Goal: Task Accomplishment & Management: Use online tool/utility

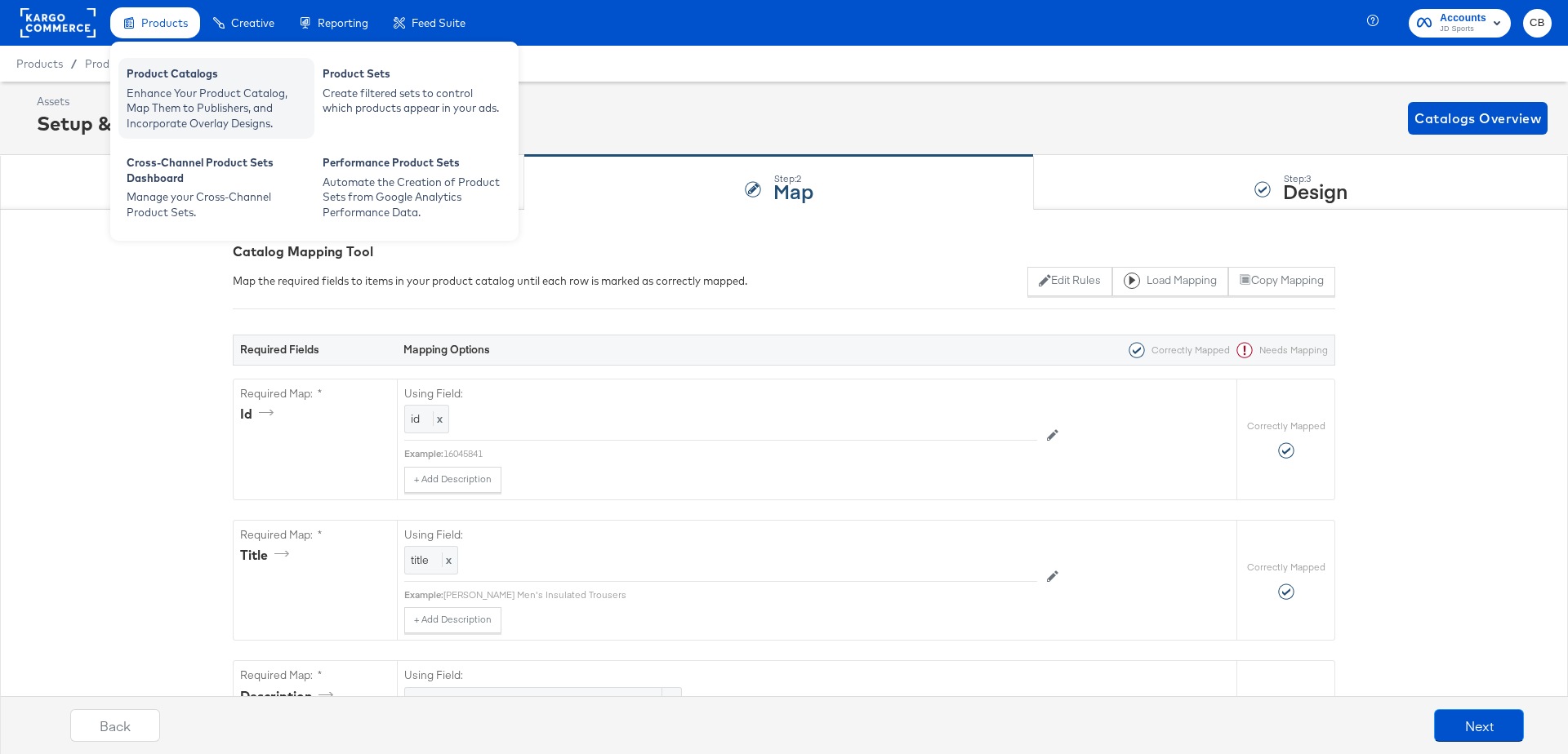
click at [166, 79] on div "Product Catalogs" at bounding box center [216, 75] width 180 height 19
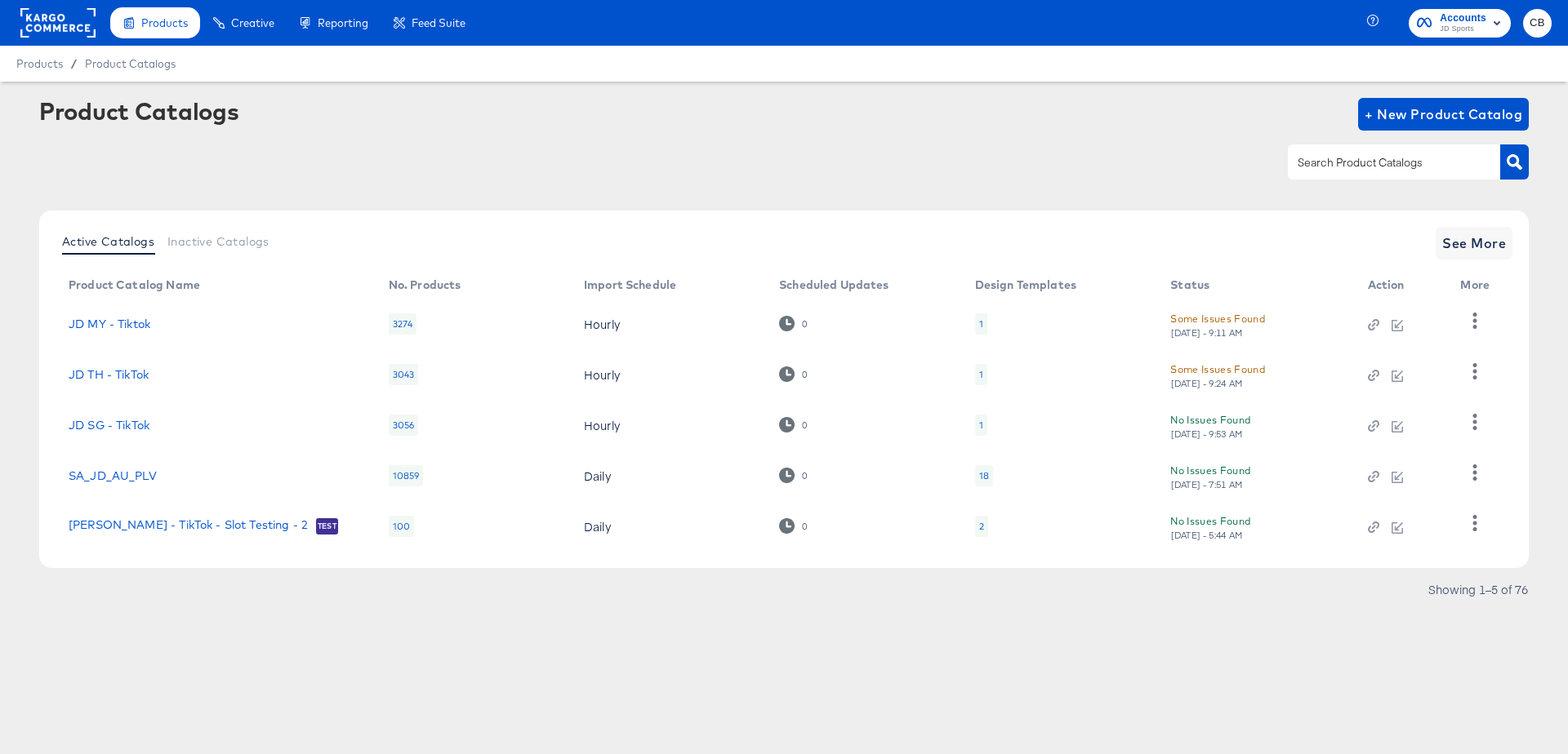
click at [1335, 161] on input "text" at bounding box center [1382, 162] width 174 height 19
type input "NL"
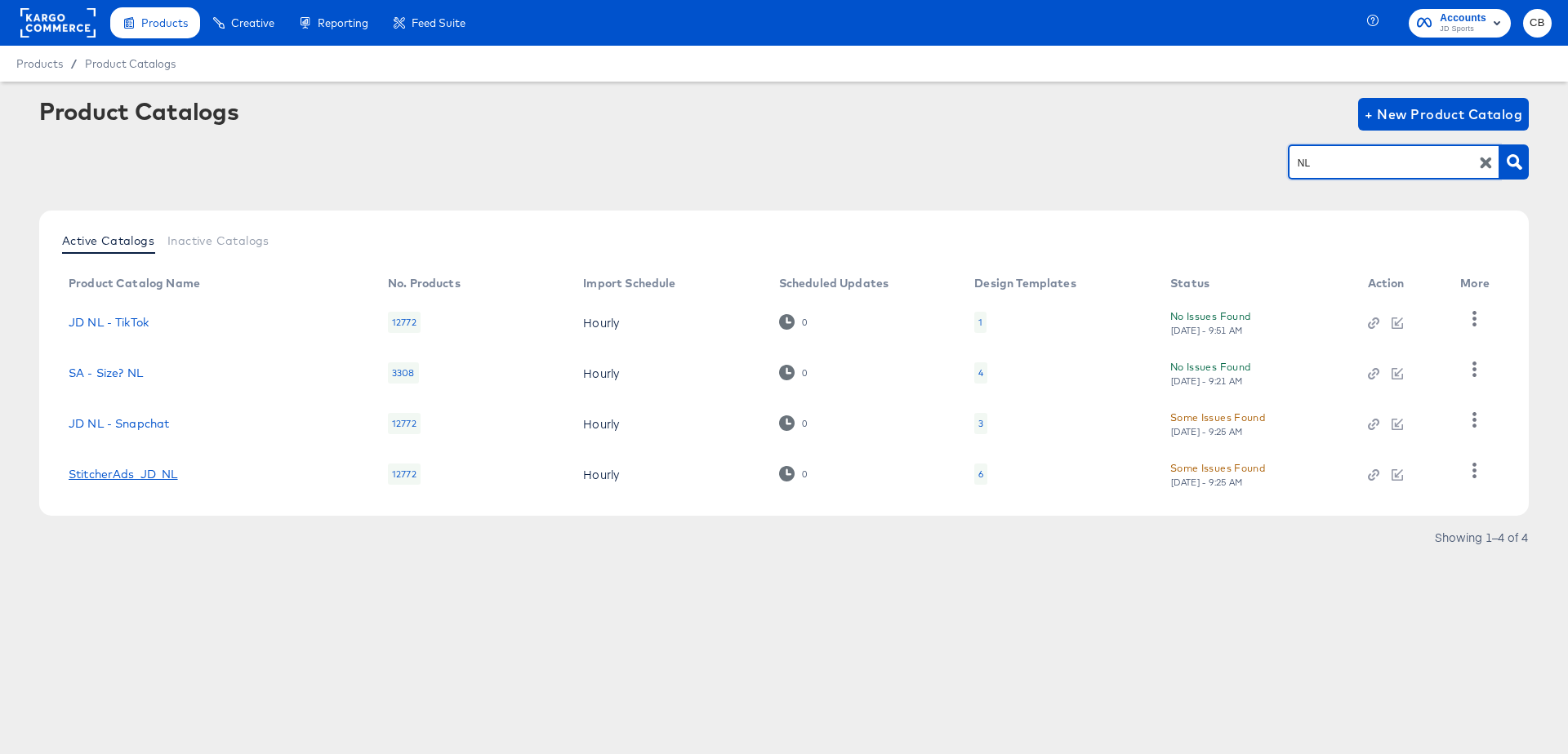
click at [142, 480] on link "StitcherAds_JD_NL" at bounding box center [123, 475] width 110 height 13
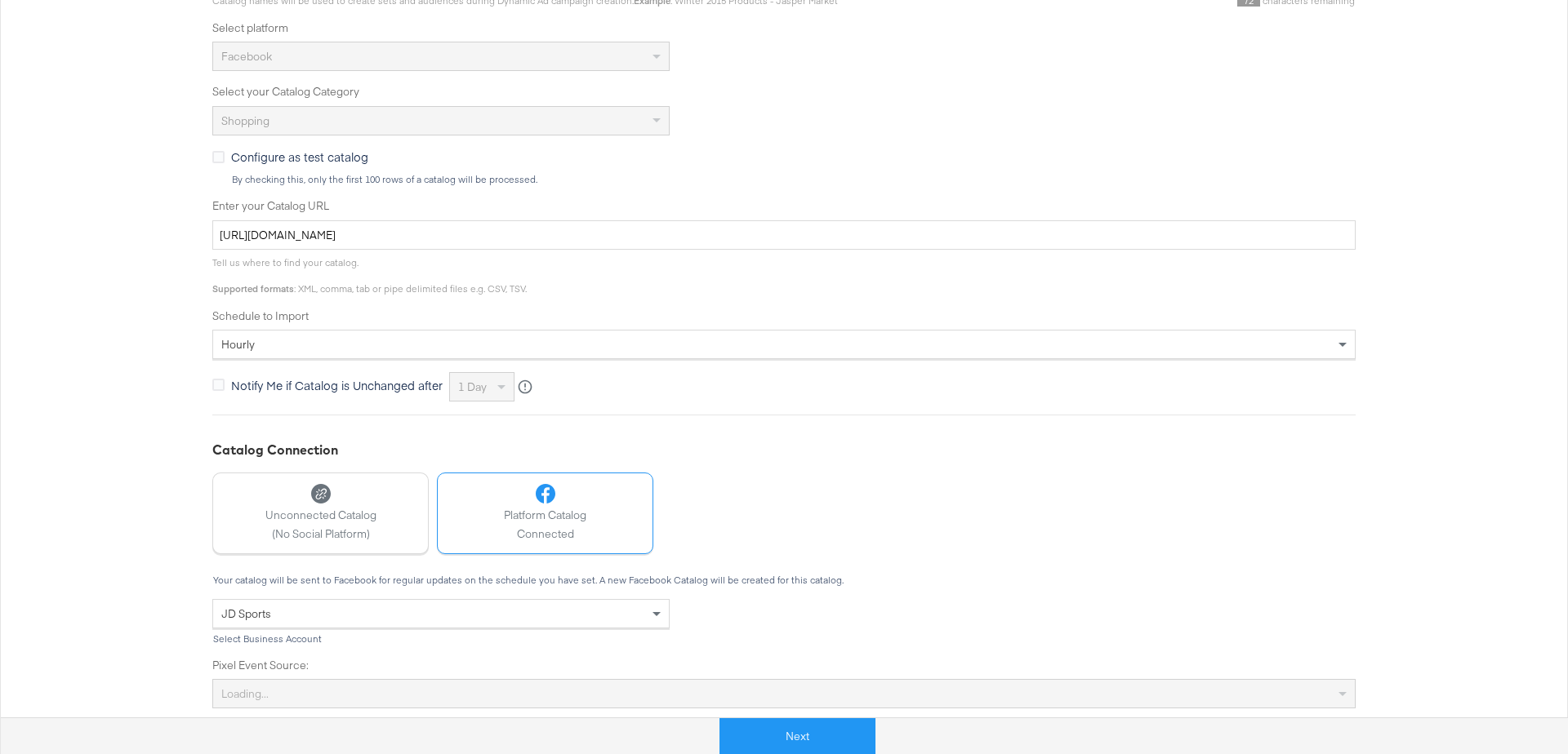
scroll to position [466, 0]
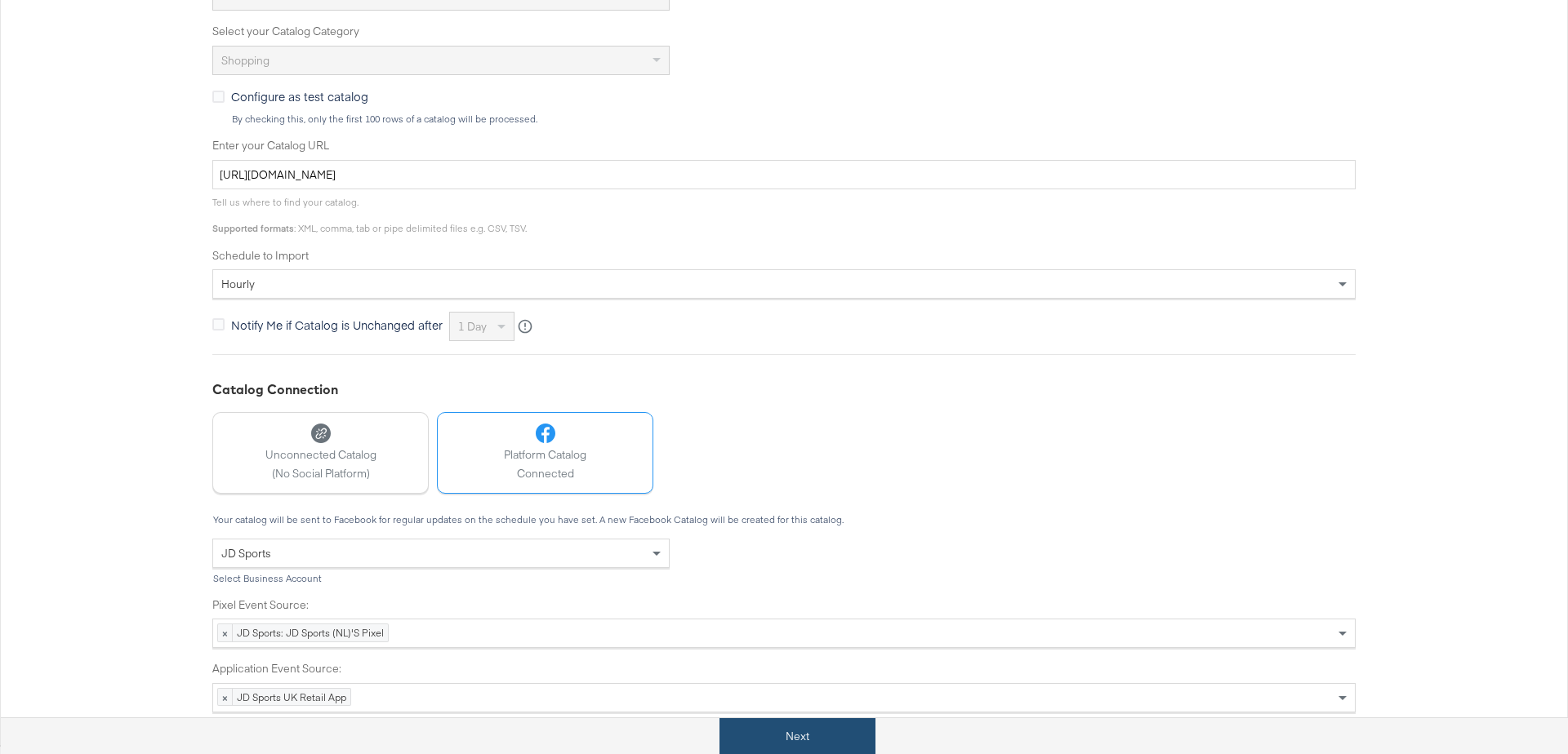
click at [777, 729] on button "Next" at bounding box center [797, 737] width 156 height 37
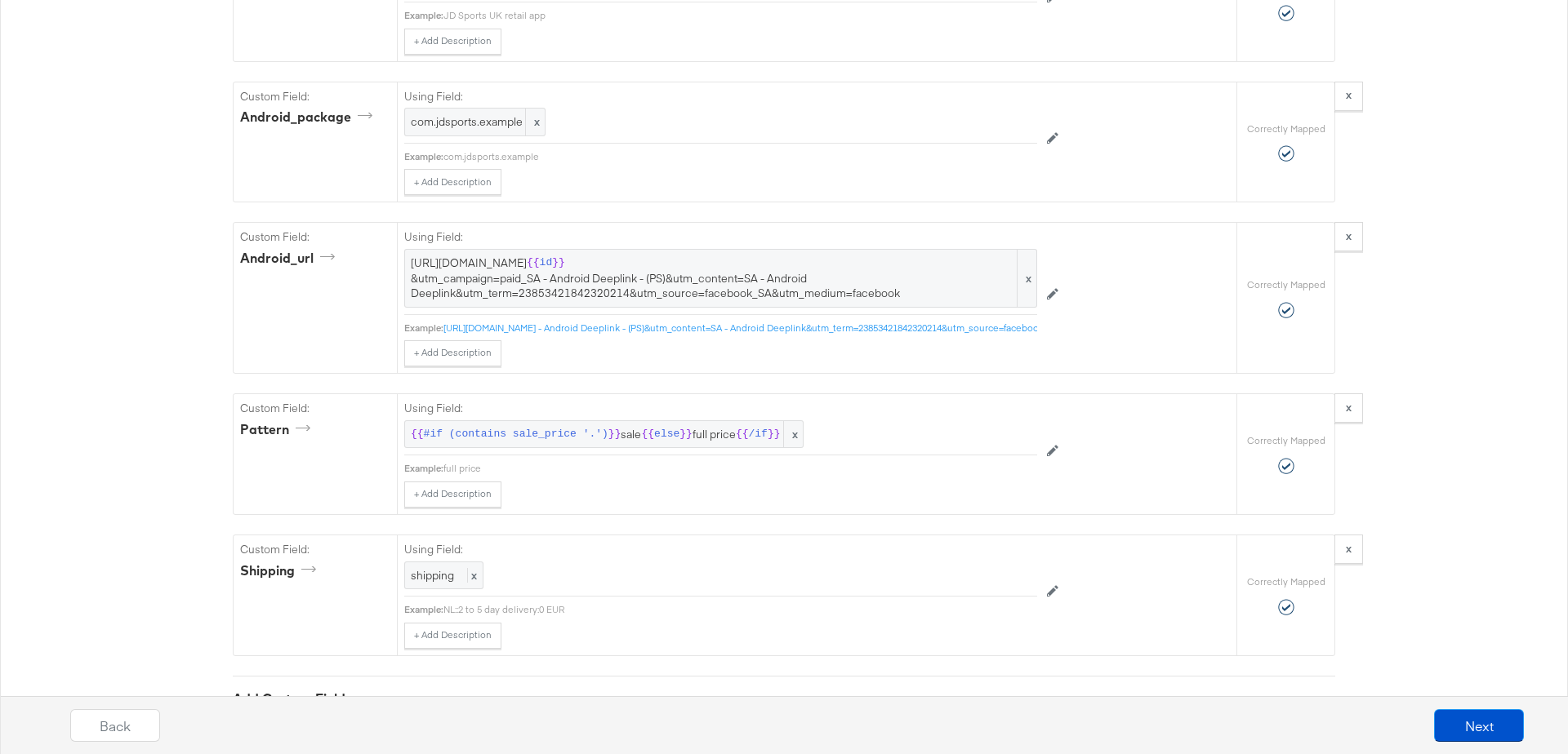
scroll to position [3813, 0]
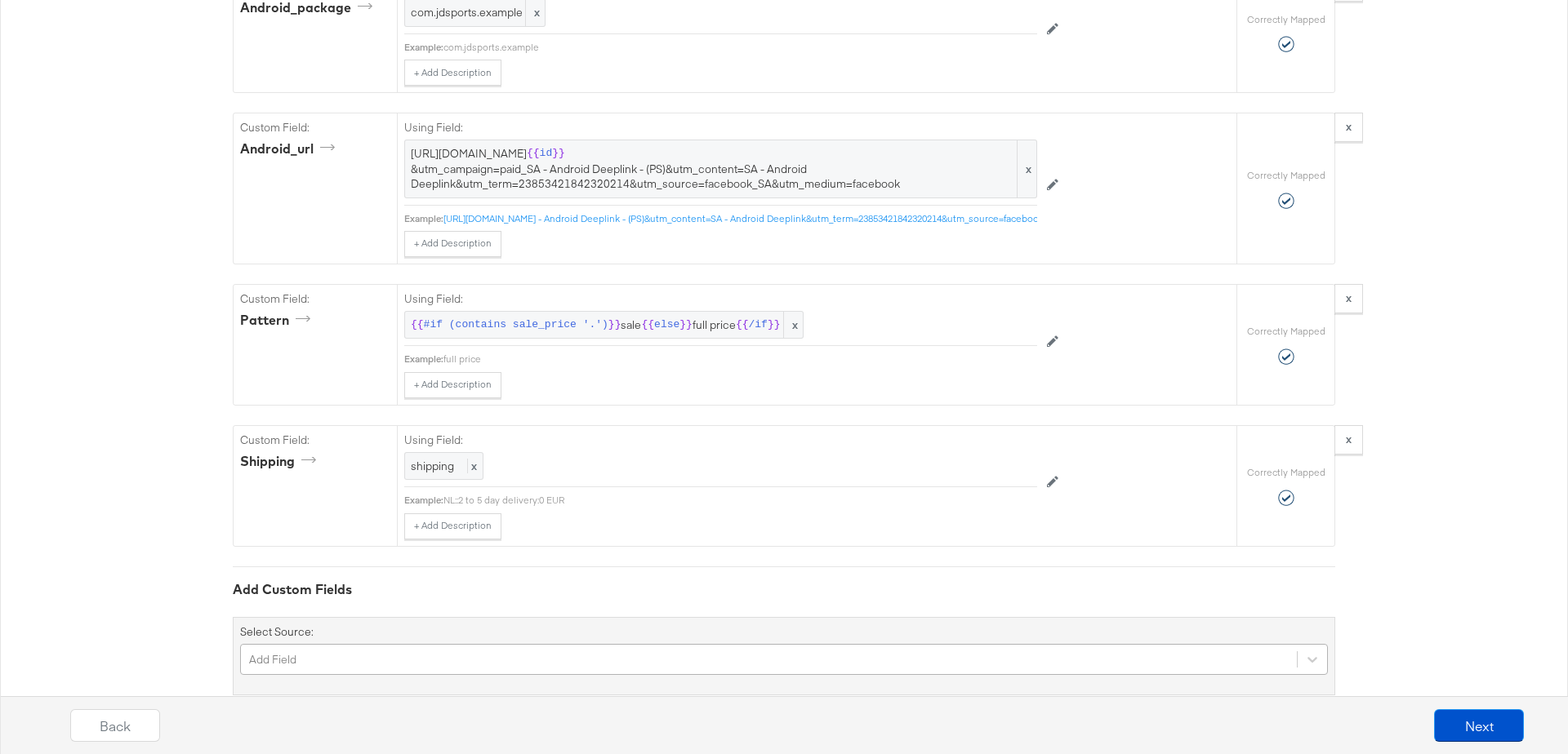
click at [327, 644] on div "Add Field" at bounding box center [784, 660] width 1088 height 31
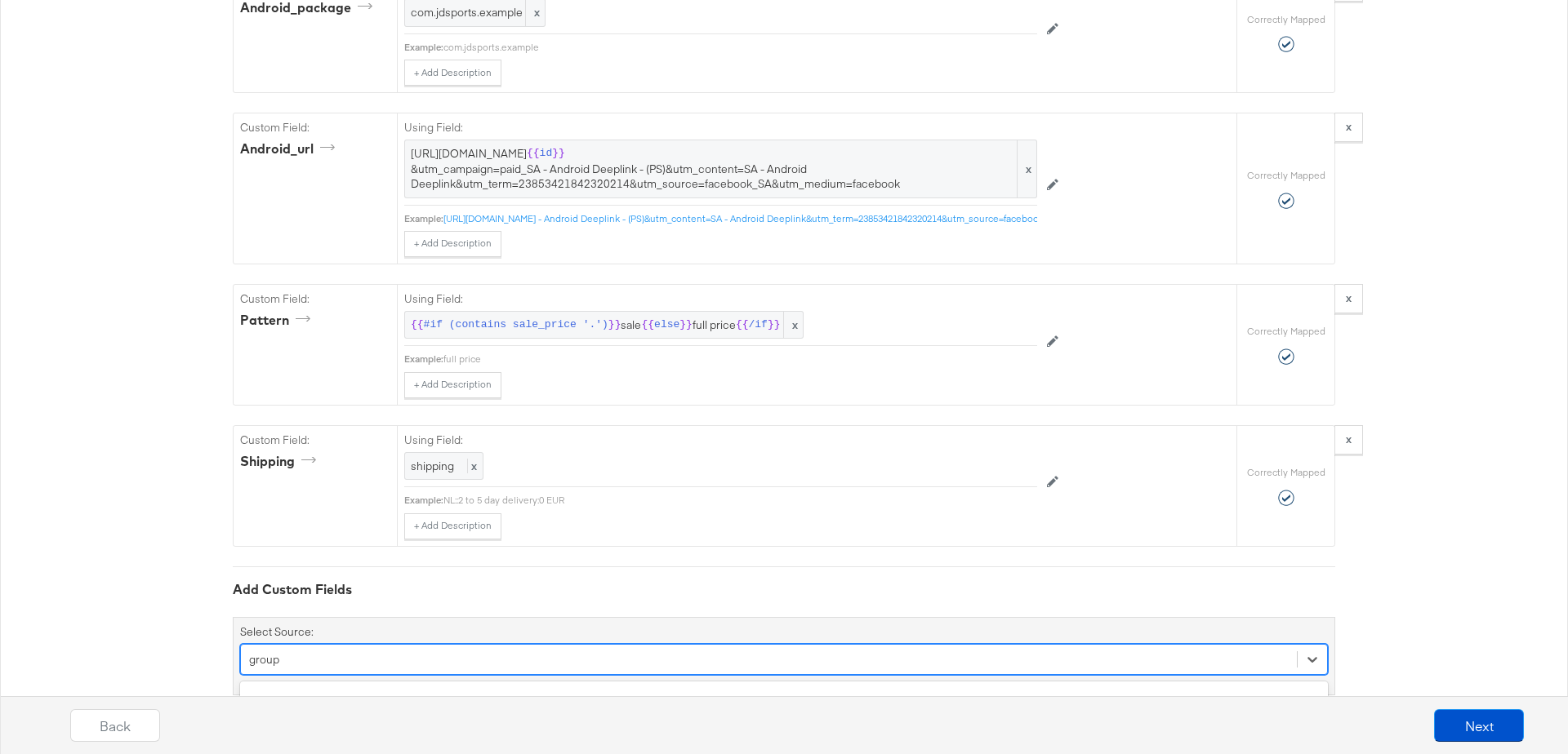
type input "group"
click at [316, 686] on div "Back Next" at bounding box center [796, 719] width 1568 height 70
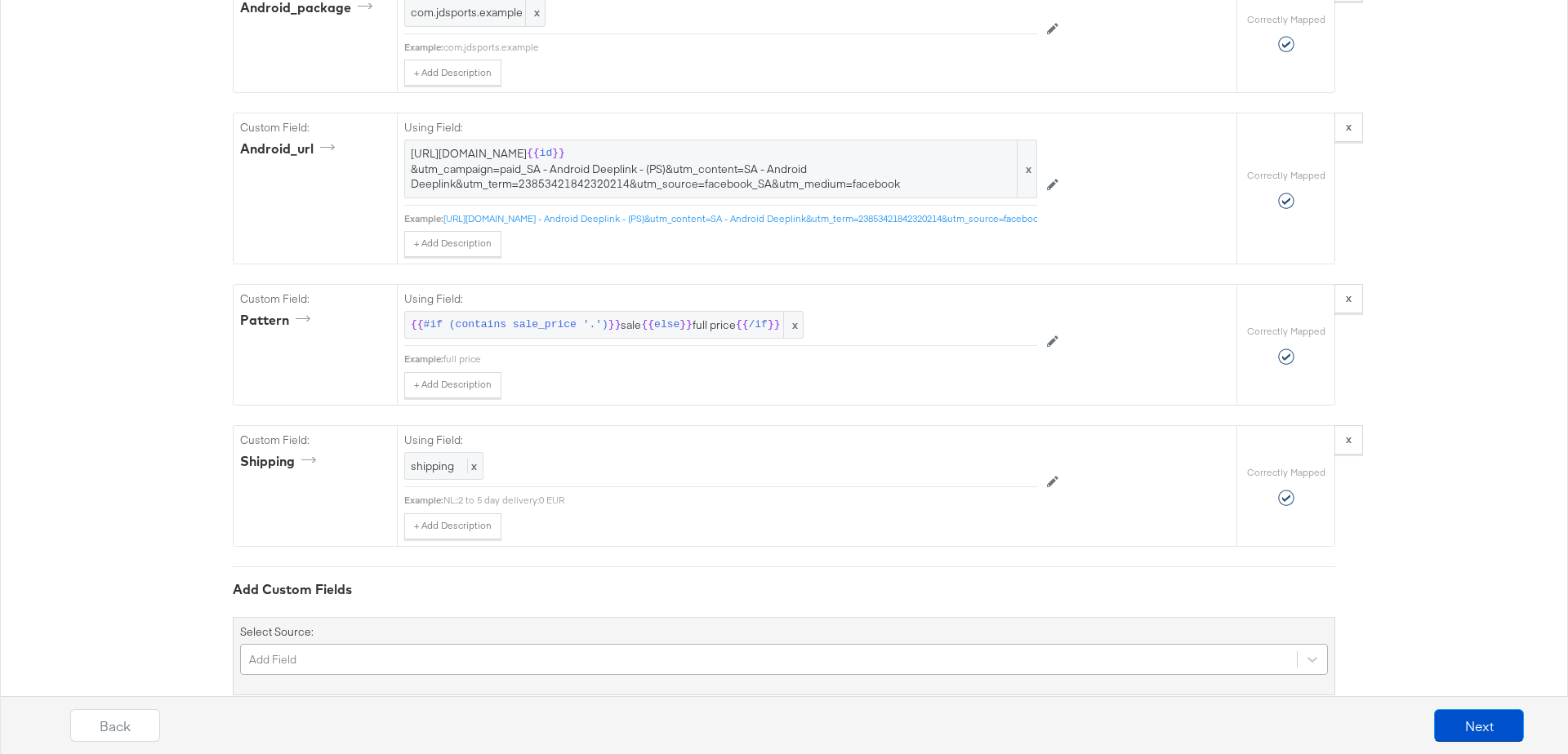
click at [365, 644] on div "Add Field" at bounding box center [784, 660] width 1088 height 31
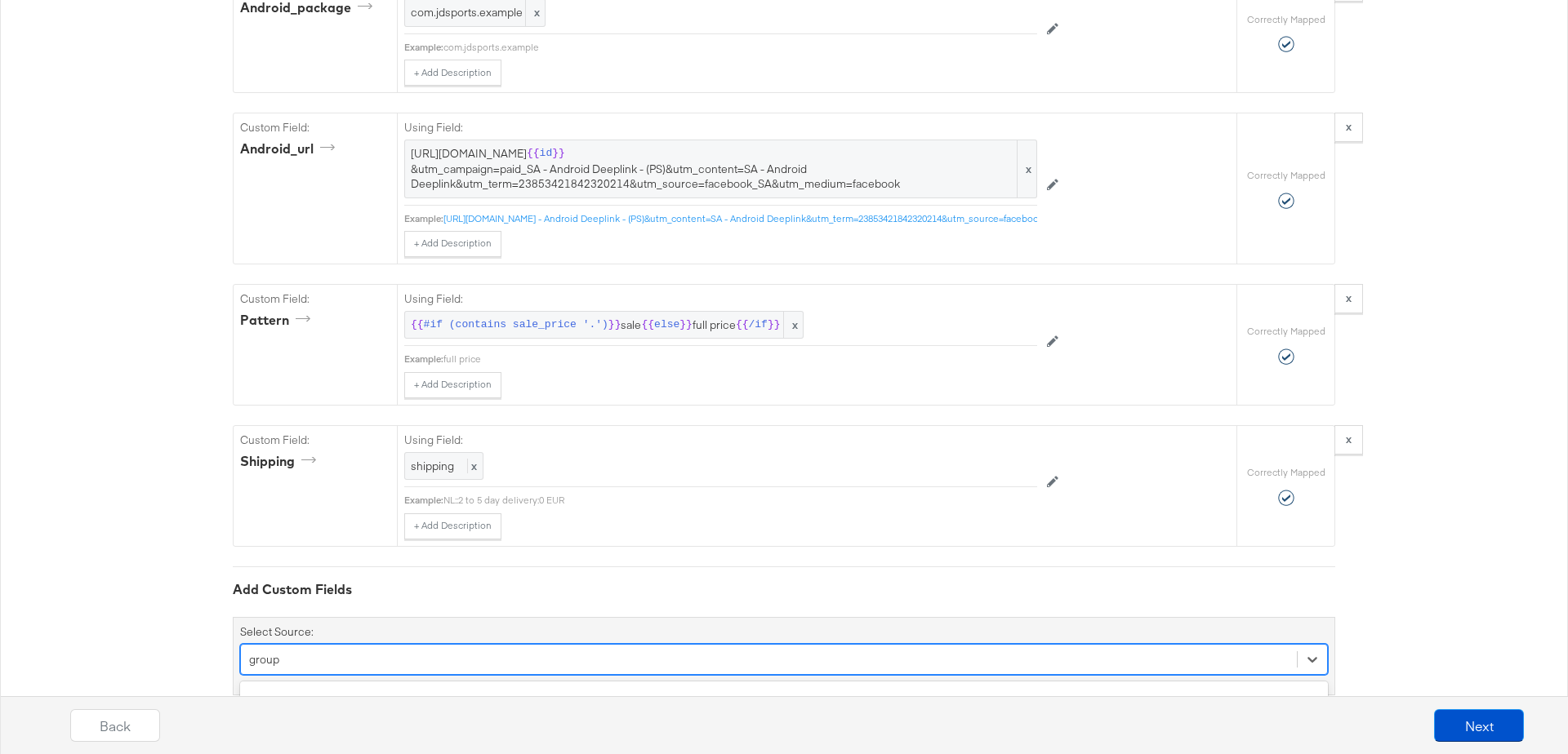
type input "group"
click at [321, 687] on div "Back Next" at bounding box center [796, 719] width 1568 height 70
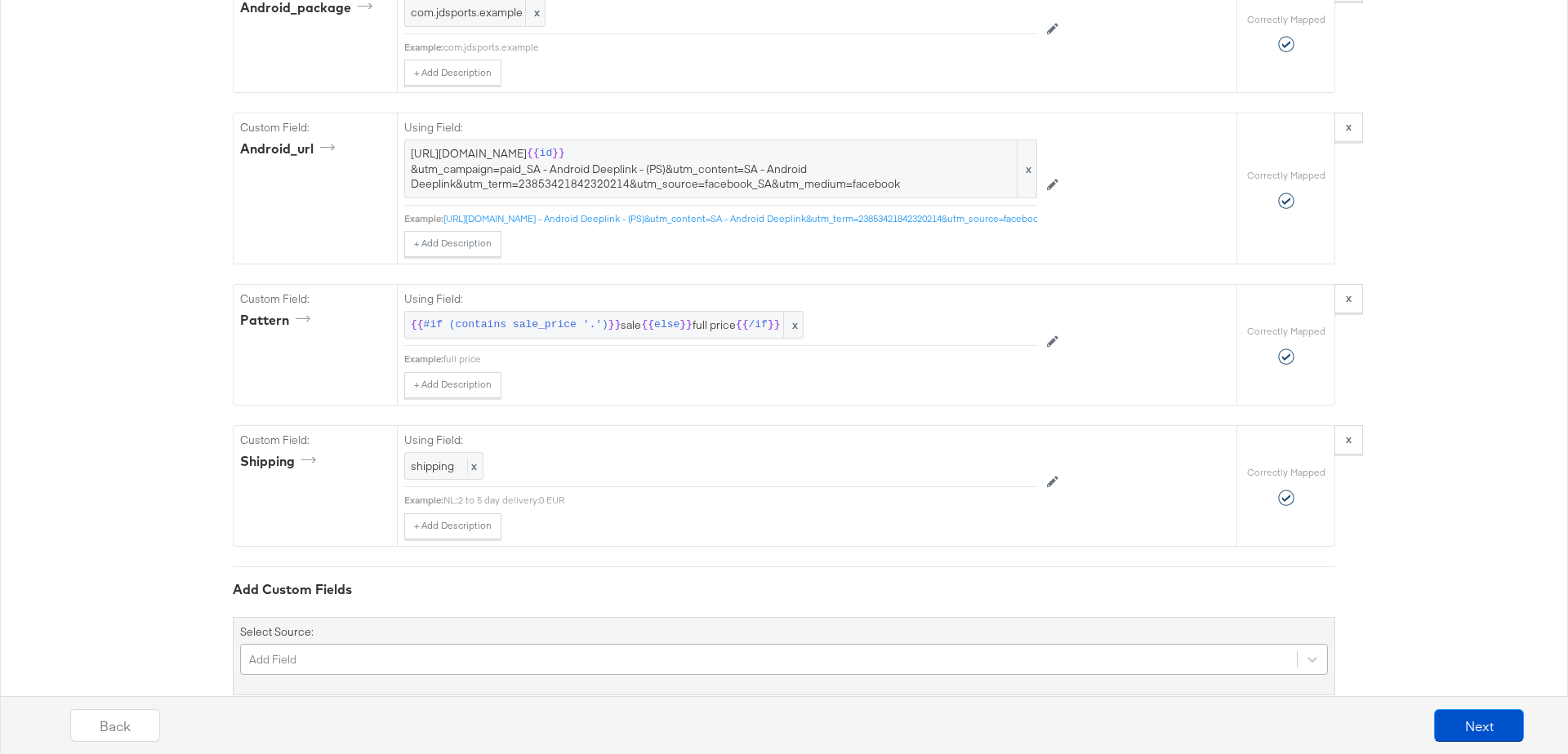
click at [399, 644] on div "Add Field" at bounding box center [784, 660] width 1088 height 31
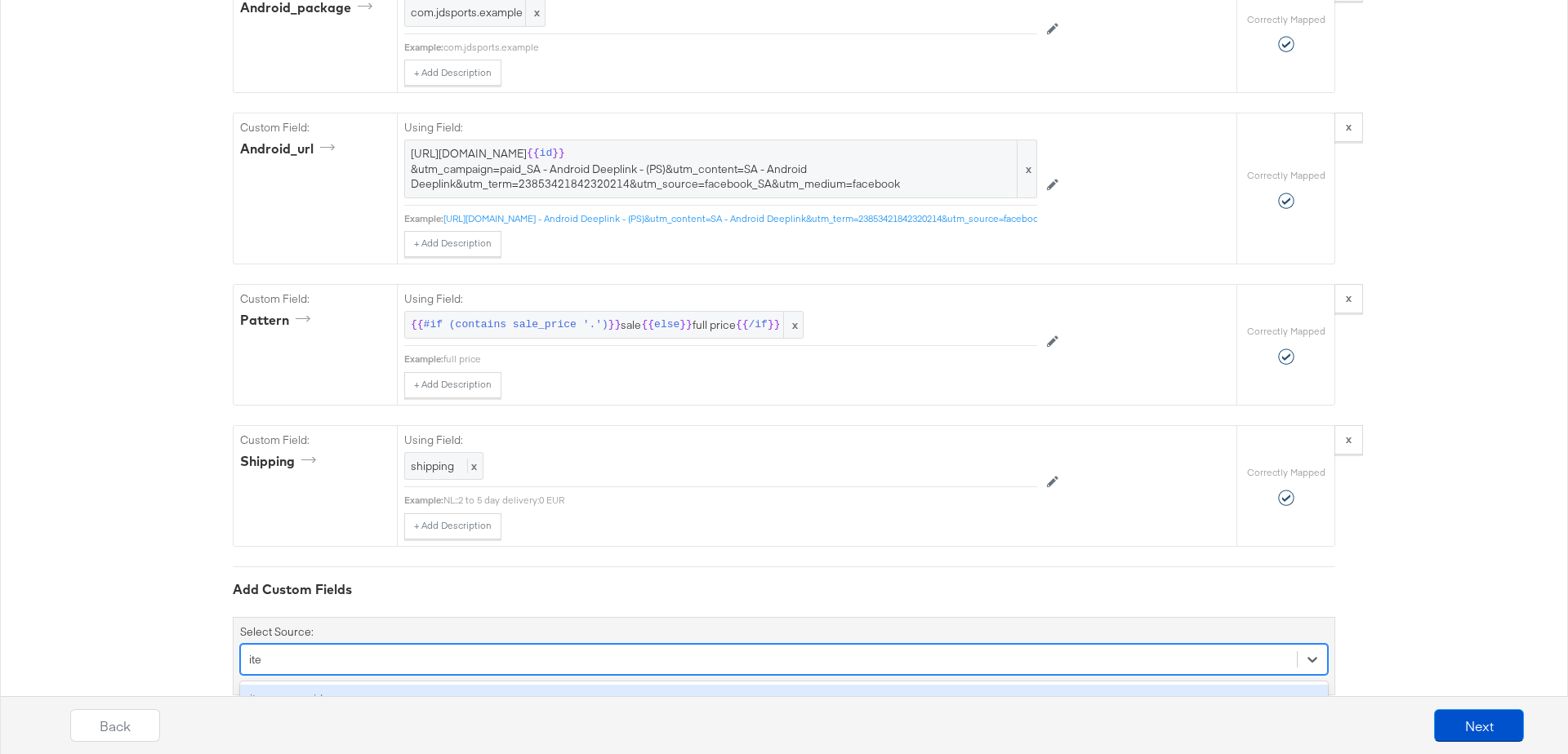
type input "item"
click at [310, 685] on div "item_group_id" at bounding box center [784, 698] width 1088 height 28
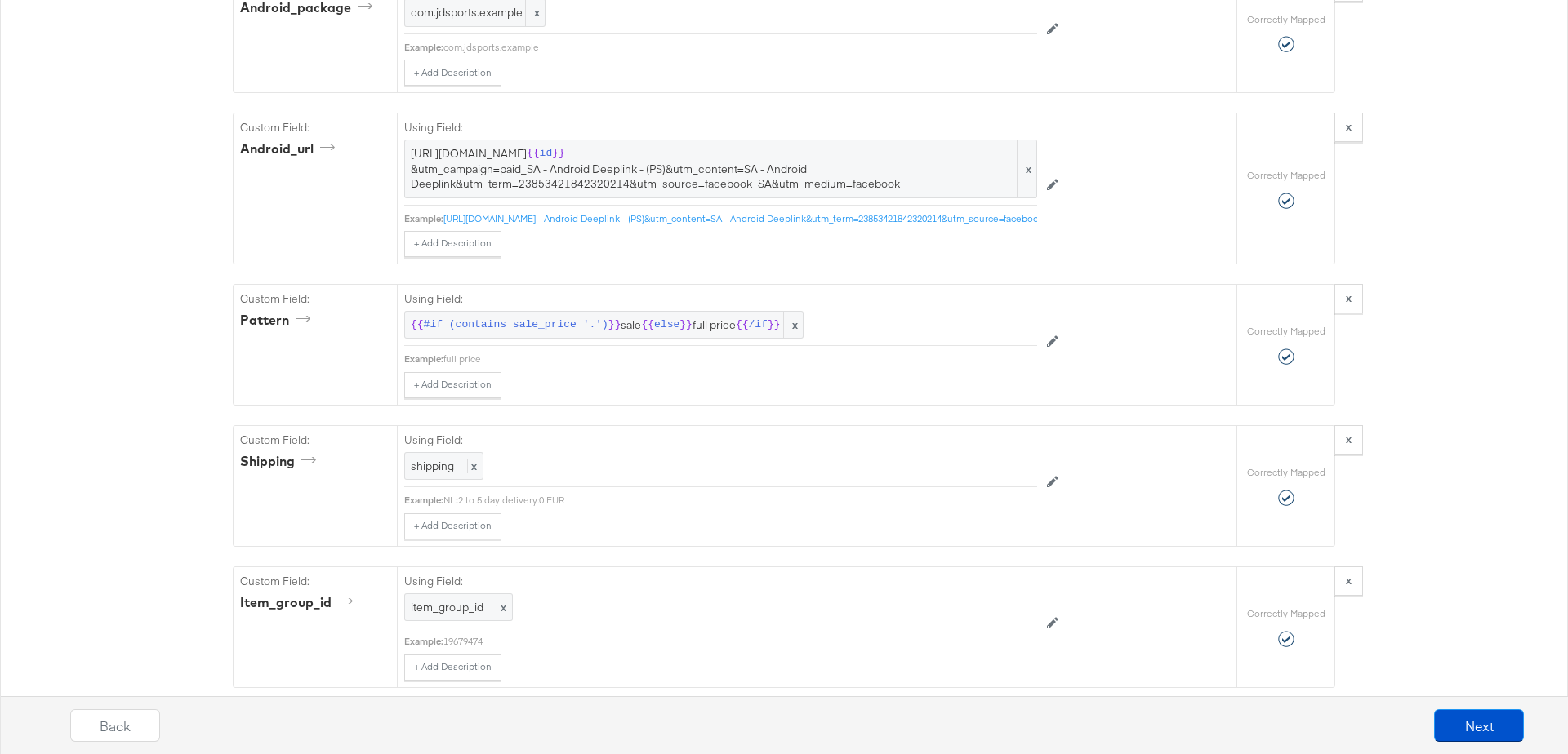
scroll to position [3951, 0]
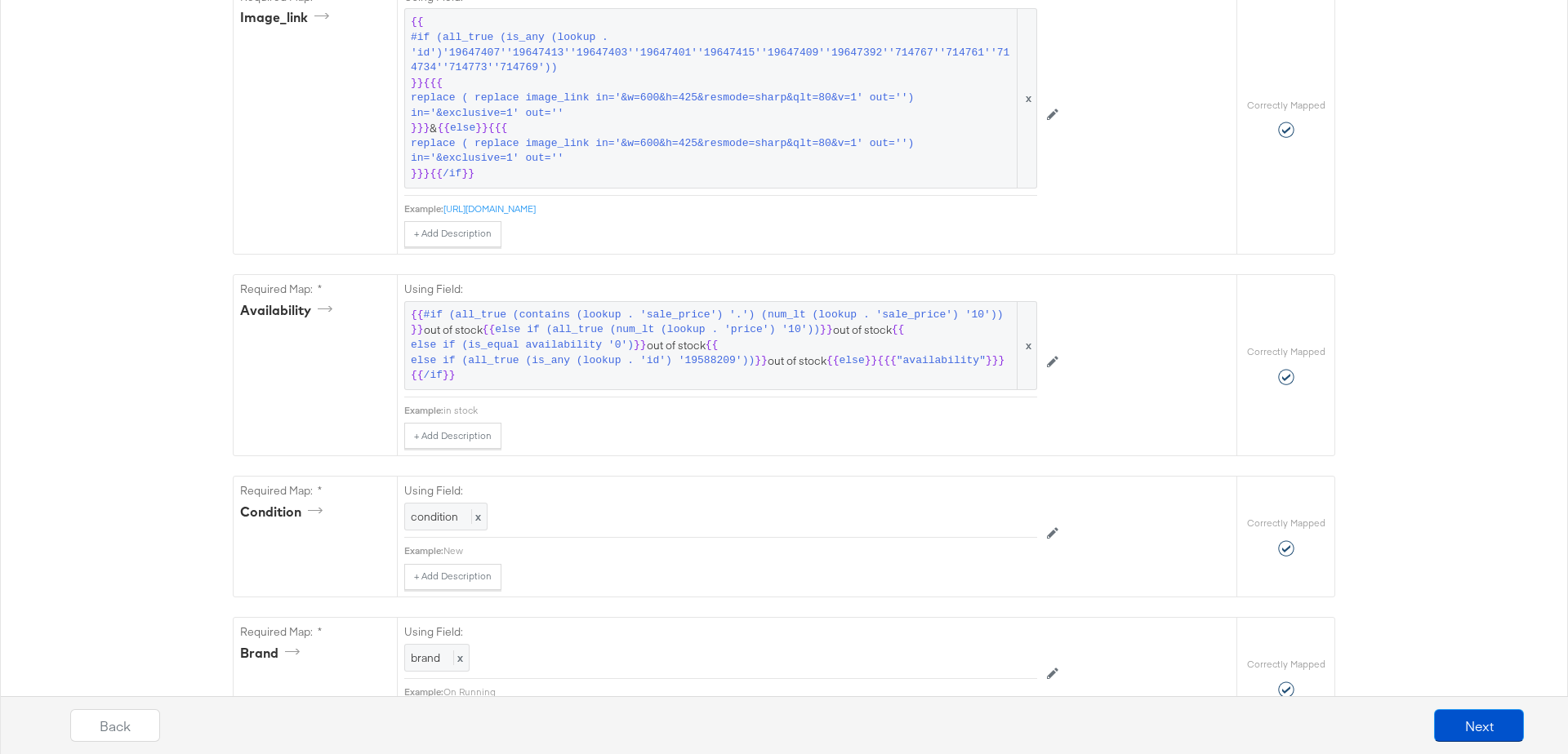
scroll to position [0, 0]
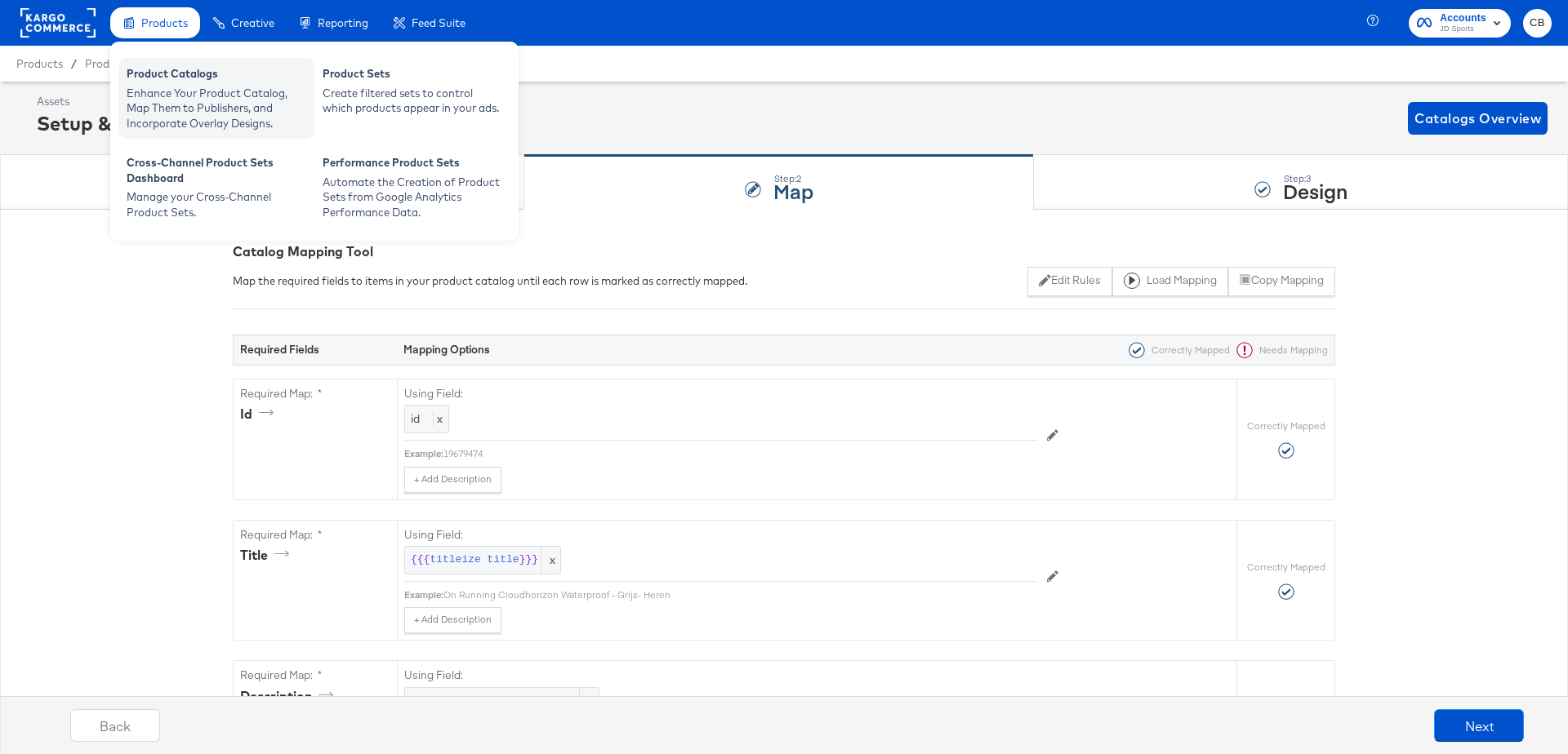
click at [164, 95] on div "Enhance Your Product Catalog, Map Them to Publishers, and Incorporate Overlay D…" at bounding box center [216, 109] width 180 height 46
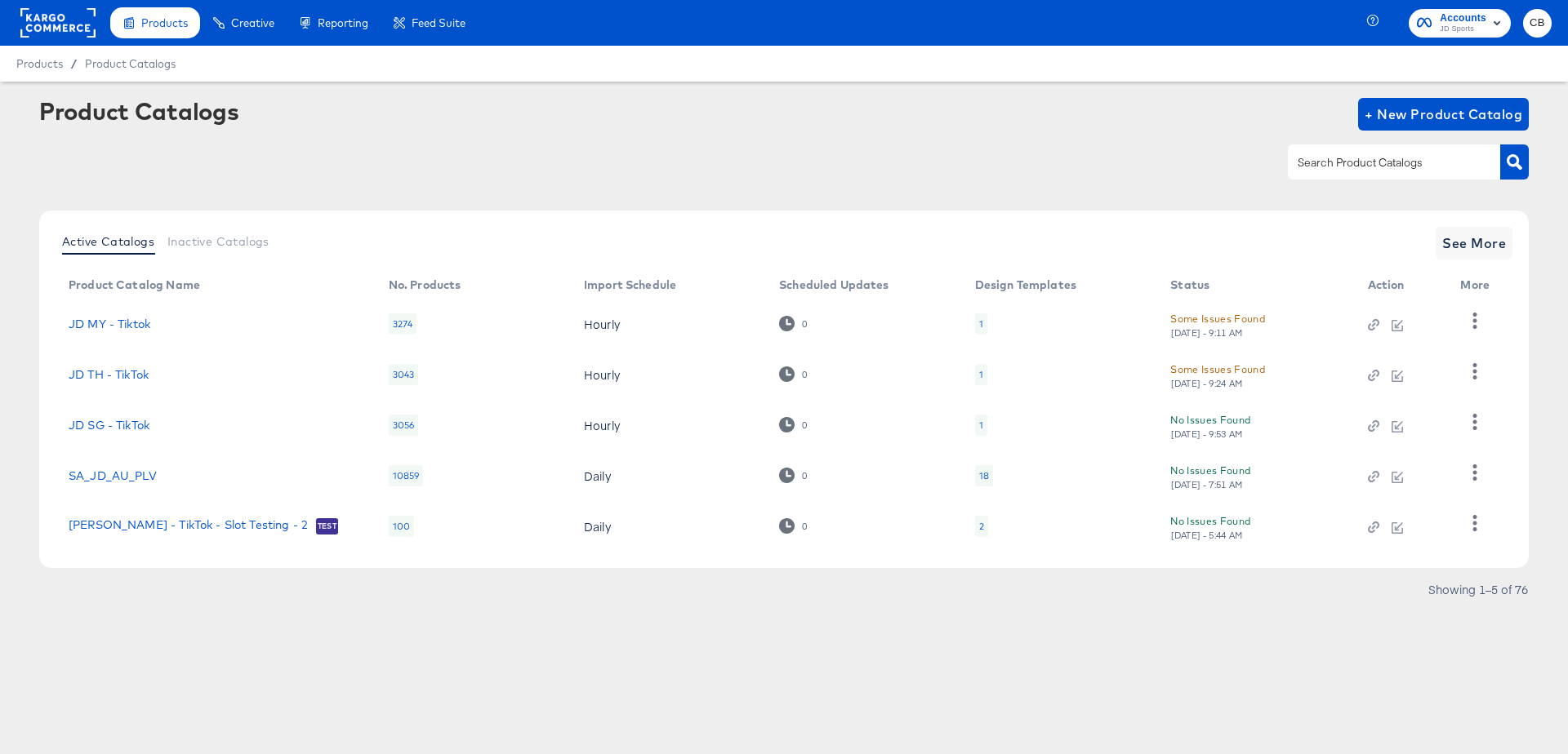
click at [184, 111] on div "Product Catalogs" at bounding box center [139, 110] width 199 height 26
click at [90, 111] on div "Product Catalogs" at bounding box center [139, 110] width 199 height 26
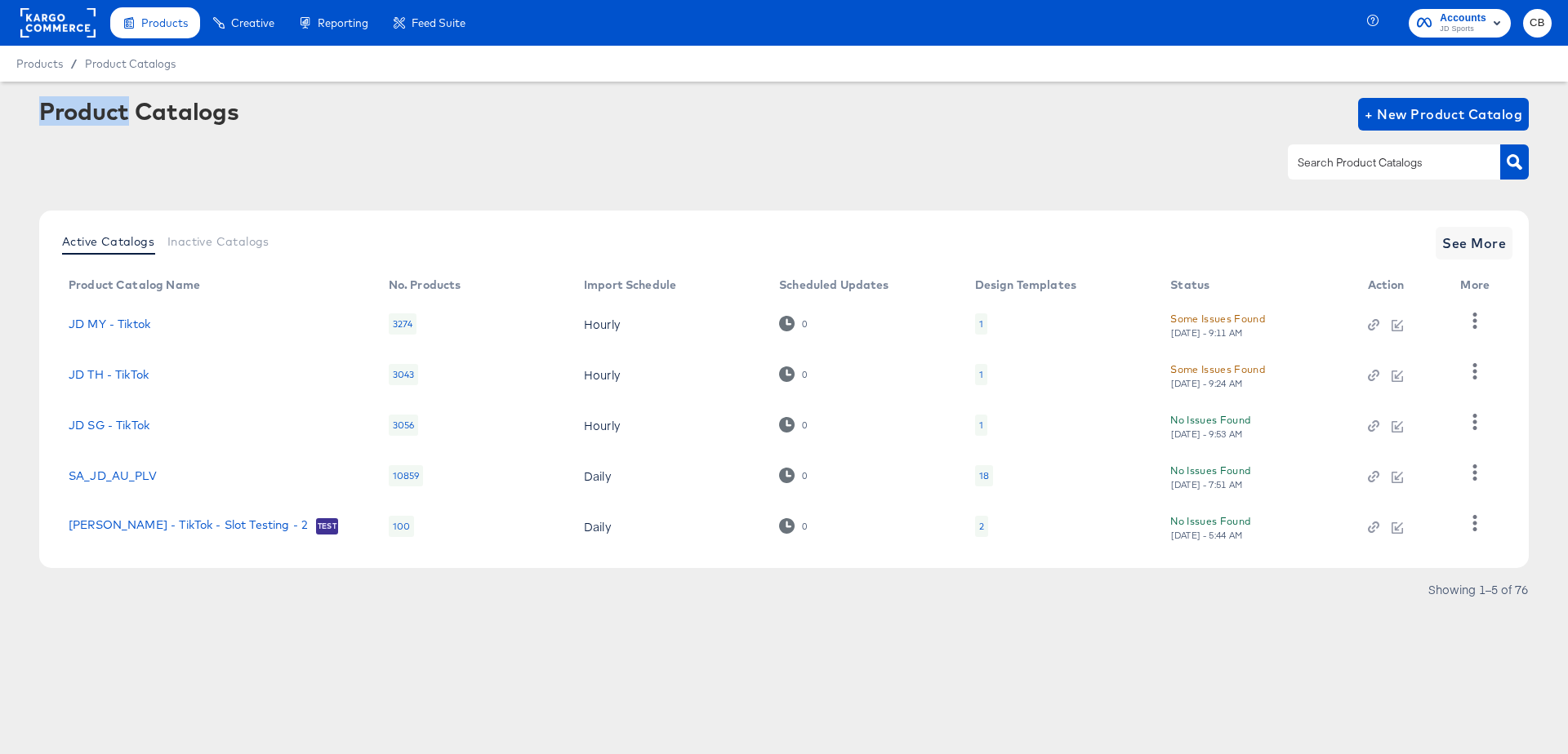
click at [90, 111] on div "Product Catalogs" at bounding box center [139, 110] width 199 height 26
click at [165, 111] on div "Product Catalogs" at bounding box center [139, 110] width 199 height 26
click at [91, 114] on div "Product Catalogs" at bounding box center [139, 110] width 199 height 26
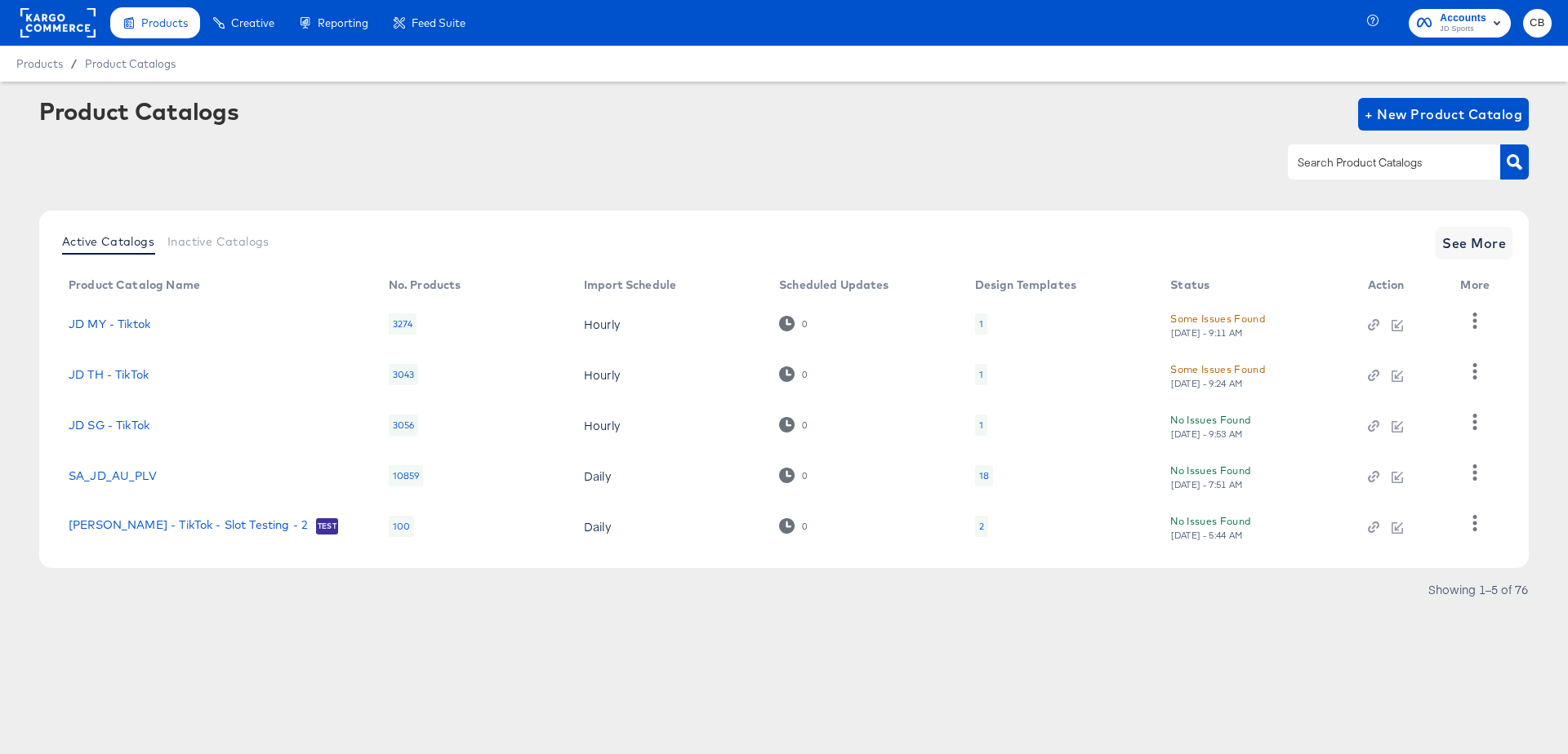
click at [91, 114] on div "Product Catalogs" at bounding box center [139, 110] width 199 height 26
click at [147, 122] on div "Product Catalogs" at bounding box center [139, 110] width 199 height 26
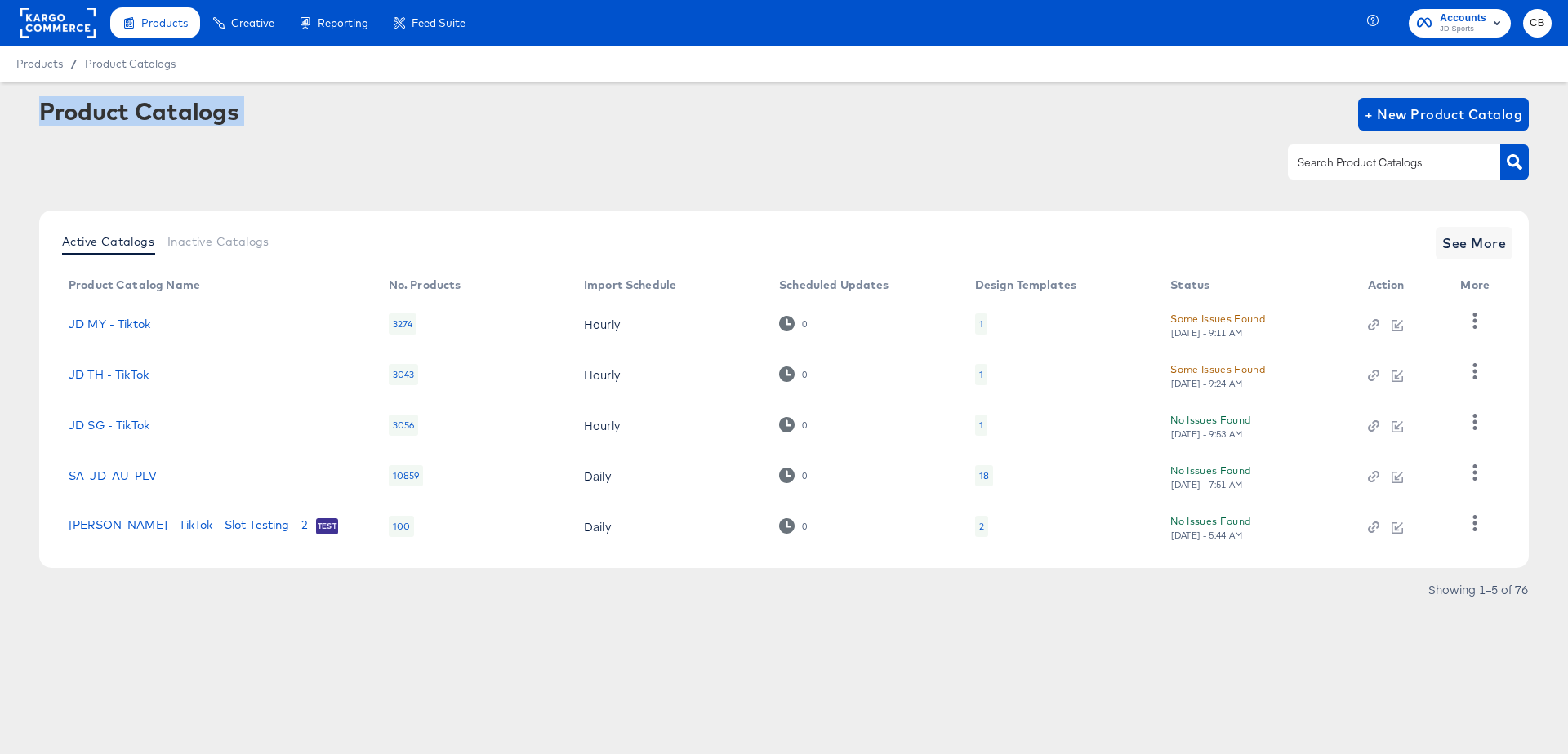
click at [174, 120] on div "Product Catalogs" at bounding box center [139, 110] width 199 height 26
click at [86, 120] on div "Product Catalogs" at bounding box center [139, 110] width 199 height 26
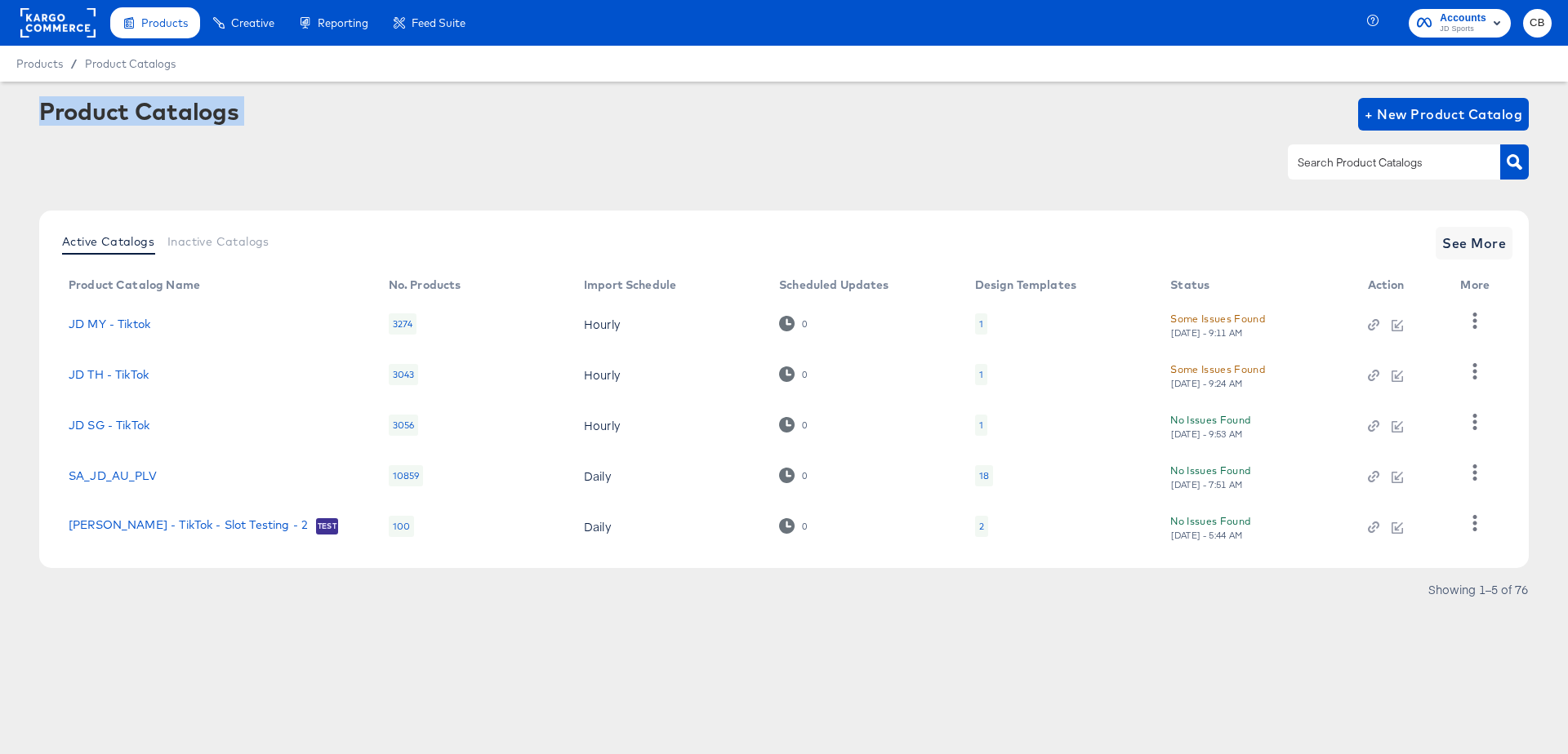
click at [86, 120] on div "Product Catalogs" at bounding box center [139, 110] width 199 height 26
click at [155, 116] on div "Product Catalogs" at bounding box center [139, 110] width 199 height 26
click at [88, 113] on div "Product Catalogs" at bounding box center [139, 110] width 199 height 26
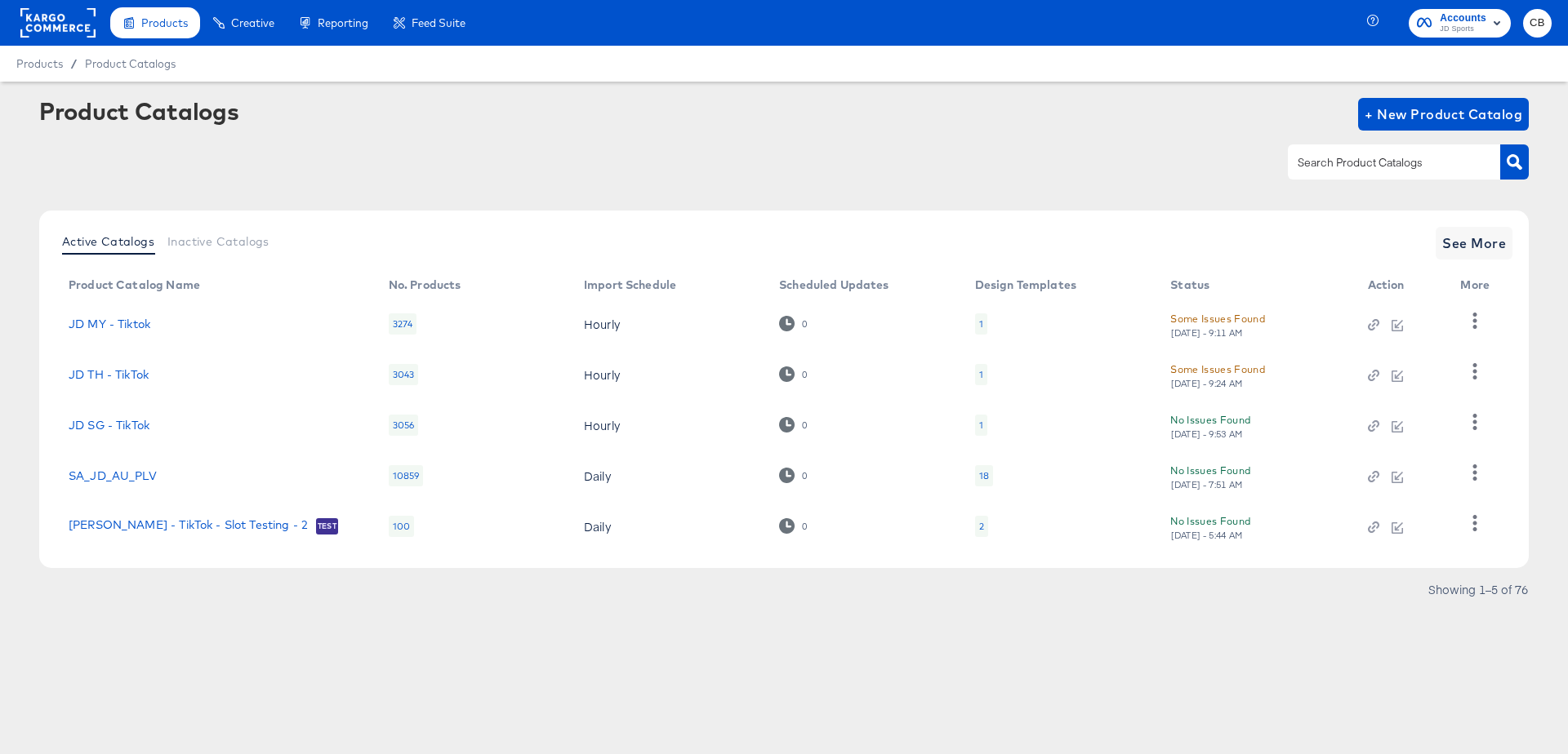
click at [88, 113] on div "Product Catalogs" at bounding box center [139, 110] width 199 height 26
click at [177, 116] on div "Product Catalogs" at bounding box center [139, 110] width 199 height 26
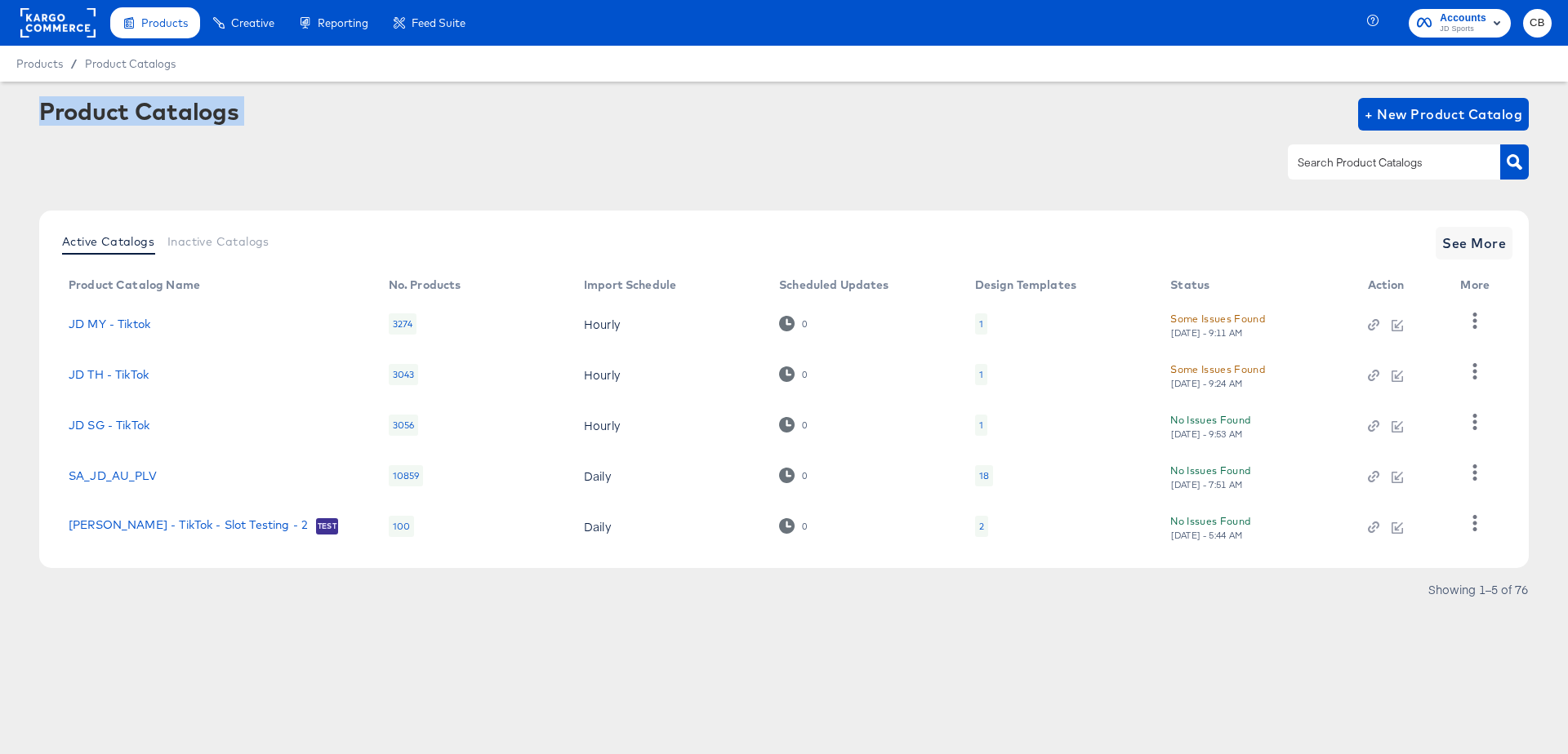
click at [92, 116] on div "Product Catalogs" at bounding box center [139, 110] width 199 height 26
click at [187, 579] on div "Active Catalogs Inactive Catalogs See More Product Catalog Name No. Products Im…" at bounding box center [784, 411] width 1489 height 400
click at [1345, 159] on input "text" at bounding box center [1382, 162] width 174 height 19
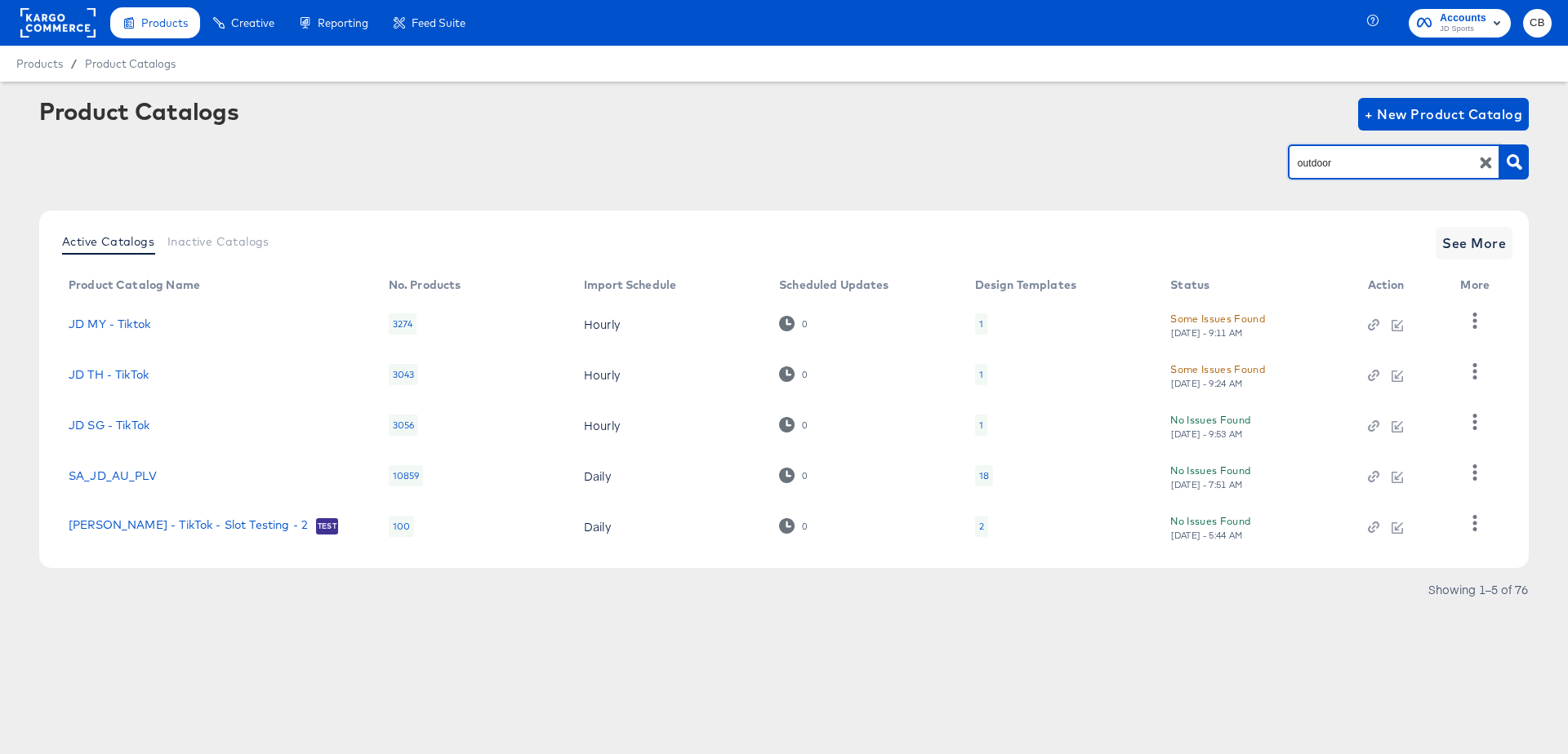
type input "outdoor"
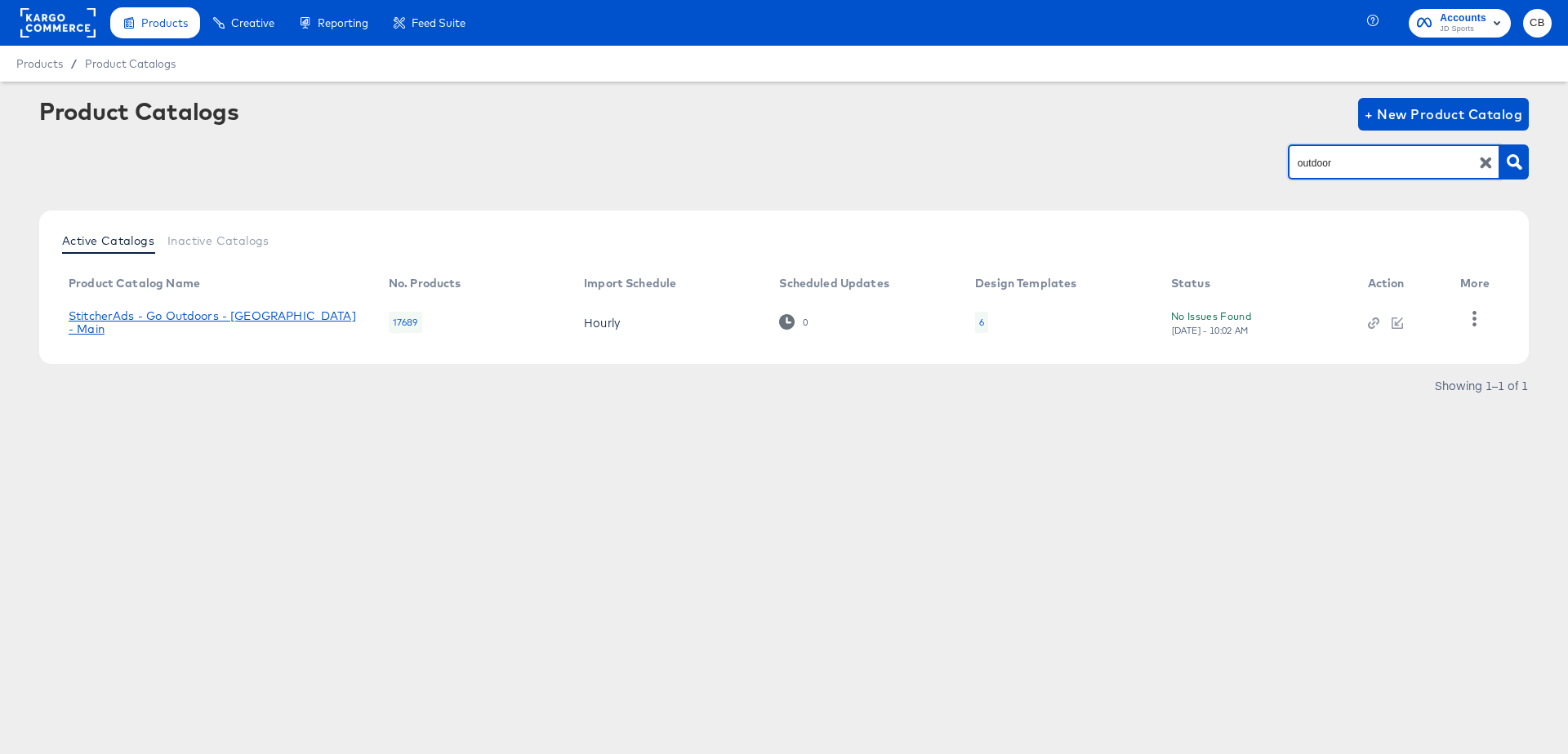
click at [205, 319] on link "StitcherAds - Go Outdoors - [GEOGRAPHIC_DATA] - Main" at bounding box center [212, 322] width 288 height 26
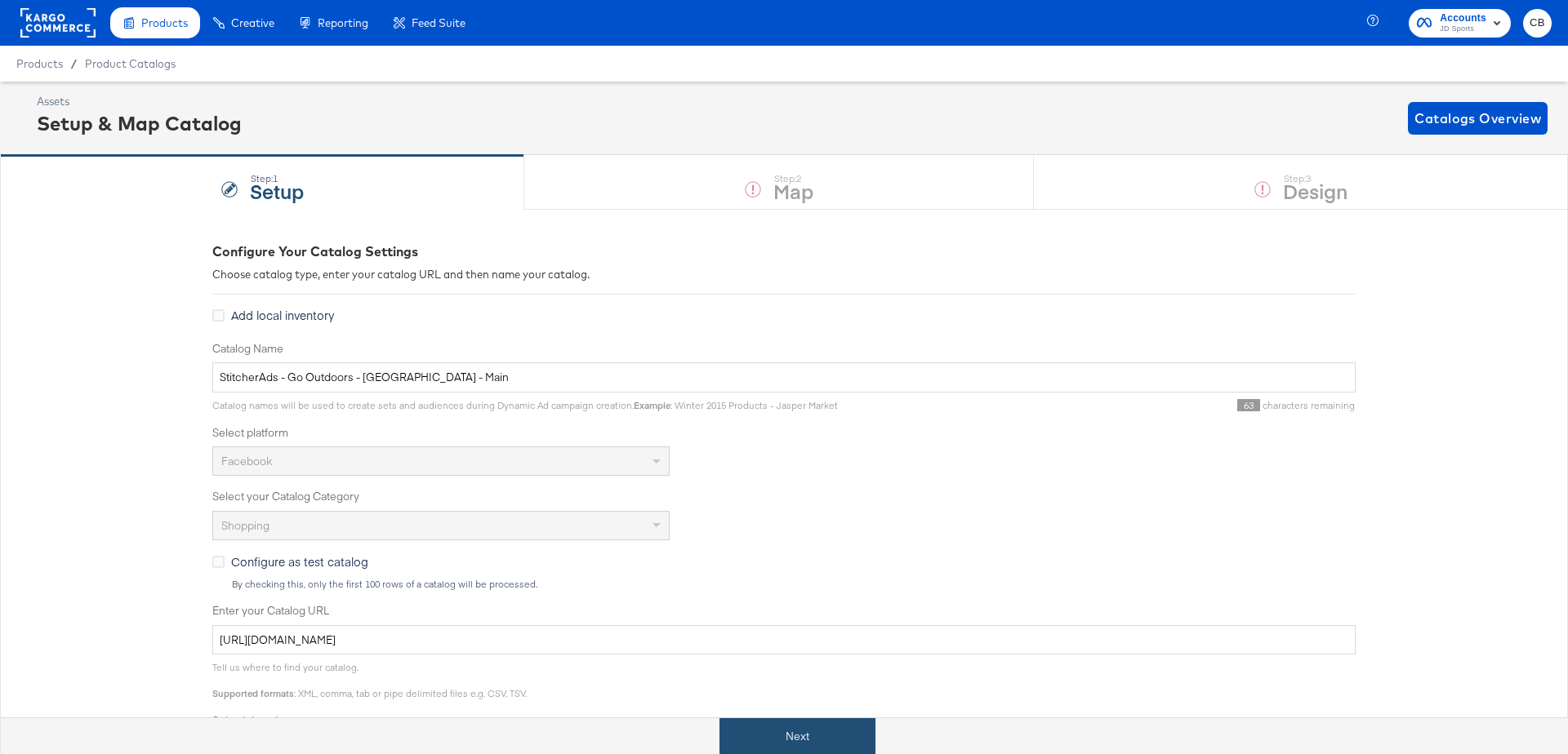
click at [801, 720] on button "Next" at bounding box center [797, 737] width 156 height 37
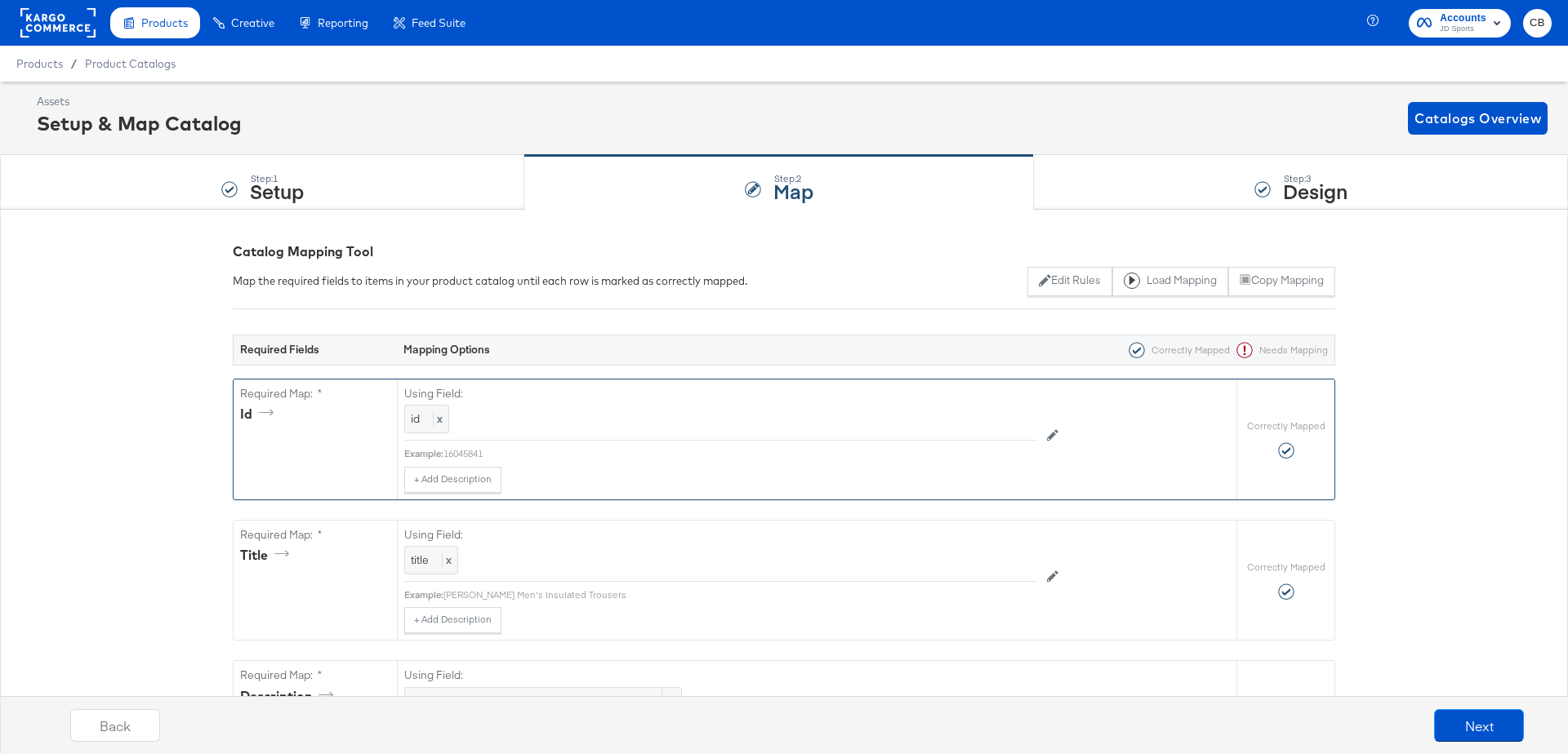
click at [462, 451] on div "16045841" at bounding box center [741, 454] width 594 height 13
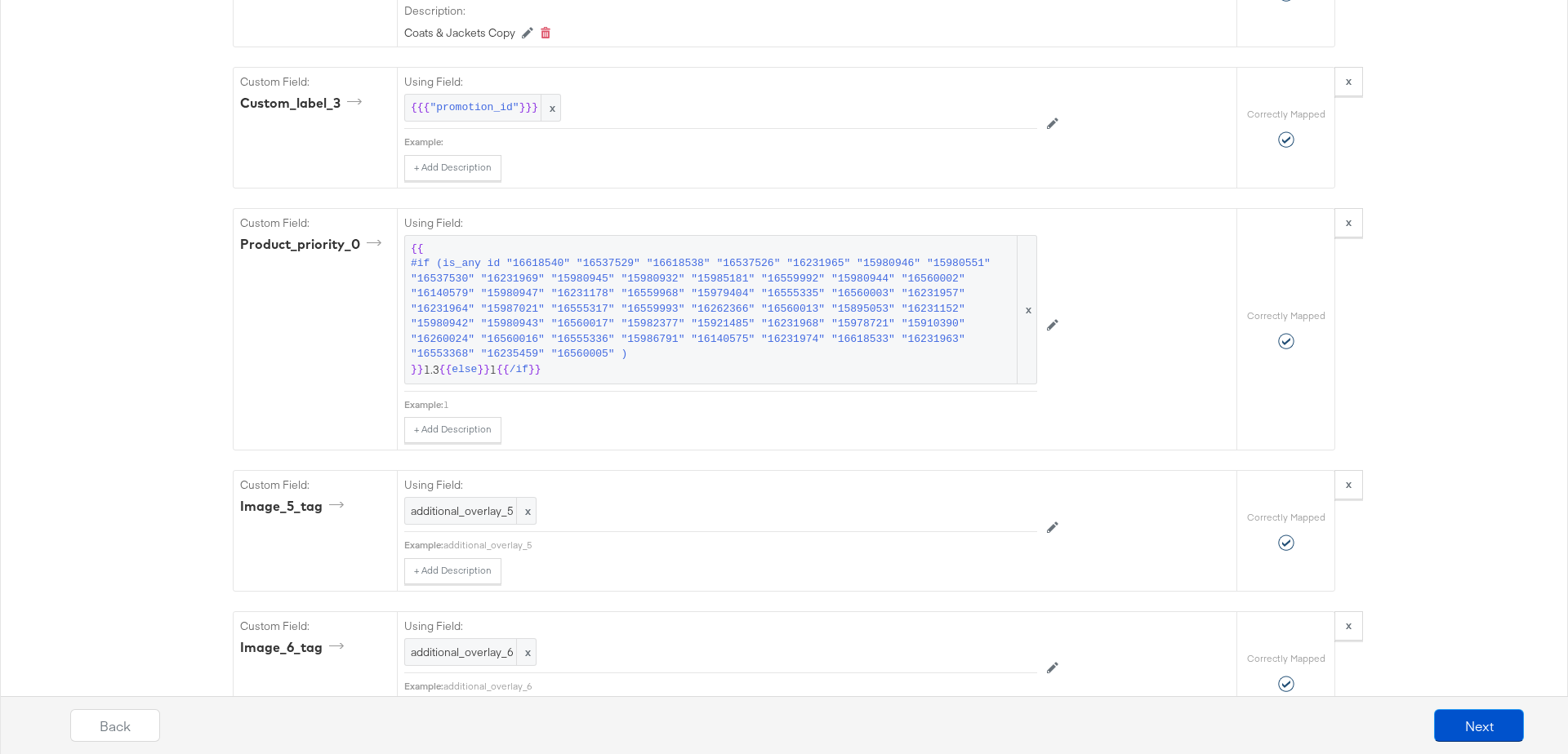
scroll to position [3314, 0]
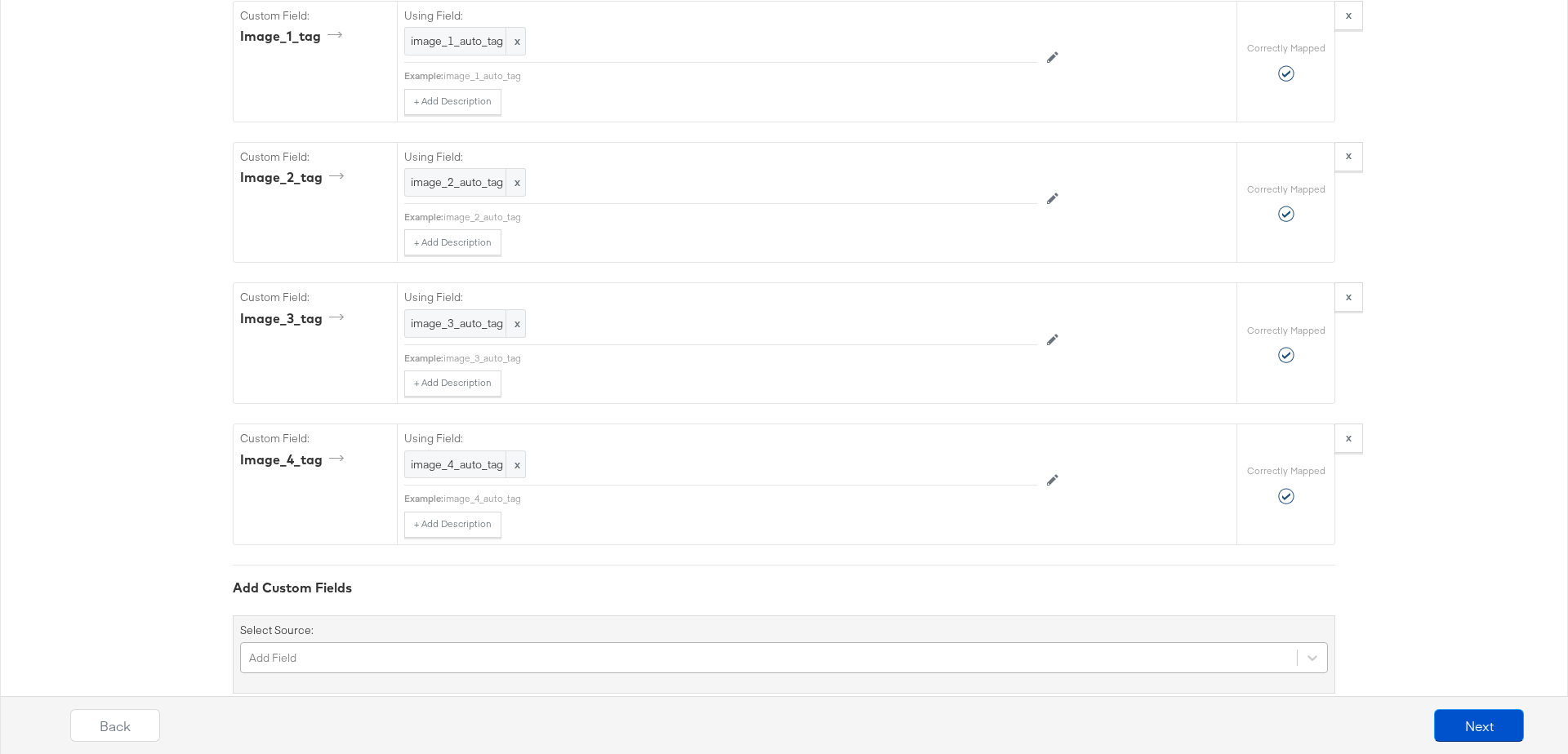
click at [355, 643] on div "Add Field" at bounding box center [784, 658] width 1088 height 31
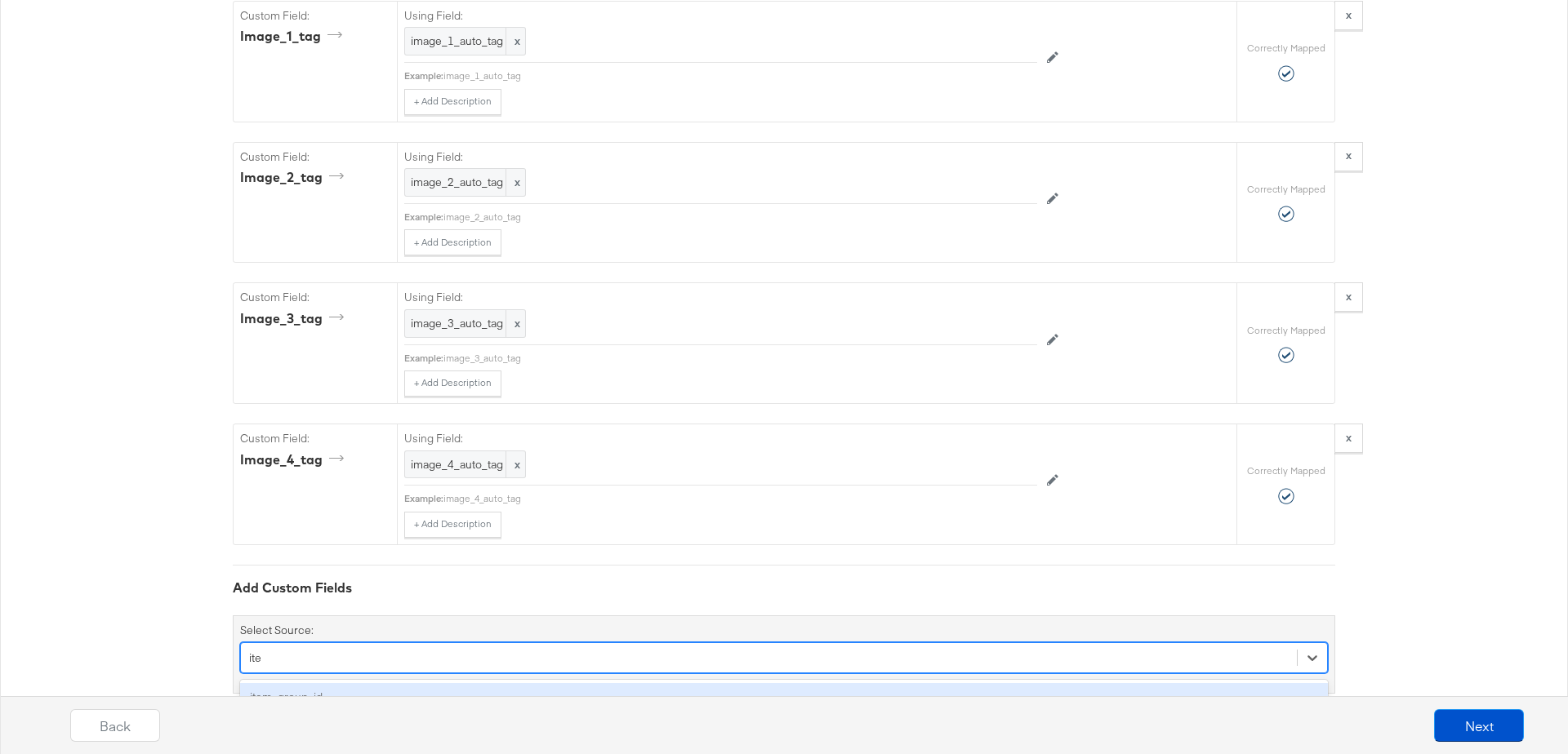
type input "item"
click at [309, 684] on div "item_group_id" at bounding box center [784, 697] width 1088 height 28
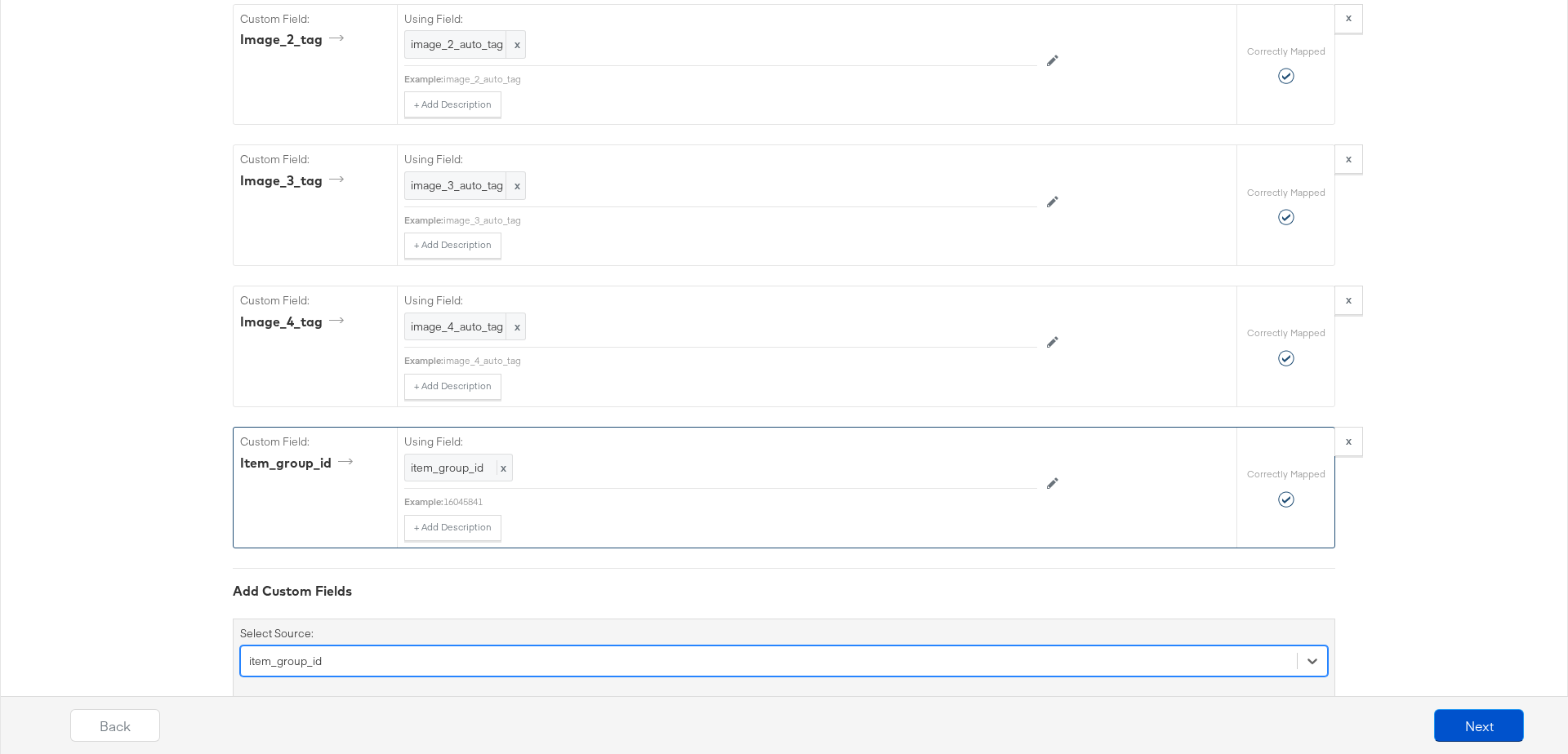
click at [465, 496] on div "16045841" at bounding box center [741, 502] width 594 height 13
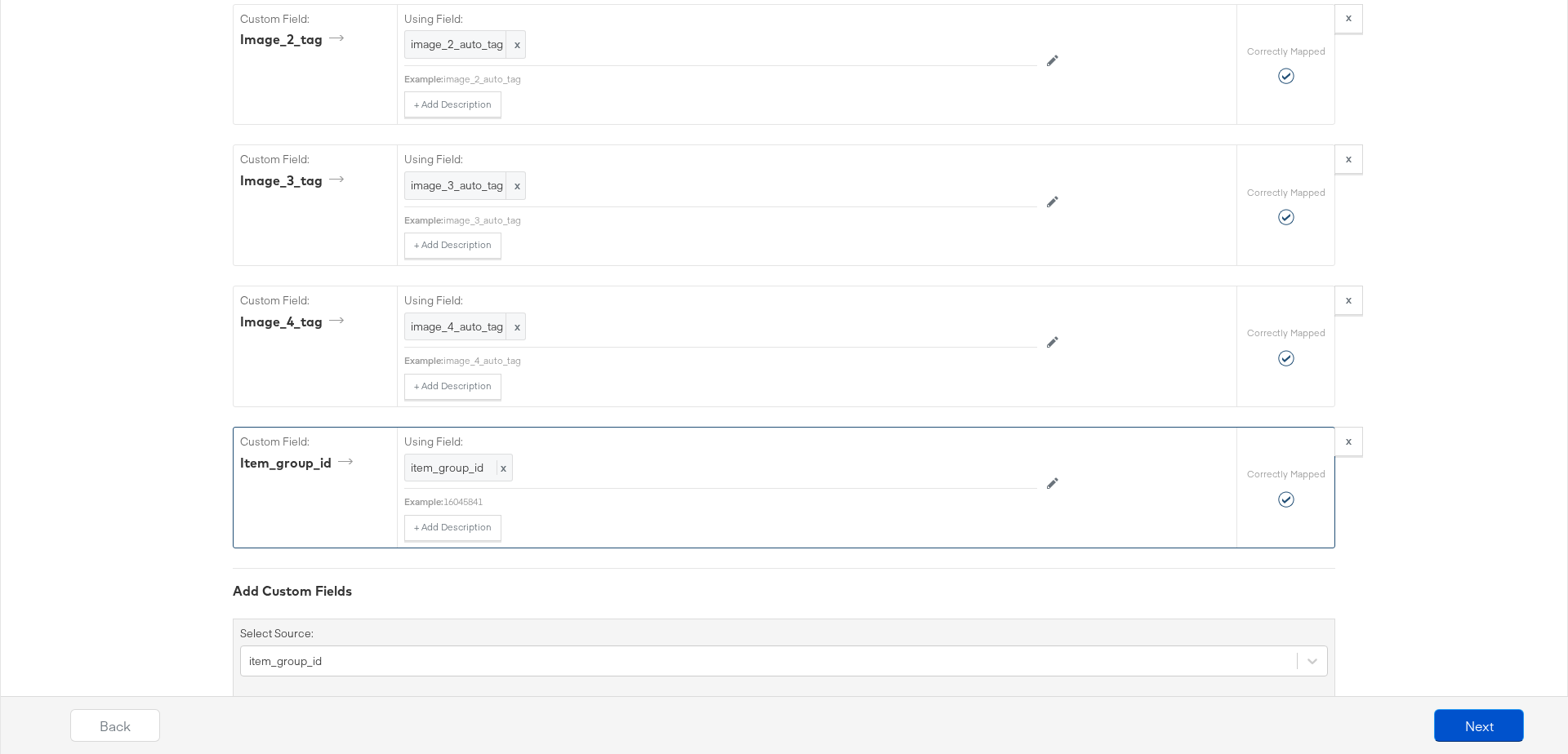
click at [465, 496] on div "16045841" at bounding box center [741, 502] width 594 height 13
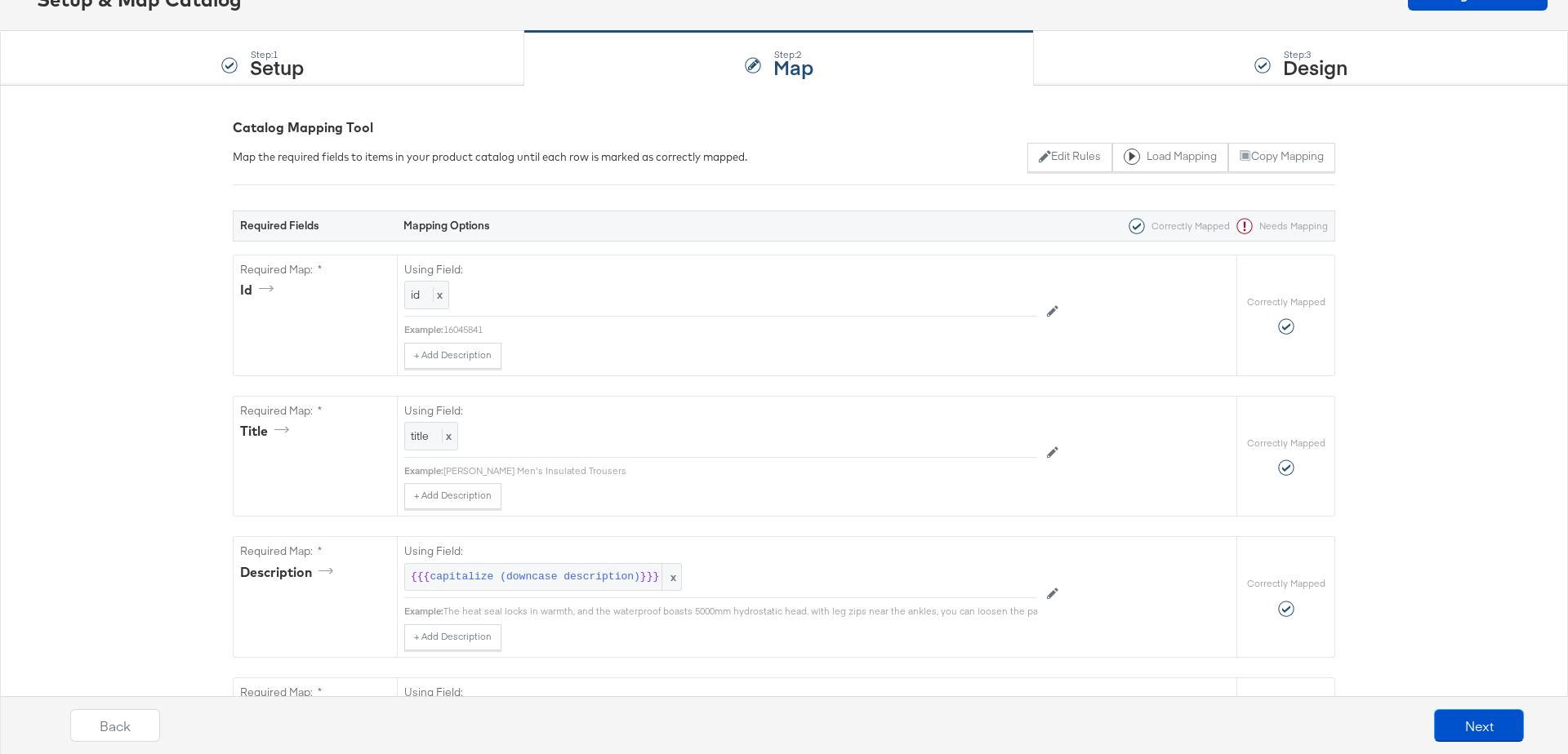
scroll to position [0, 0]
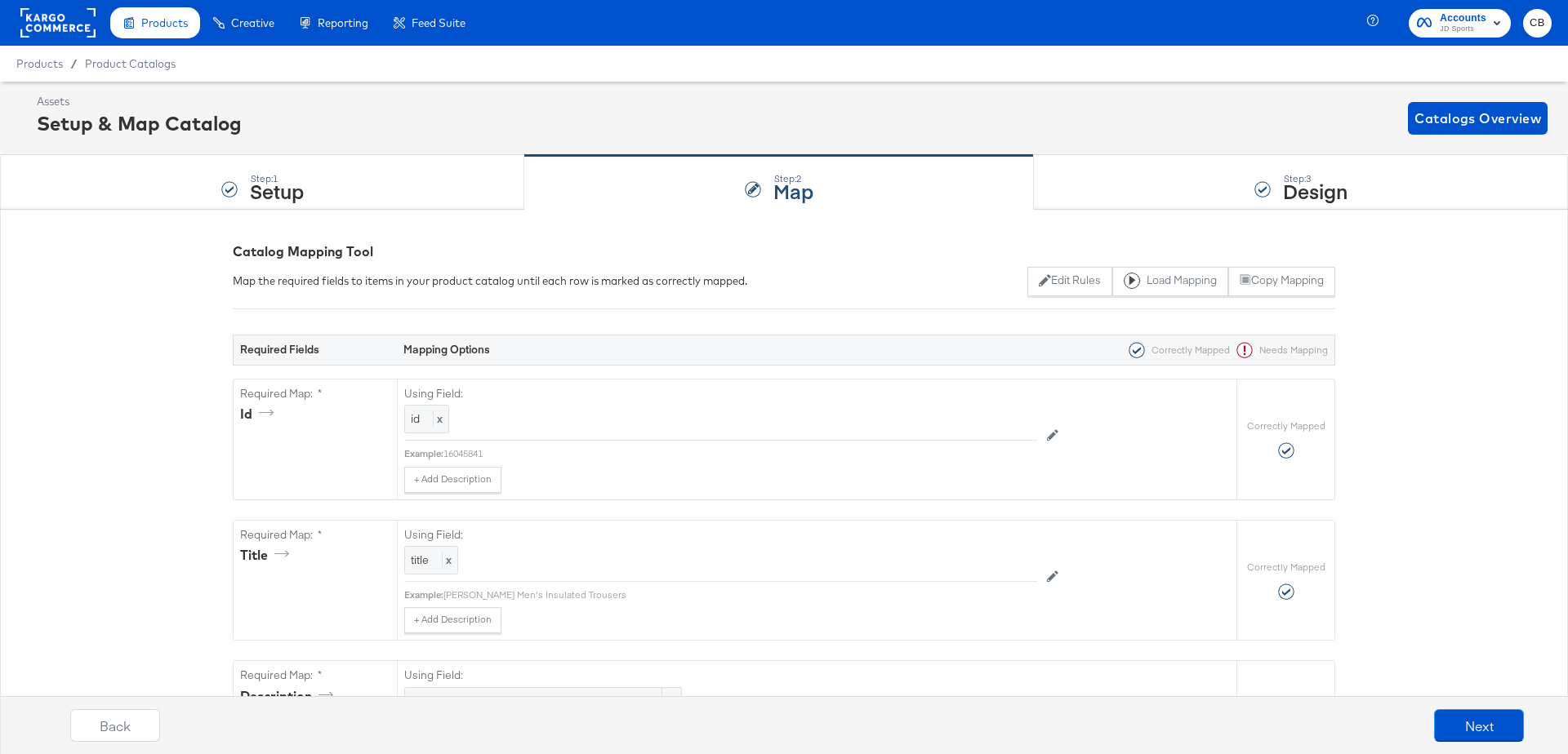
click at [54, 13] on rect at bounding box center [58, 23] width 75 height 29
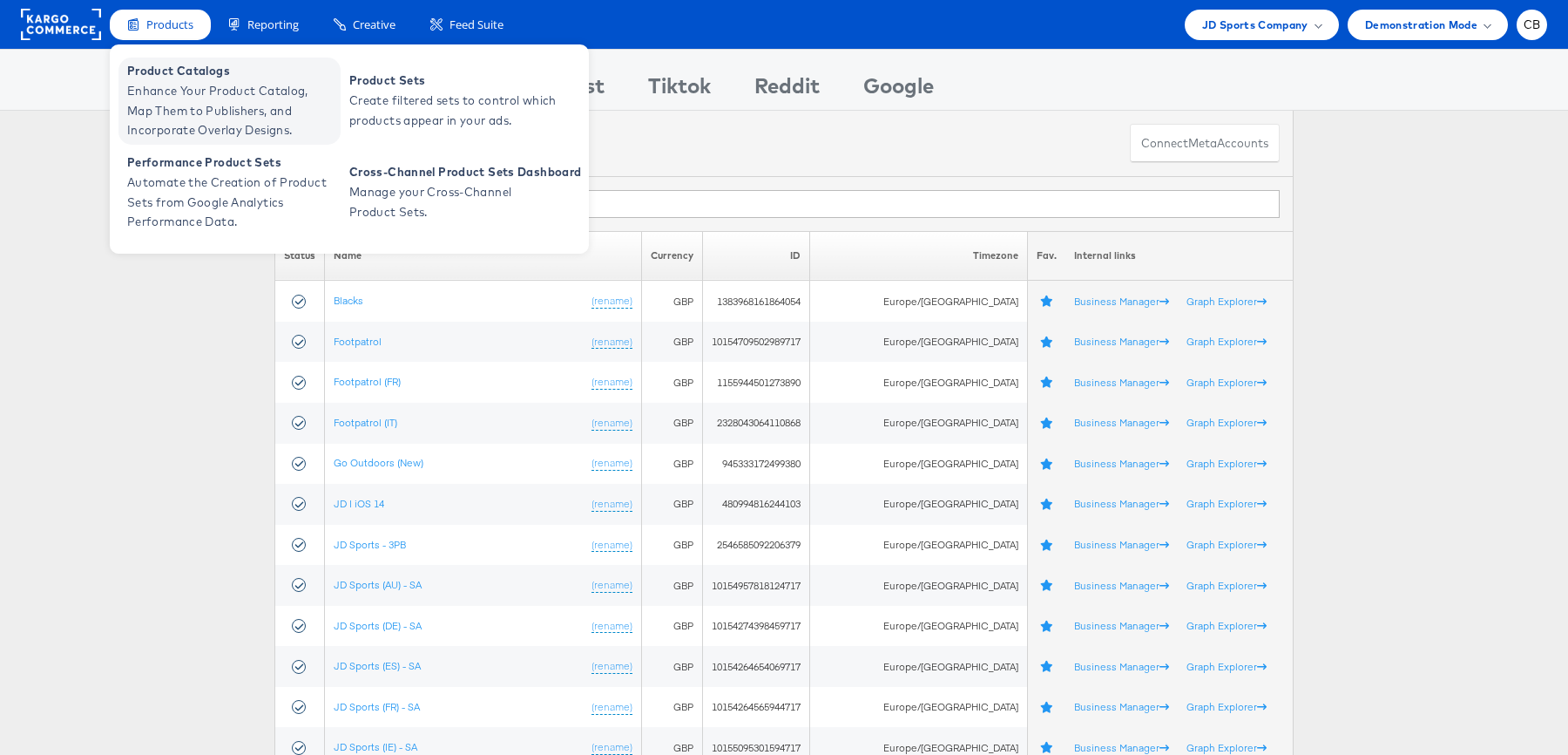
click at [168, 94] on span "Enhance Your Product Catalog, Map Them to Publishers, and Incorporate Overlay D…" at bounding box center [232, 110] width 209 height 59
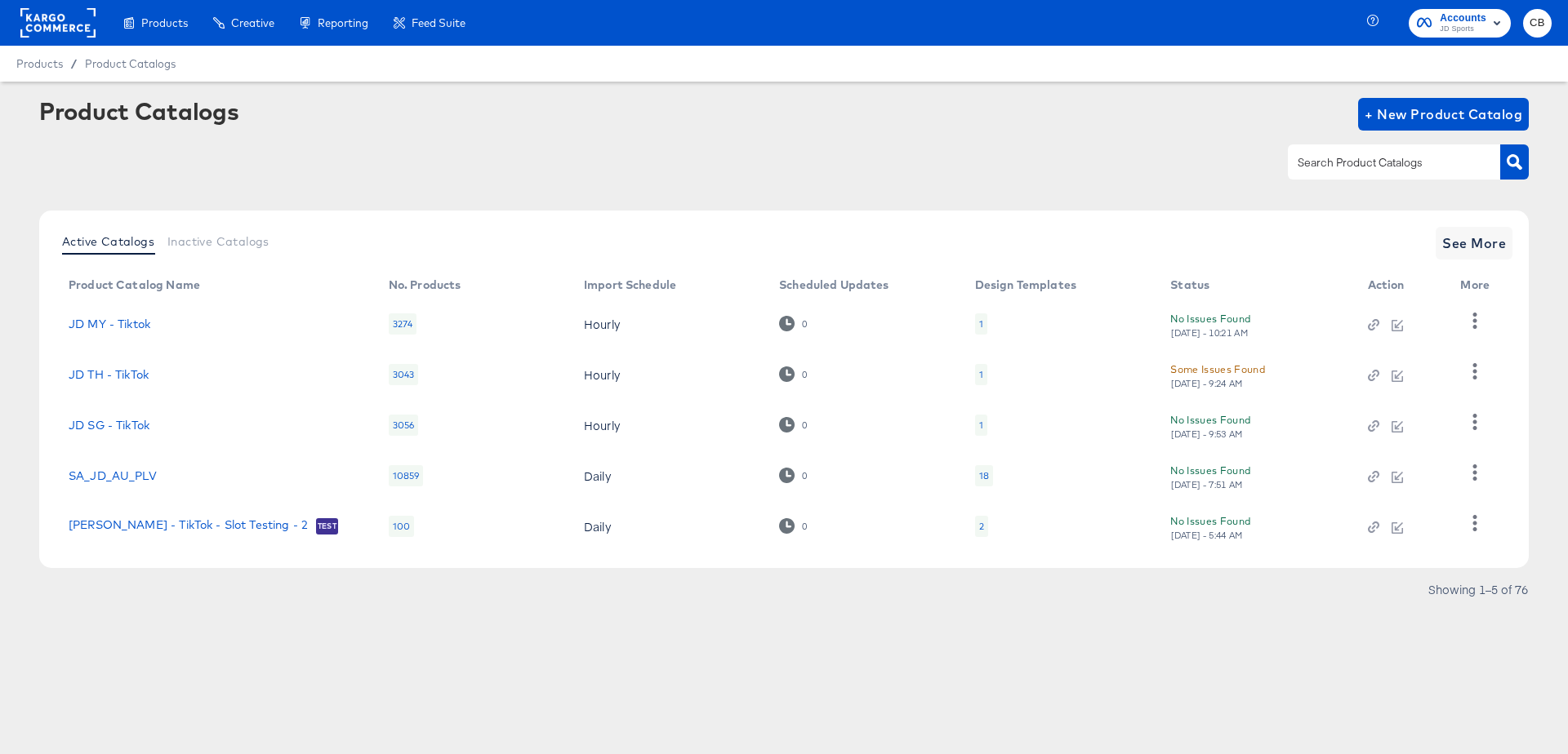
click at [1394, 163] on input "text" at bounding box center [1382, 162] width 174 height 19
type input "main"
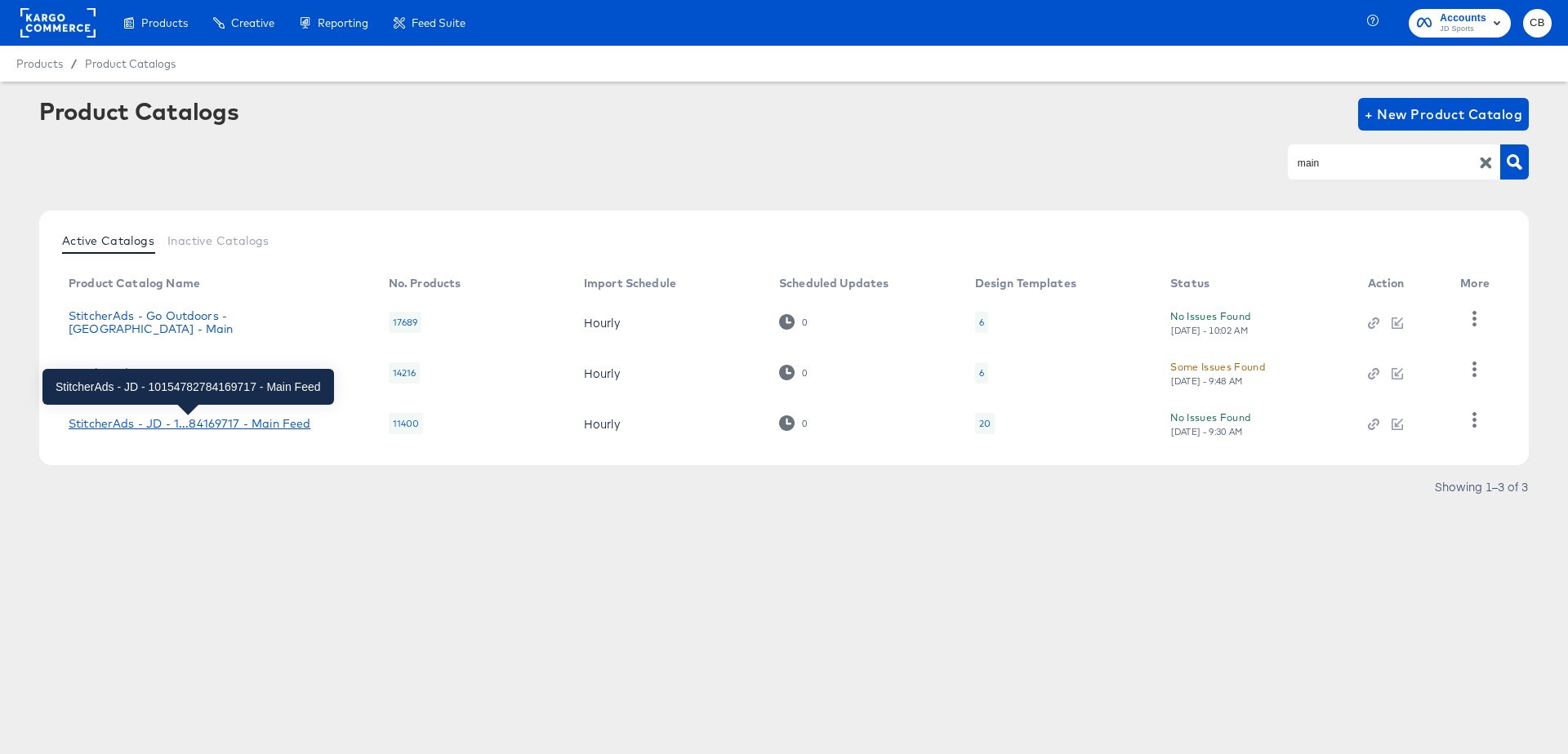
click at [237, 424] on div "StitcherAds - JD - 1...84169717 - Main Feed" at bounding box center [189, 424] width 242 height 13
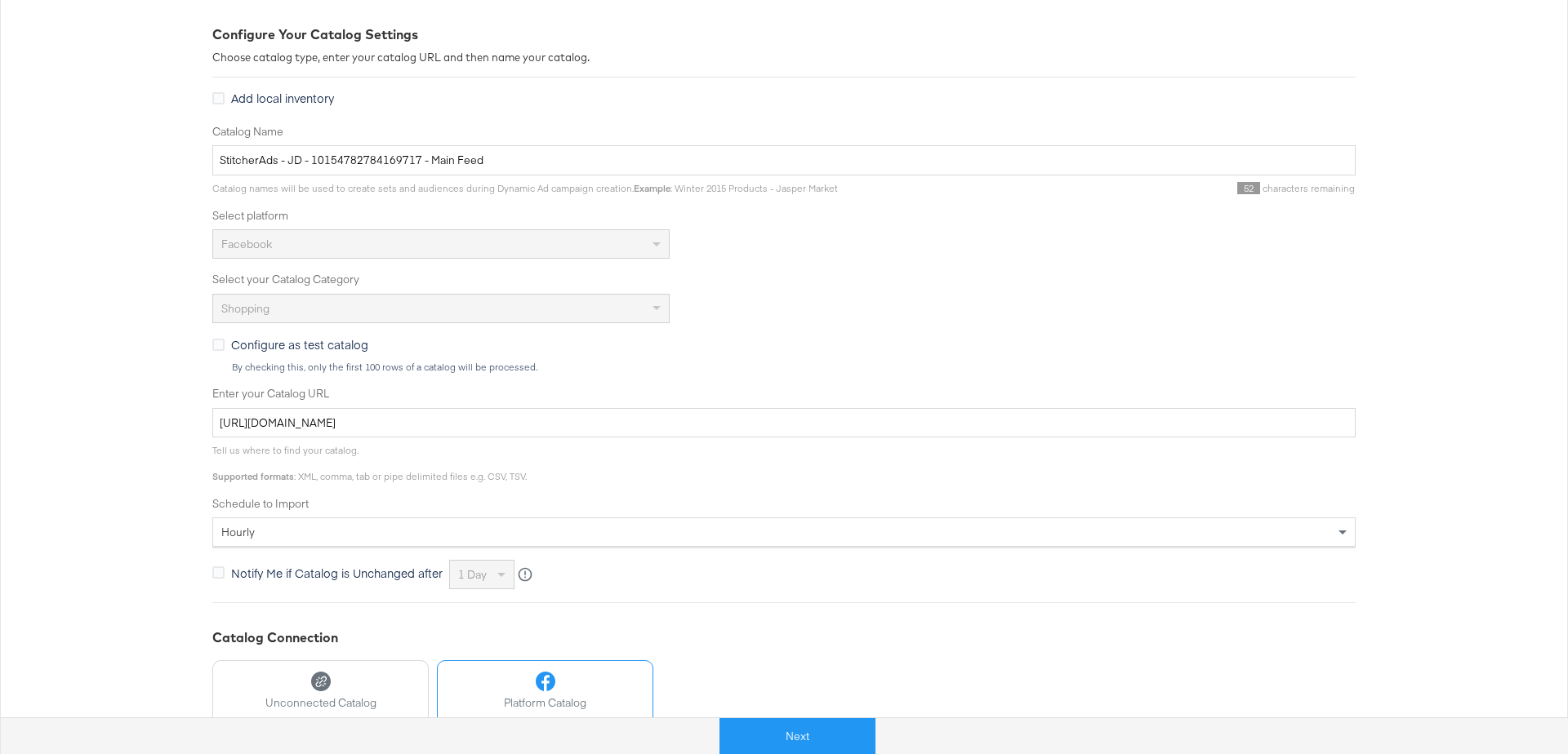
scroll to position [447, 0]
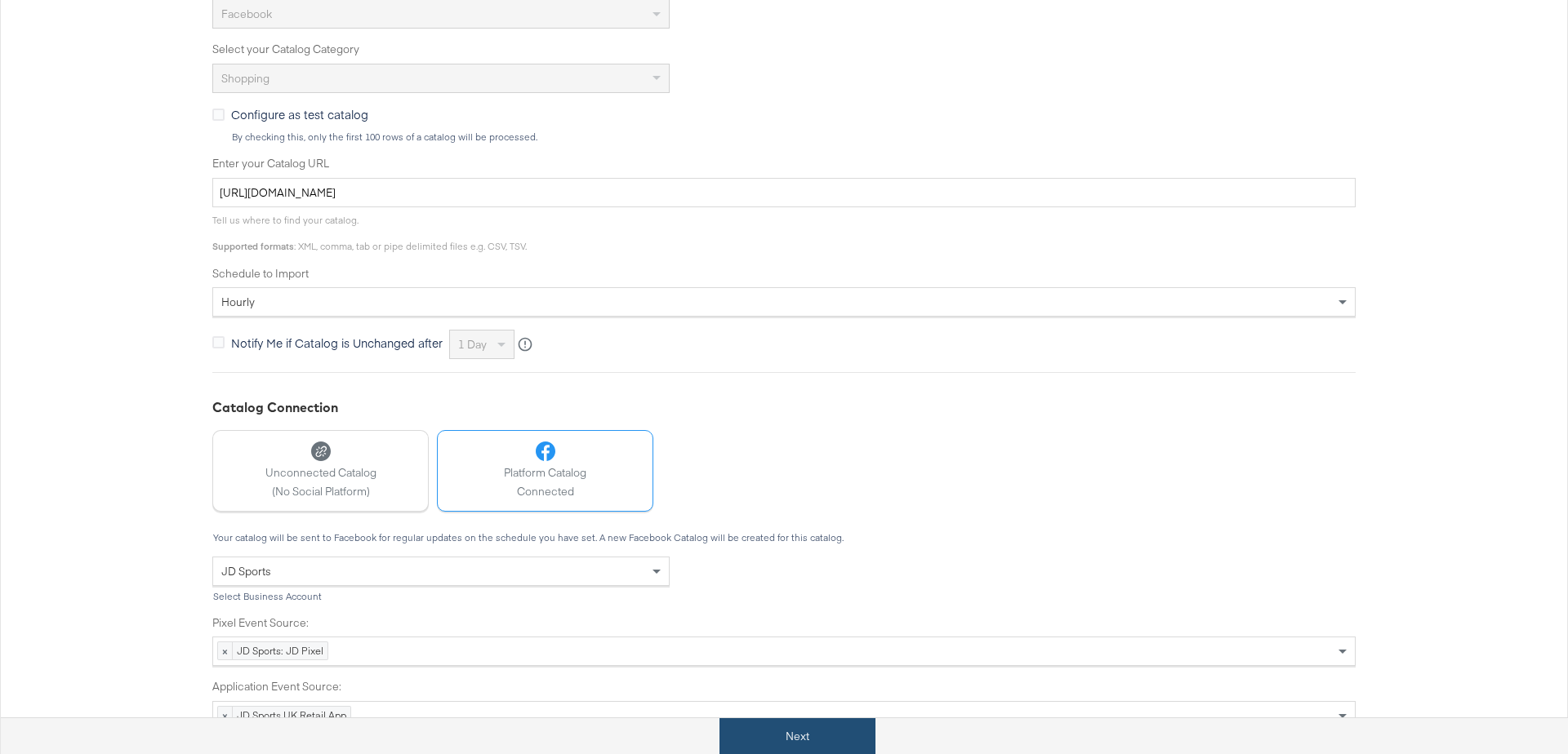
click at [770, 721] on button "Next" at bounding box center [797, 737] width 156 height 37
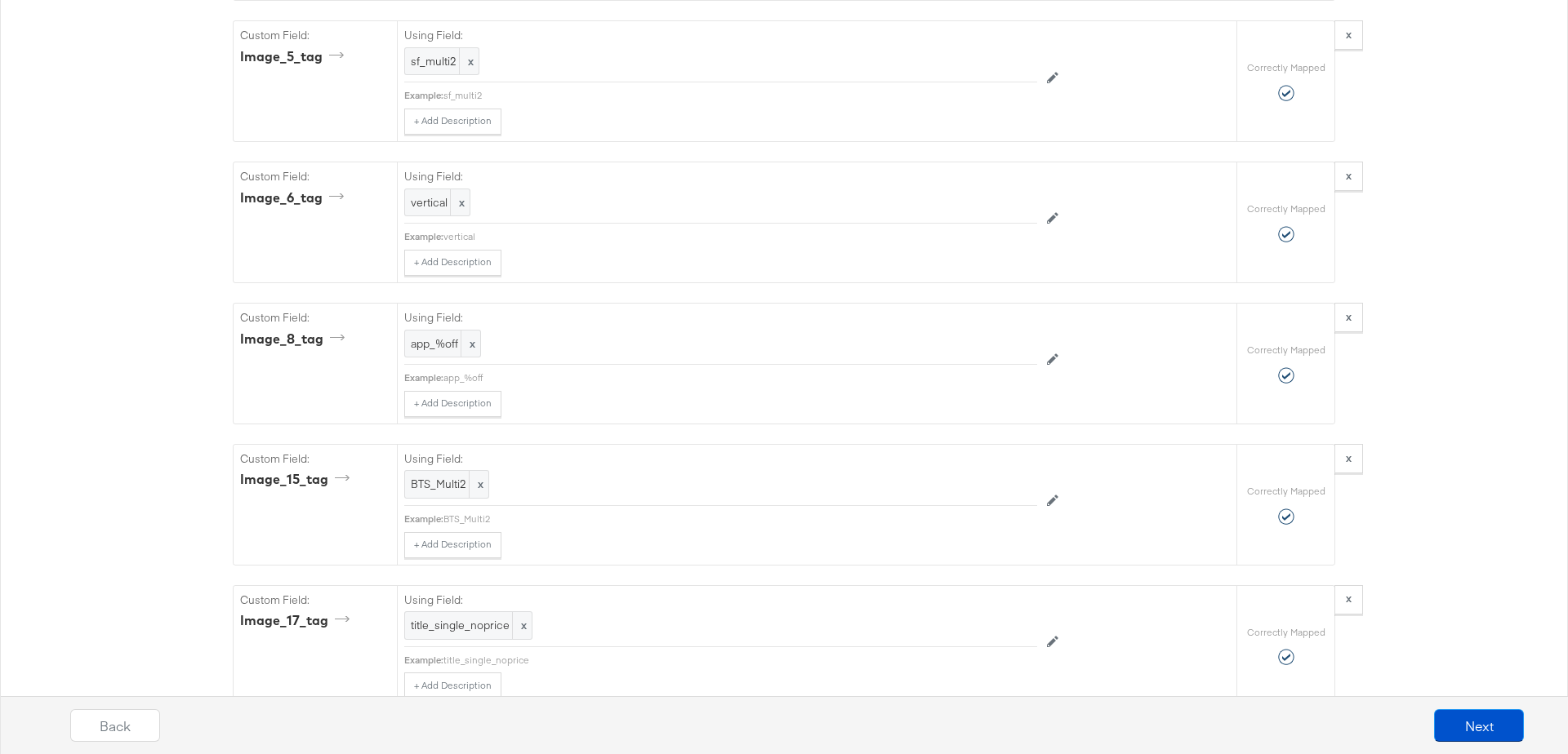
scroll to position [7167, 0]
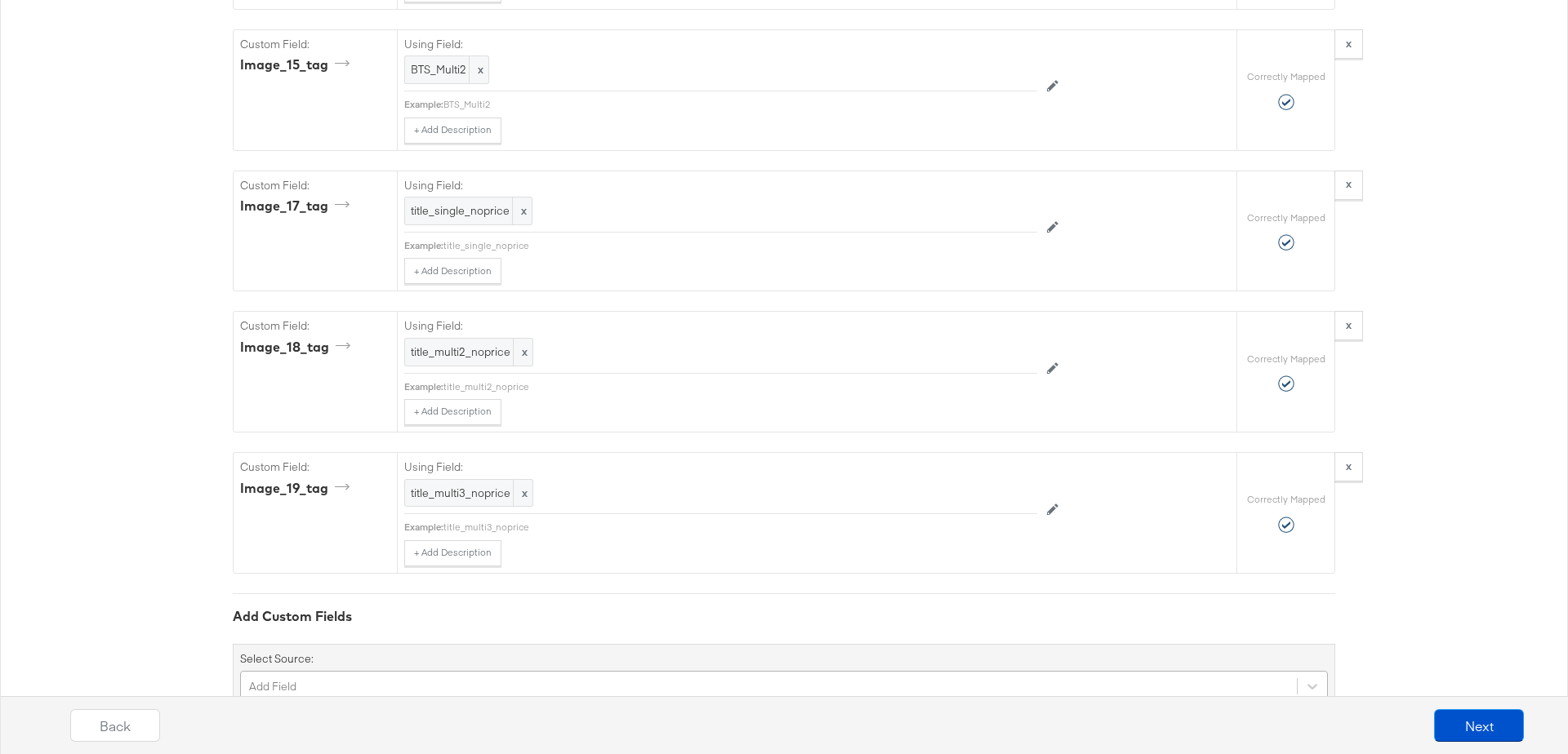
click at [359, 671] on div "Add Field" at bounding box center [784, 686] width 1088 height 31
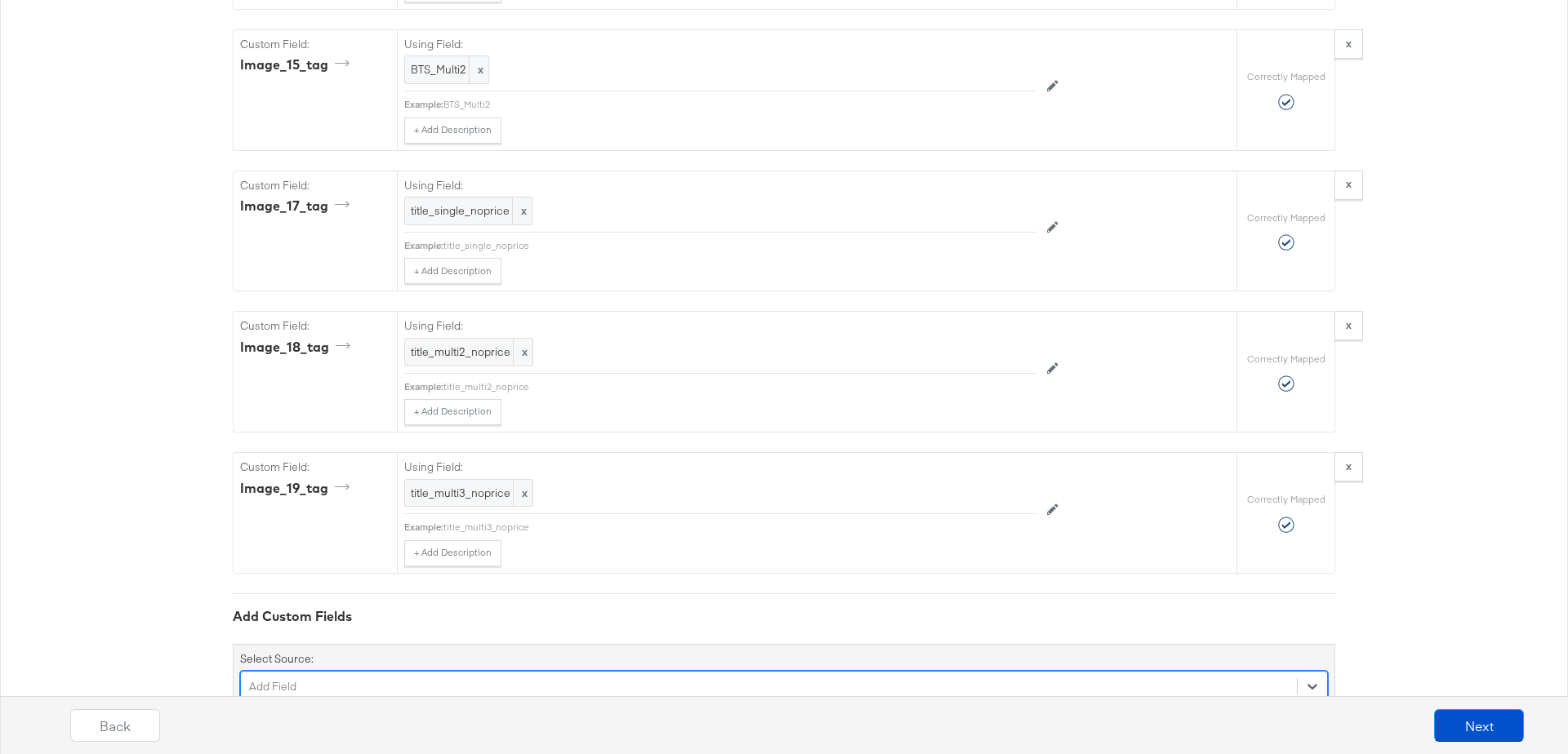
scroll to position [7304, 0]
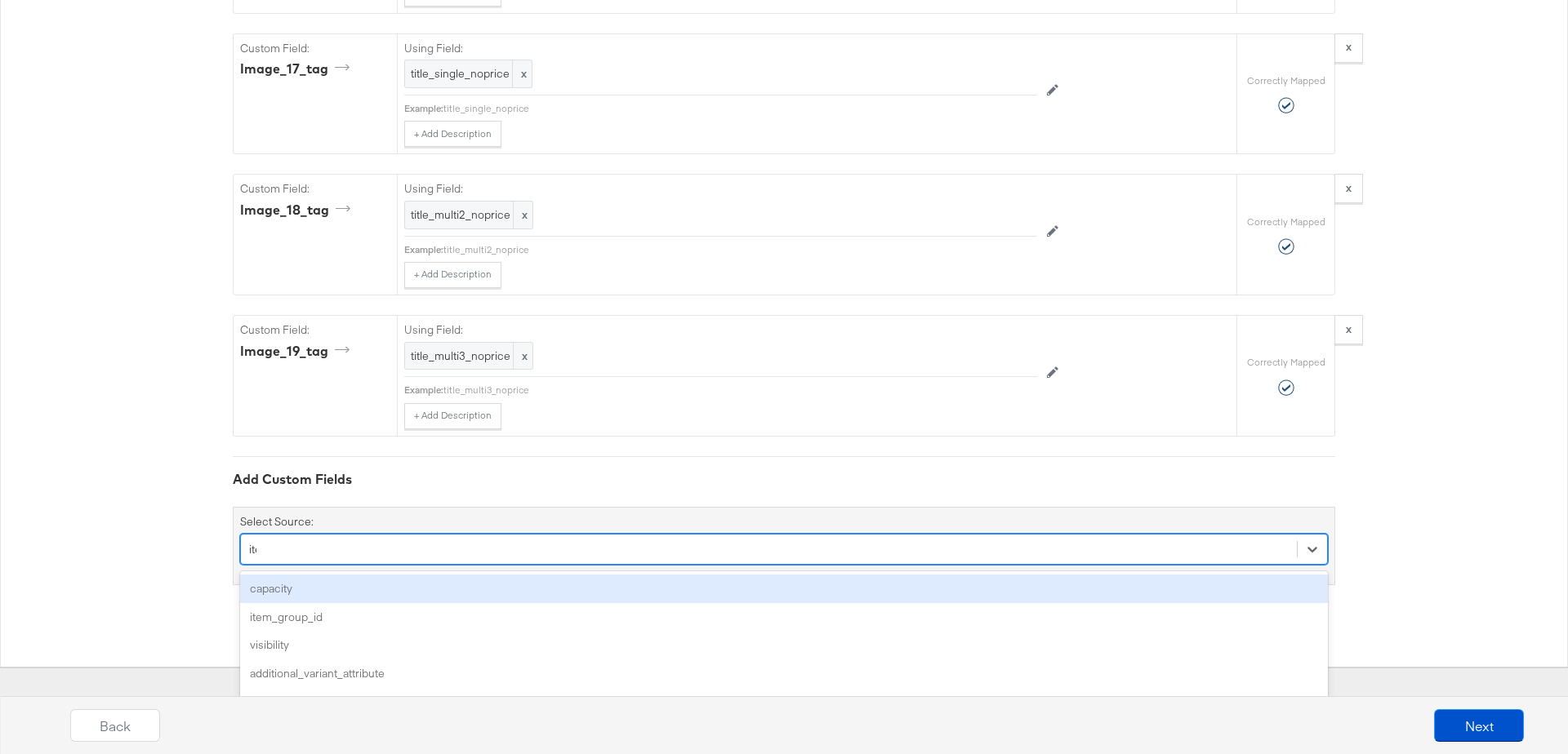
type input "item"
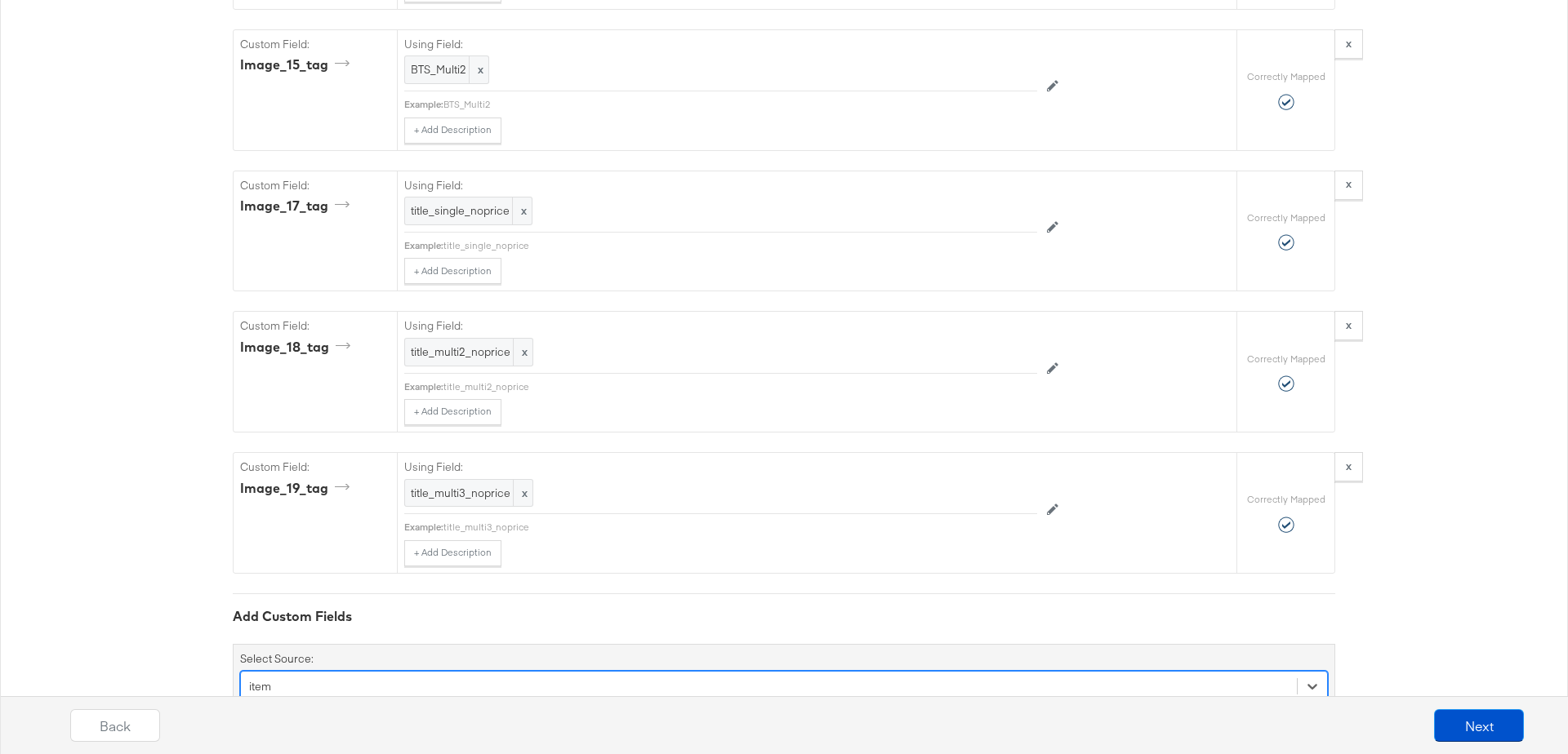
click at [298, 712] on div "item_group_id" at bounding box center [784, 726] width 1088 height 28
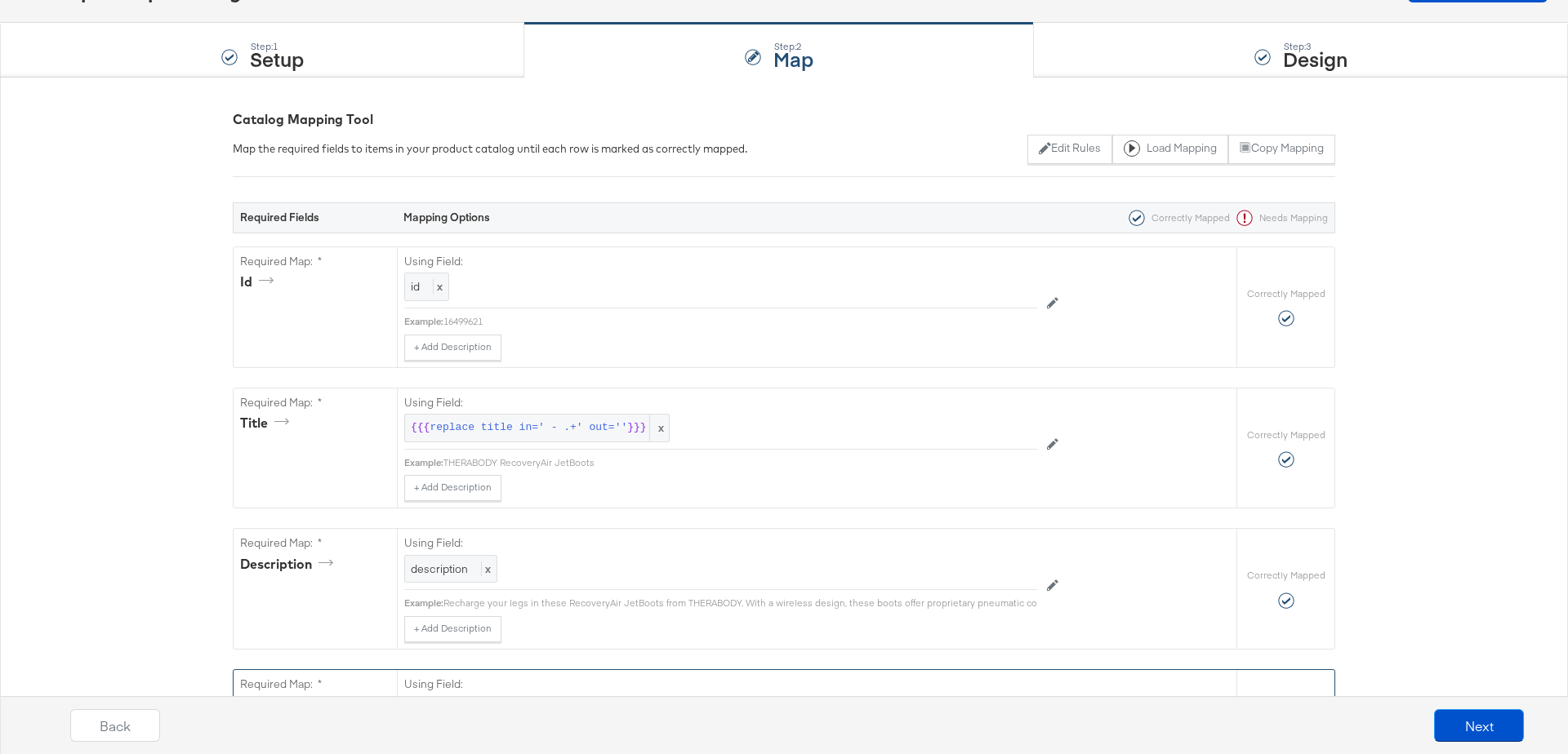
scroll to position [0, 0]
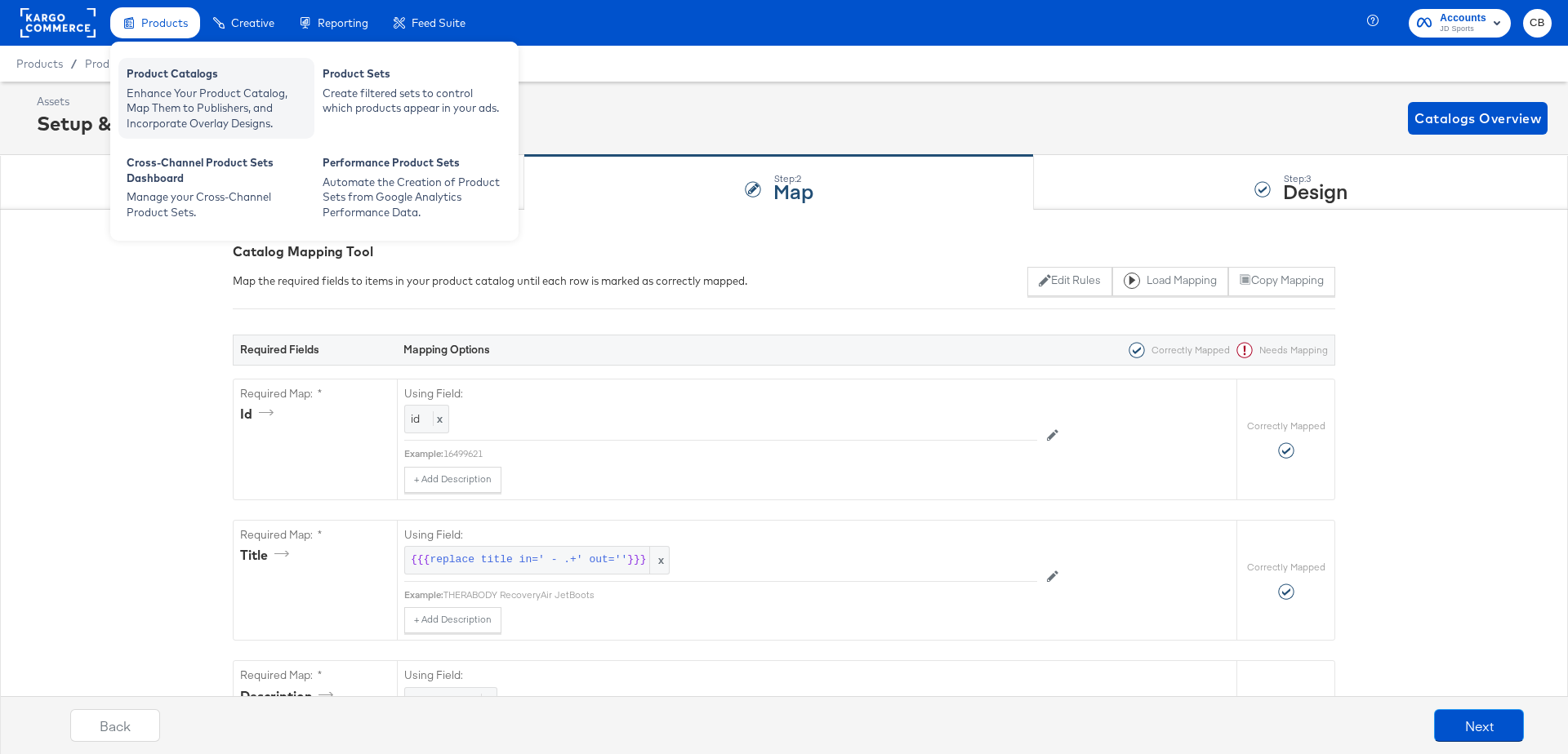
click at [174, 99] on div "Enhance Your Product Catalog, Map Them to Publishers, and Incorporate Overlay D…" at bounding box center [216, 109] width 180 height 46
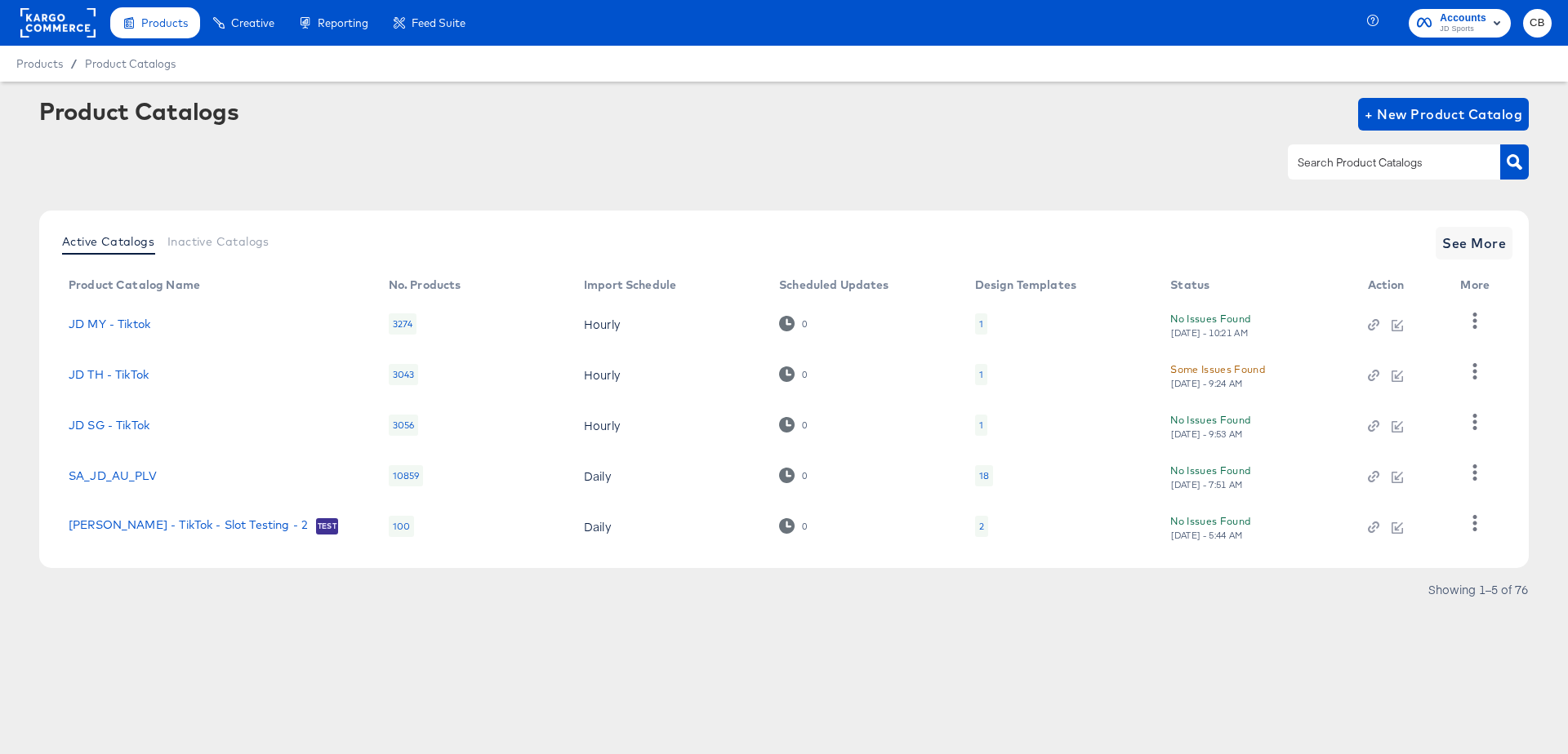
click at [1330, 159] on input "text" at bounding box center [1382, 162] width 174 height 19
type input "outdoors"
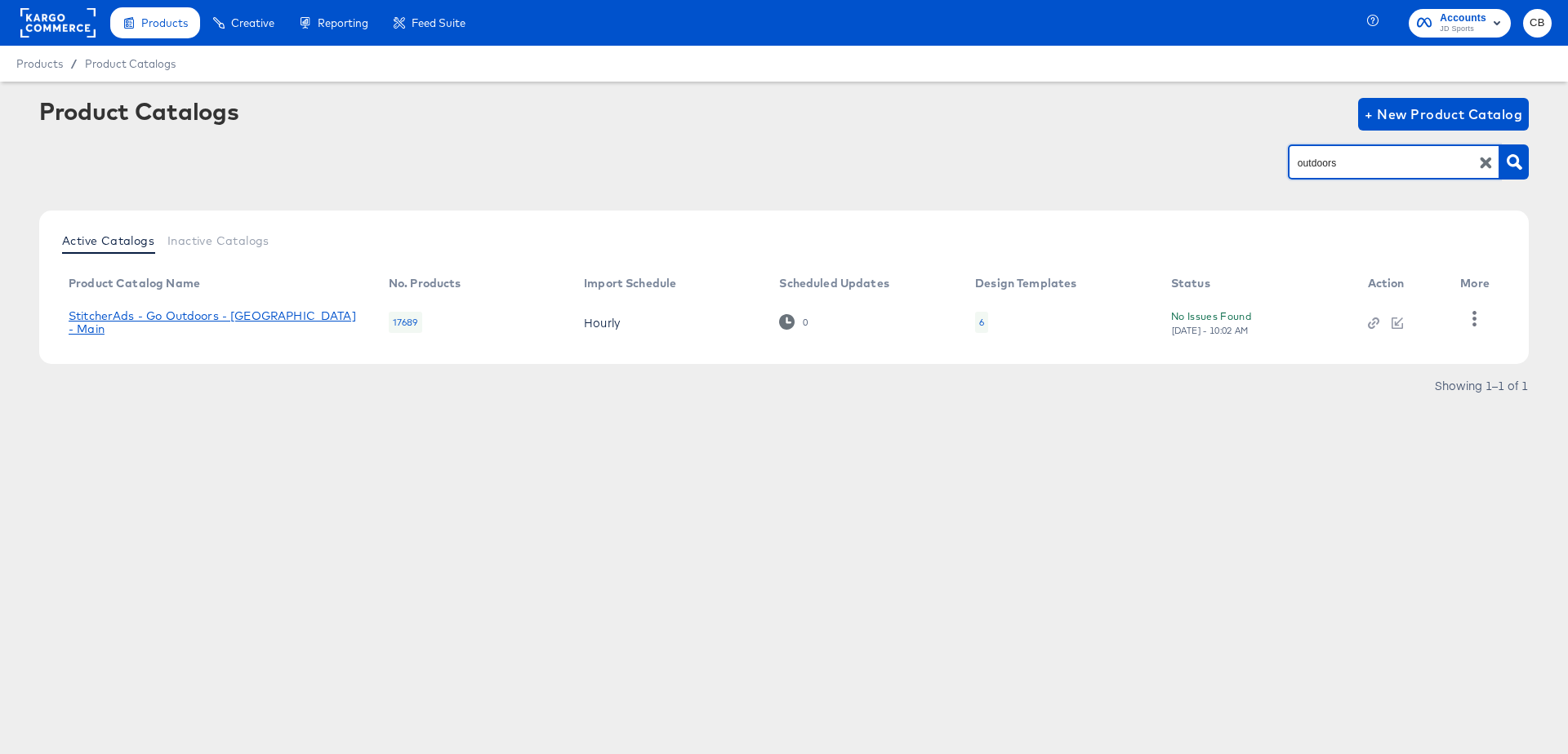
click at [243, 316] on link "StitcherAds - Go Outdoors - [GEOGRAPHIC_DATA] - Main" at bounding box center [212, 322] width 288 height 26
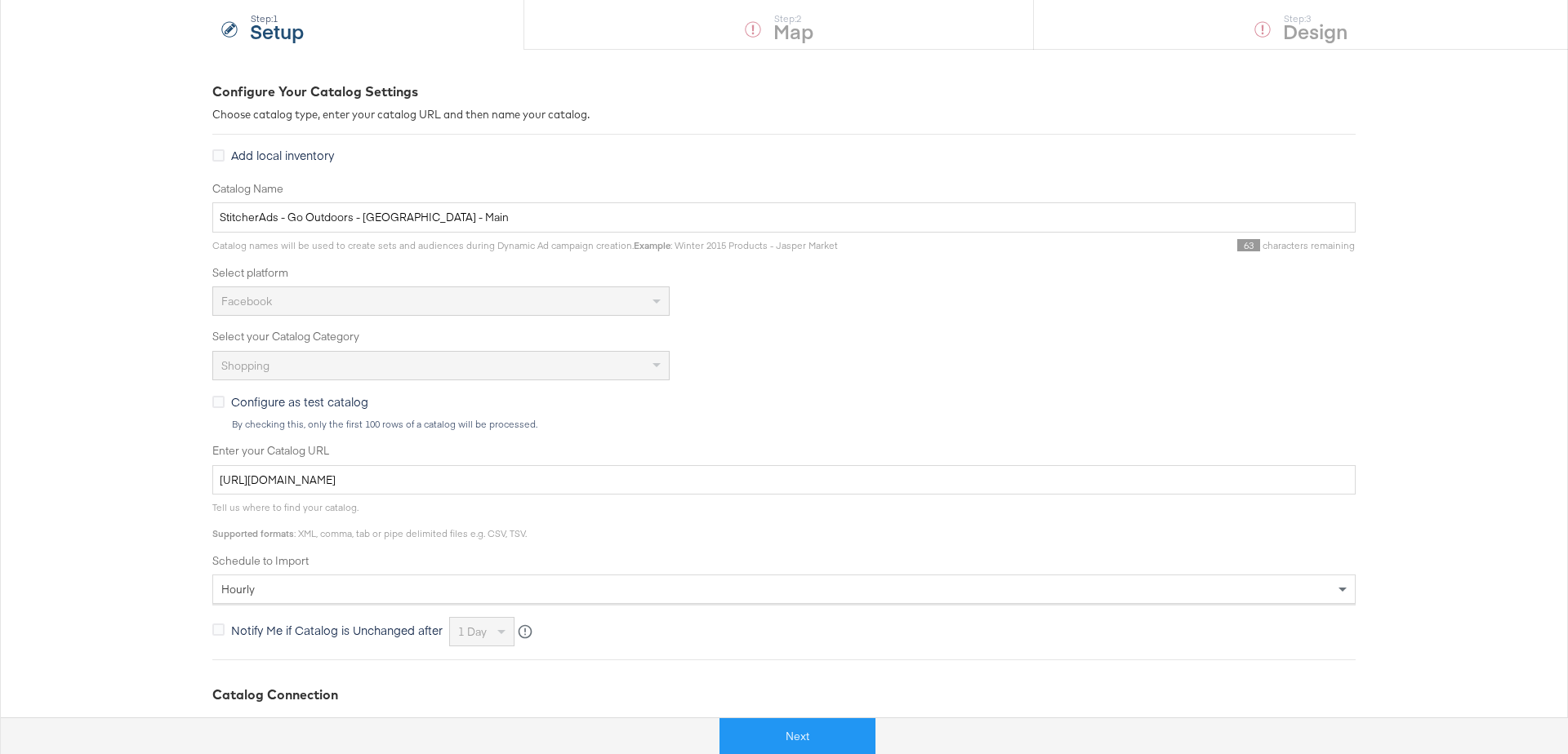
scroll to position [318, 0]
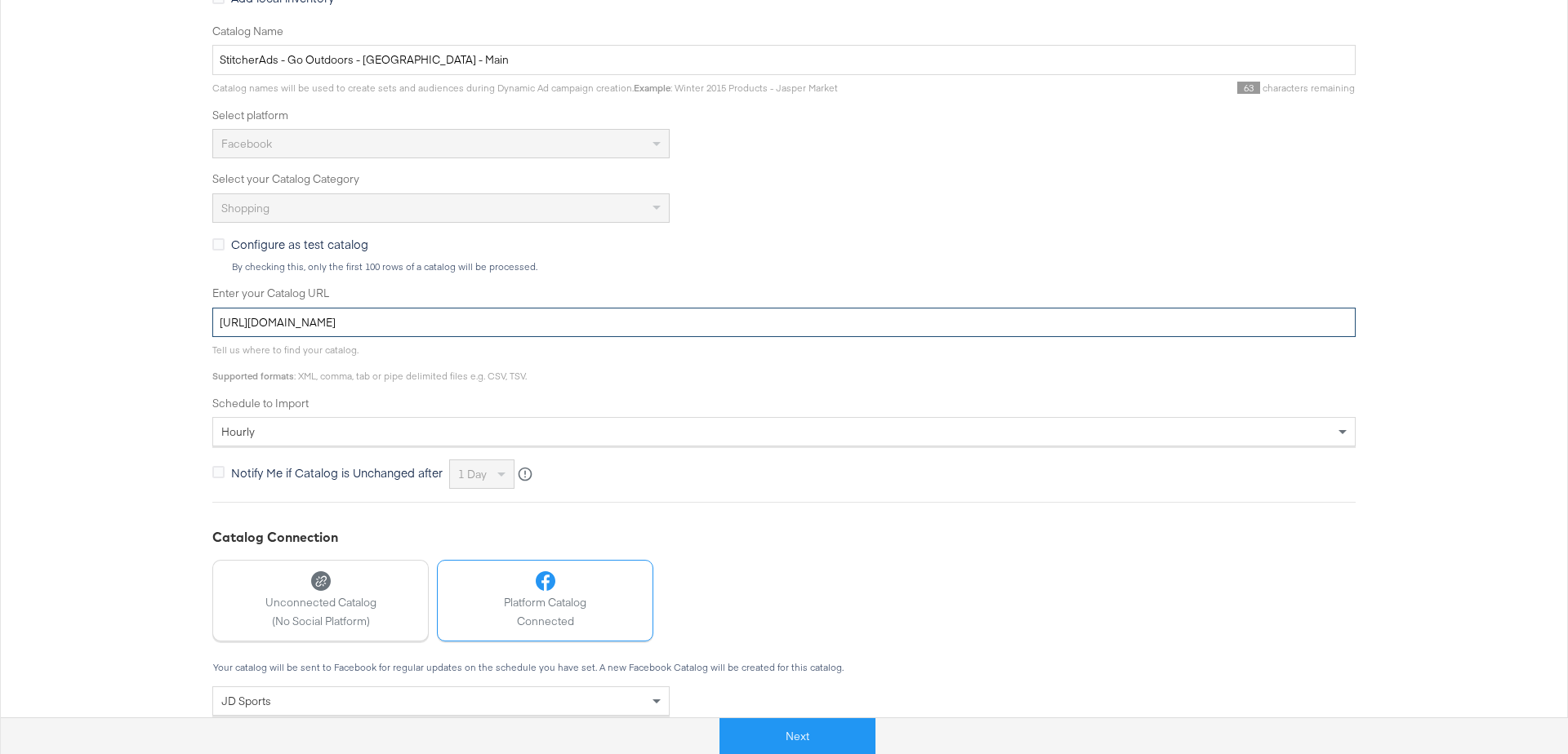
click at [476, 324] on input "http://files.intelligentreach.com/feedexports/c2ec8a5d-93c1-4850-a97a-f4d89d7c9…" at bounding box center [784, 322] width 1143 height 30
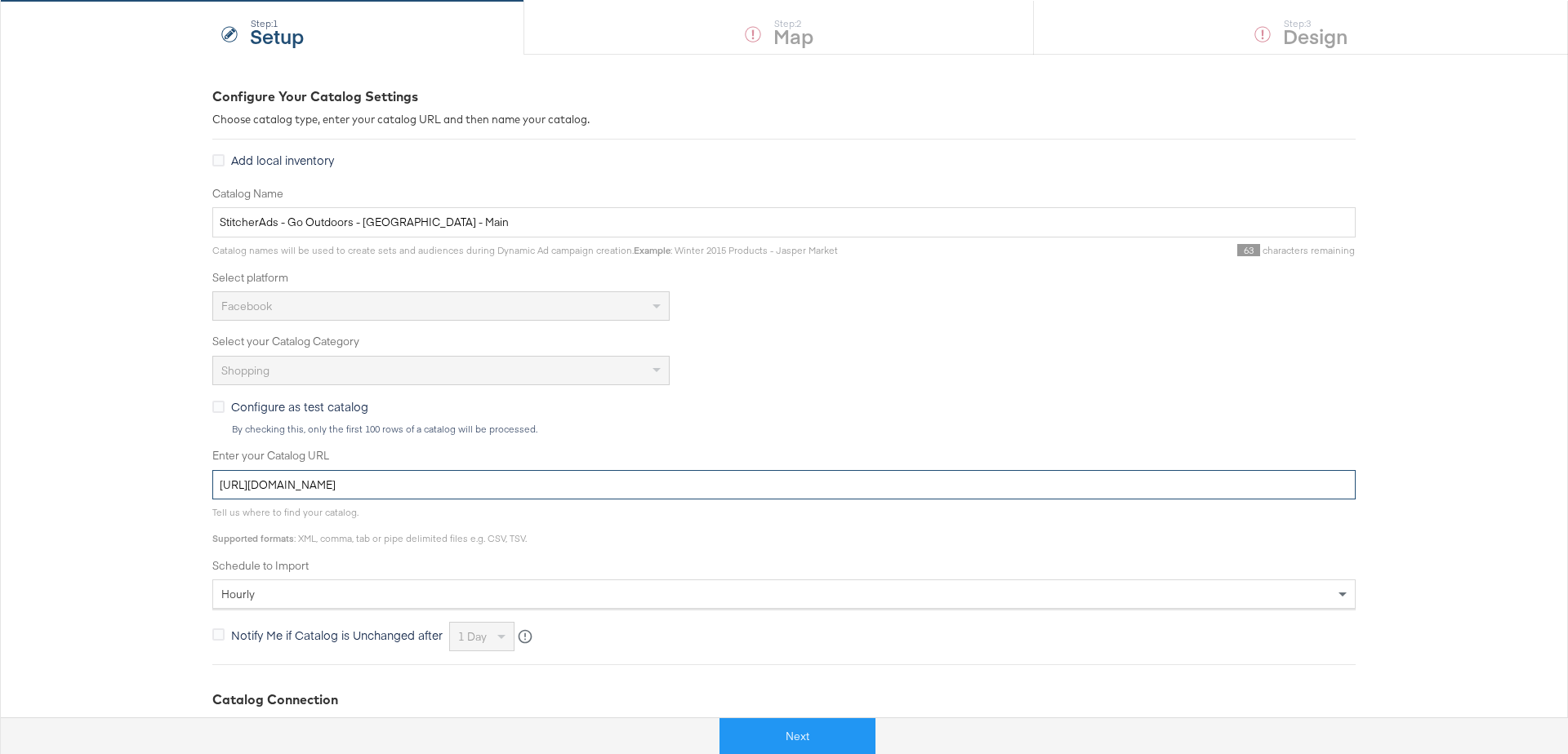
scroll to position [0, 0]
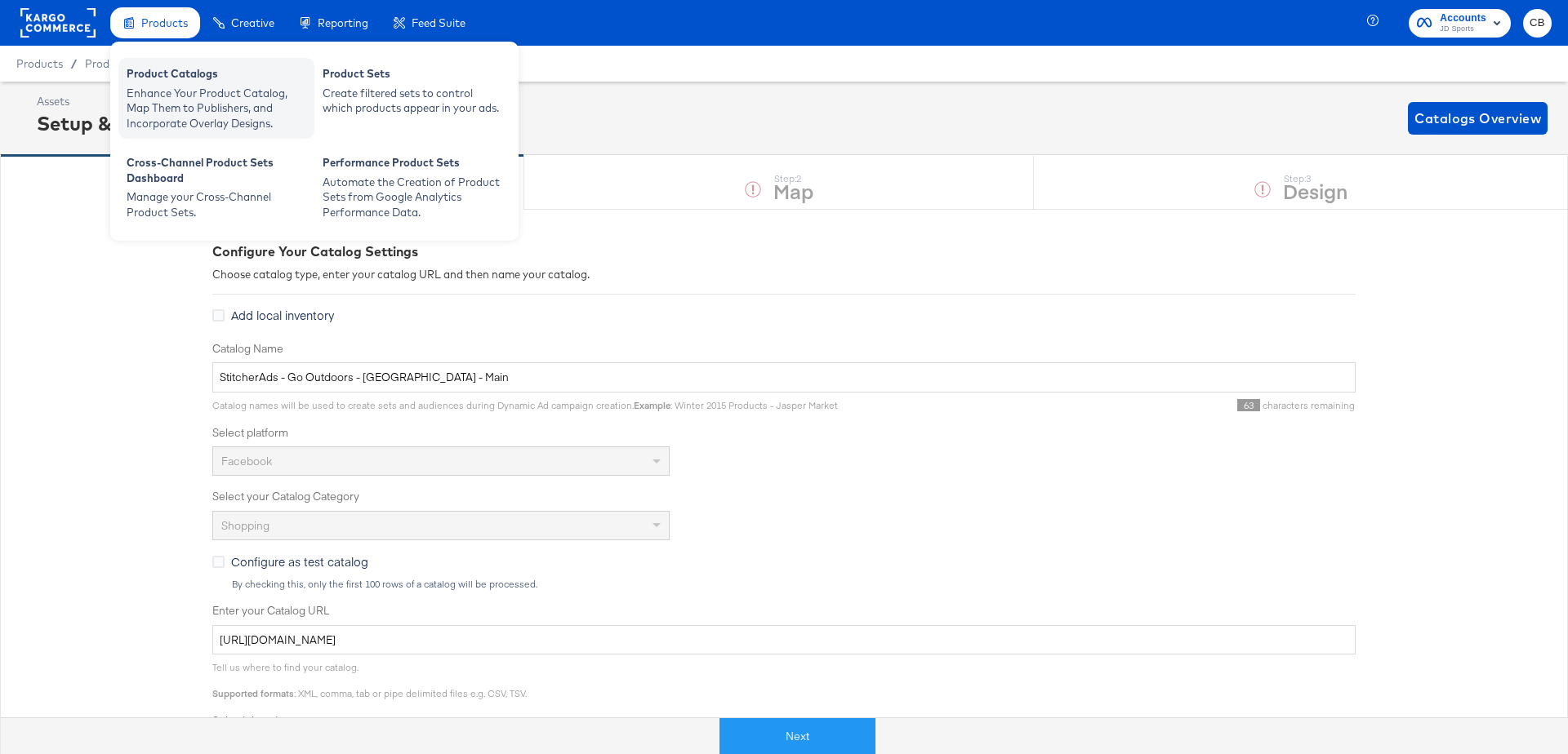
click at [175, 73] on div "Product Catalogs" at bounding box center [216, 75] width 180 height 19
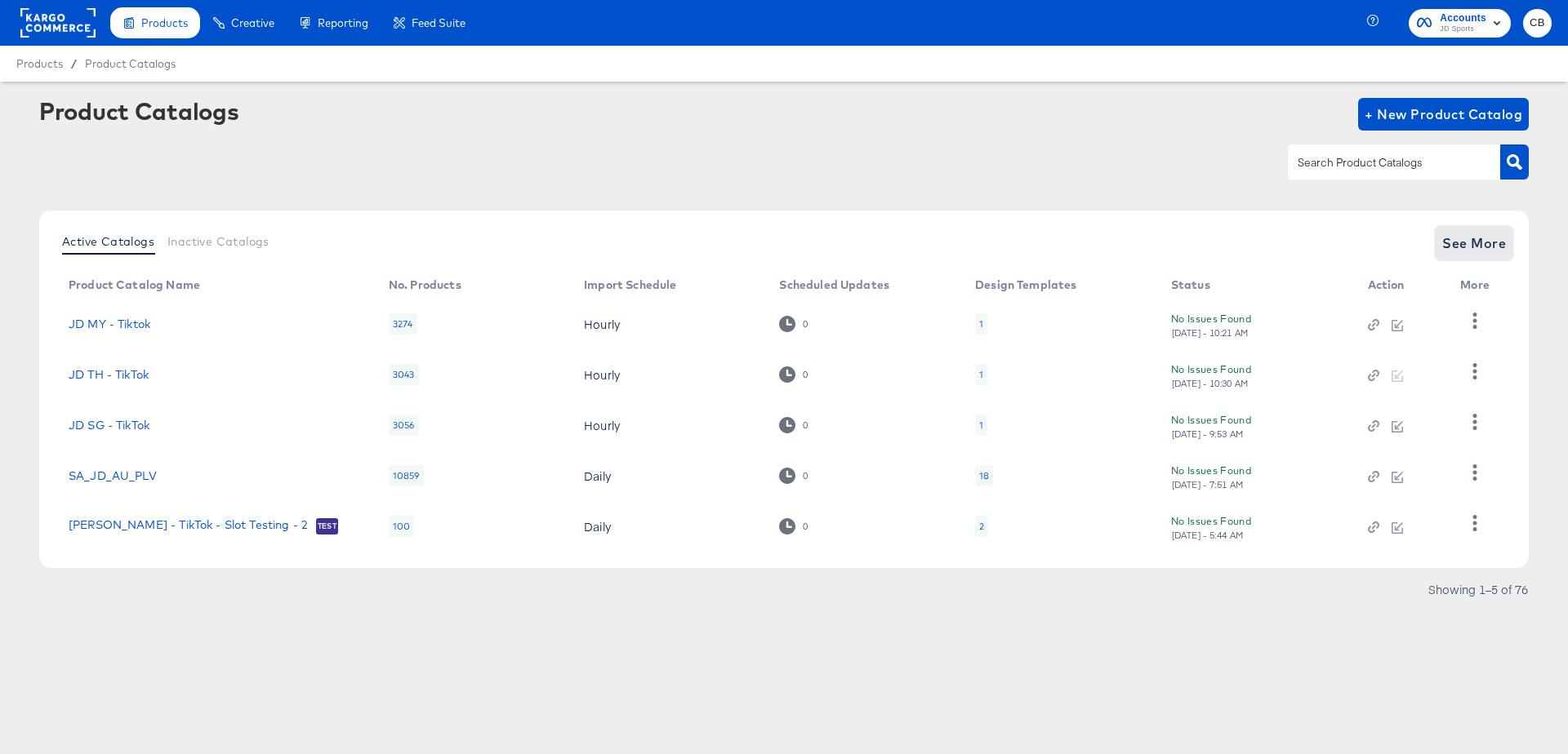
click at [1483, 238] on span "See More" at bounding box center [1475, 243] width 64 height 23
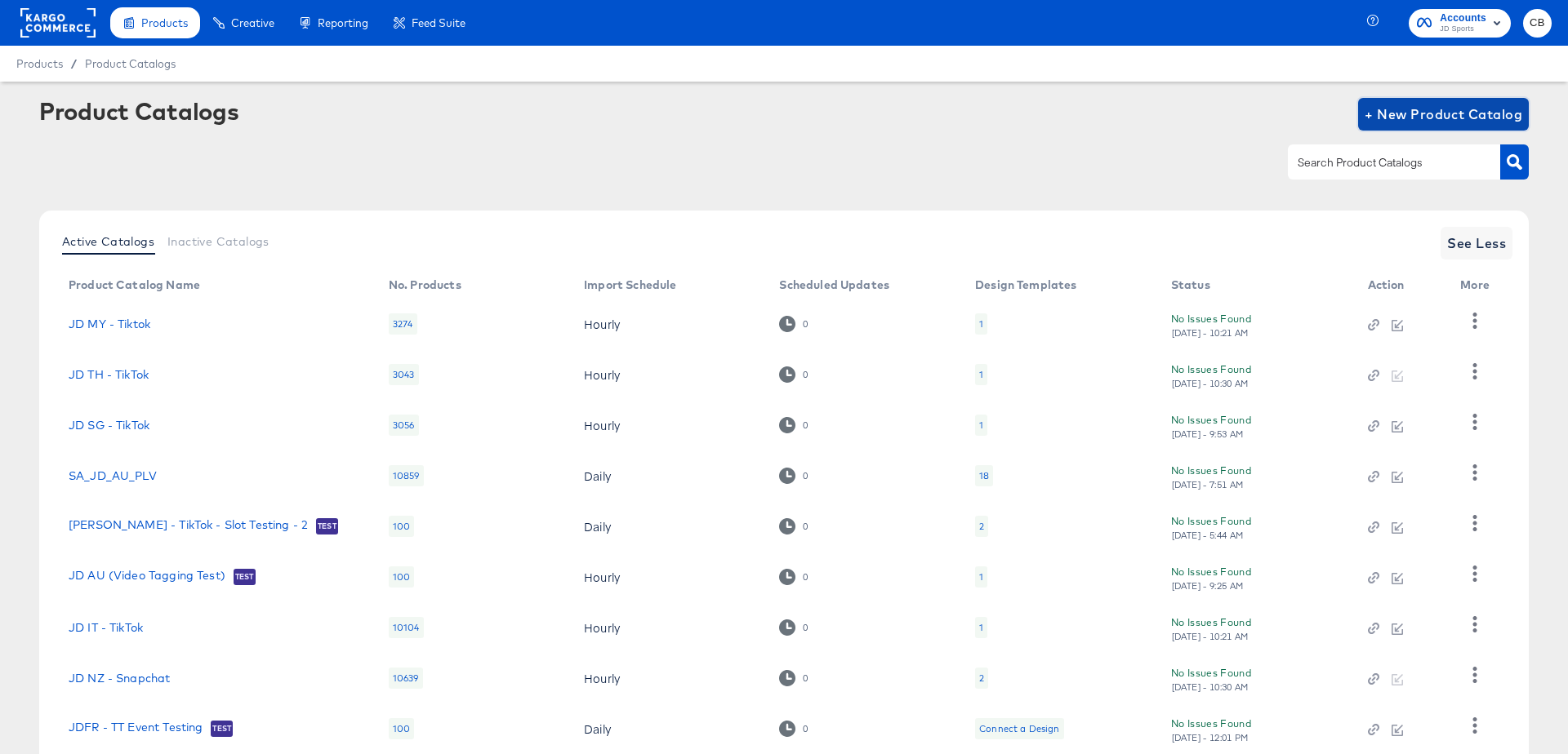
click at [1417, 112] on span "+ New Product Catalog" at bounding box center [1444, 114] width 158 height 23
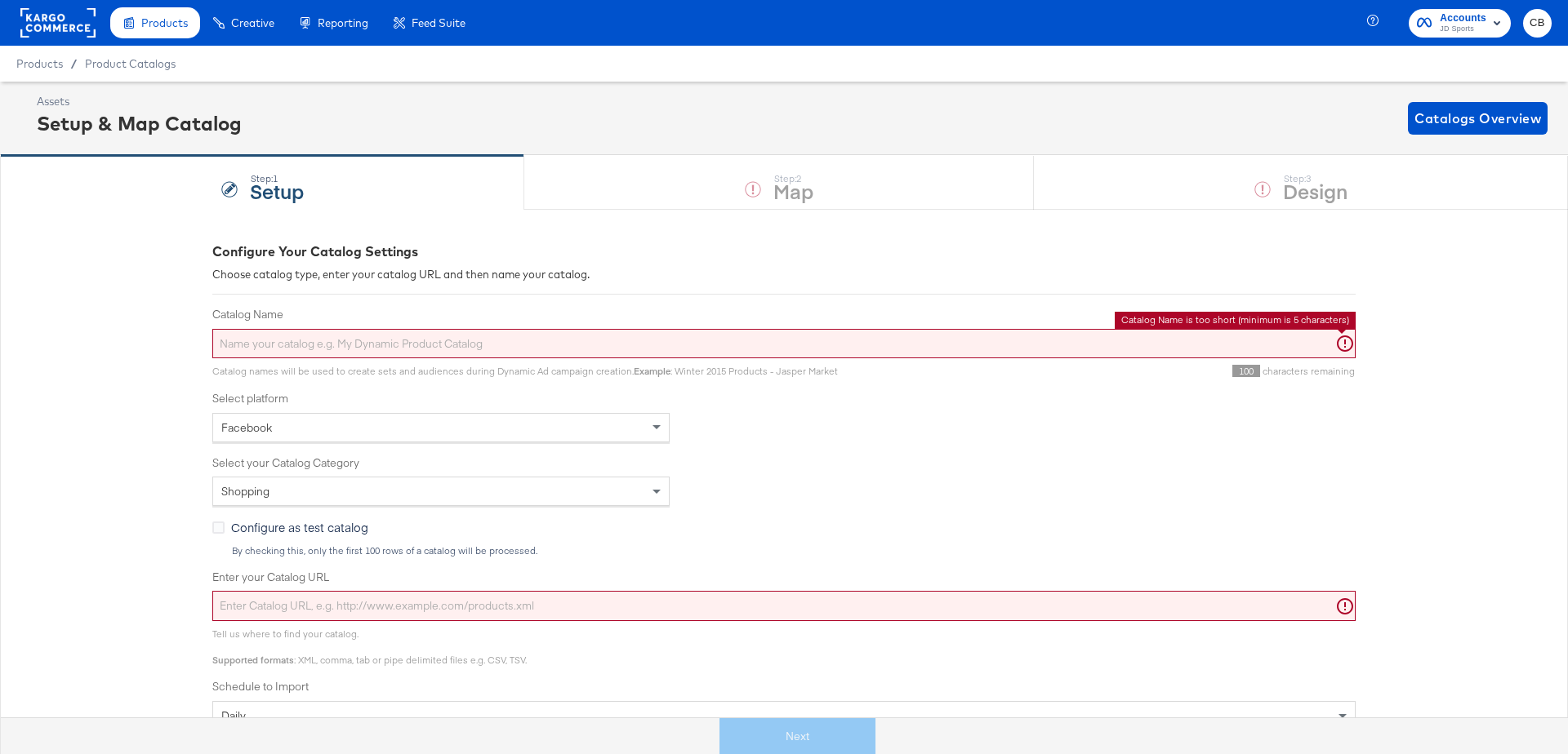
click at [360, 344] on input "Catalog Name" at bounding box center [784, 343] width 1143 height 30
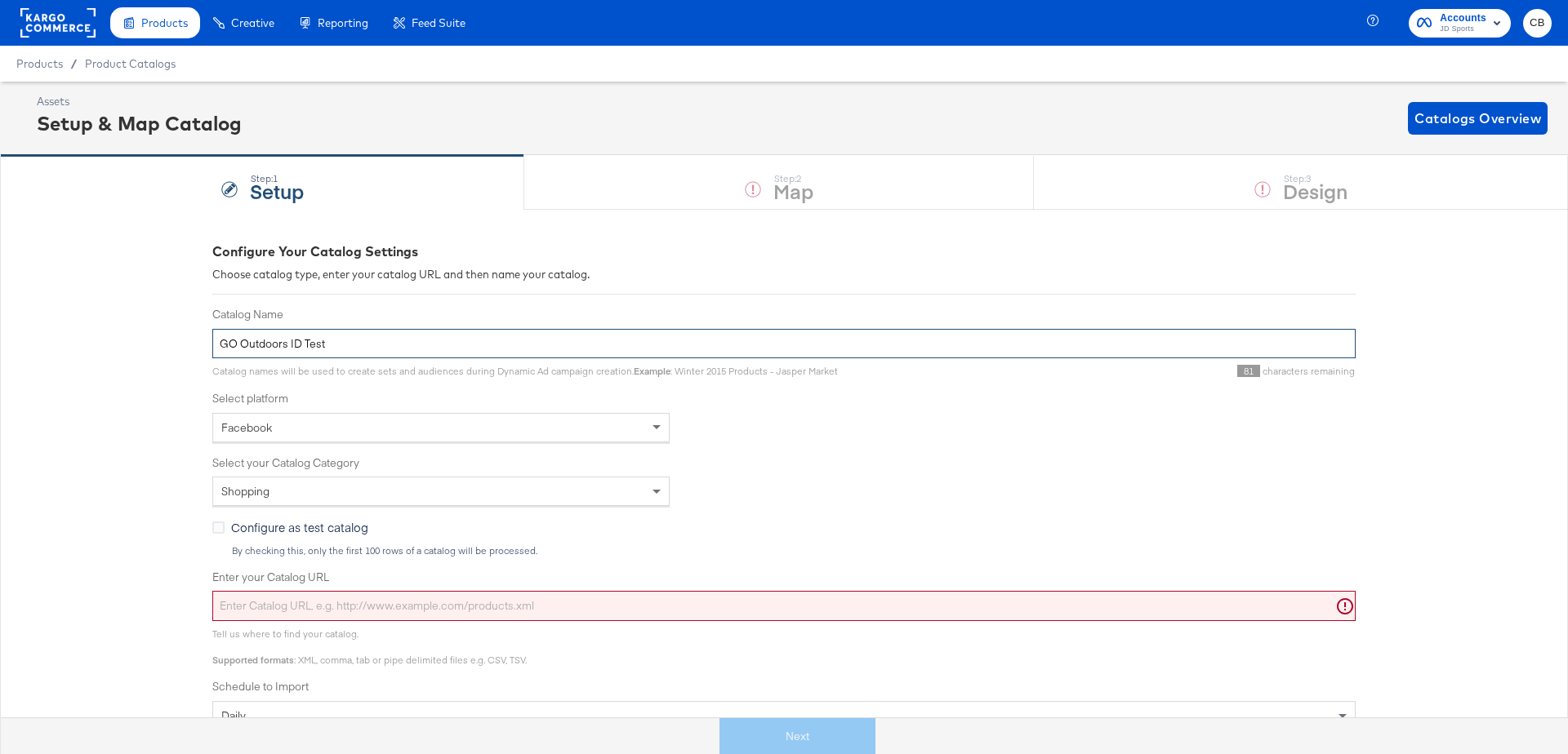
type input "GO Outdoors ID Test"
click at [99, 430] on div "Configure Your Catalog Settings Choose catalog type, enter your catalog URL and…" at bounding box center [784, 618] width 1568 height 818
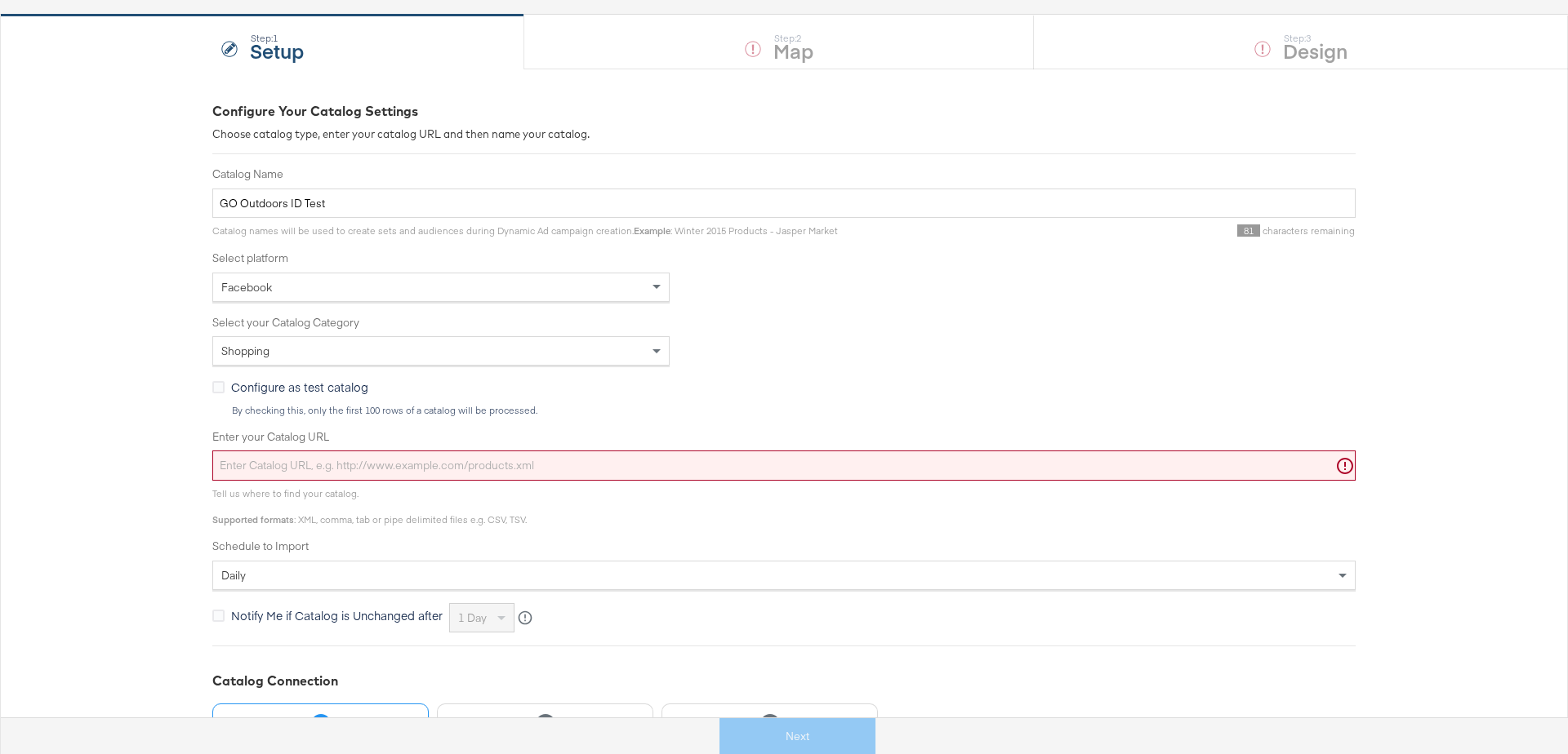
scroll to position [173, 0]
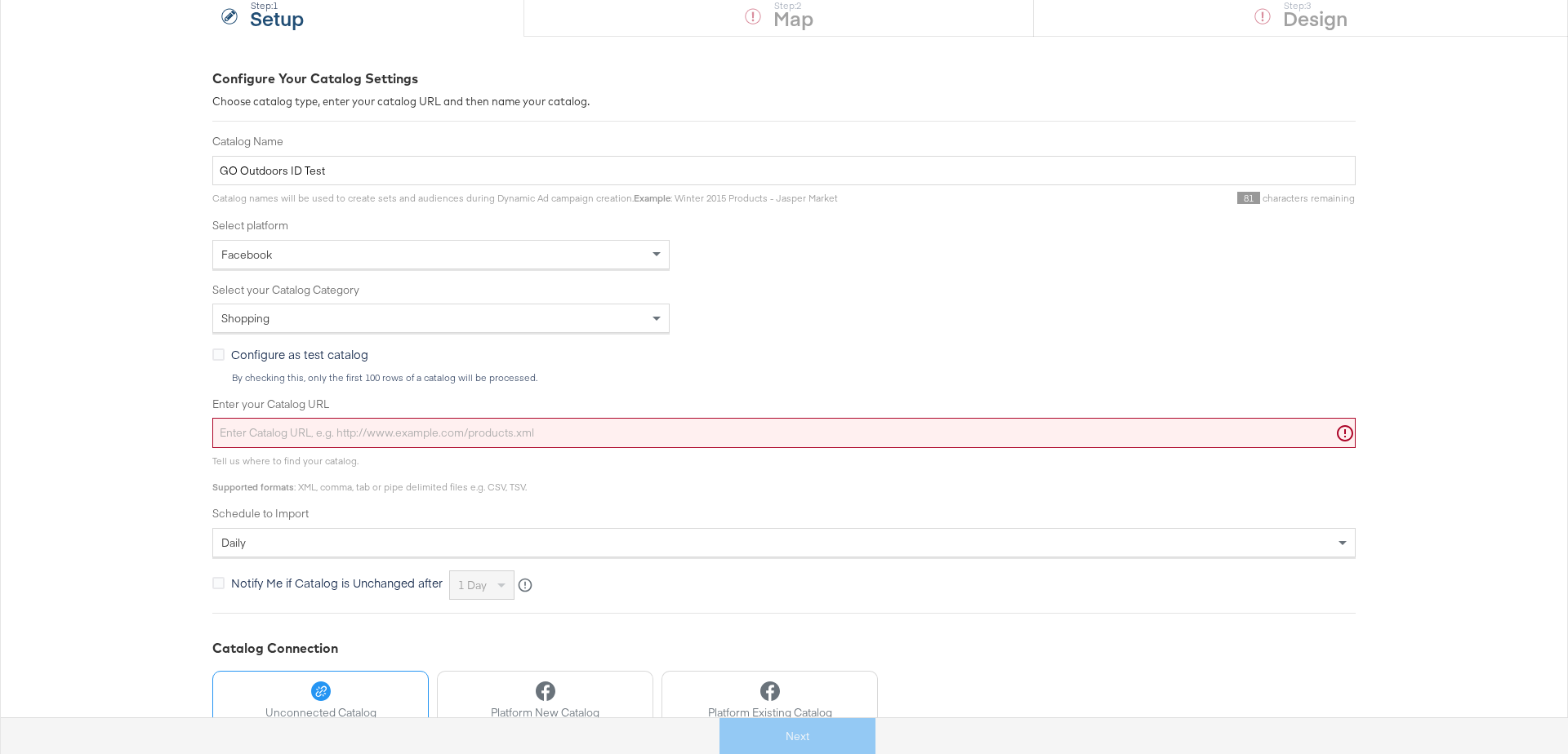
click at [298, 444] on input "Enter your Catalog URL" at bounding box center [784, 433] width 1143 height 30
paste input "http://files.intelligentreach.com/feedexports/c2ec8a5d-93c1-4850-a97a-f4d89d7c9…"
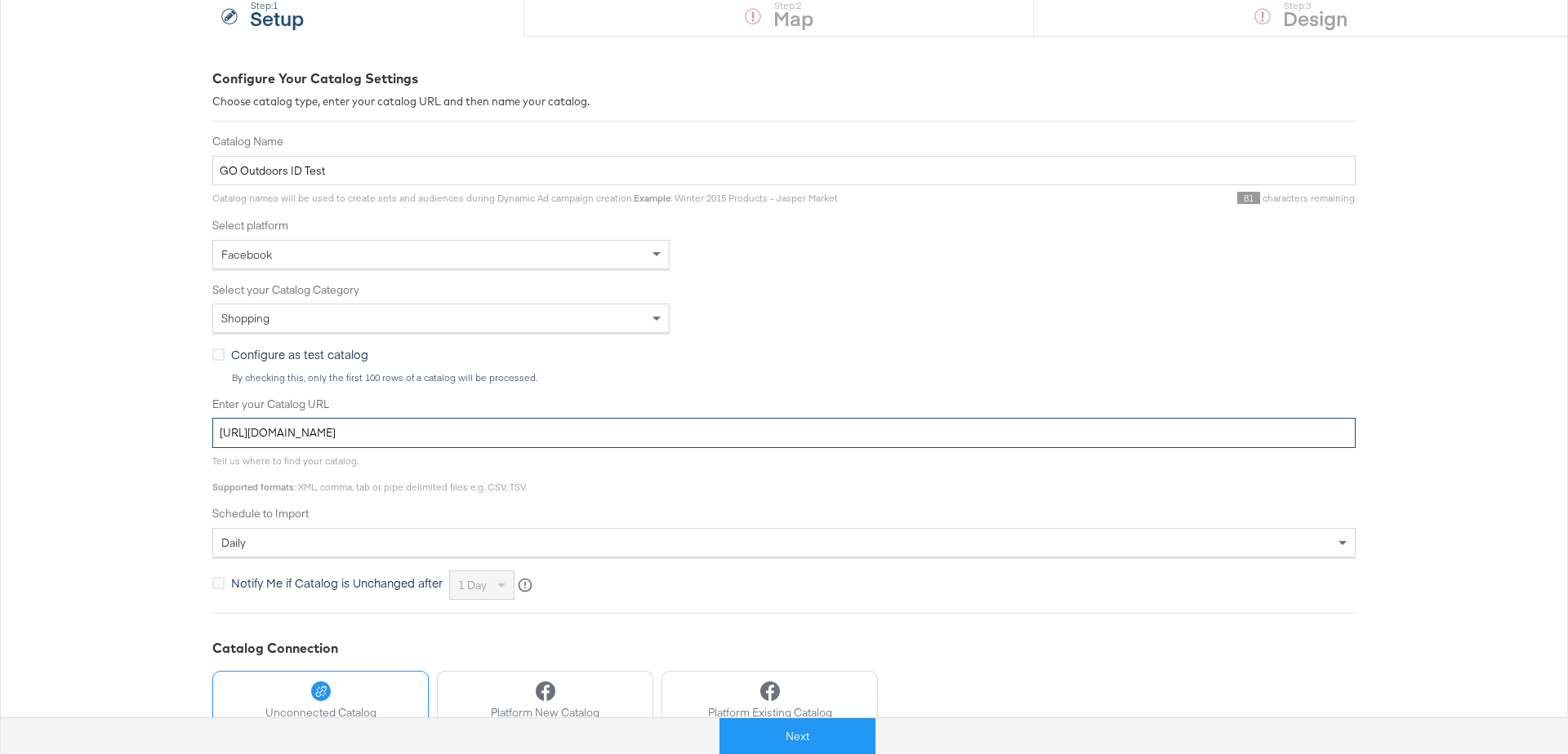
type input "http://files.intelligentreach.com/feedexports/c2ec8a5d-93c1-4850-a97a-f4d89d7c9…"
click at [67, 446] on div "Configure Your Catalog Settings Choose catalog type, enter your catalog URL and…" at bounding box center [784, 445] width 1568 height 818
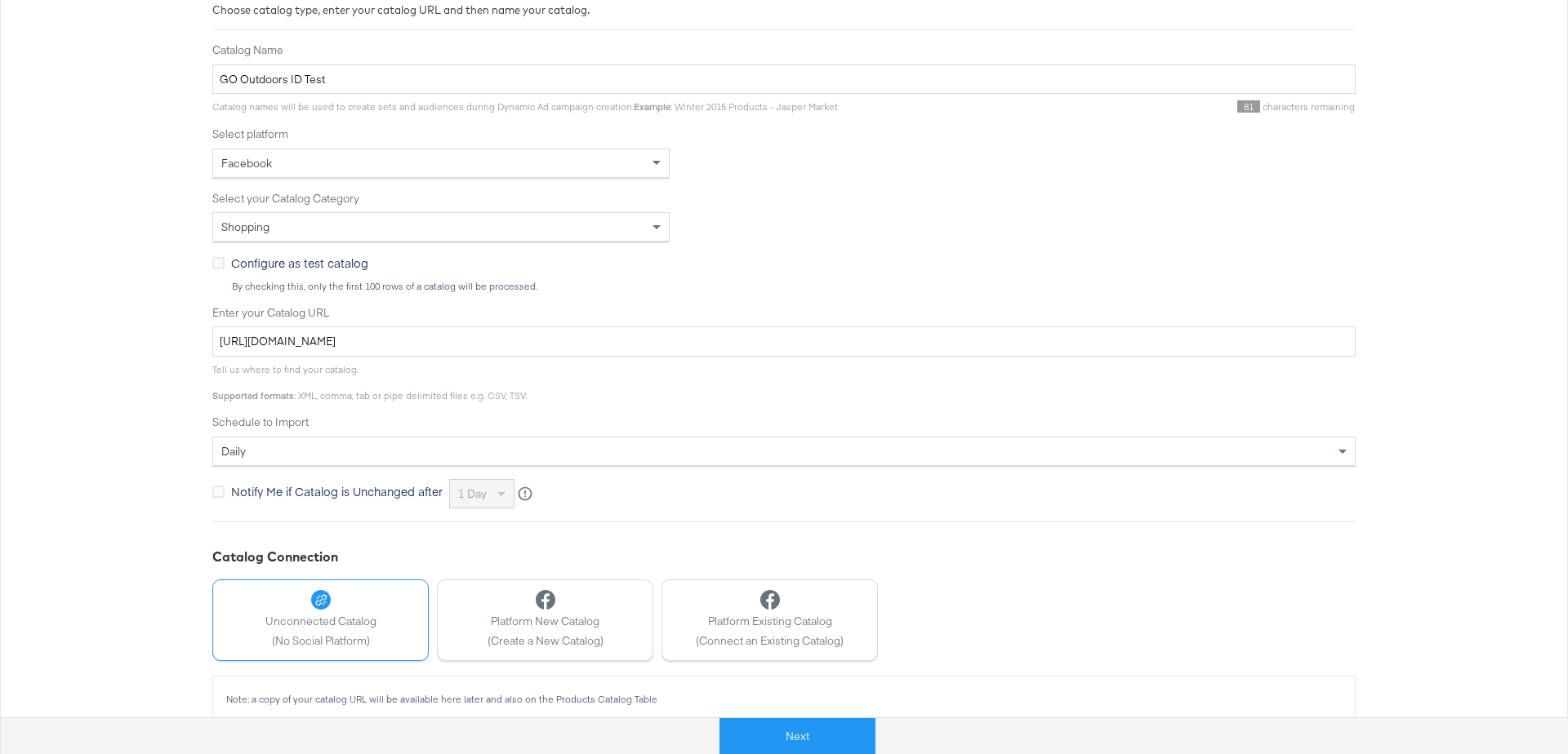
scroll to position [282, 0]
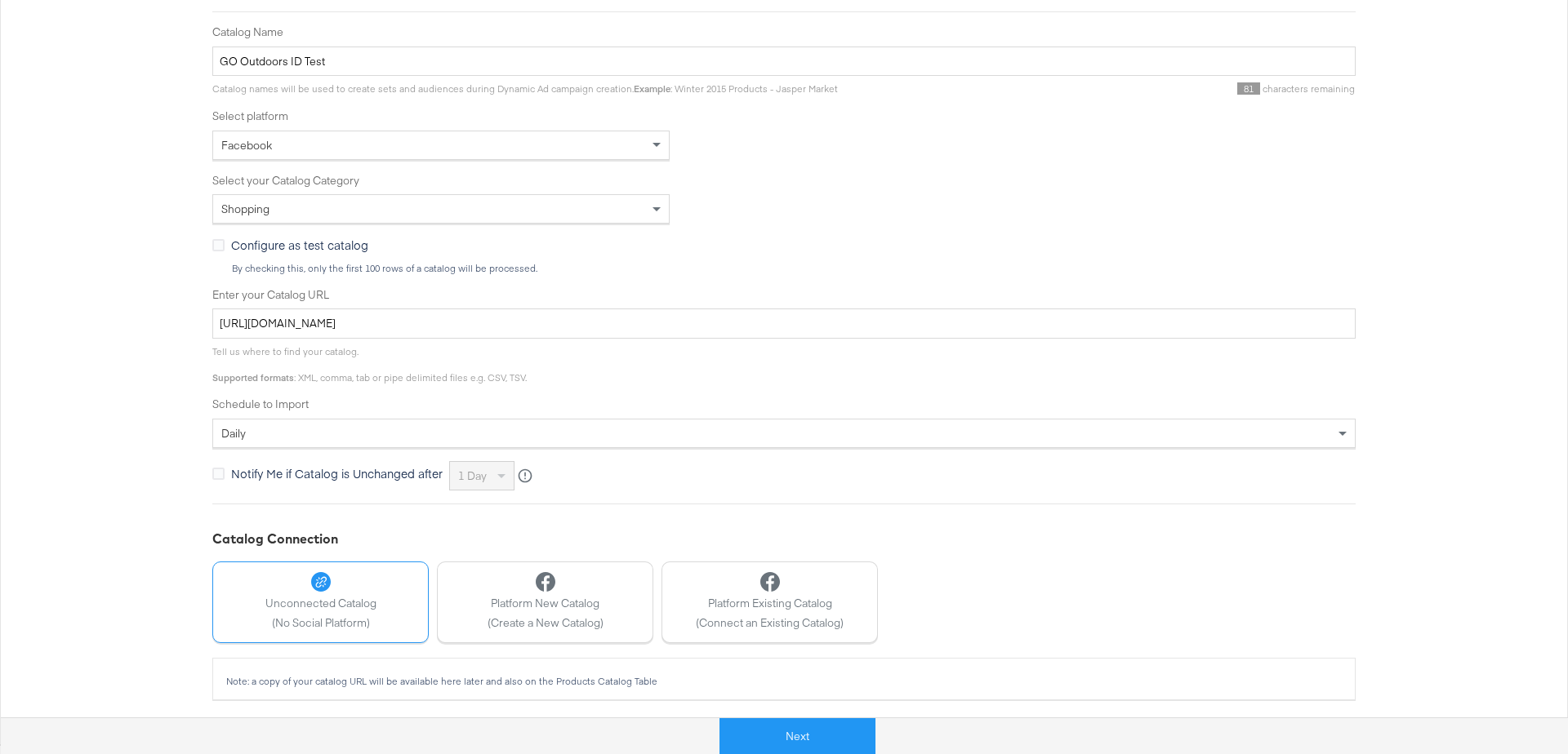
click at [309, 431] on div "daily" at bounding box center [784, 434] width 1142 height 27
click at [129, 464] on div "Configure Your Catalog Settings Choose catalog type, enter your catalog URL and…" at bounding box center [784, 336] width 1568 height 818
click at [818, 732] on button "Next" at bounding box center [797, 737] width 156 height 37
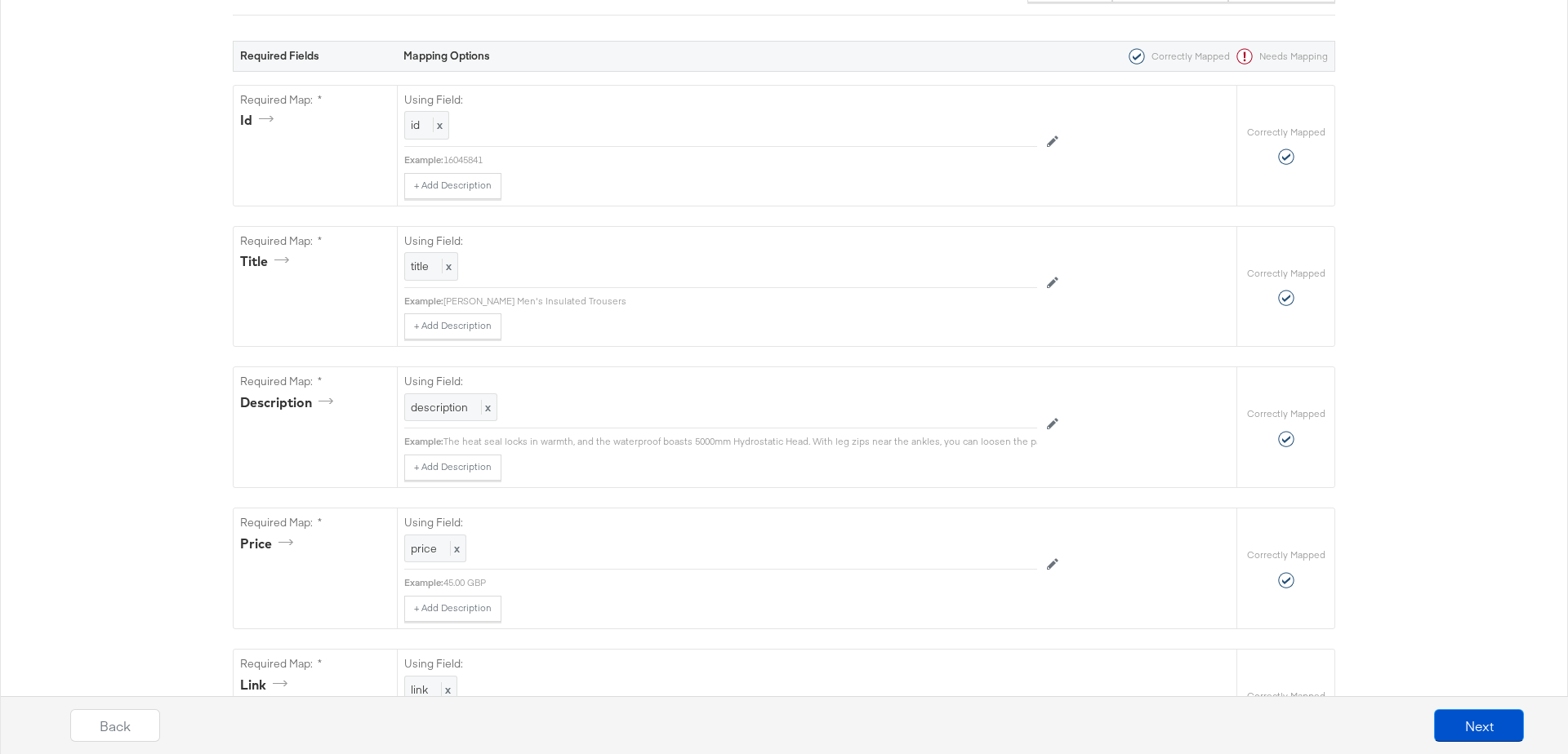
scroll to position [1103, 0]
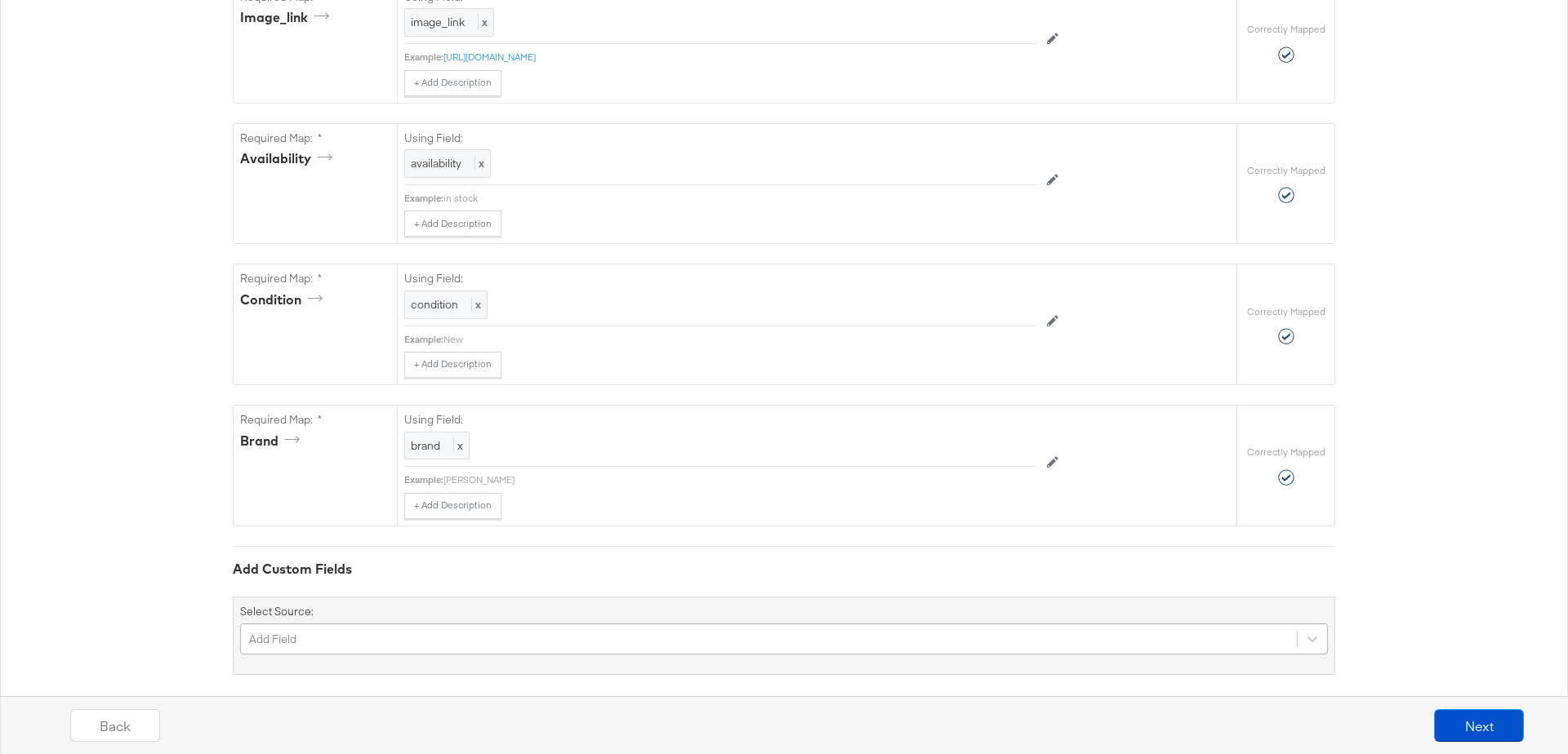
click at [300, 624] on div "Add Field" at bounding box center [784, 639] width 1088 height 31
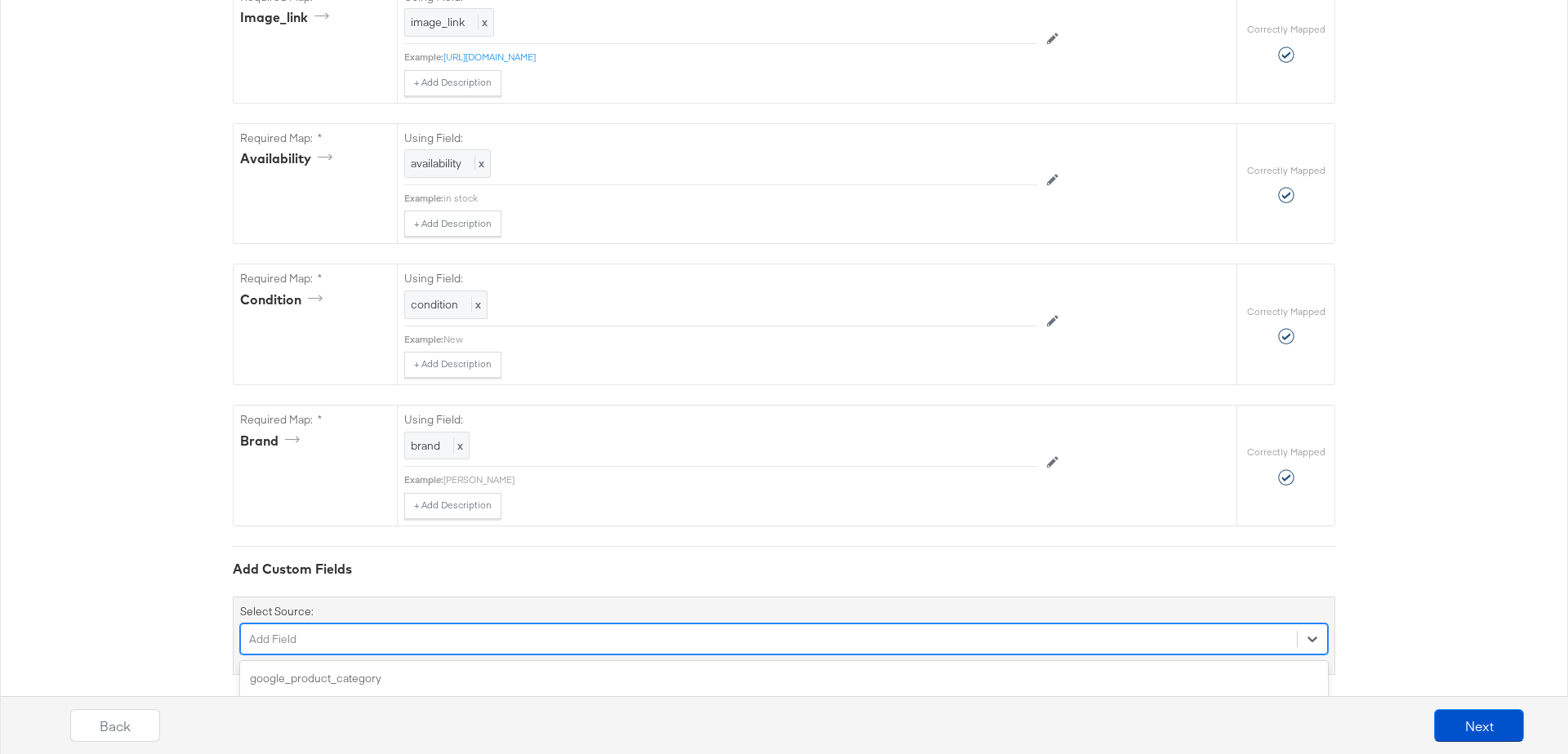
scroll to position [1241, 0]
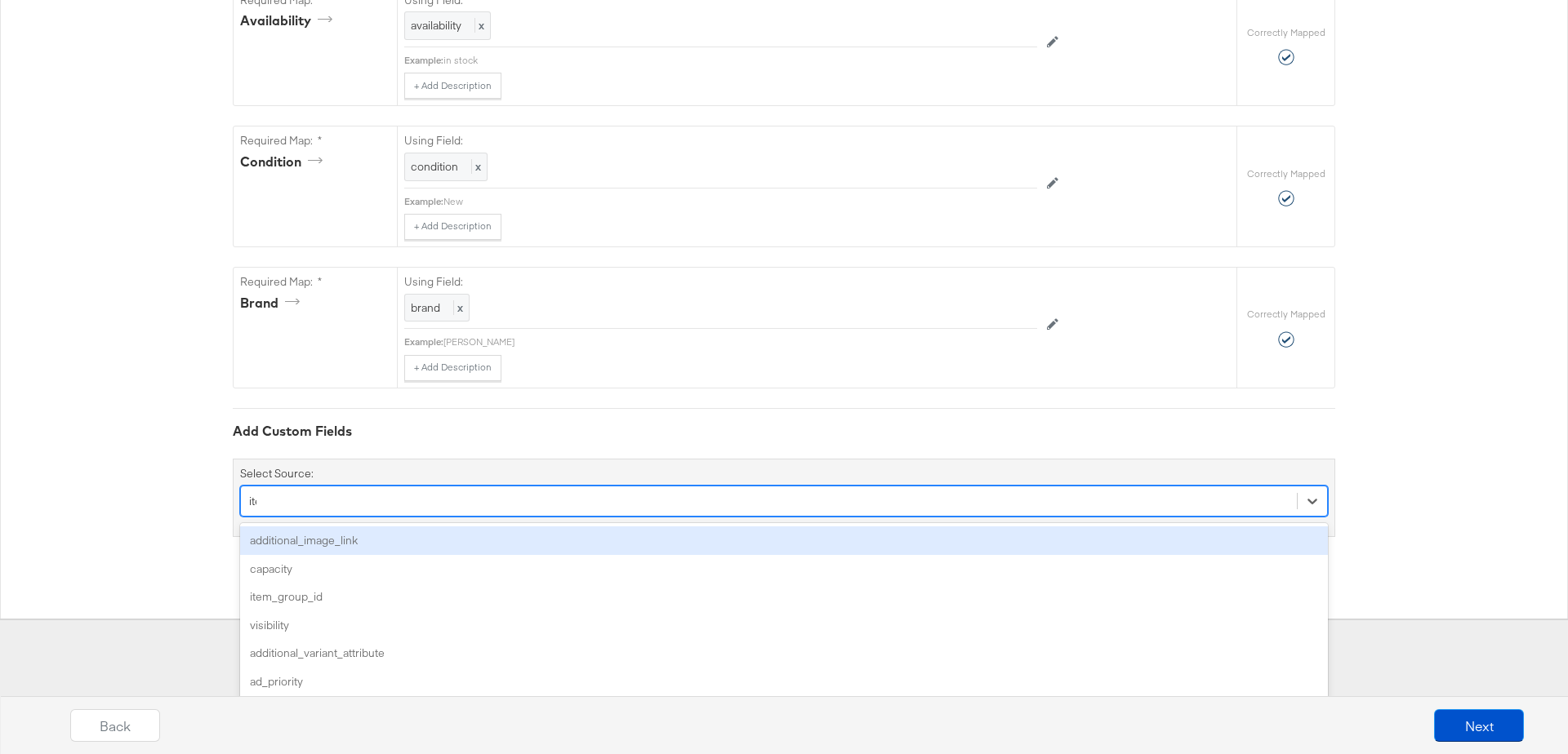
type input "item"
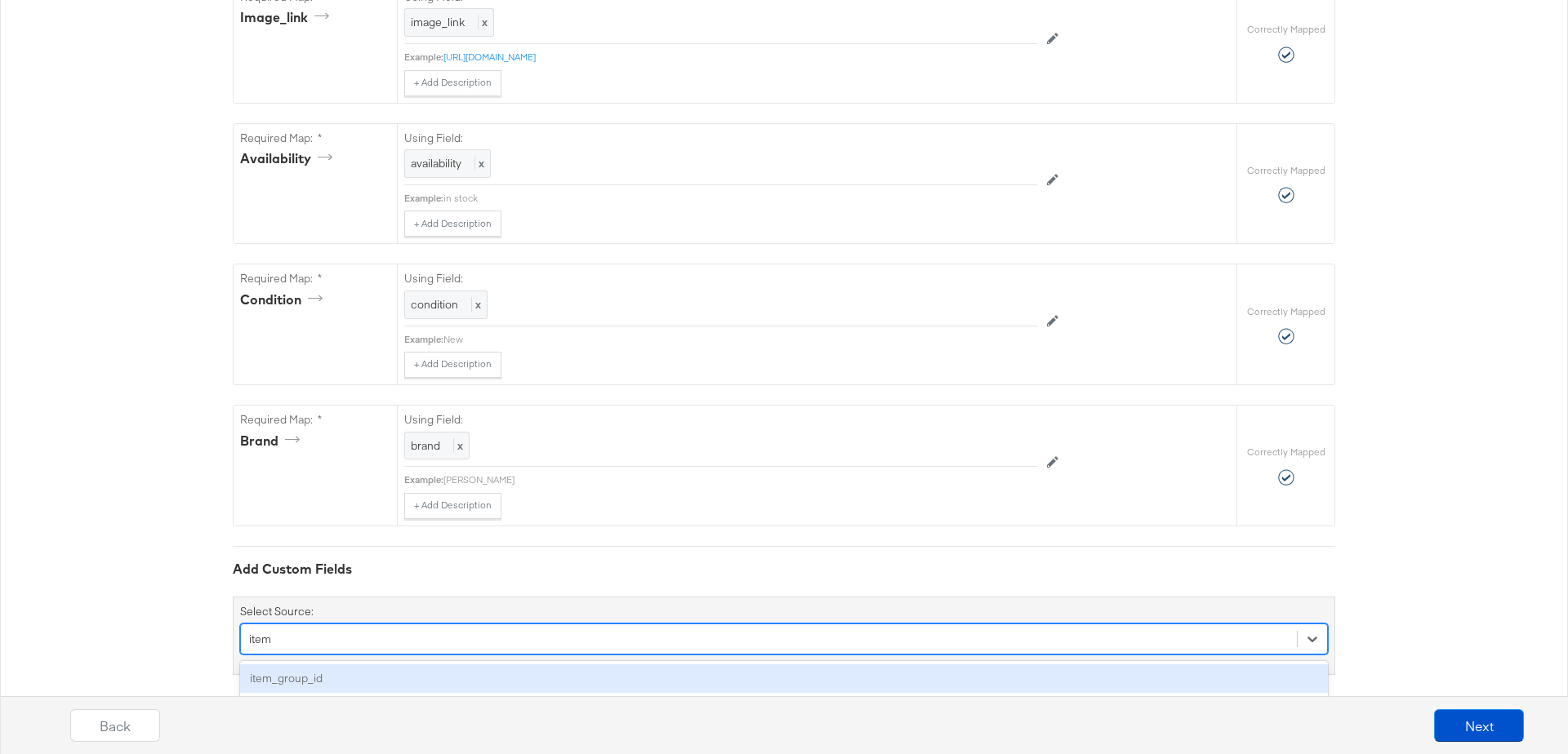
click at [287, 665] on div "item_group_id" at bounding box center [784, 678] width 1088 height 28
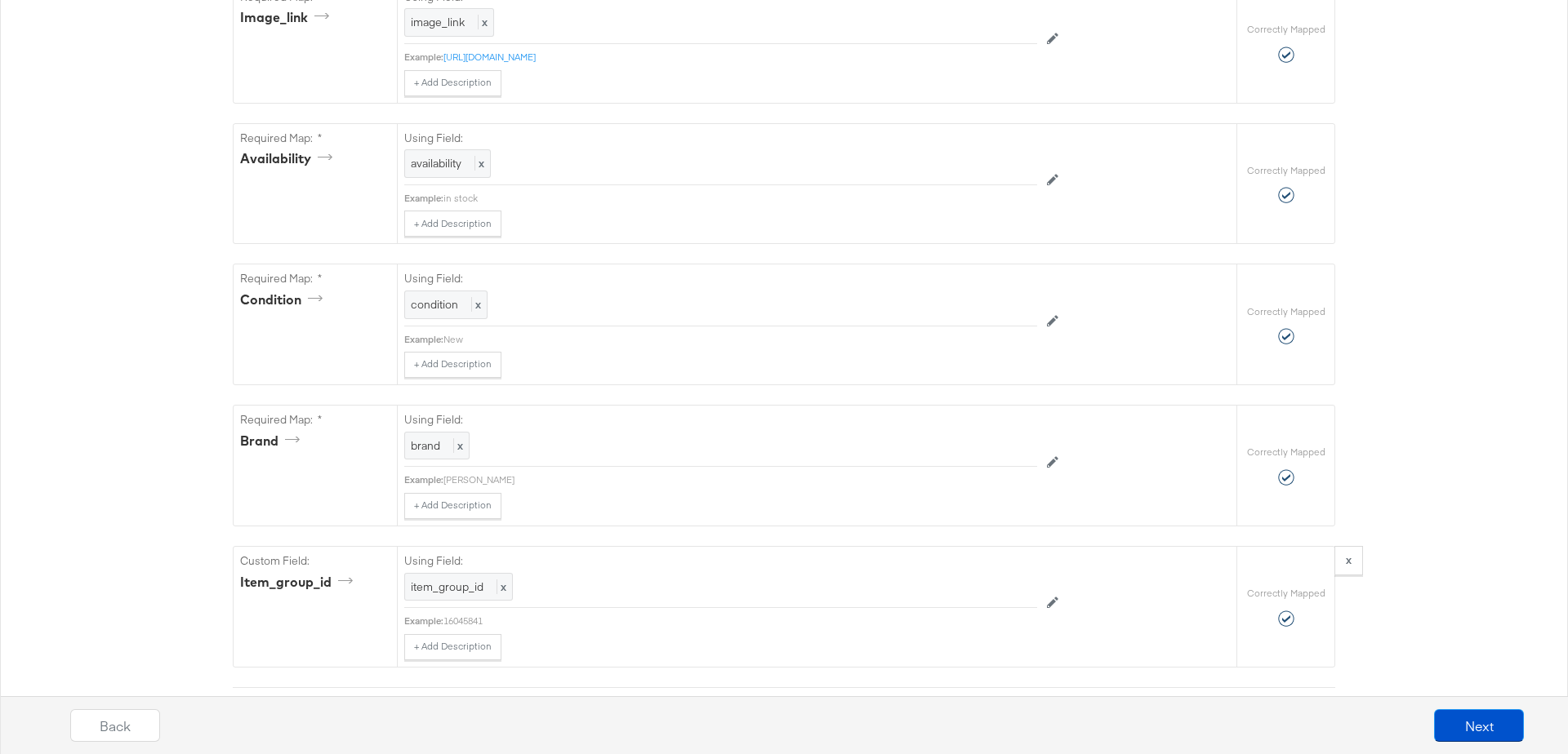
scroll to position [1241, 0]
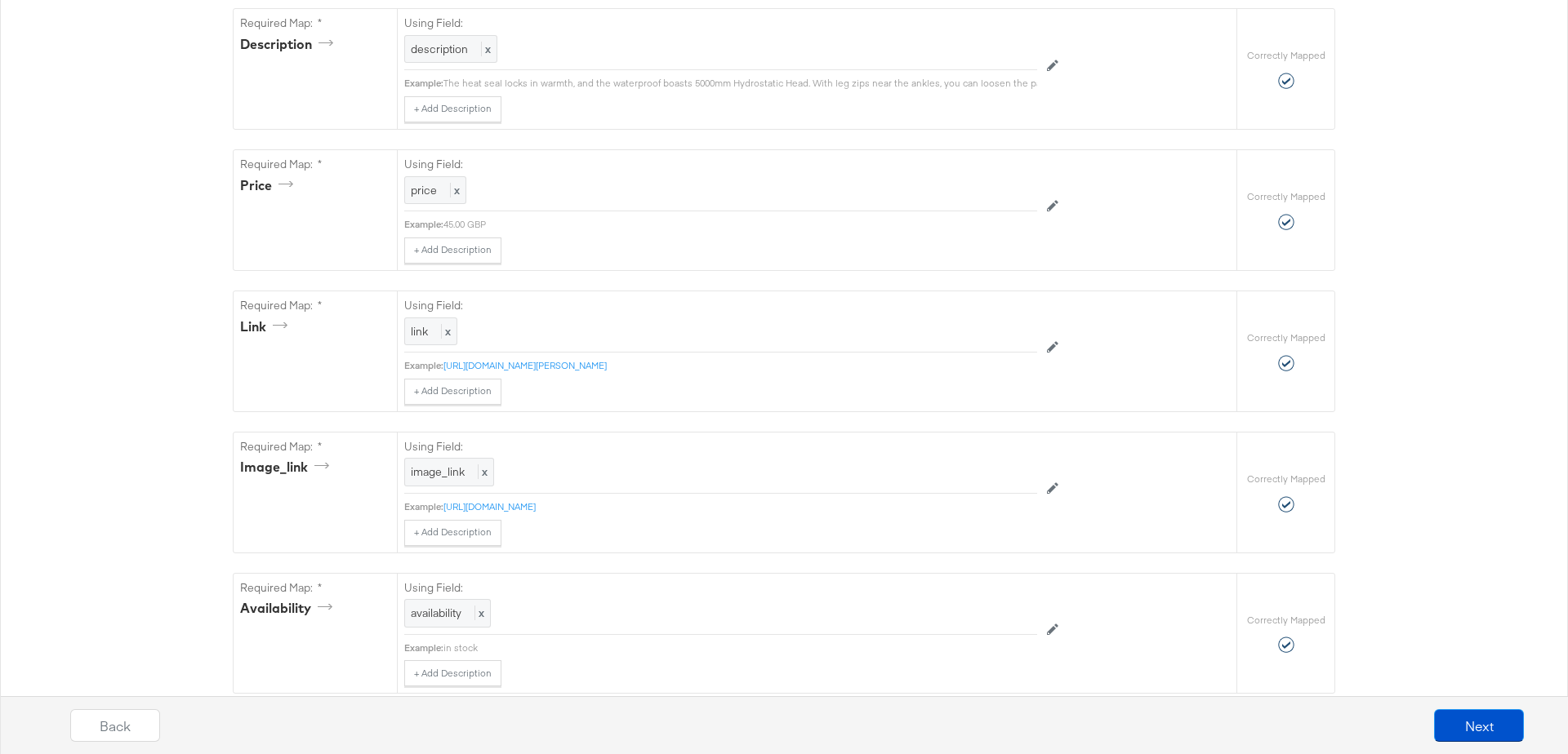
scroll to position [1242, 0]
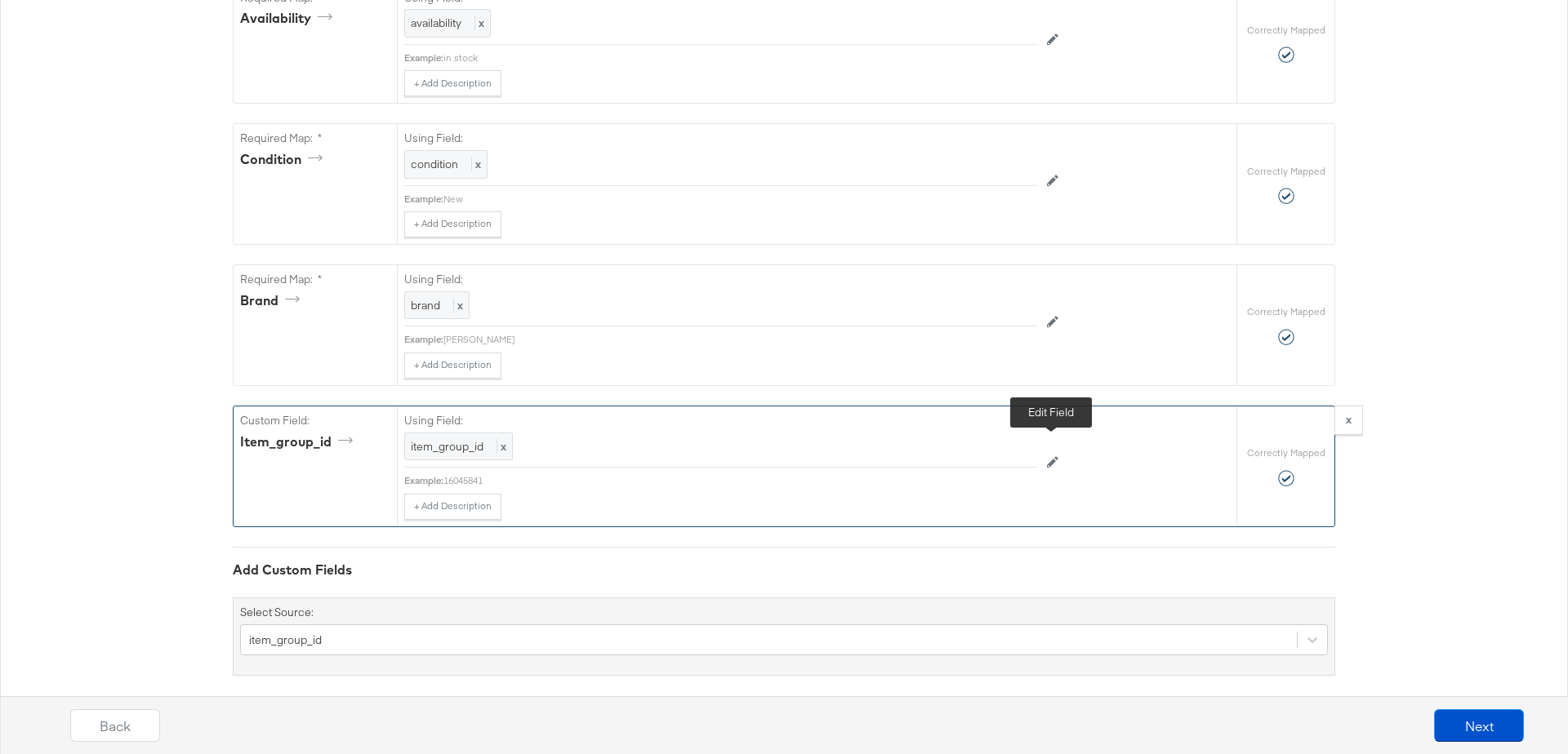
click at [1049, 456] on icon at bounding box center [1053, 462] width 12 height 12
click at [983, 437] on div at bounding box center [1000, 449] width 61 height 25
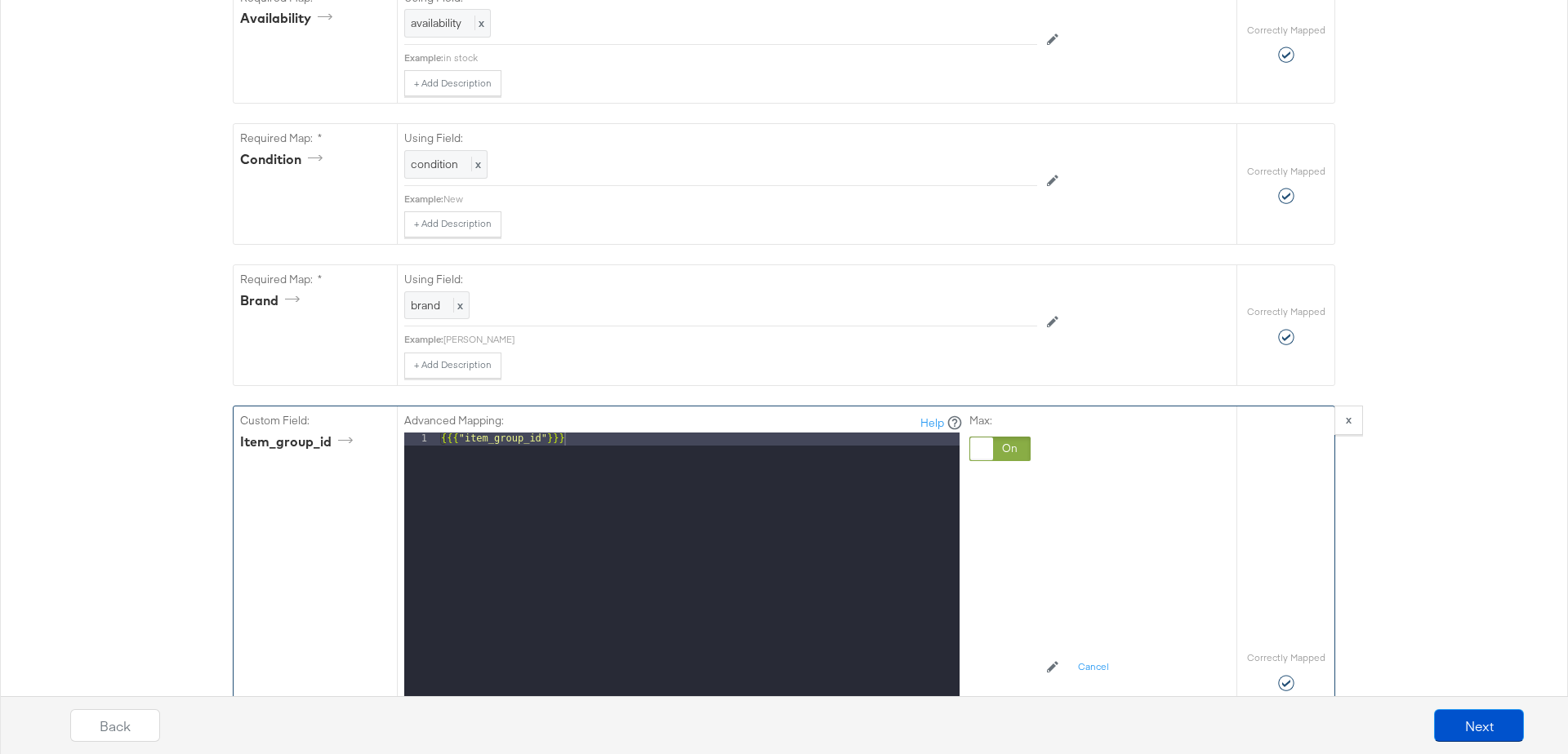
click at [634, 433] on div "{{{ "item_group_id" }}}" at bounding box center [699, 650] width 522 height 435
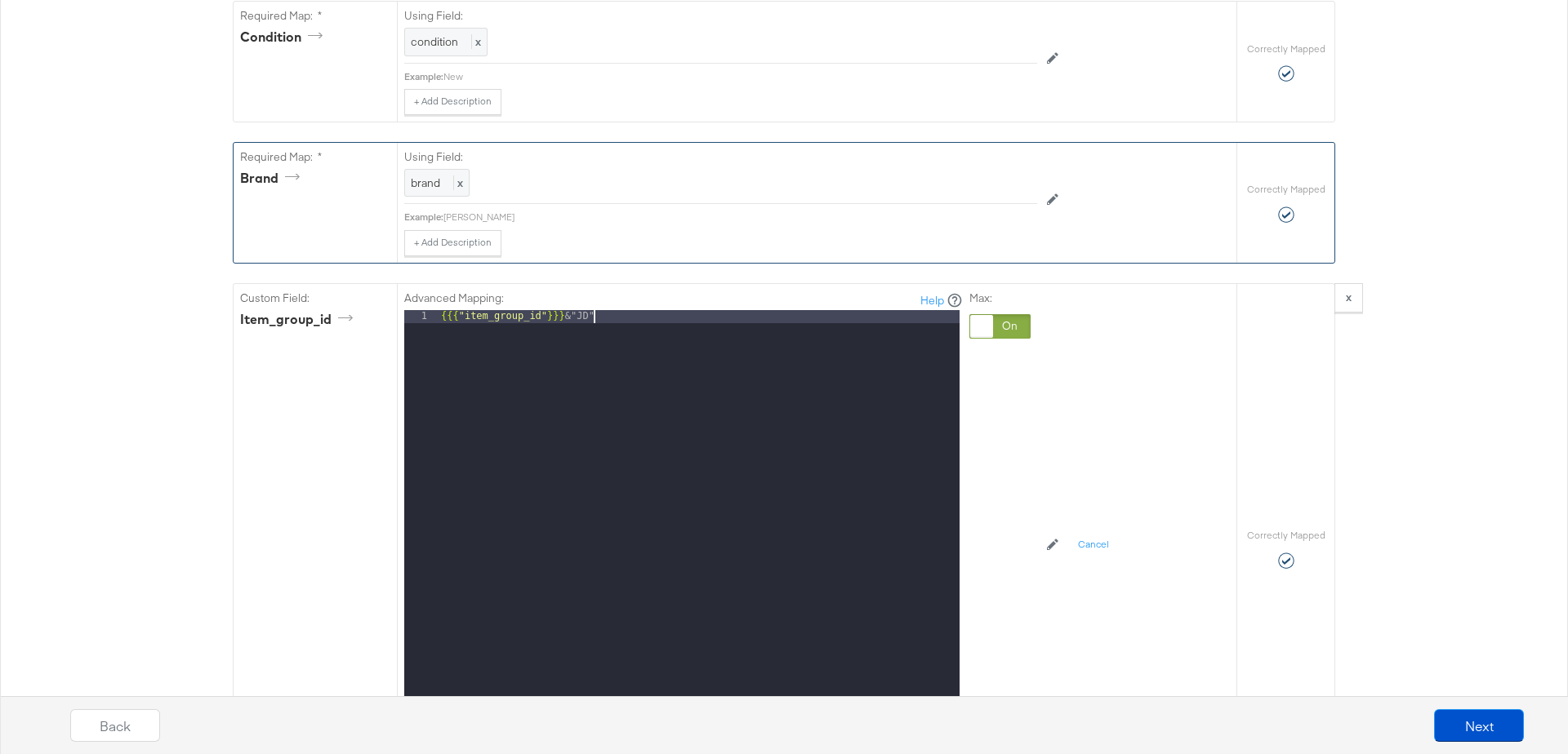
scroll to position [1652, 0]
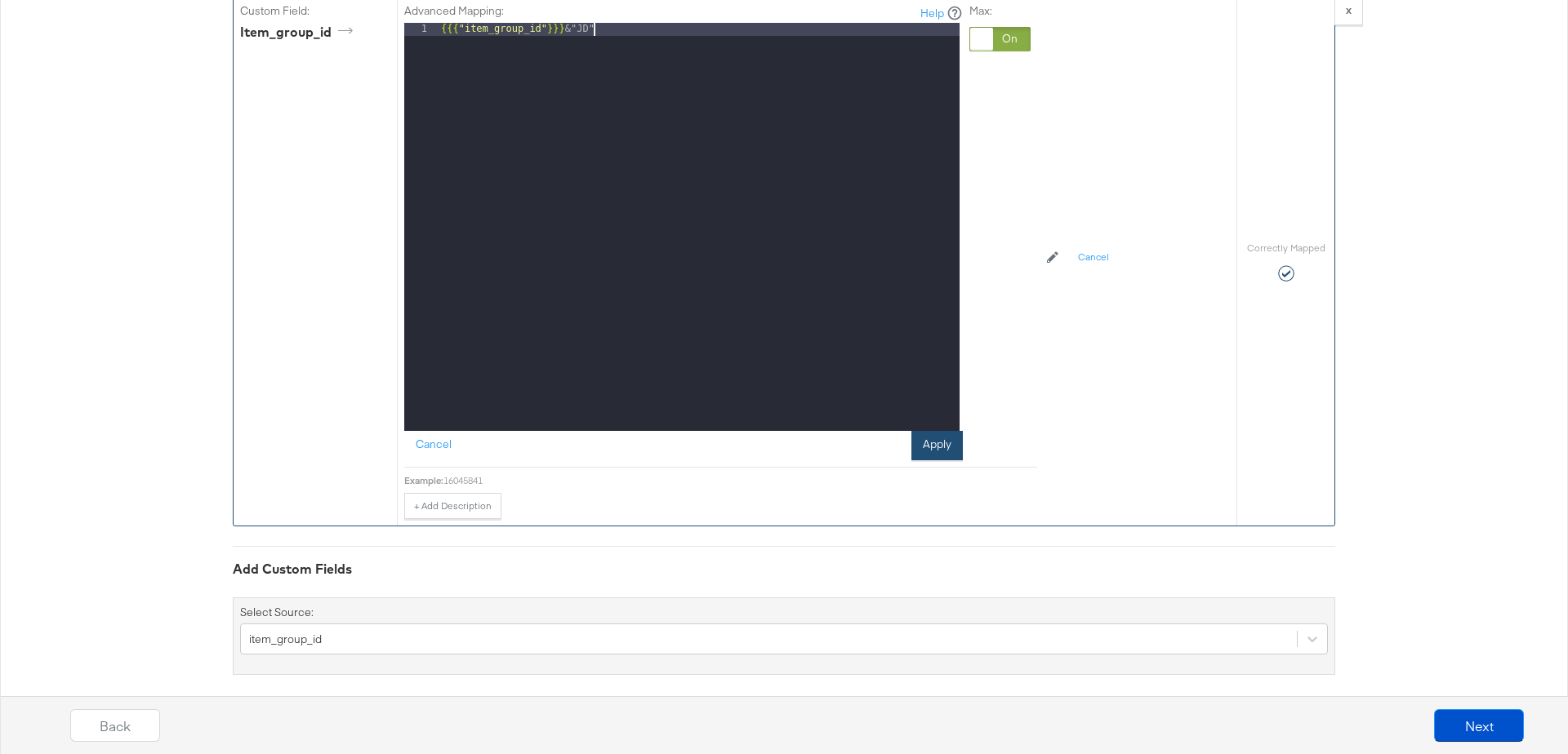
click at [948, 431] on button "Apply" at bounding box center [937, 445] width 51 height 29
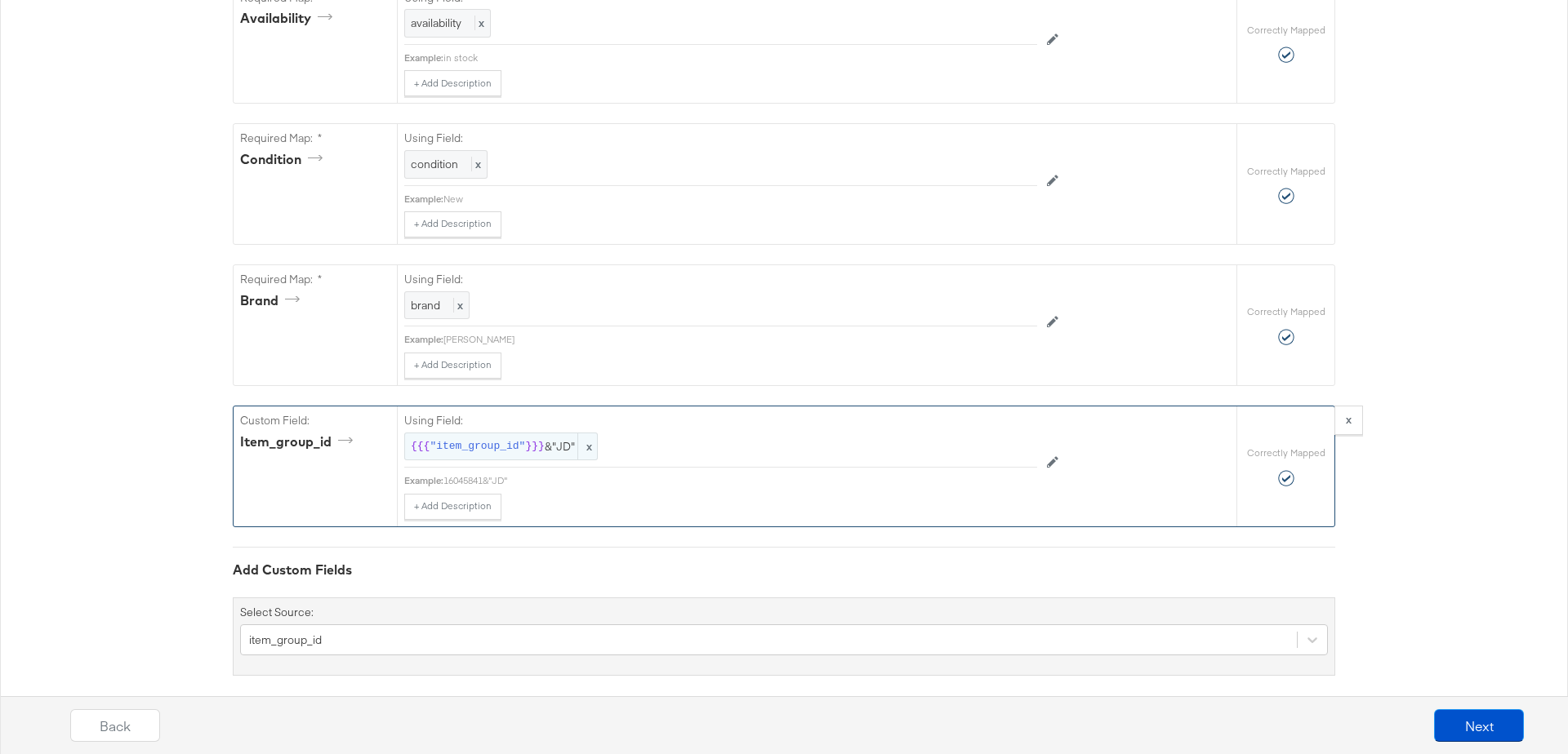
click at [549, 439] on span "{{{ "item_group_id" }}} &"JD"" at bounding box center [501, 446] width 181 height 16
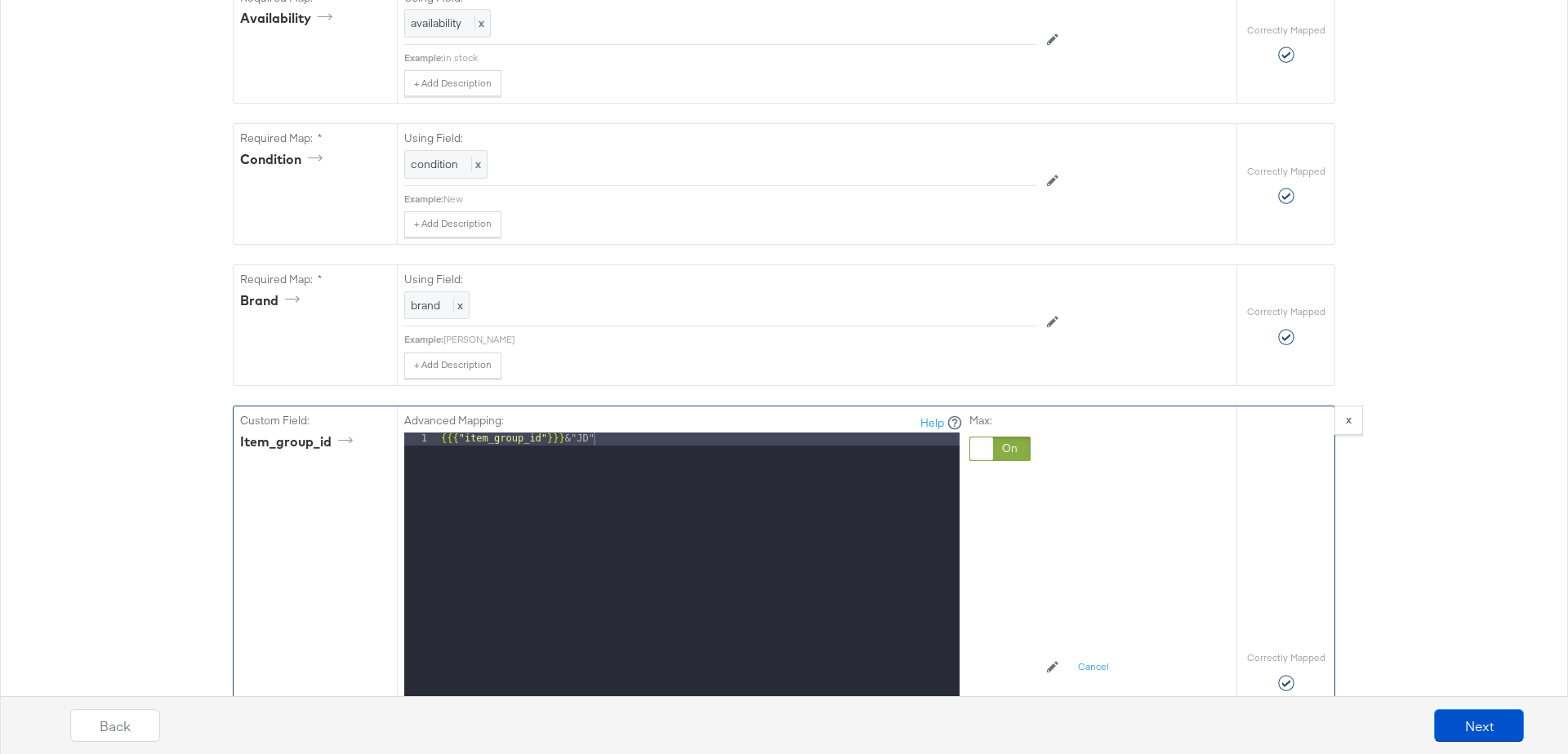
scroll to position [1652, 0]
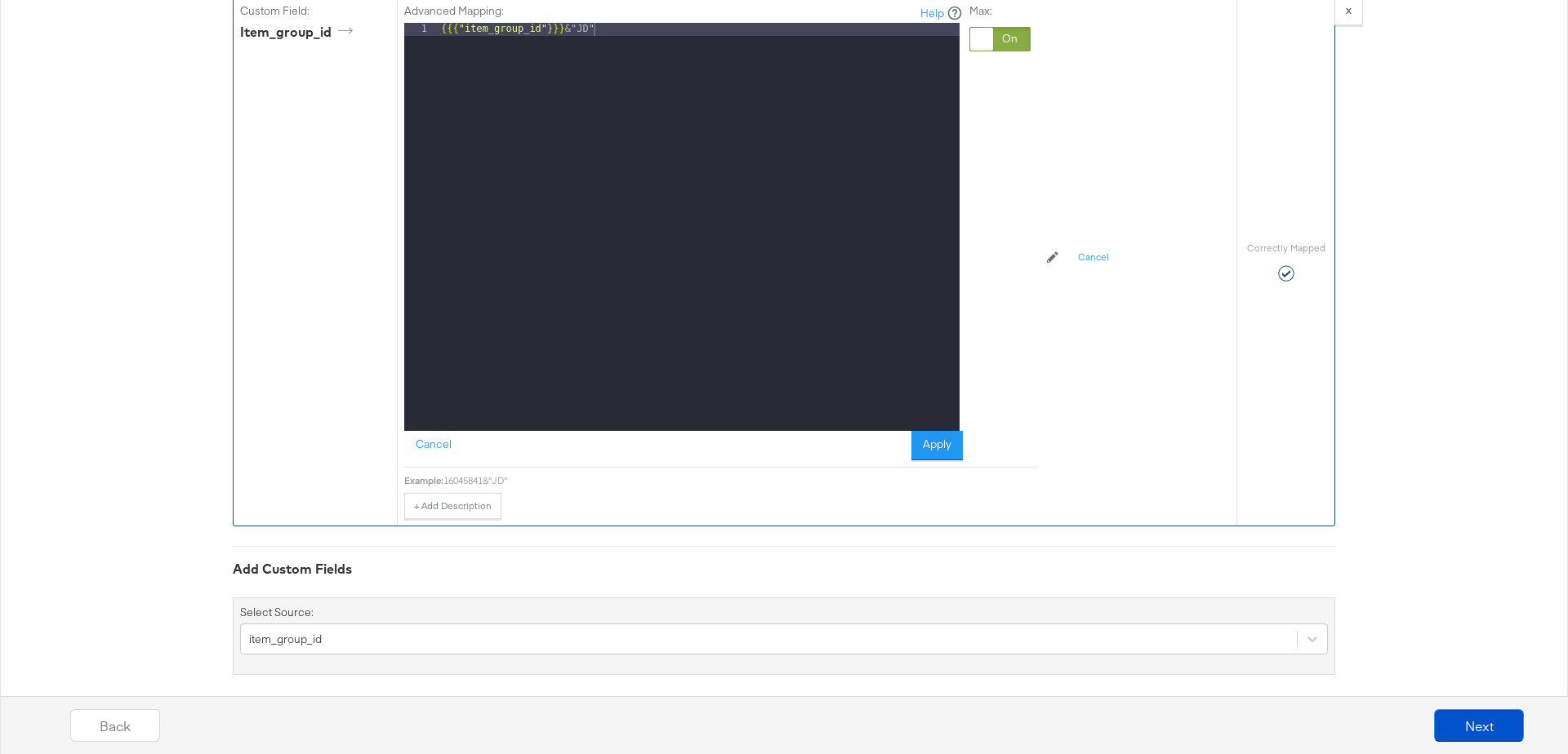
click at [576, 23] on div "{{{ "item_group_id" }}} &"JD"" at bounding box center [699, 240] width 522 height 435
click at [931, 431] on button "Apply" at bounding box center [937, 445] width 51 height 29
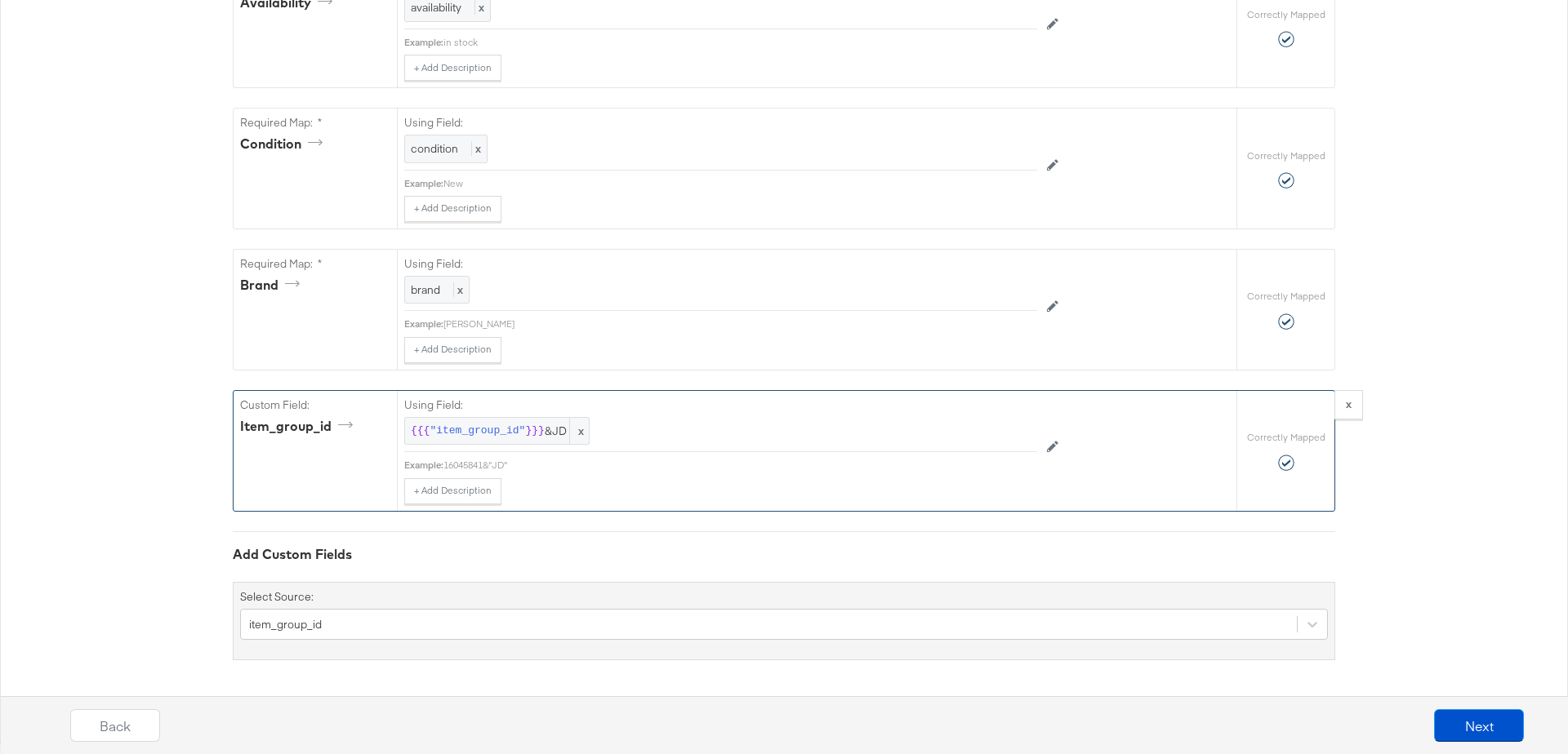
scroll to position [1242, 0]
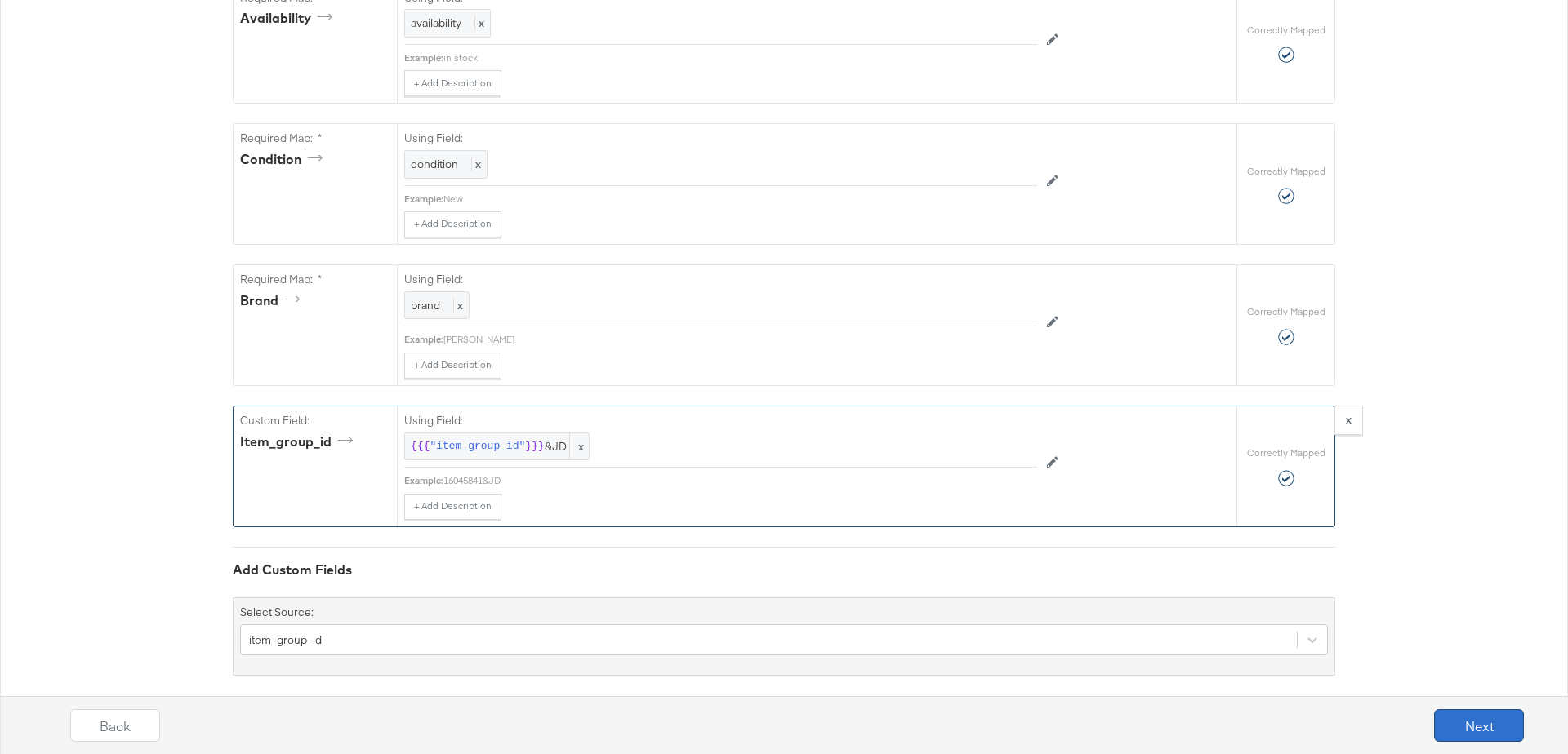
click at [1487, 721] on button "Next" at bounding box center [1479, 726] width 89 height 33
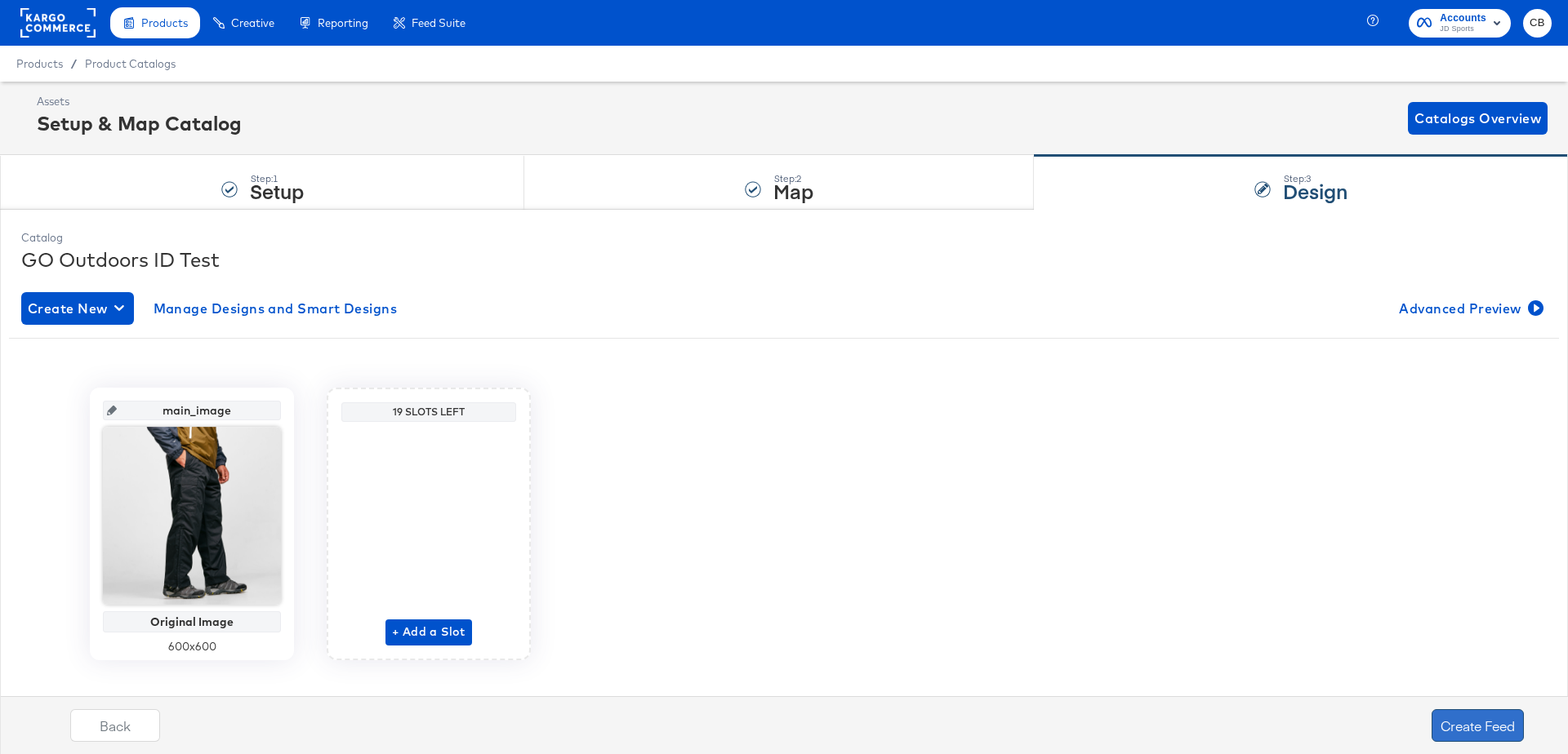
click at [1462, 728] on button "Create Feed" at bounding box center [1478, 726] width 92 height 33
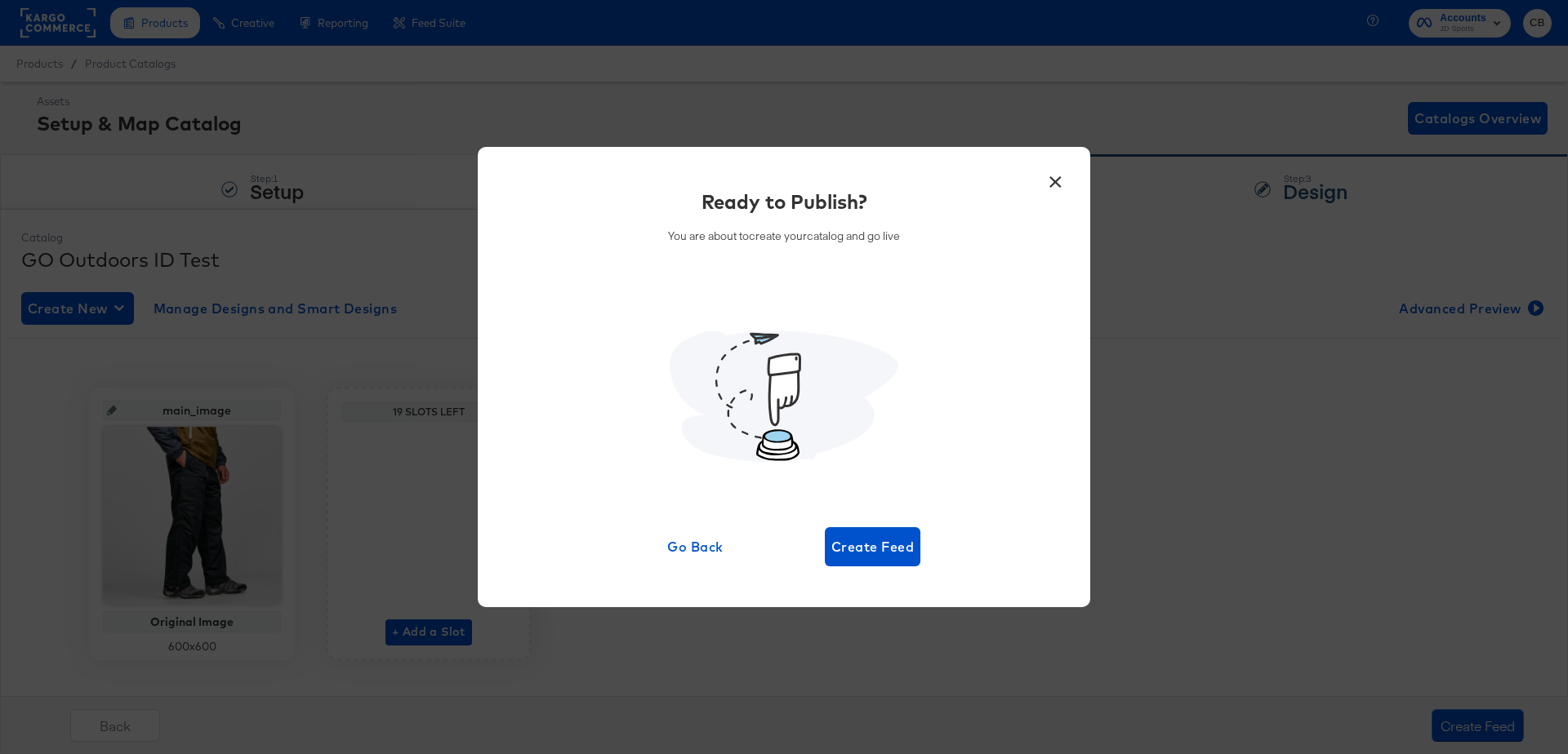
click at [1052, 177] on button "×" at bounding box center [1056, 178] width 29 height 29
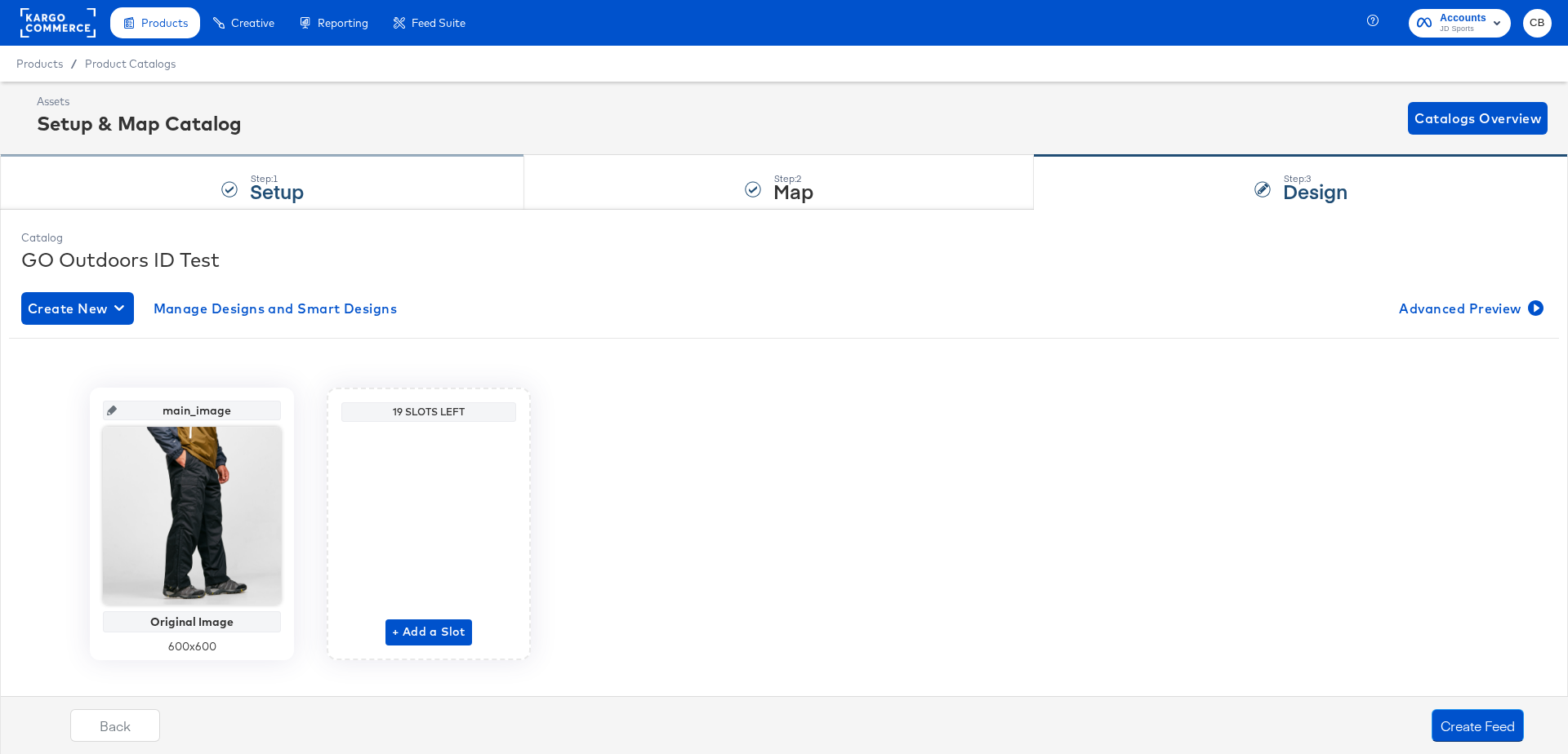
click at [147, 175] on div "Step: 1 Setup" at bounding box center [262, 183] width 524 height 54
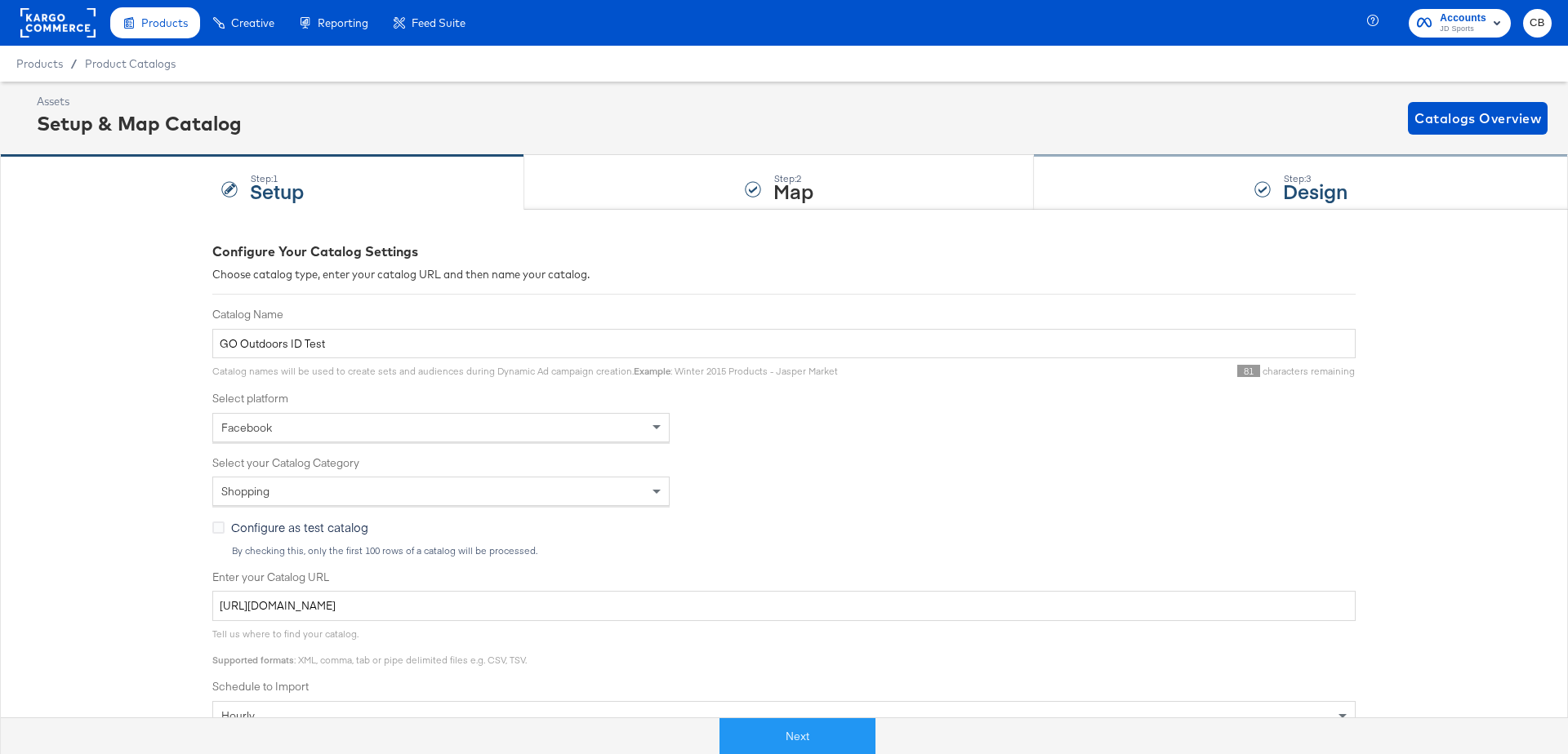
click at [1146, 176] on div "Step: 3 Design" at bounding box center [1300, 183] width 534 height 54
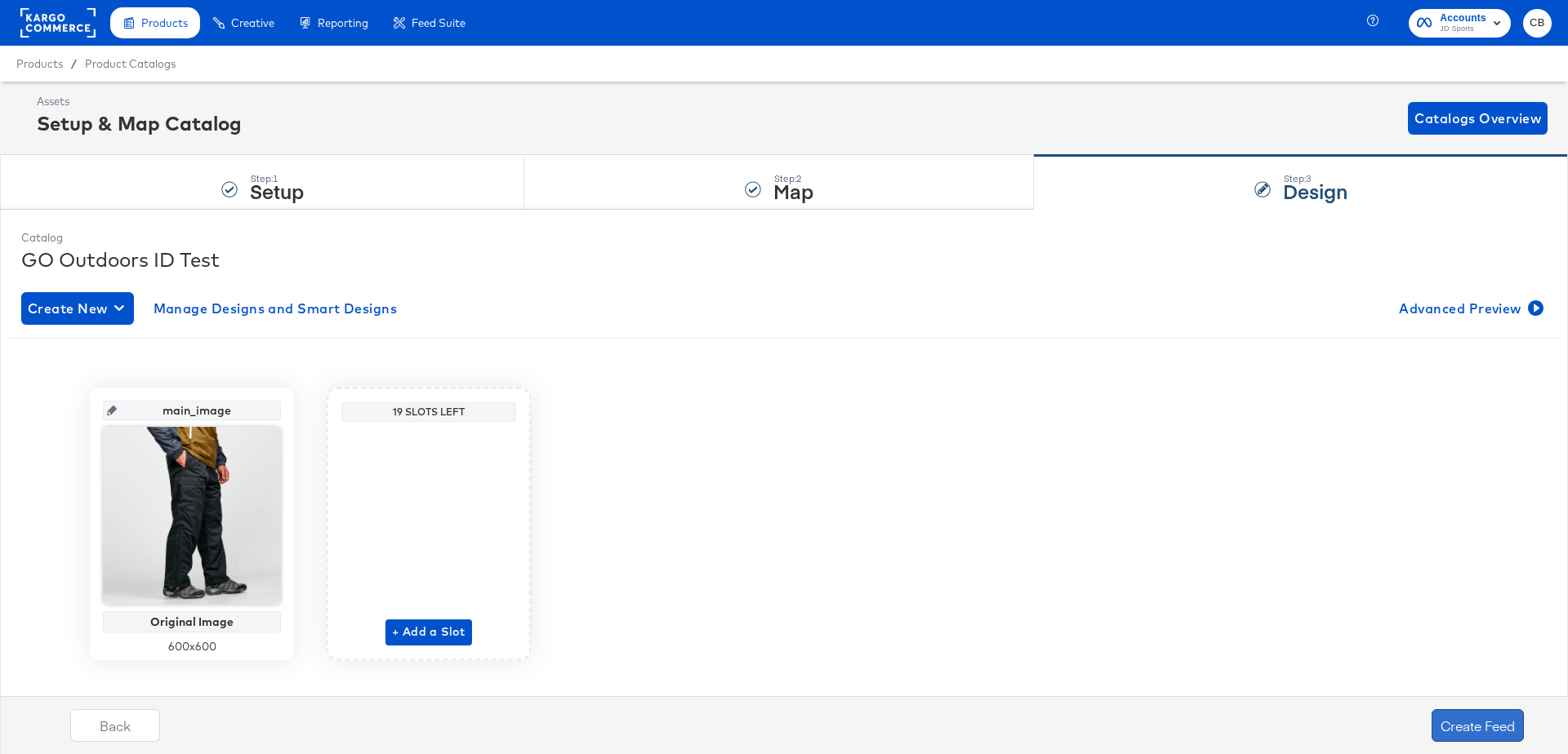
click at [1472, 725] on button "Create Feed" at bounding box center [1478, 726] width 92 height 33
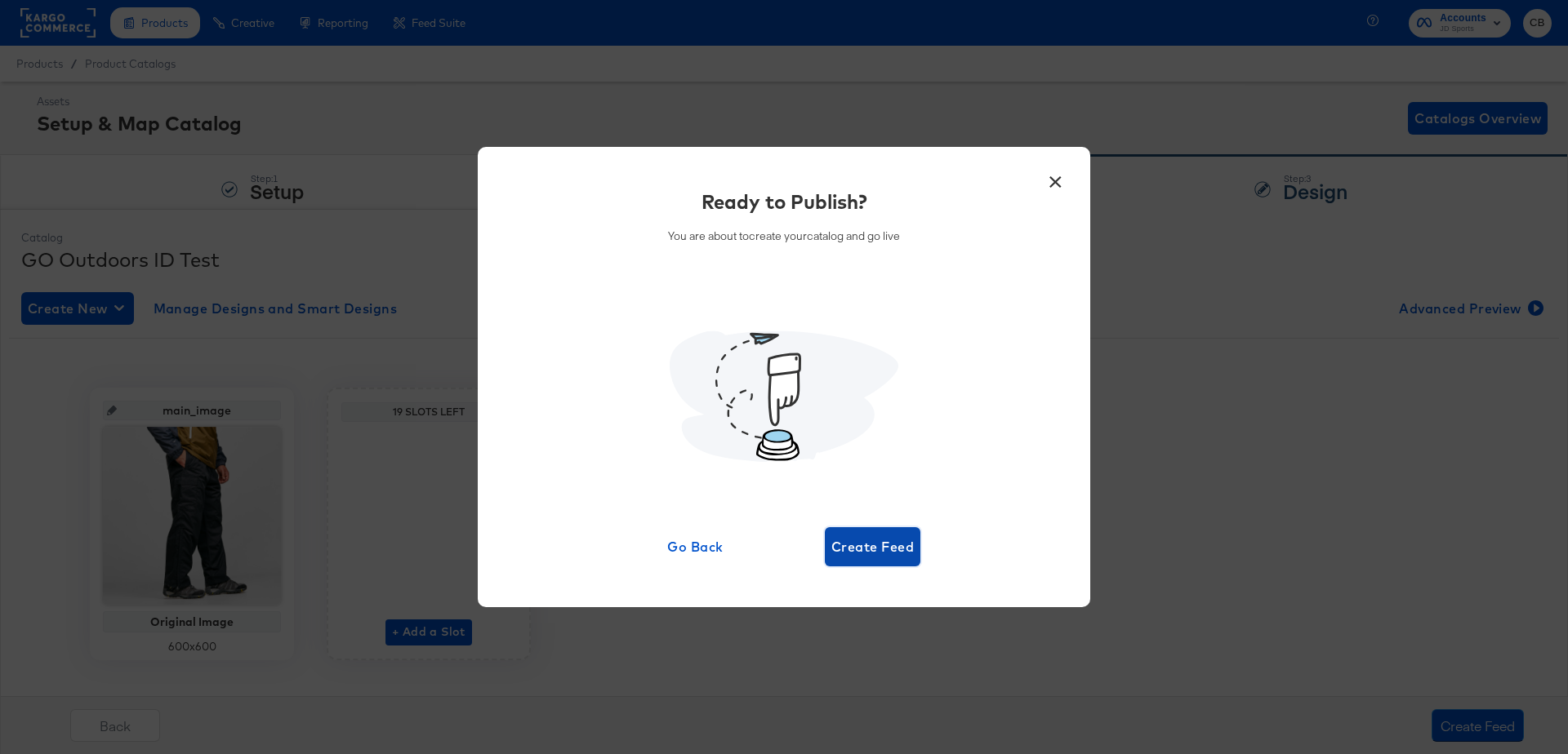
click at [873, 562] on button "Create Feed" at bounding box center [872, 547] width 96 height 39
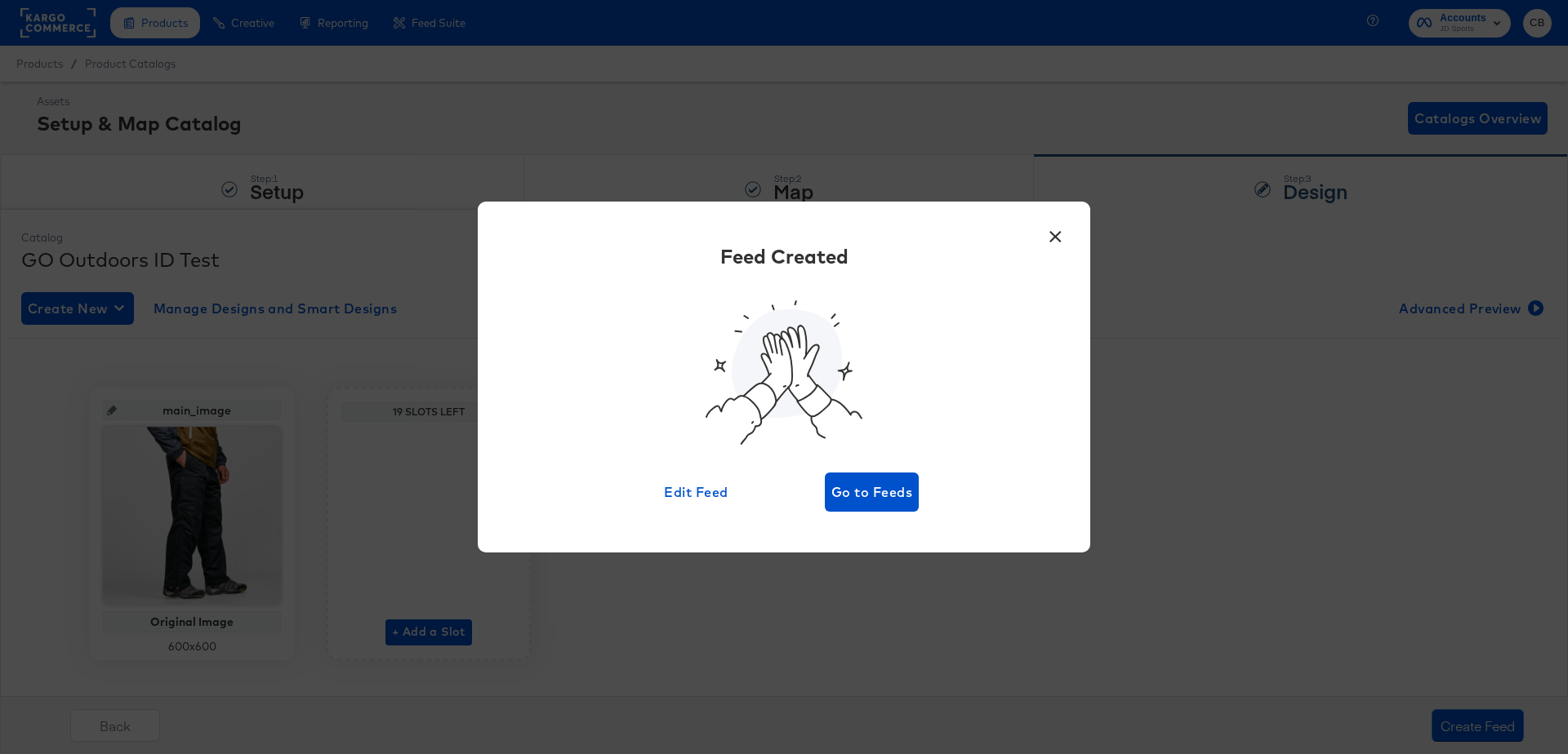
click at [1064, 227] on button "×" at bounding box center [1056, 233] width 29 height 29
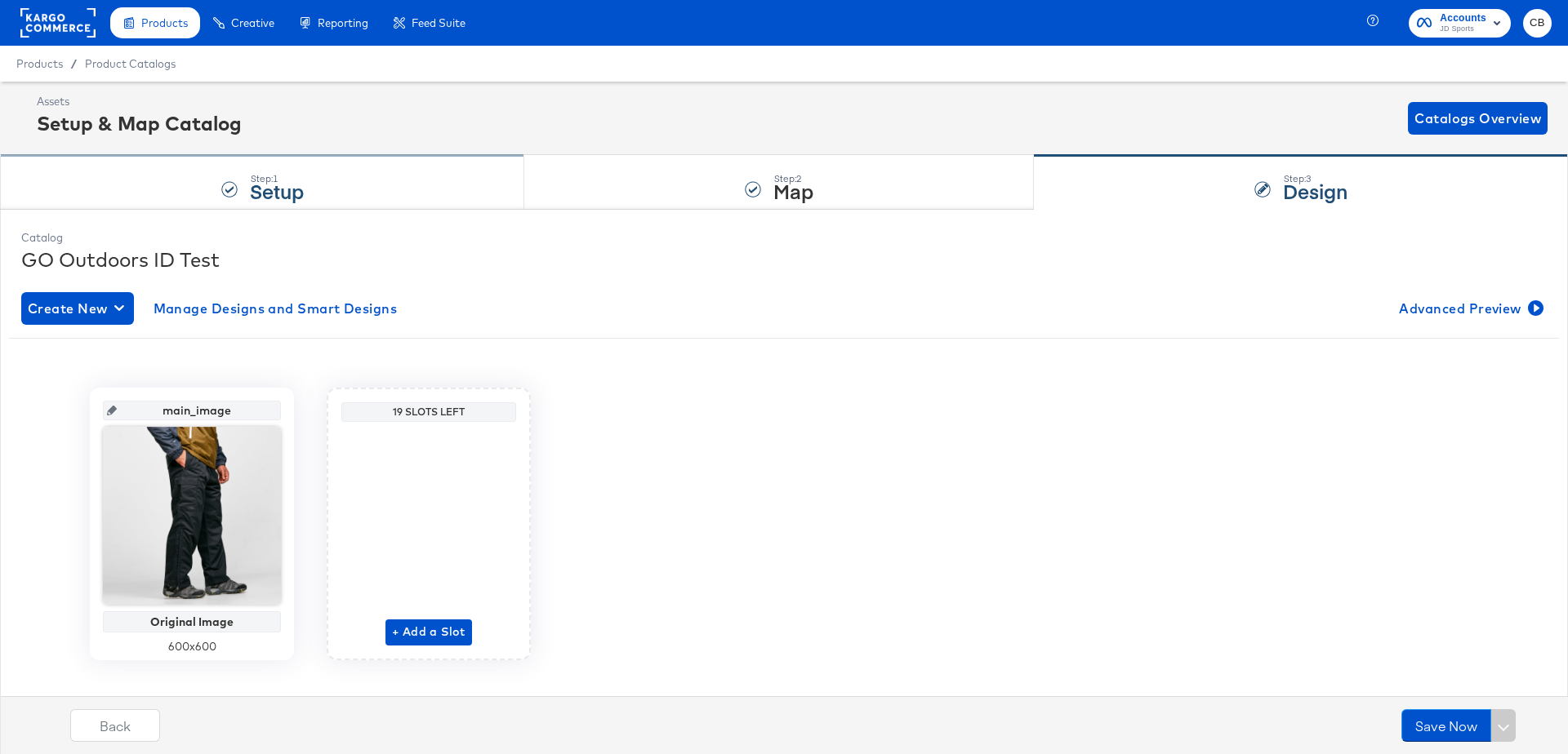
click at [363, 179] on div "Step: 1 Setup" at bounding box center [262, 183] width 524 height 54
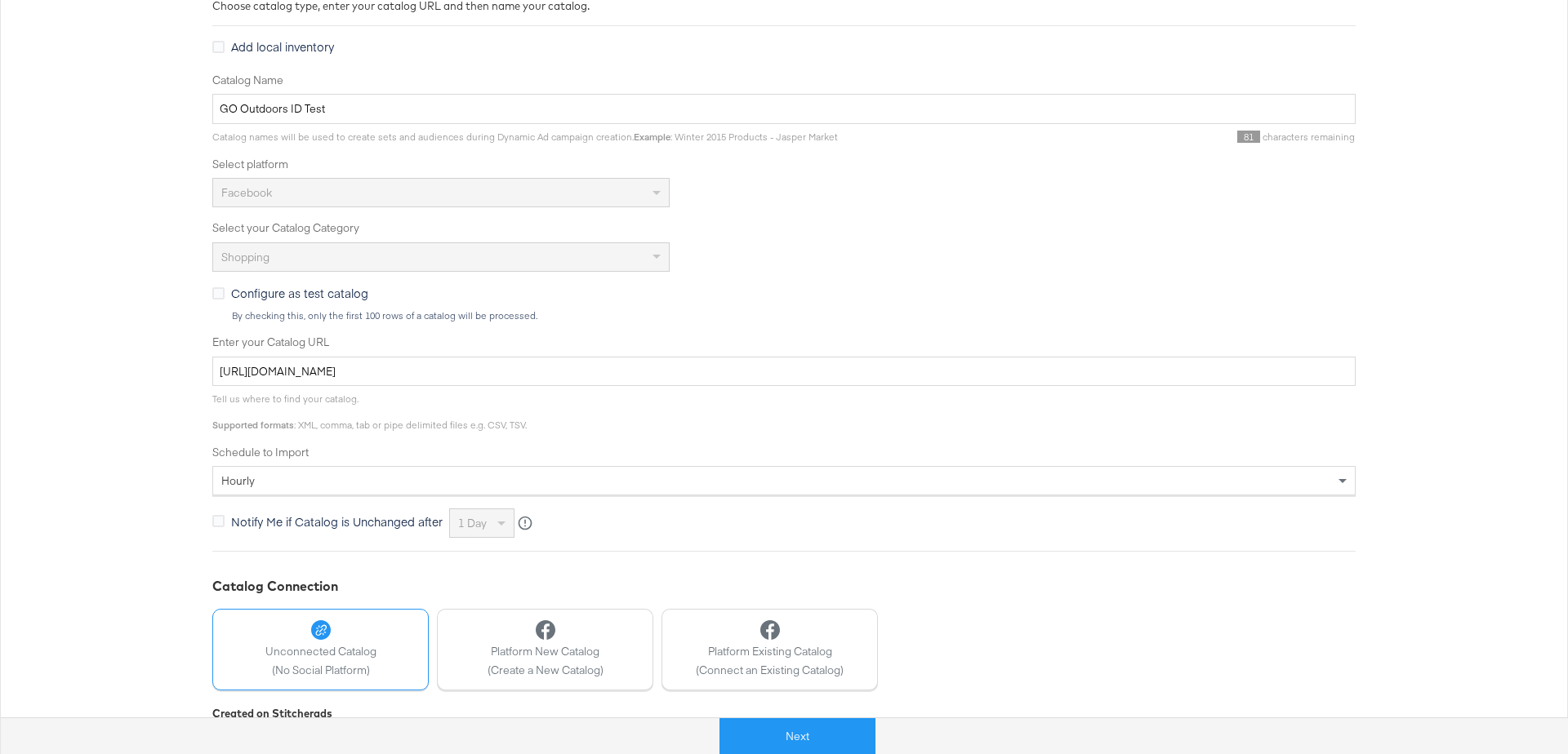
scroll to position [339, 0]
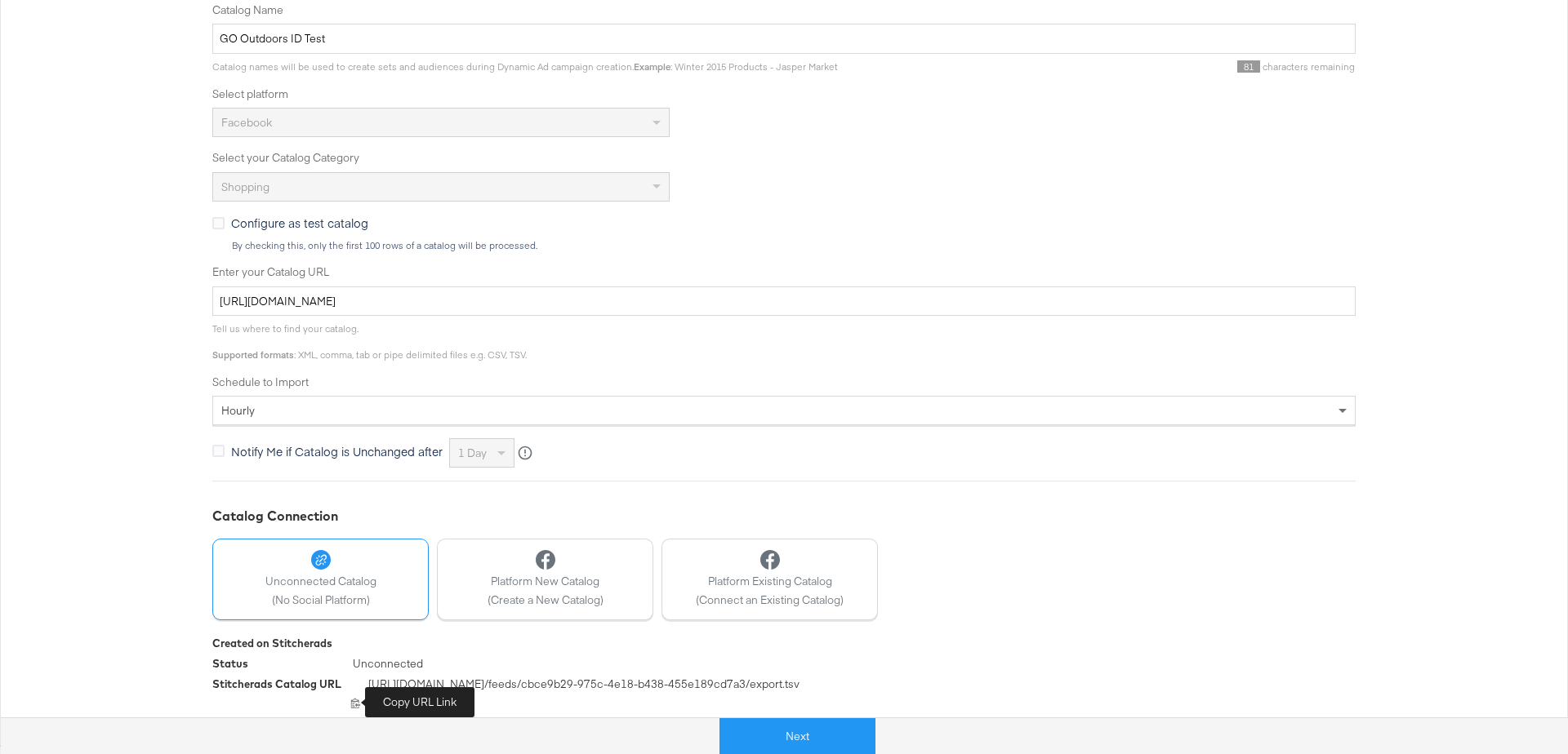
click at [355, 700] on icon at bounding box center [356, 704] width 9 height 10
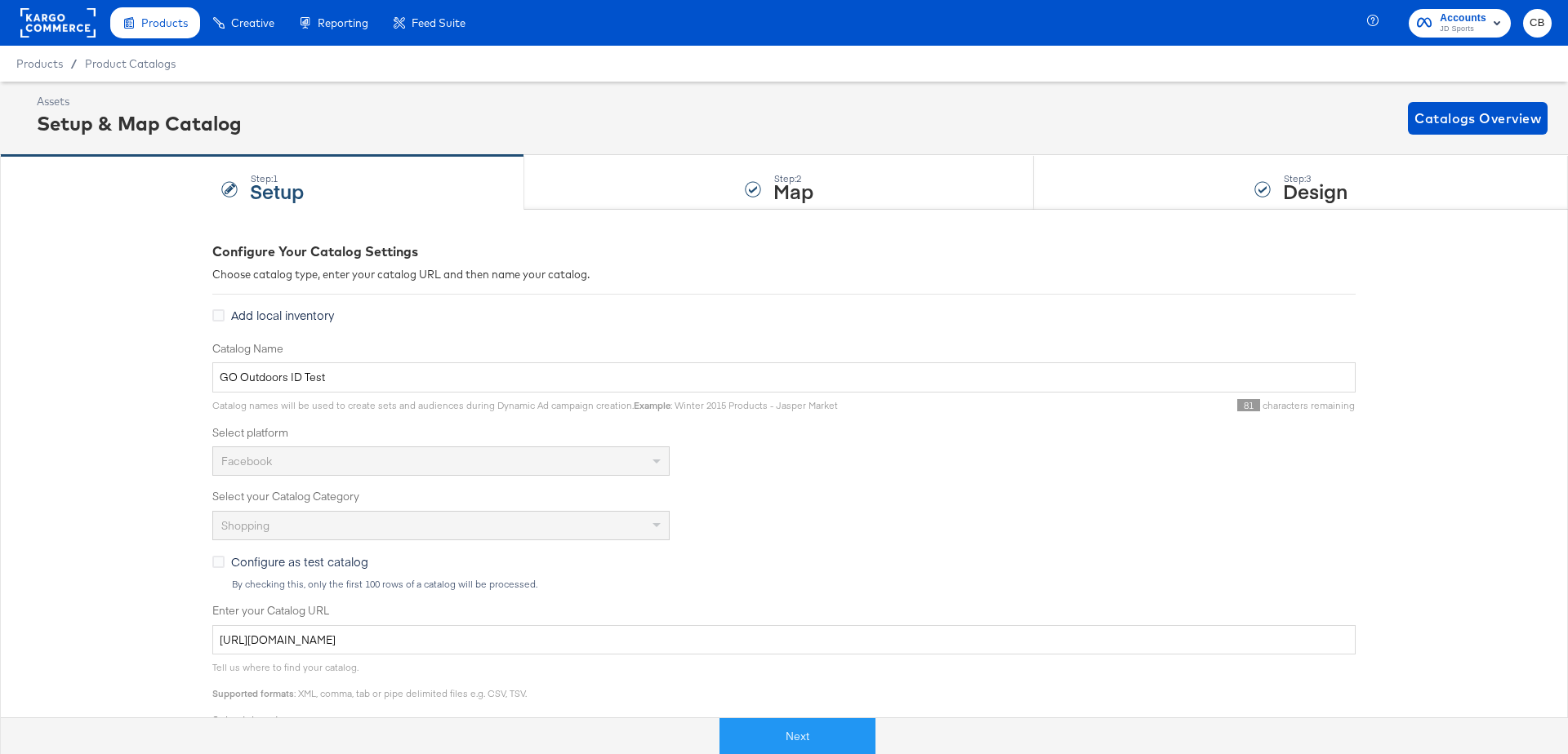
click at [38, 24] on rect at bounding box center [58, 23] width 75 height 29
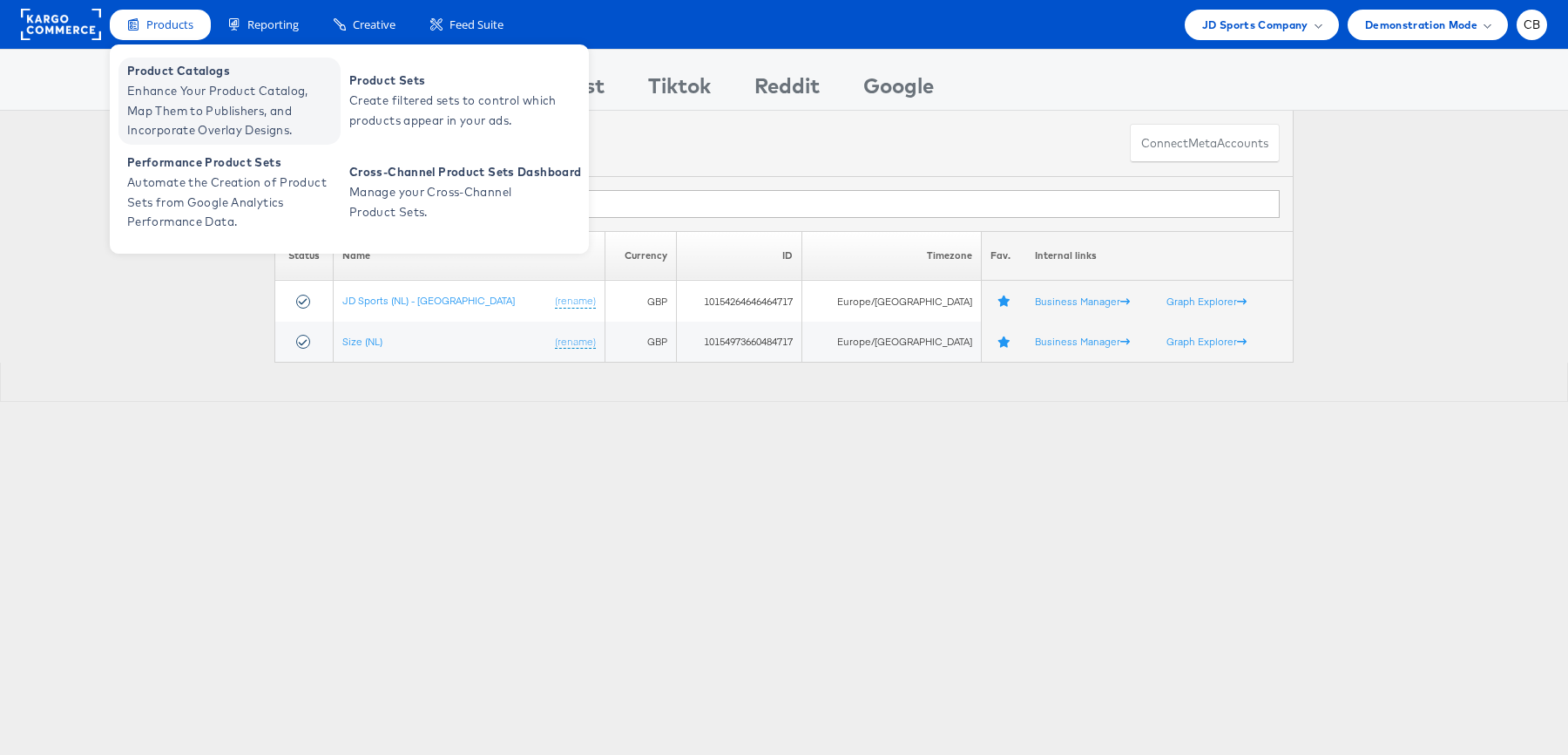
type input "NL"
click at [177, 61] on span "Product Catalogs" at bounding box center [232, 71] width 209 height 20
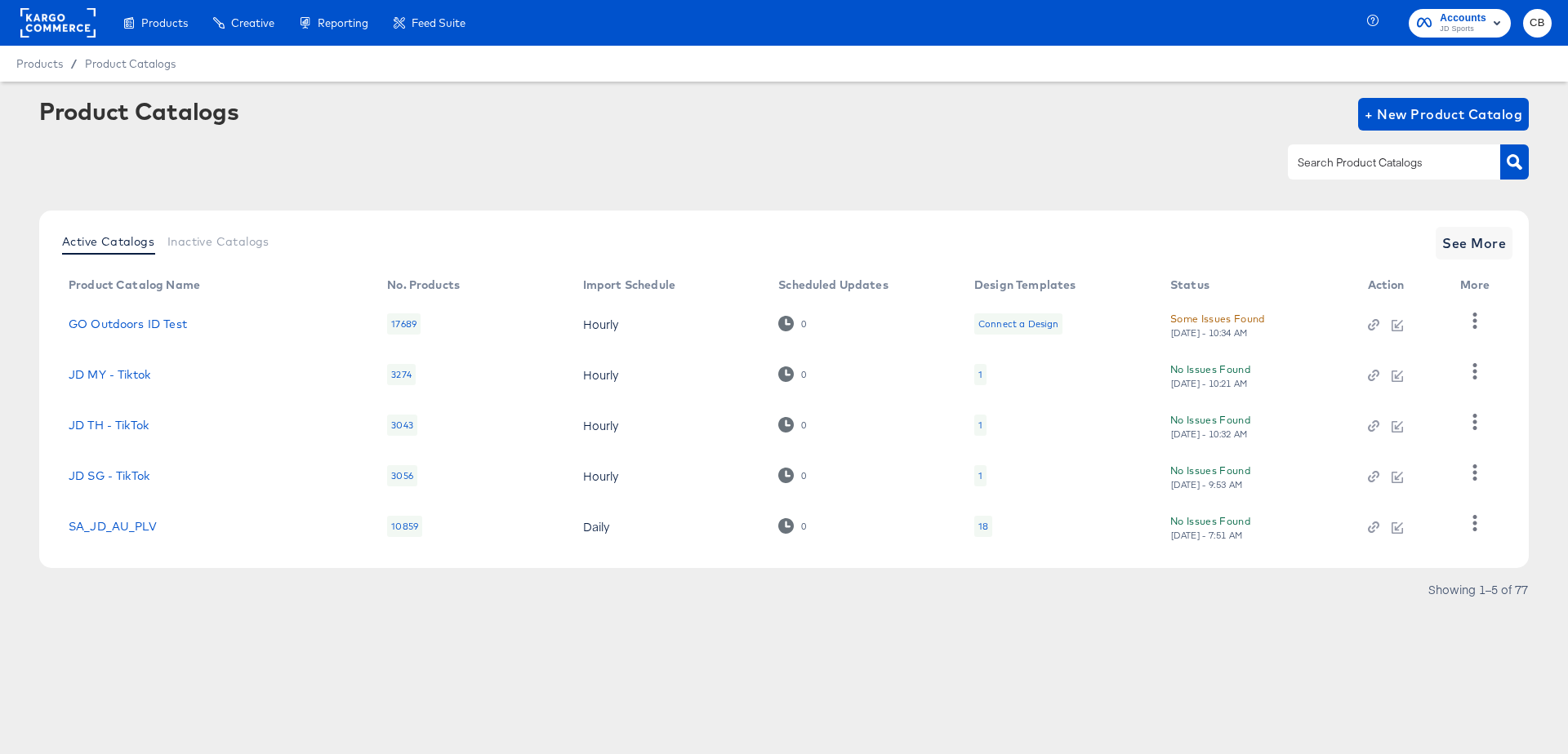
click at [1295, 155] on input "text" at bounding box center [1382, 162] width 174 height 19
type input "NL"
click at [1502, 153] on button "button" at bounding box center [1514, 162] width 28 height 35
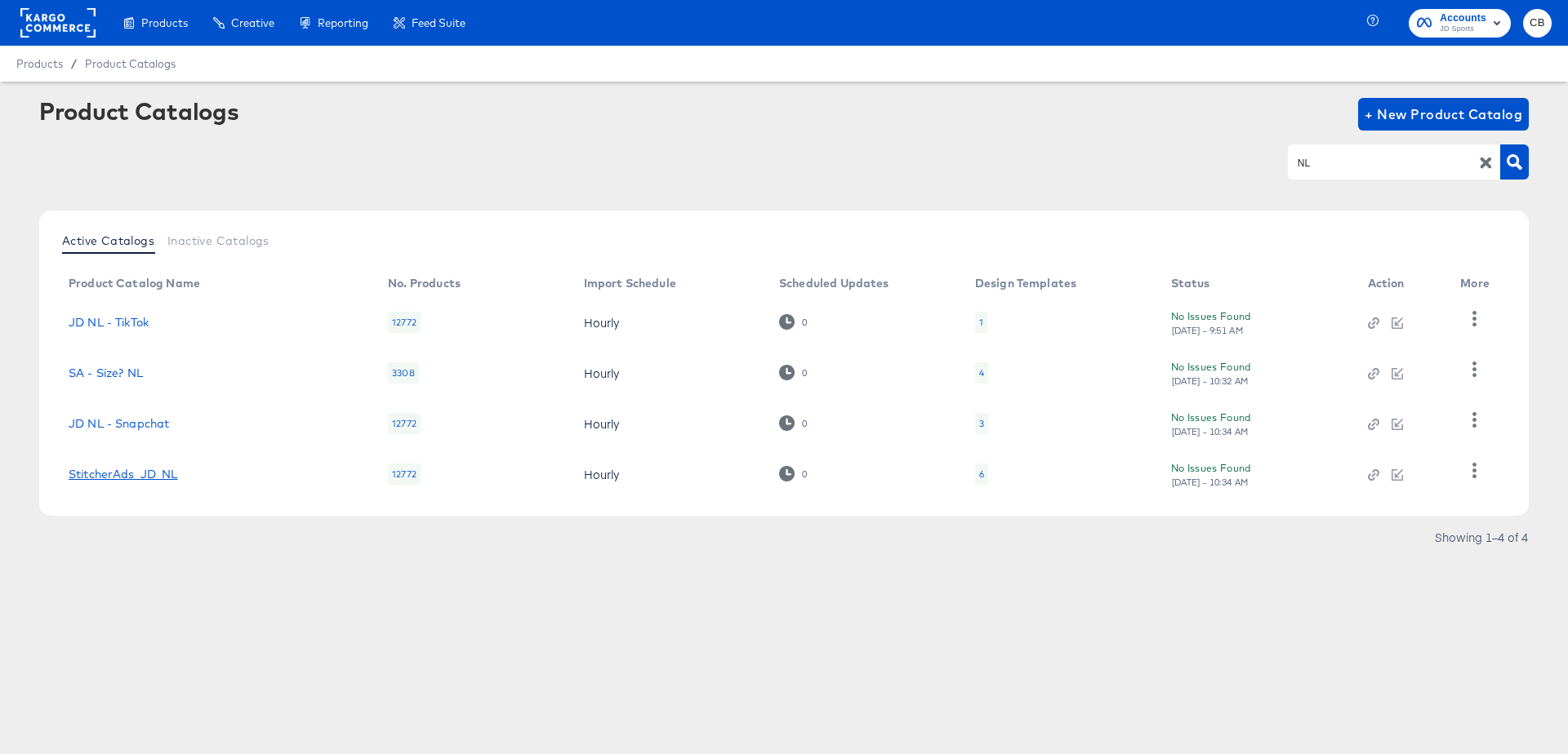
click at [121, 468] on link "StitcherAds_JD_NL" at bounding box center [123, 475] width 110 height 13
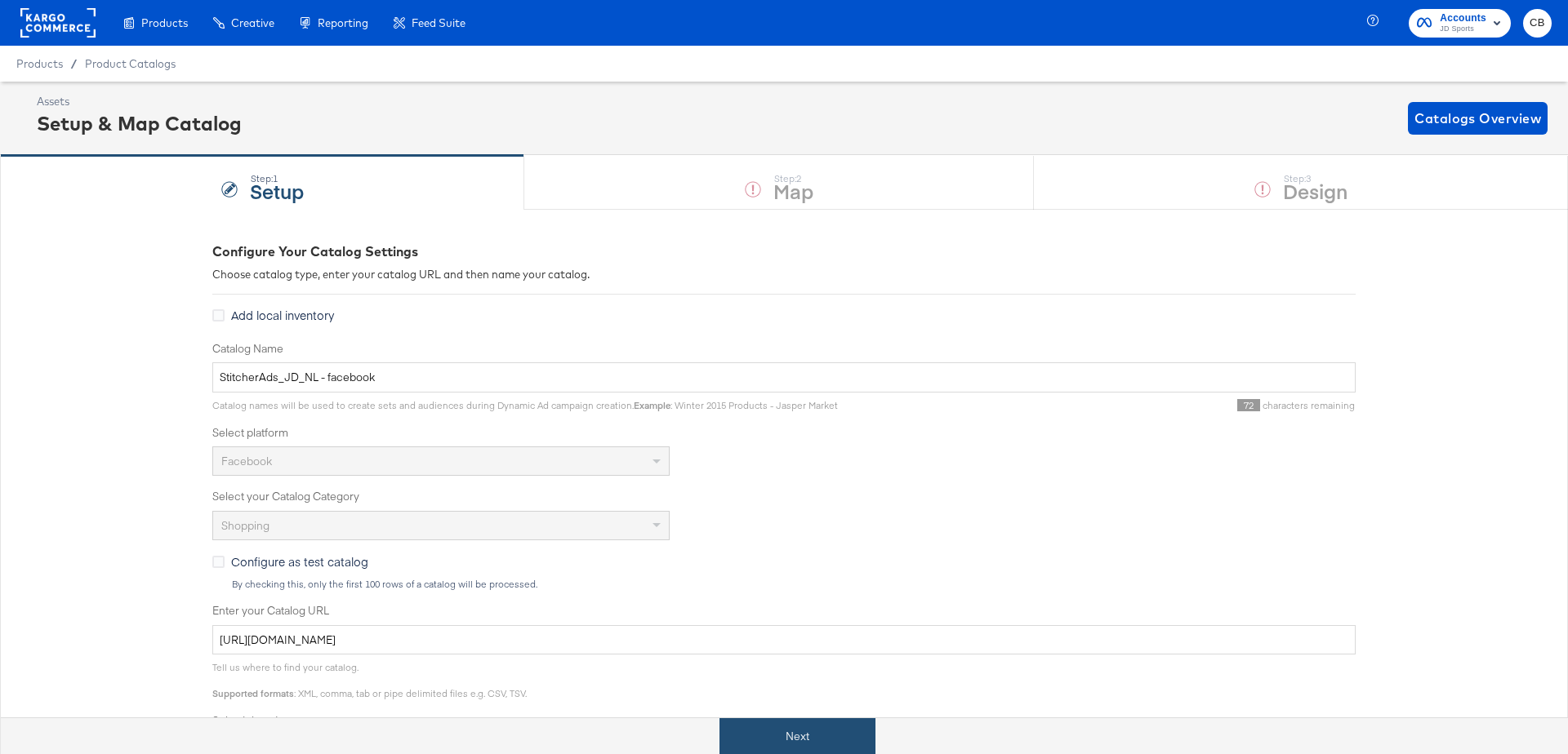
click at [767, 723] on button "Next" at bounding box center [797, 737] width 156 height 37
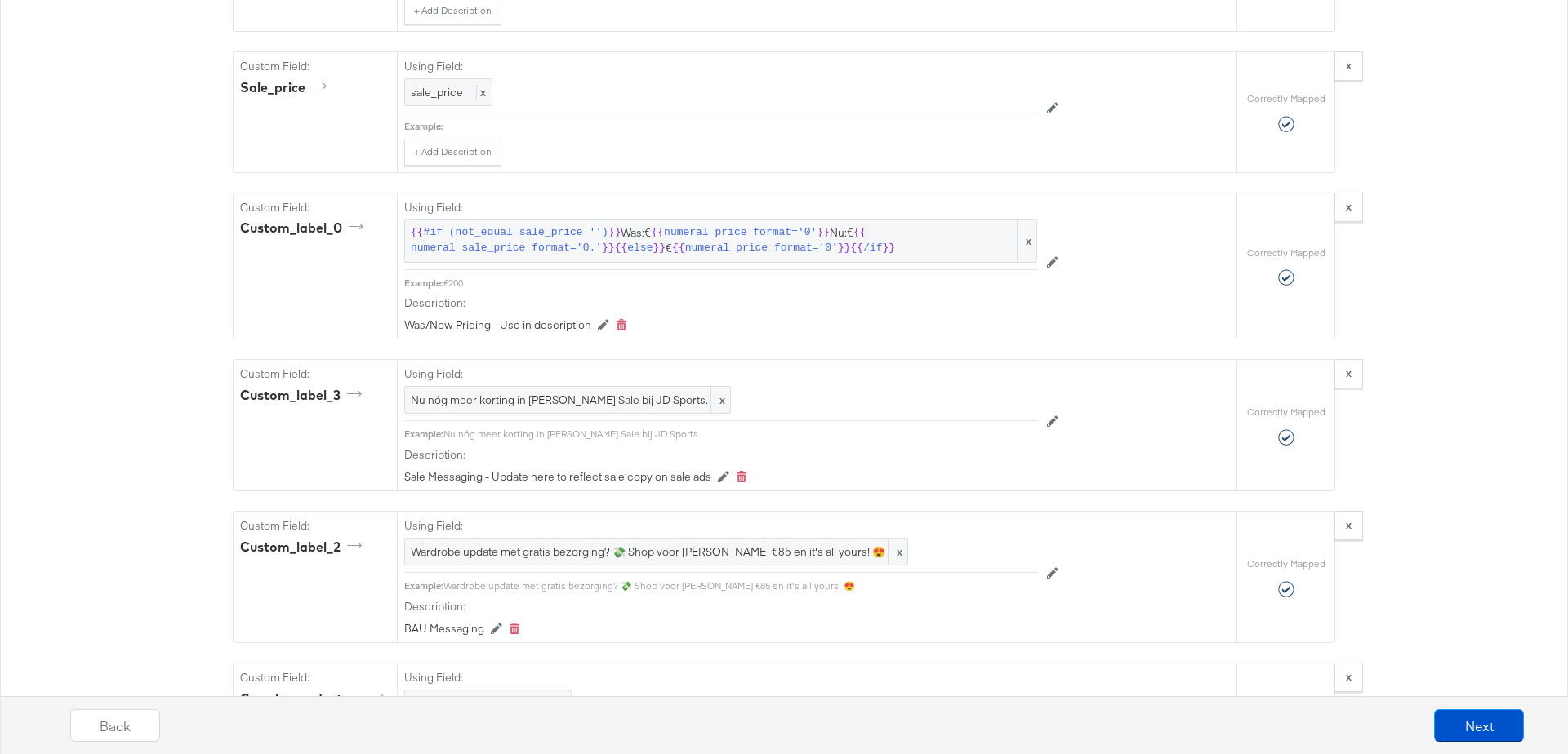
scroll to position [3813, 0]
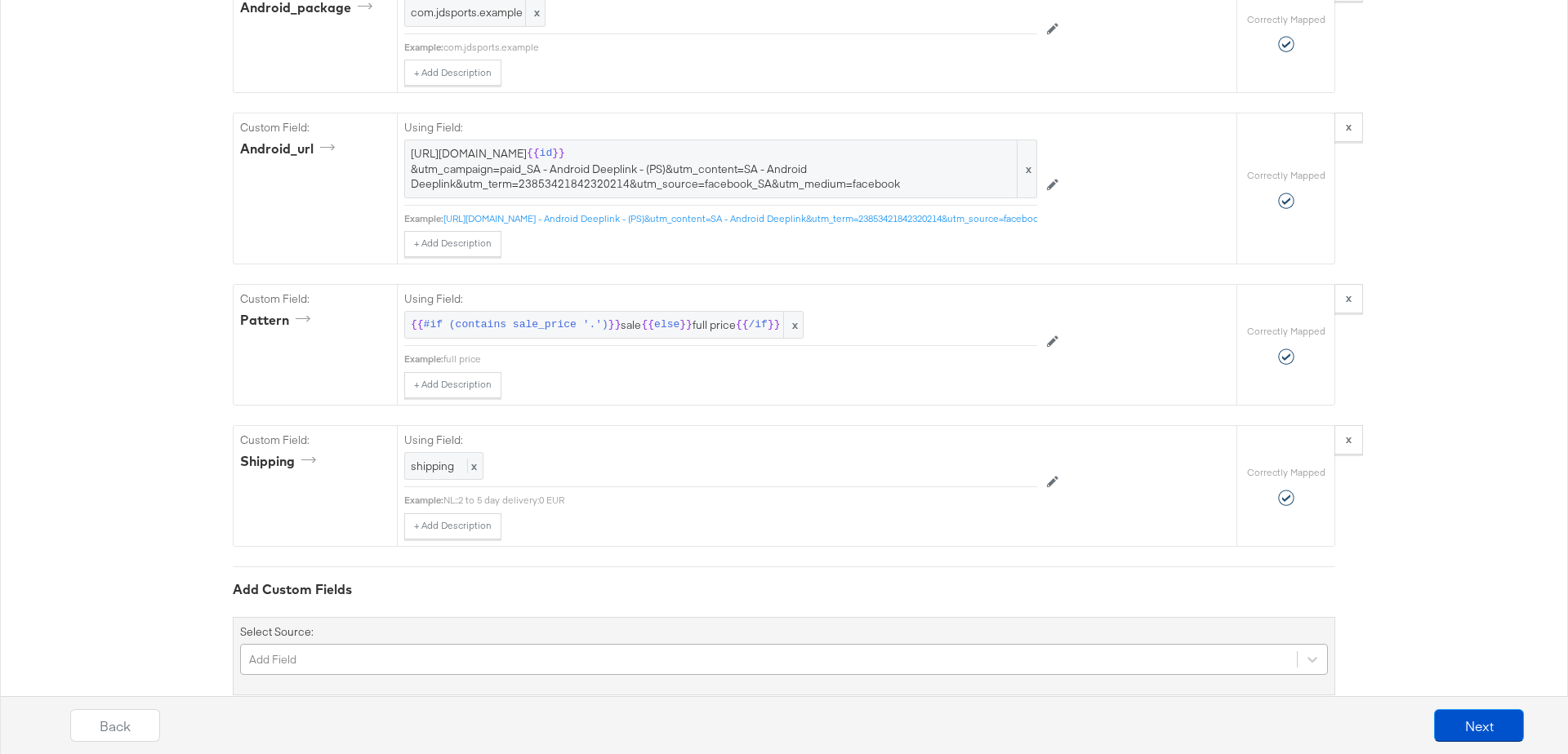
click at [343, 644] on div "Add Field" at bounding box center [784, 660] width 1088 height 31
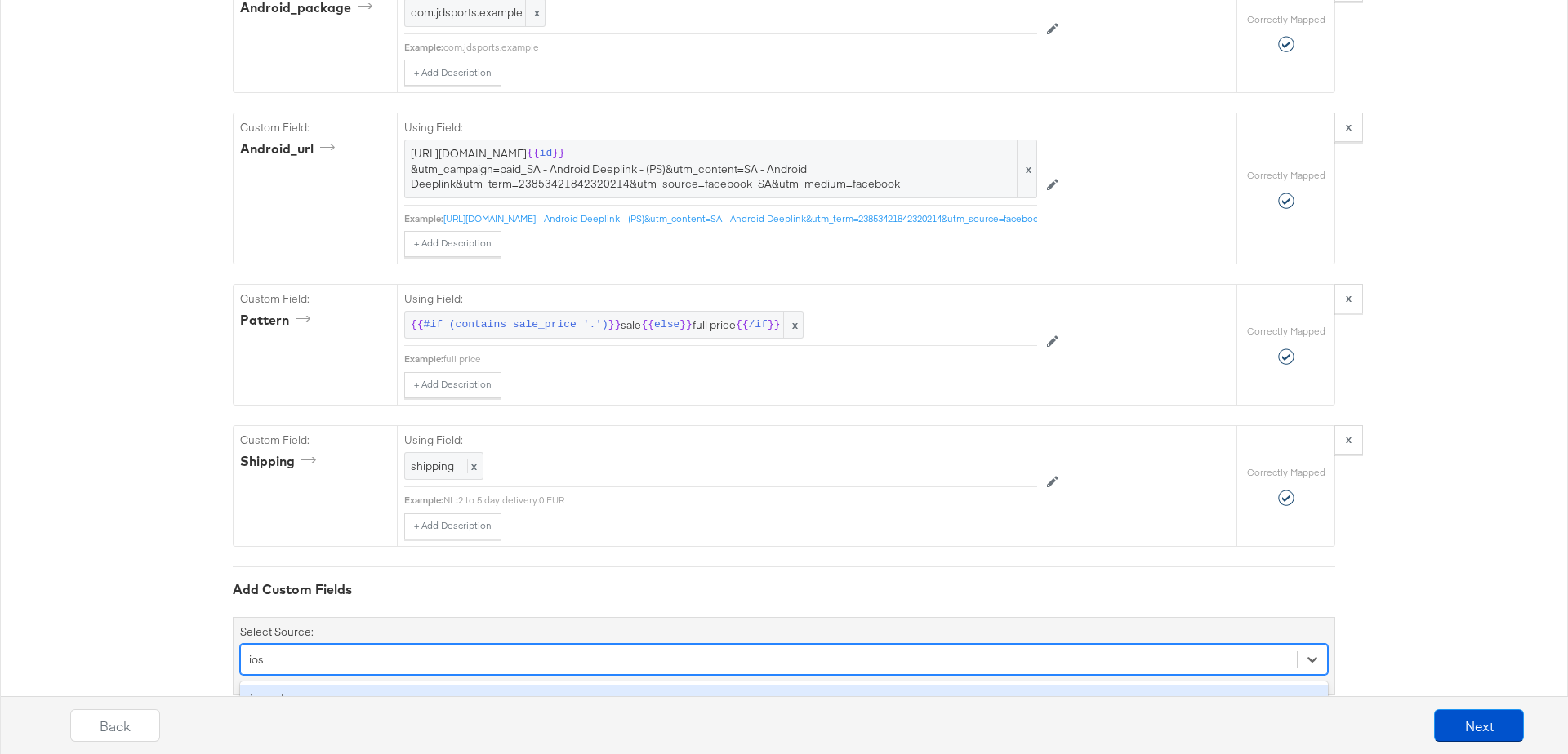
type input "ios"
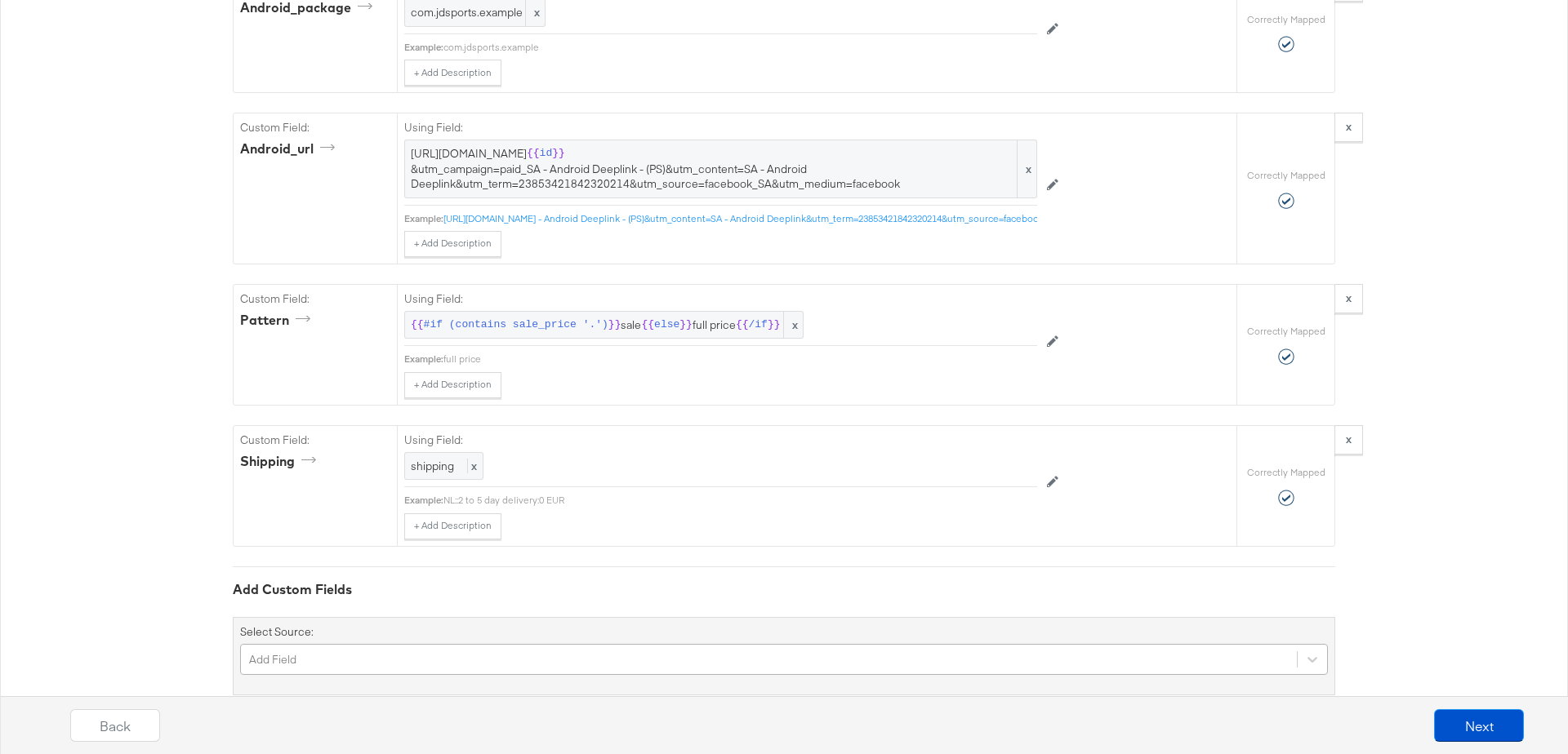
click at [358, 644] on div "Add Field" at bounding box center [784, 660] width 1088 height 31
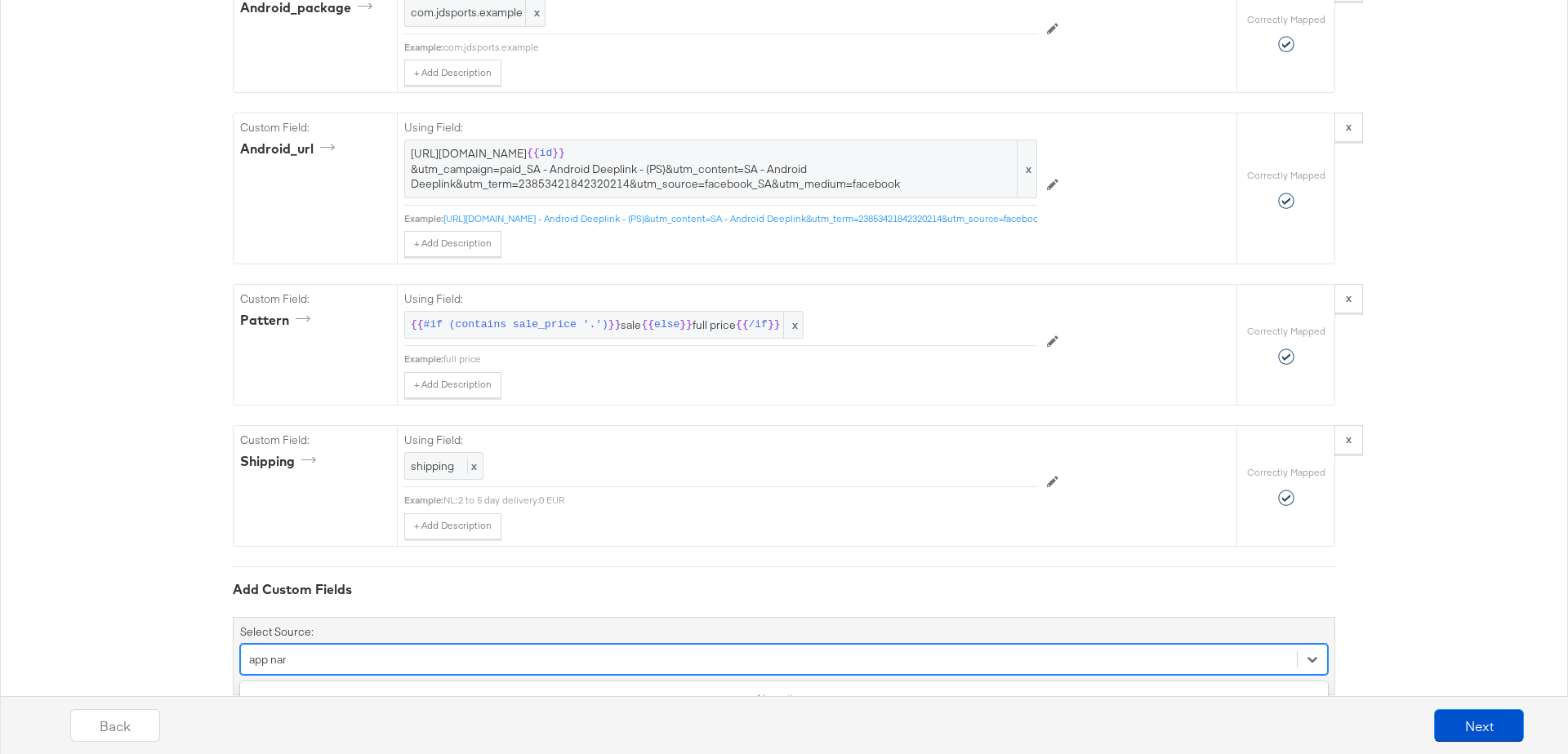
type input "app name"
click at [313, 647] on div "app name" at bounding box center [769, 660] width 1057 height 26
click at [313, 644] on div "Select is focused ,type to refine list, press Down to open the menu, Add Field" at bounding box center [784, 660] width 1088 height 31
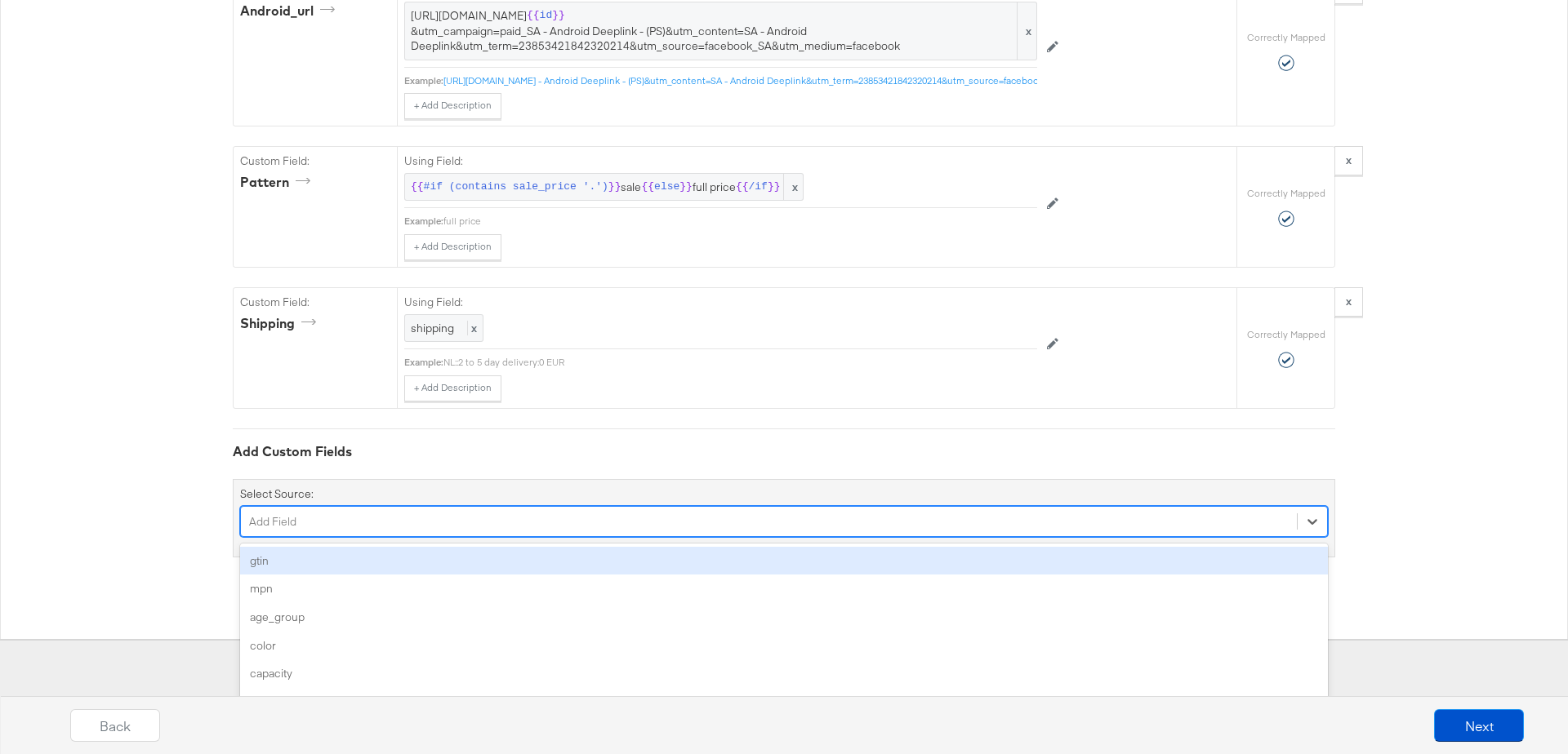
click at [313, 660] on div "capacity" at bounding box center [784, 674] width 1088 height 28
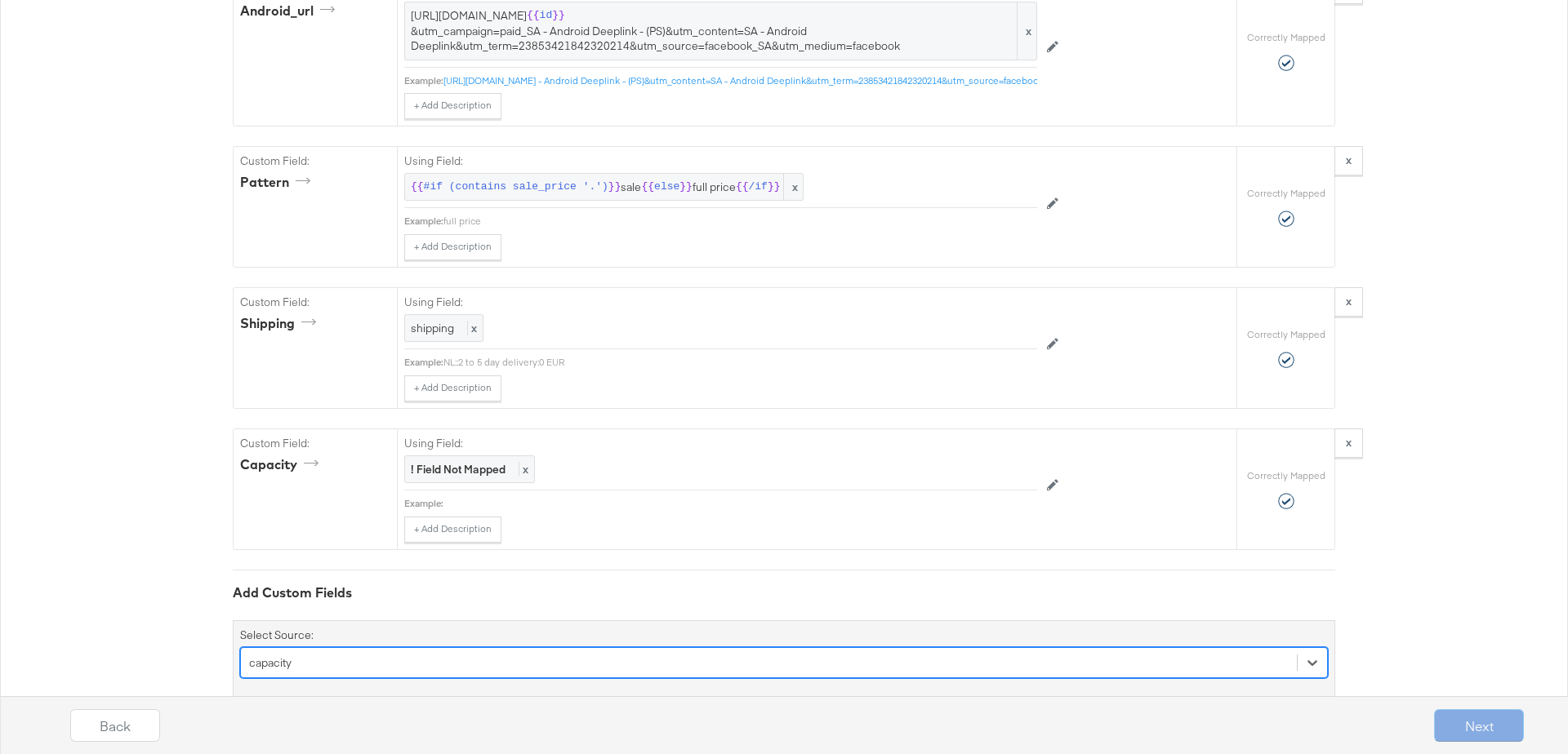
click at [306, 647] on div "option capacity, selected. Select is focused ,type to refine list, press Down t…" at bounding box center [784, 663] width 1088 height 31
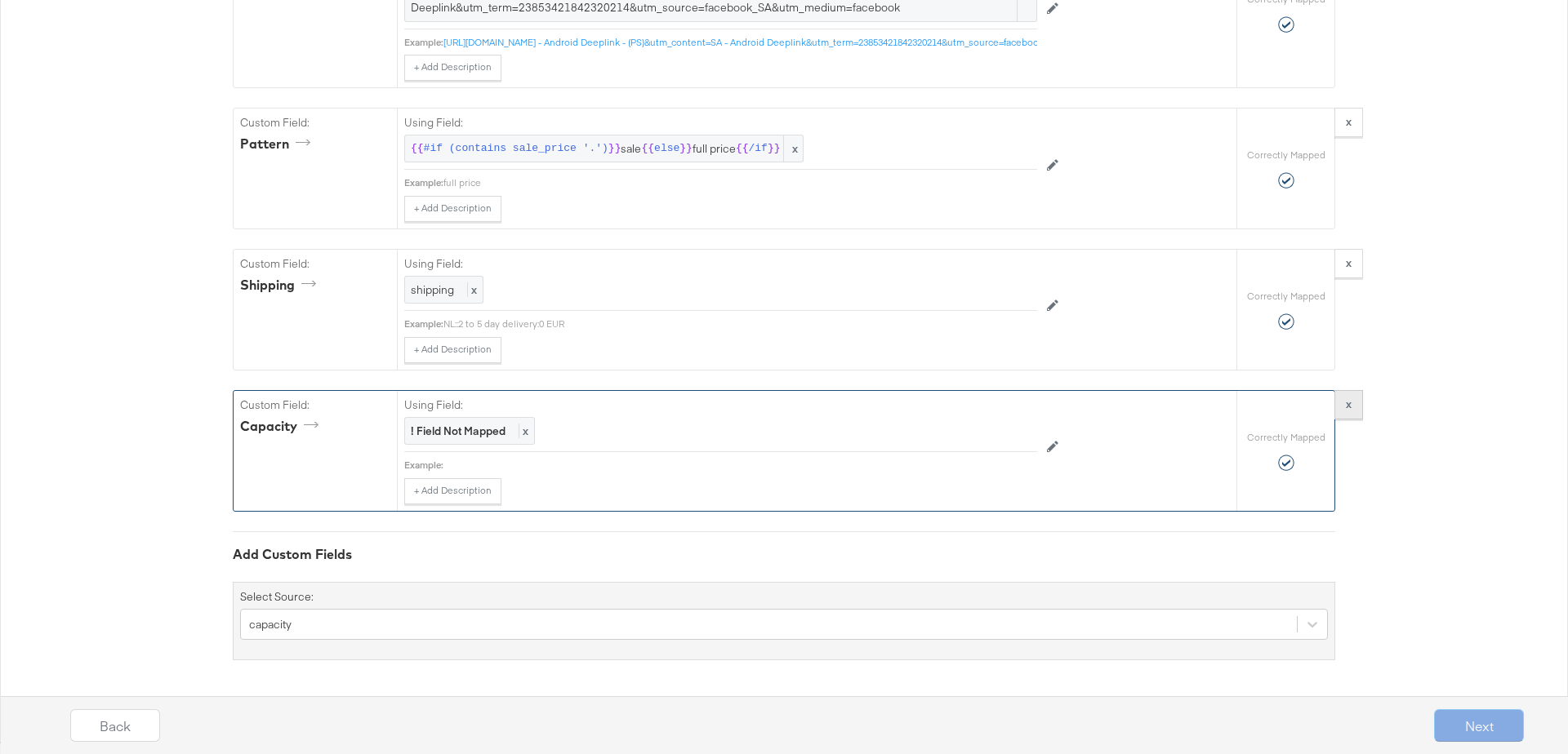
scroll to position [3953, 0]
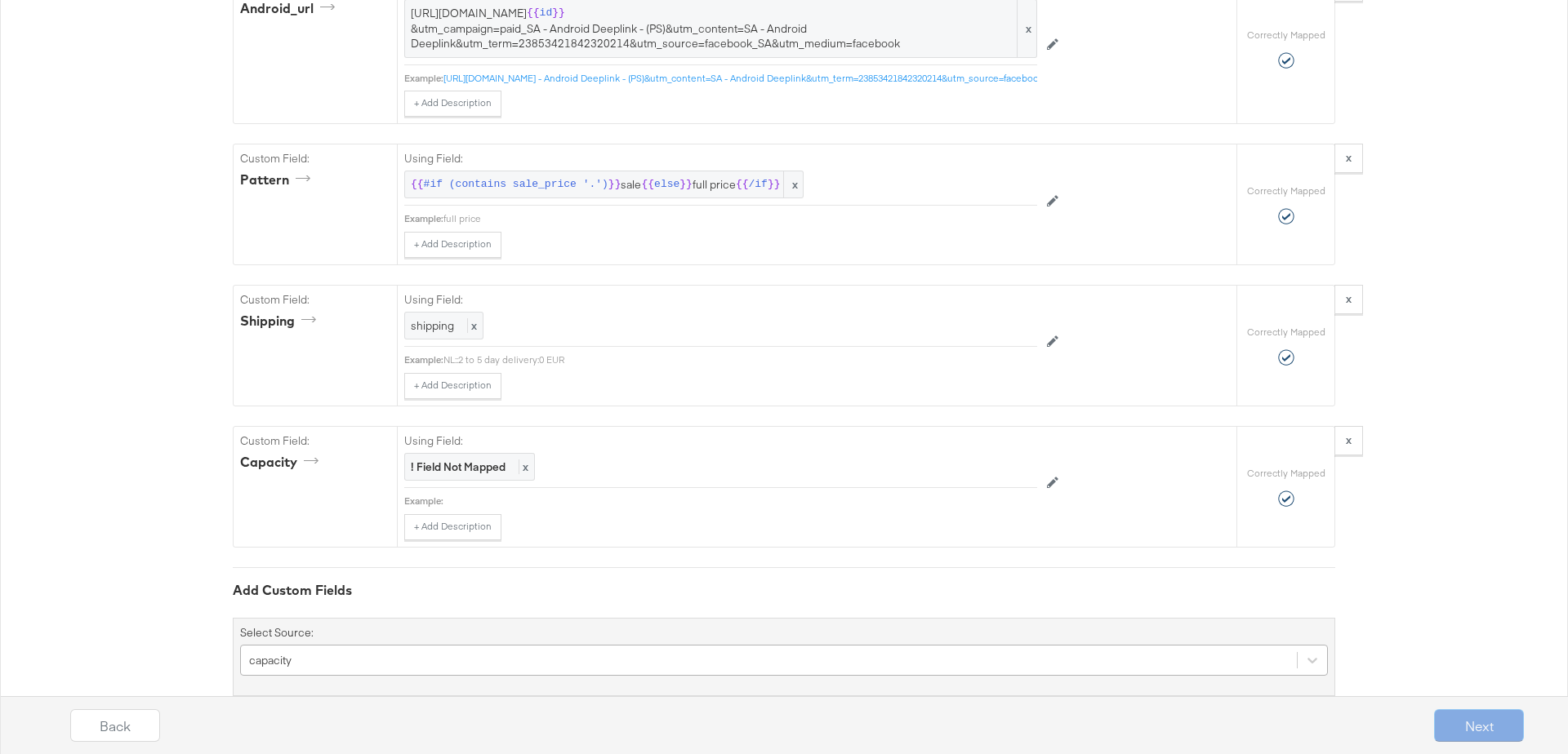
click at [340, 645] on div "capacity" at bounding box center [784, 661] width 1088 height 31
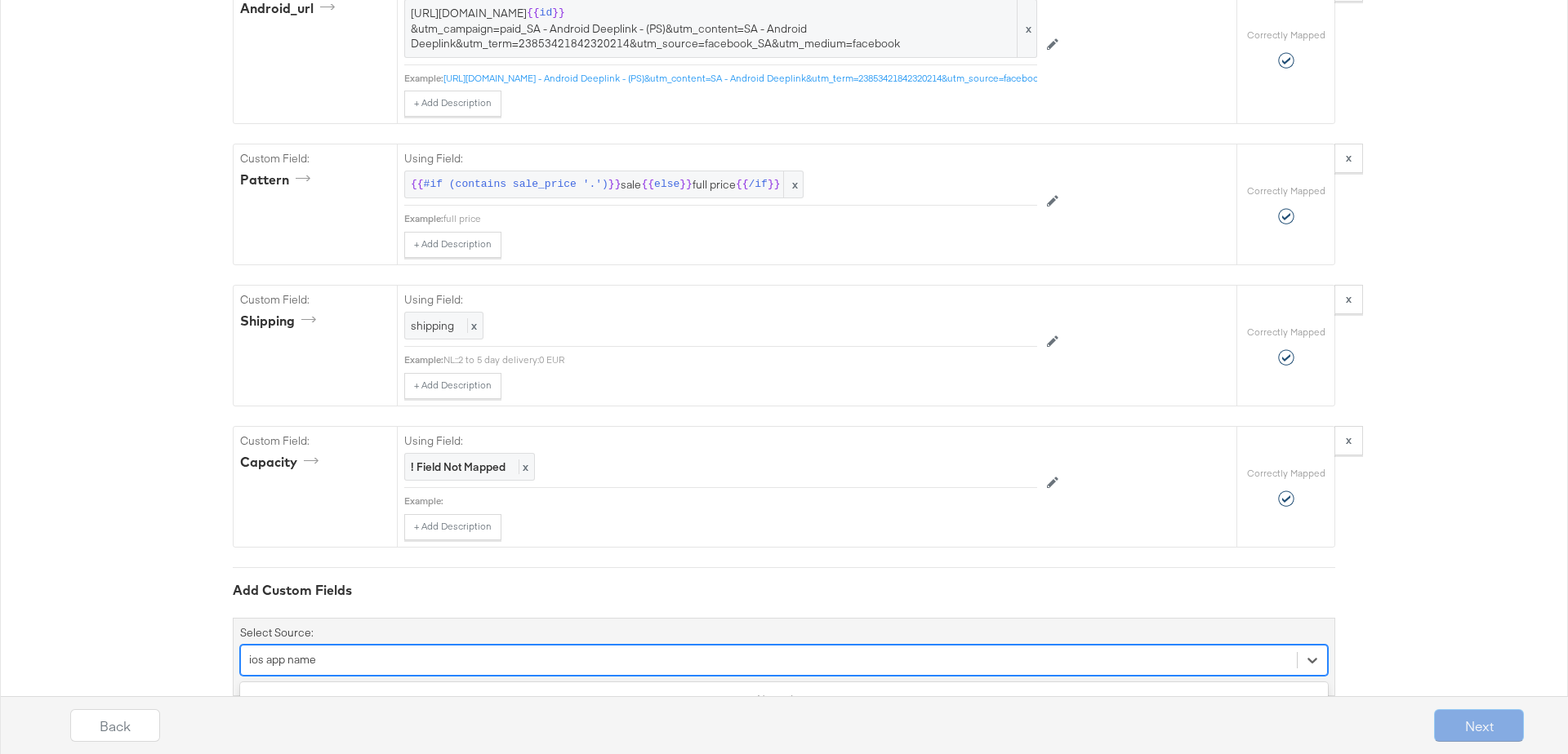
type input "ios app name"
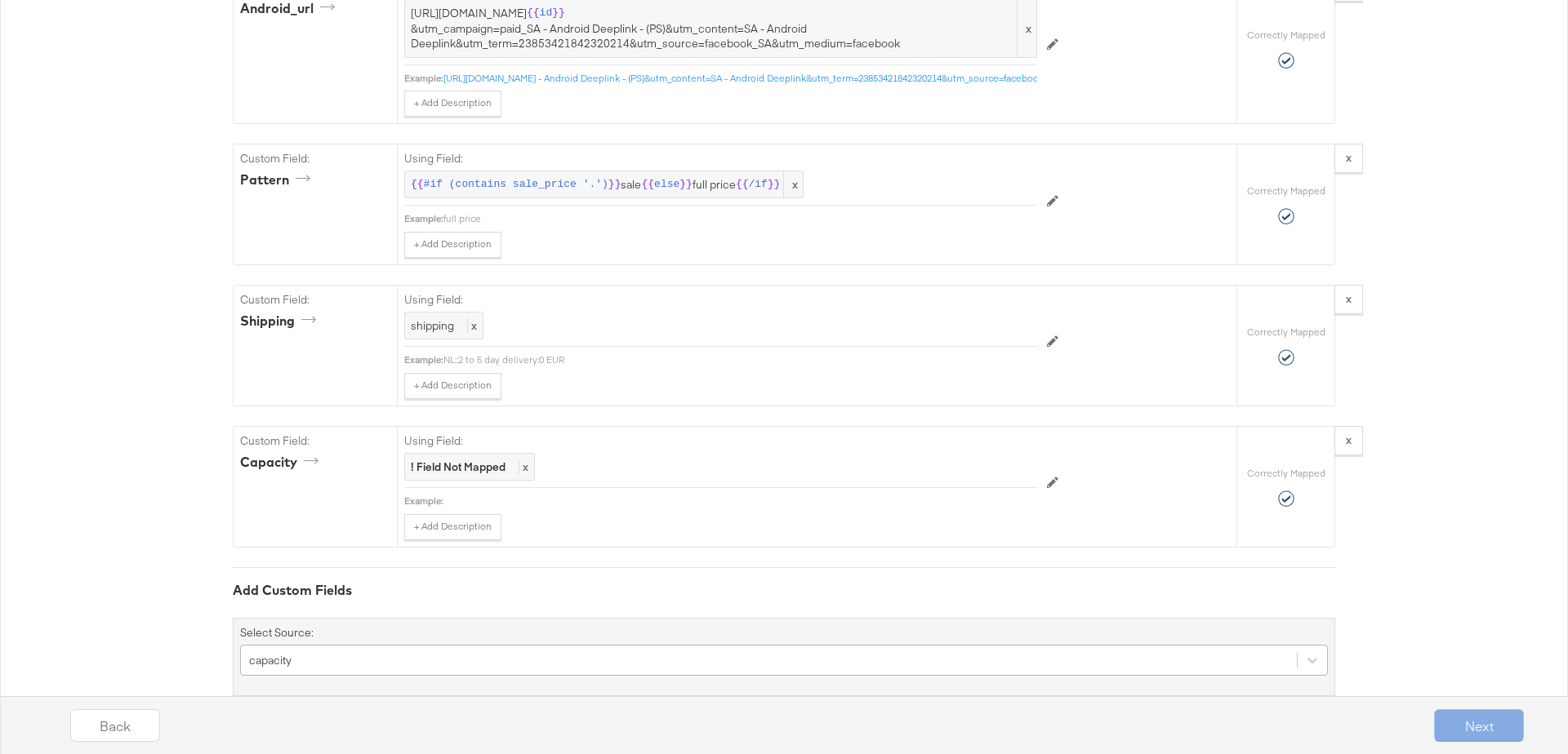
click at [357, 645] on div "capacity" at bounding box center [784, 661] width 1088 height 31
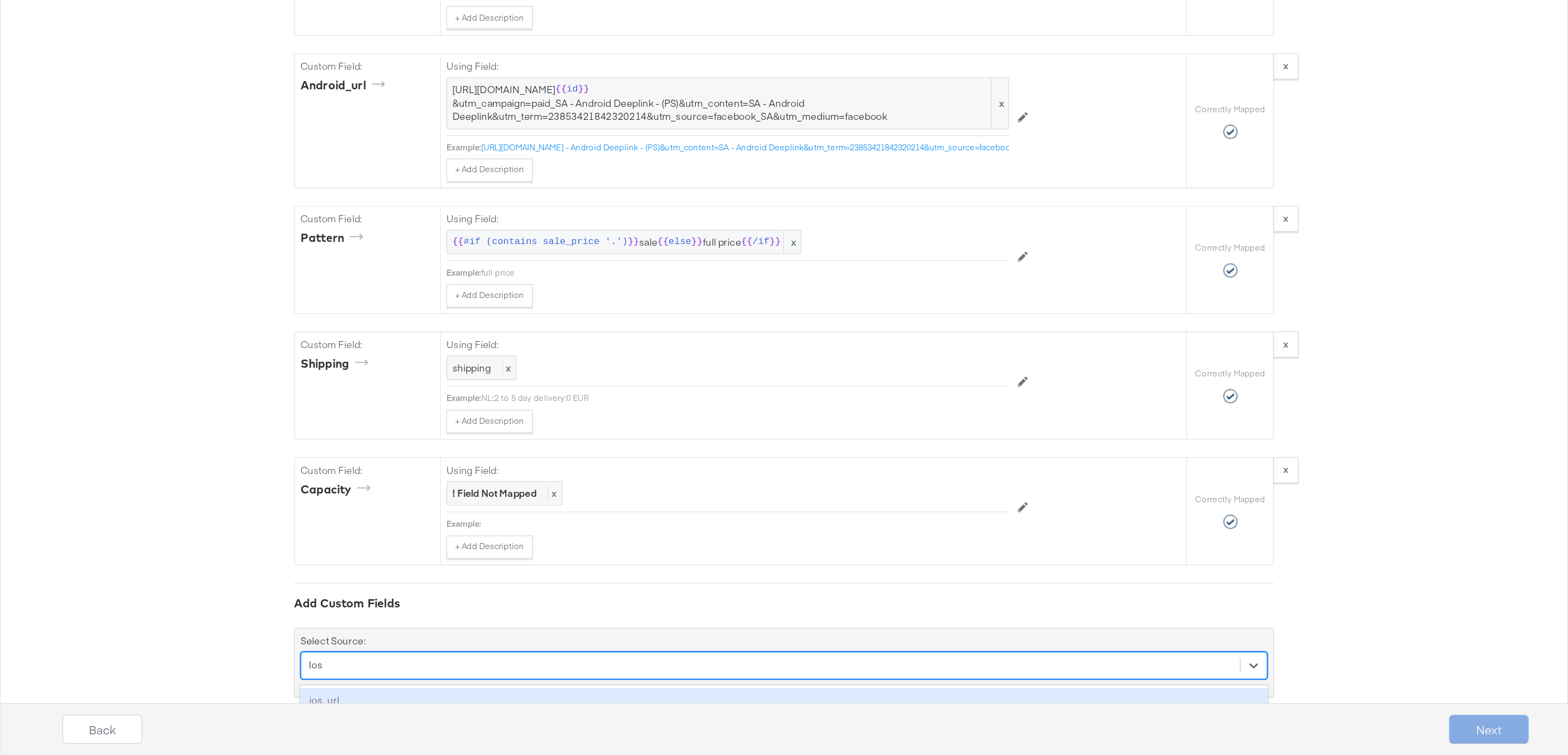
scroll to position [2409, 0]
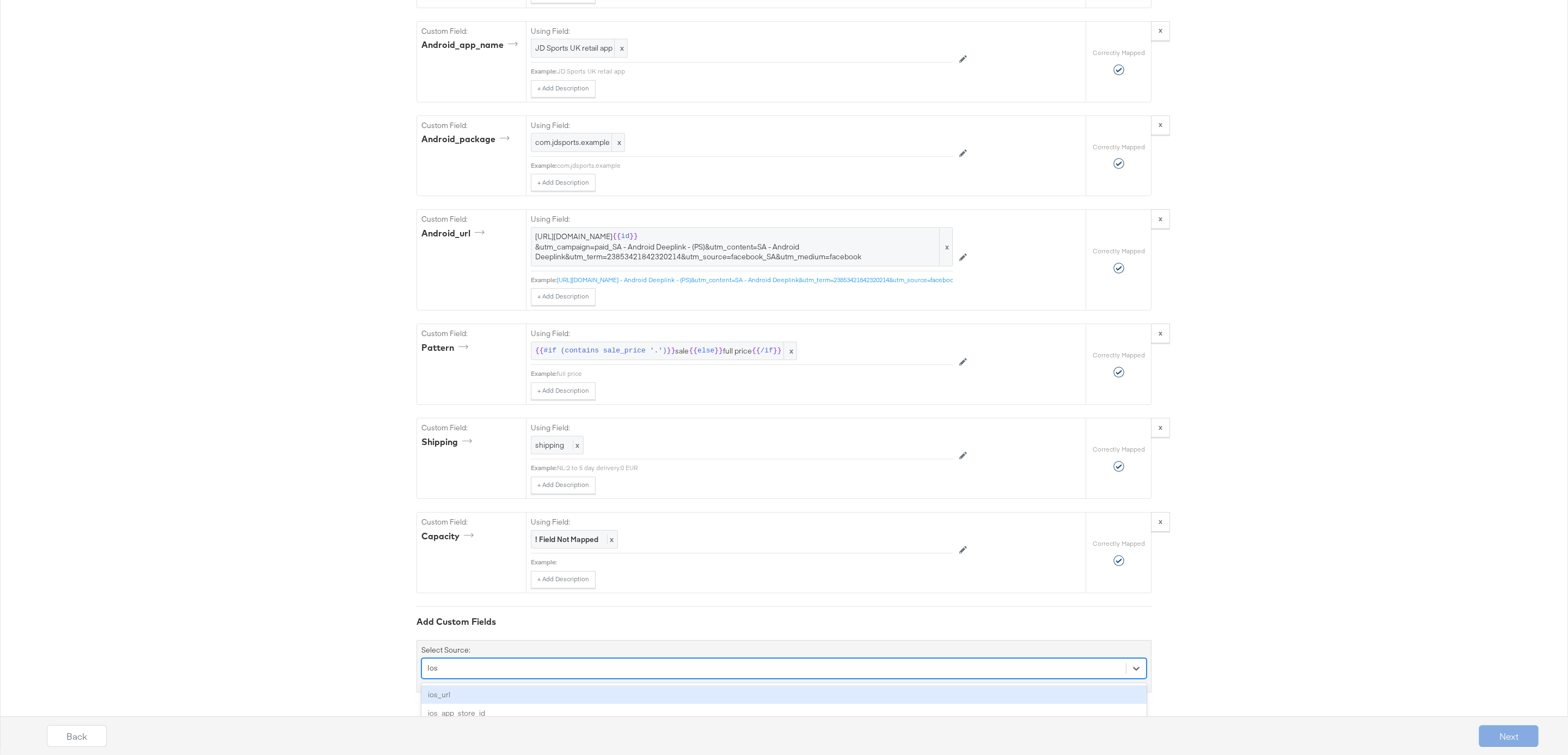
type input "Ios"
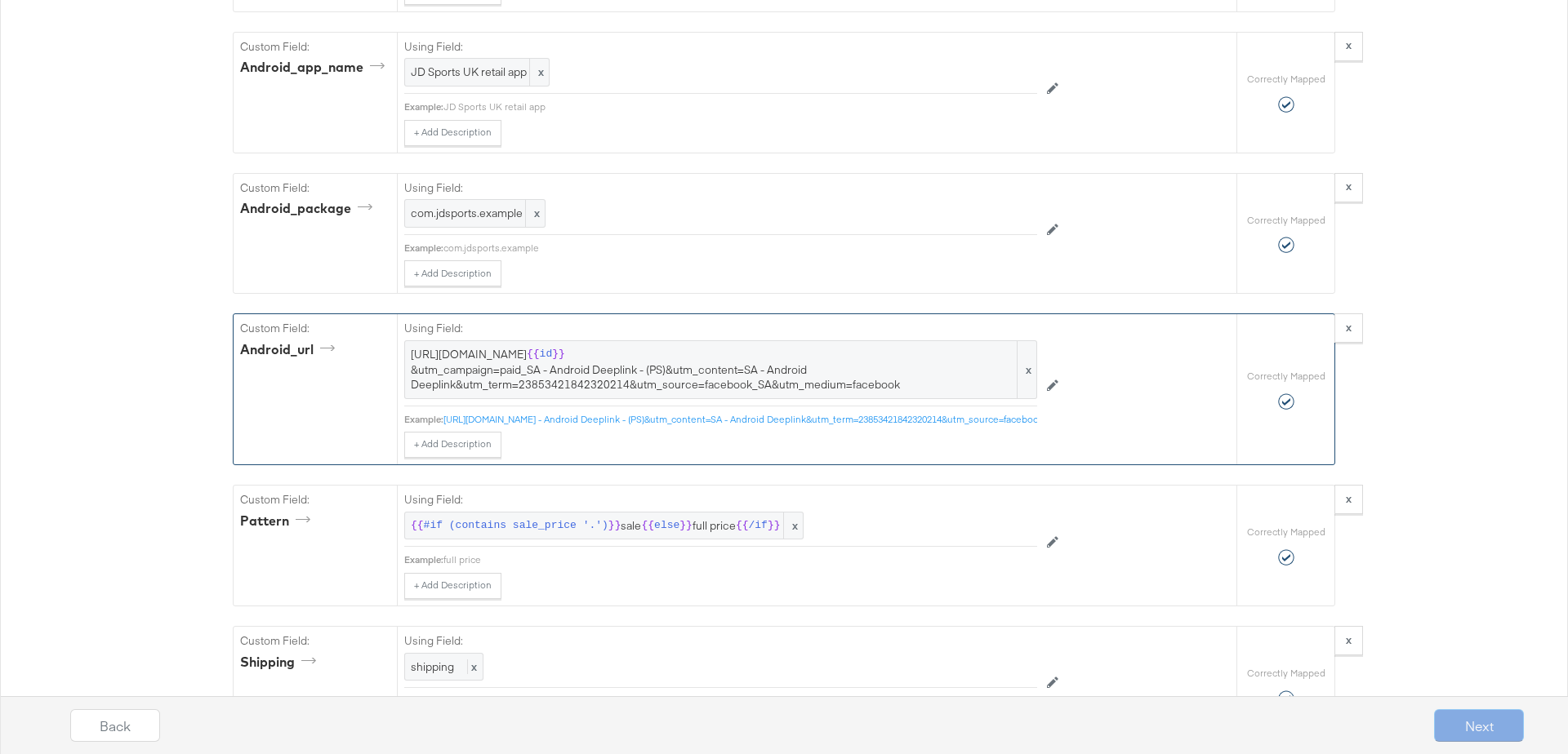
scroll to position [3953, 0]
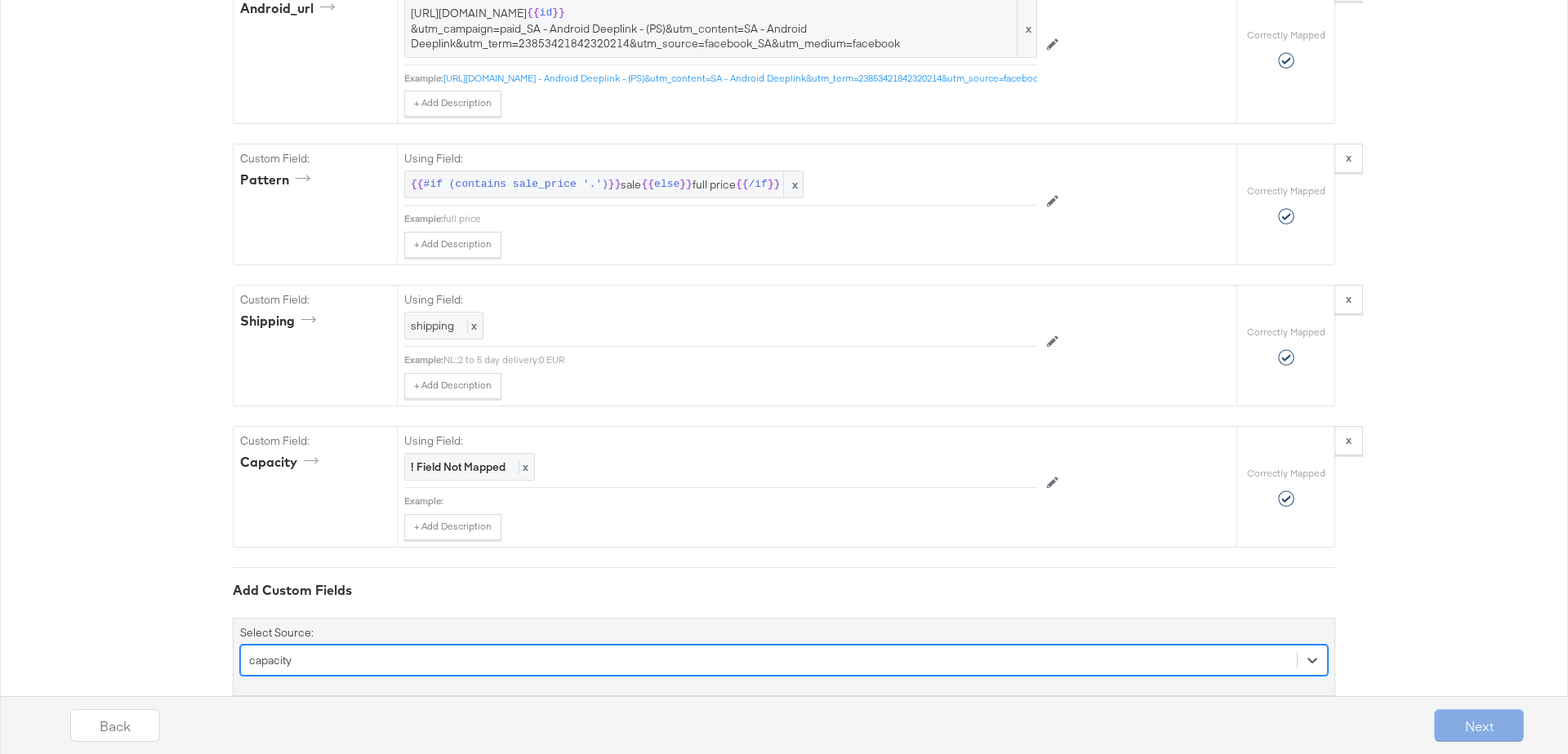
click at [341, 645] on div "option capacity, selected. Select is focused ,type to refine list, press Down t…" at bounding box center [784, 661] width 1088 height 31
type input "Ios_a"
click at [310, 688] on div "Back Next" at bounding box center [796, 719] width 1568 height 70
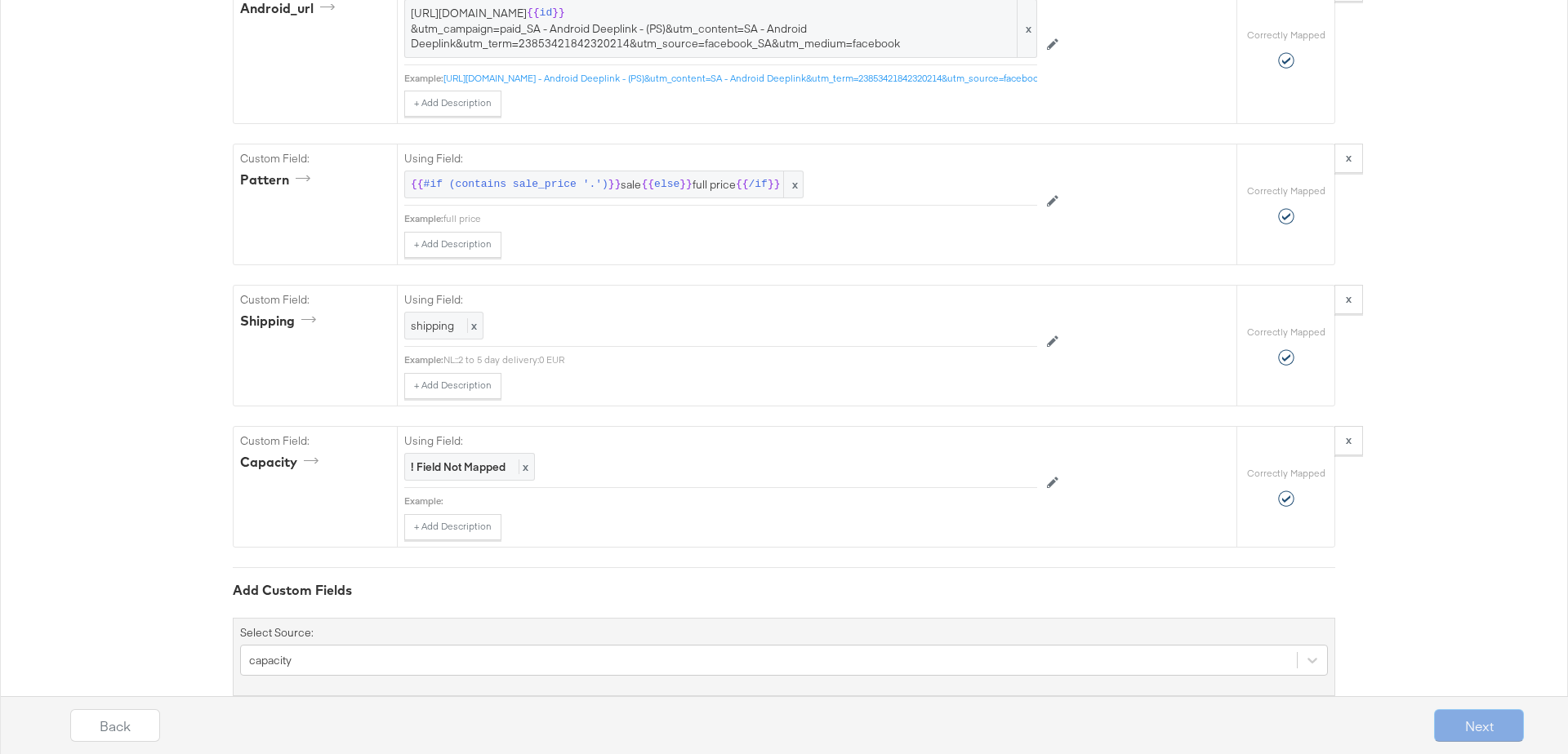
click at [340, 642] on div "Select Source: capacity" at bounding box center [784, 657] width 1103 height 79
click at [353, 645] on div "capacity" at bounding box center [784, 661] width 1088 height 31
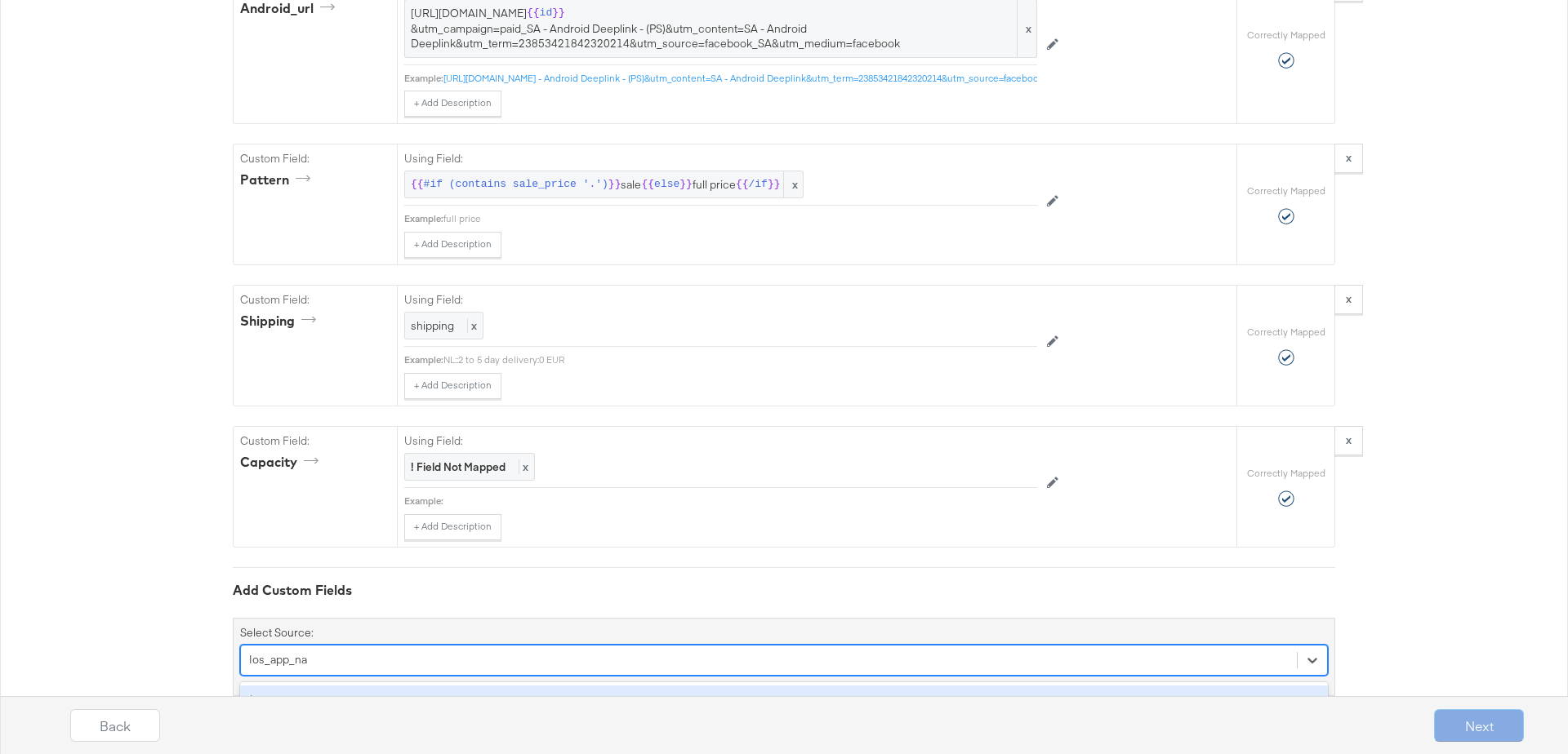
type input "Ios_app_nam"
click at [302, 686] on div "ios_app_name" at bounding box center [784, 699] width 1088 height 28
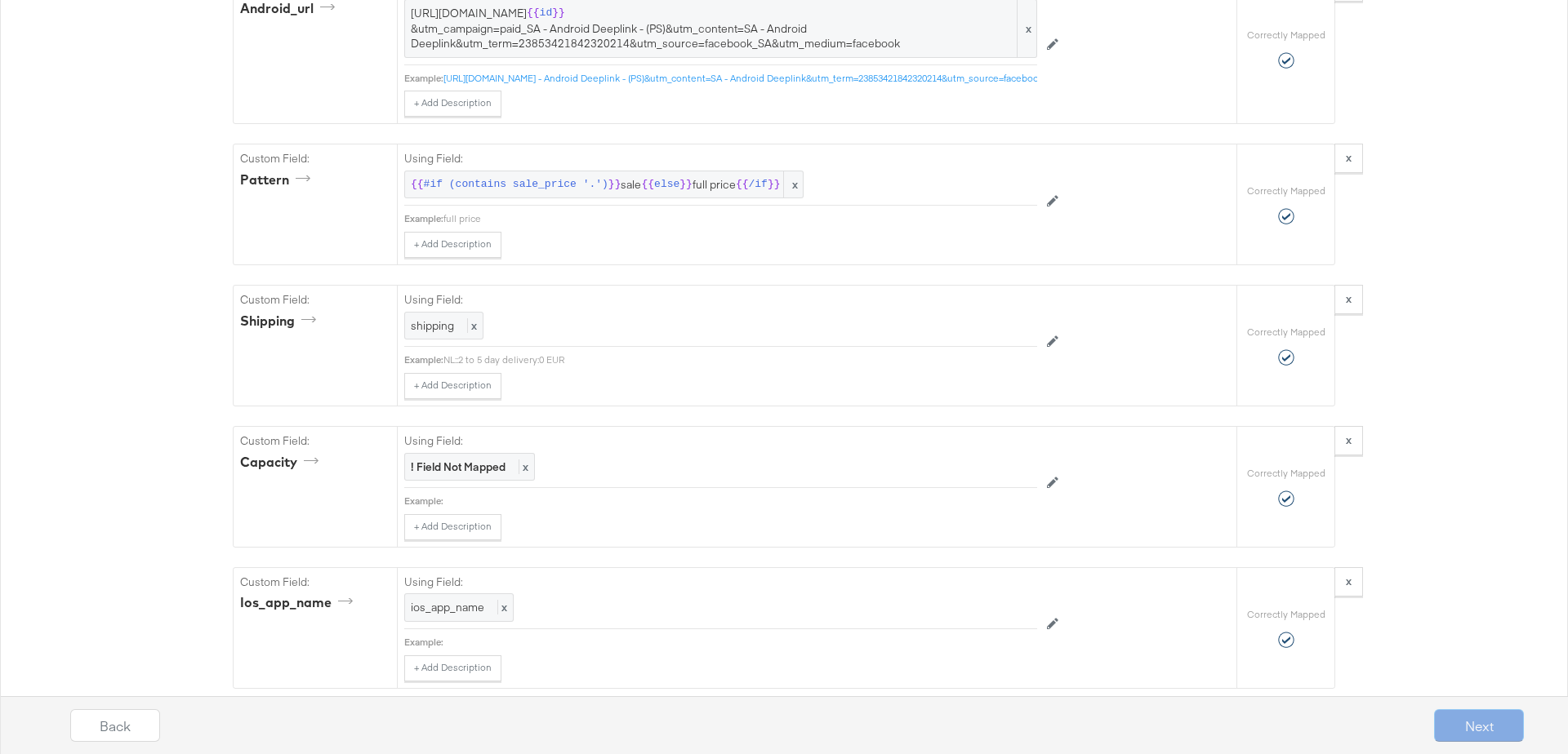
scroll to position [4090, 0]
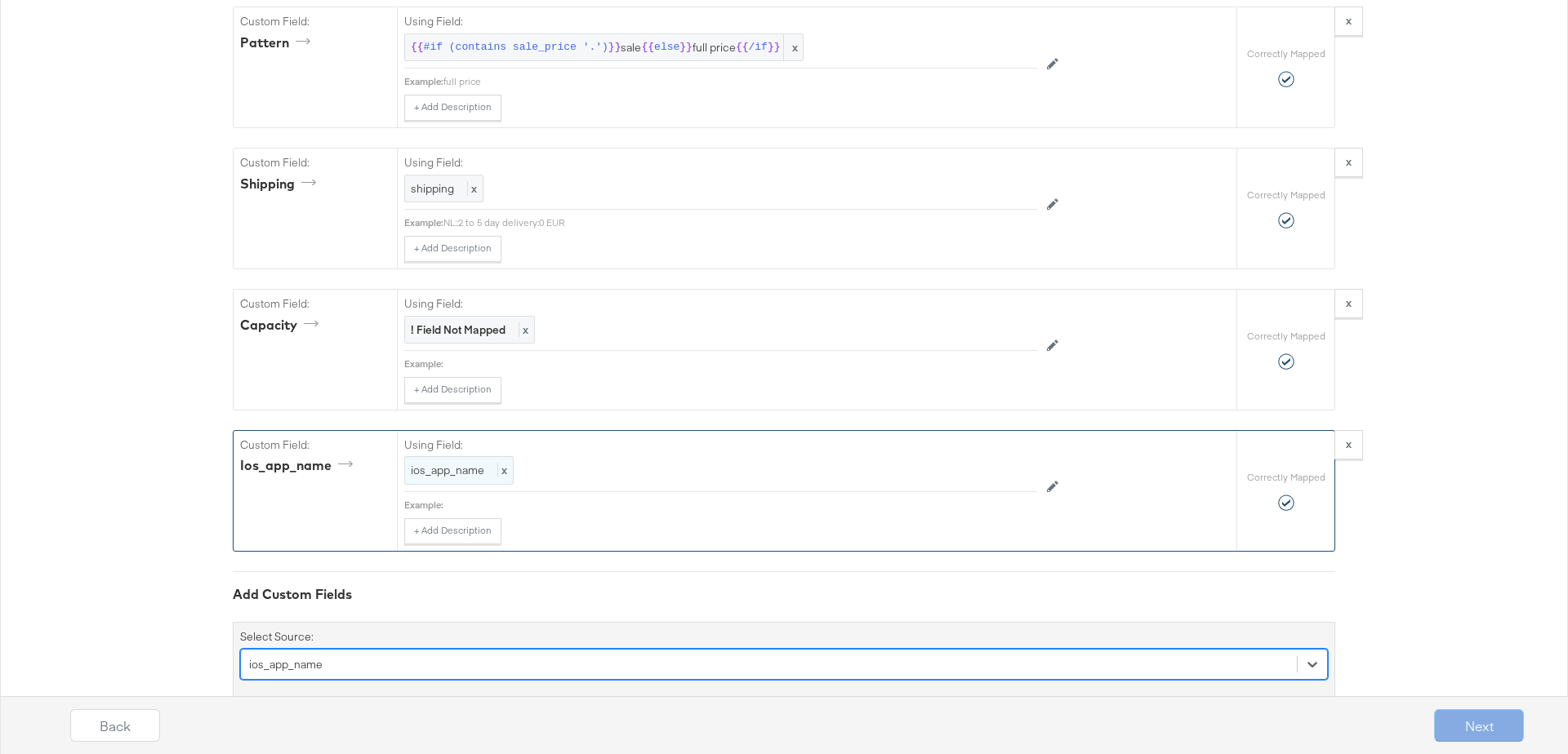
click at [506, 463] on span "x" at bounding box center [502, 470] width 10 height 15
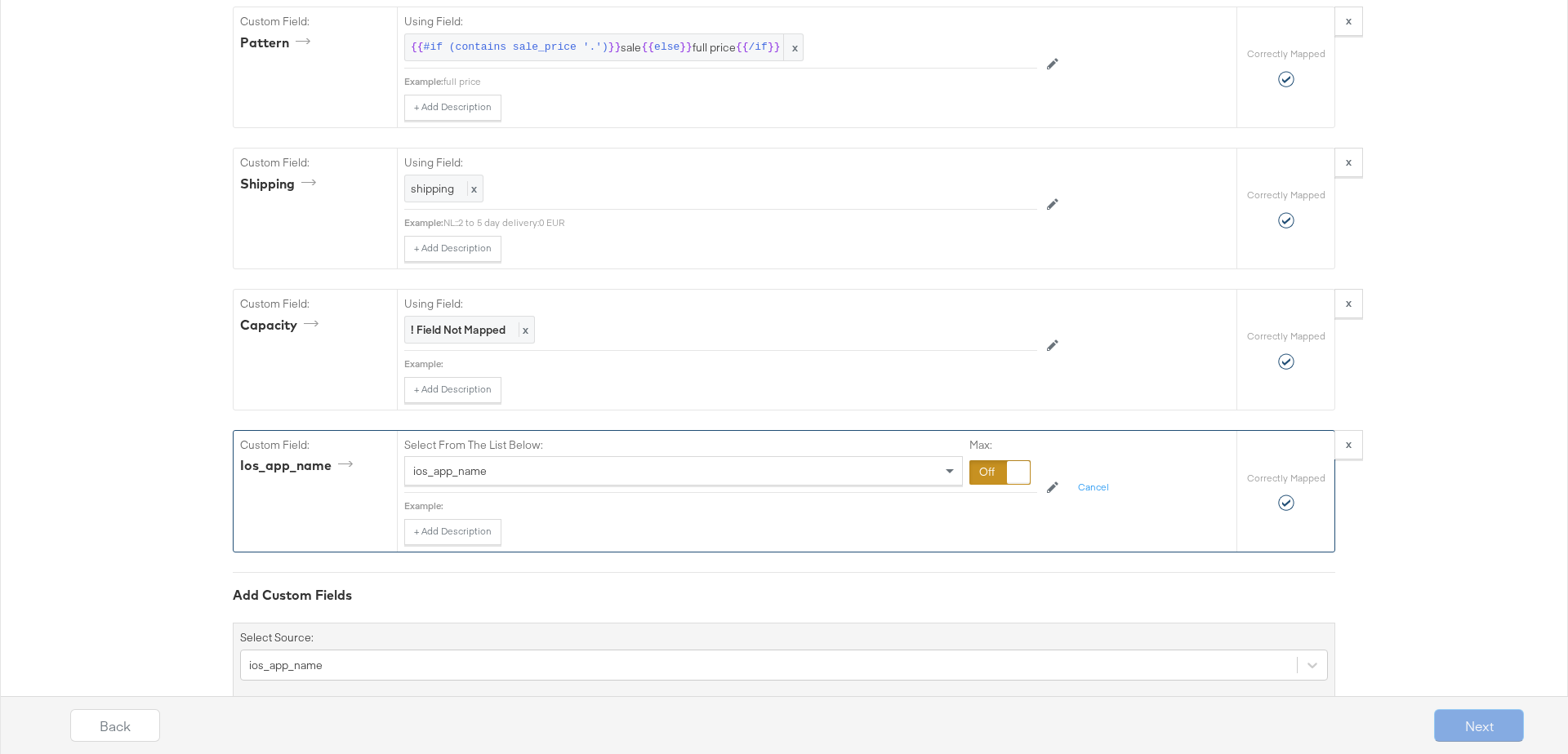
click at [987, 460] on div at bounding box center [1000, 472] width 61 height 25
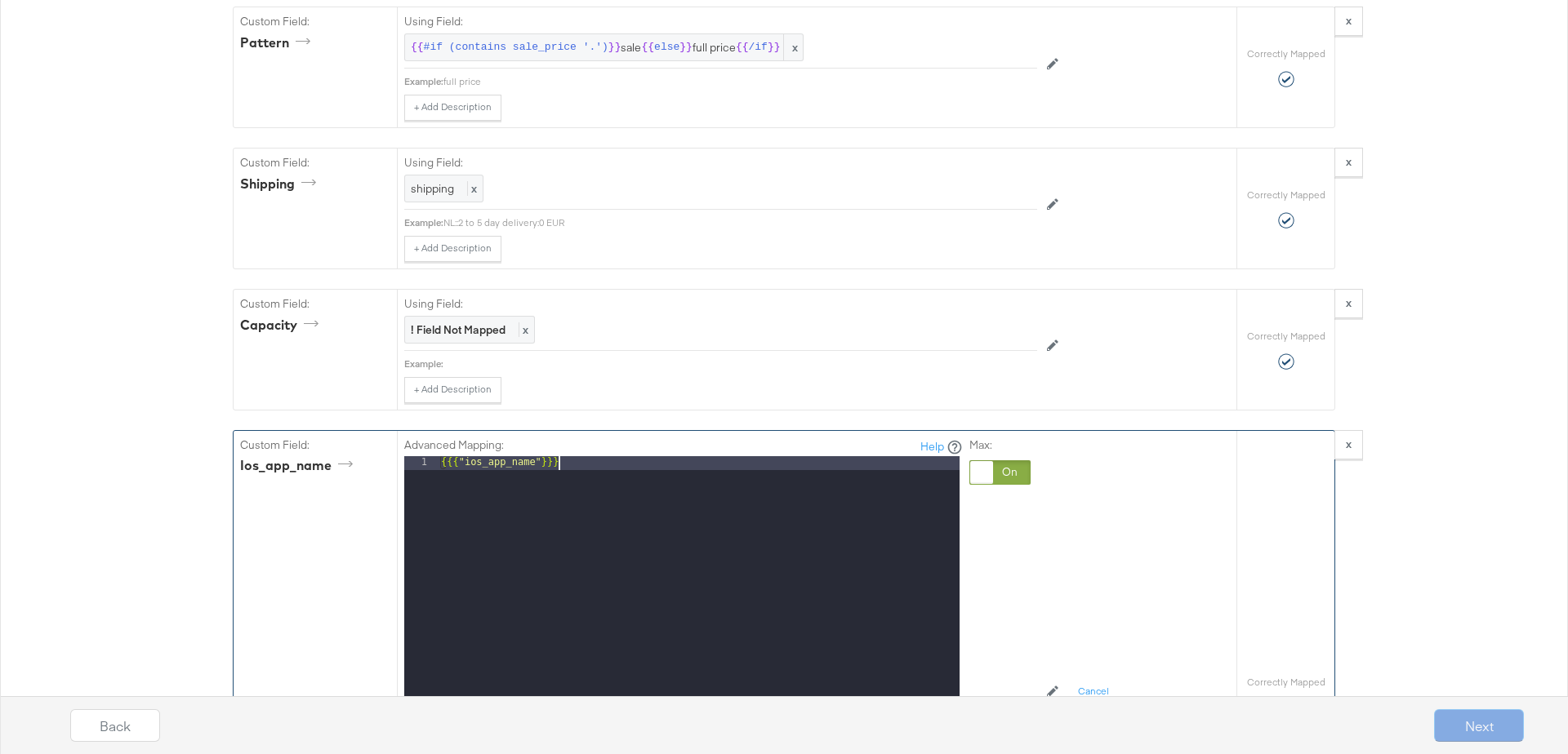
click at [580, 456] on div "{{{ "ios_app_name" }}}" at bounding box center [699, 674] width 522 height 435
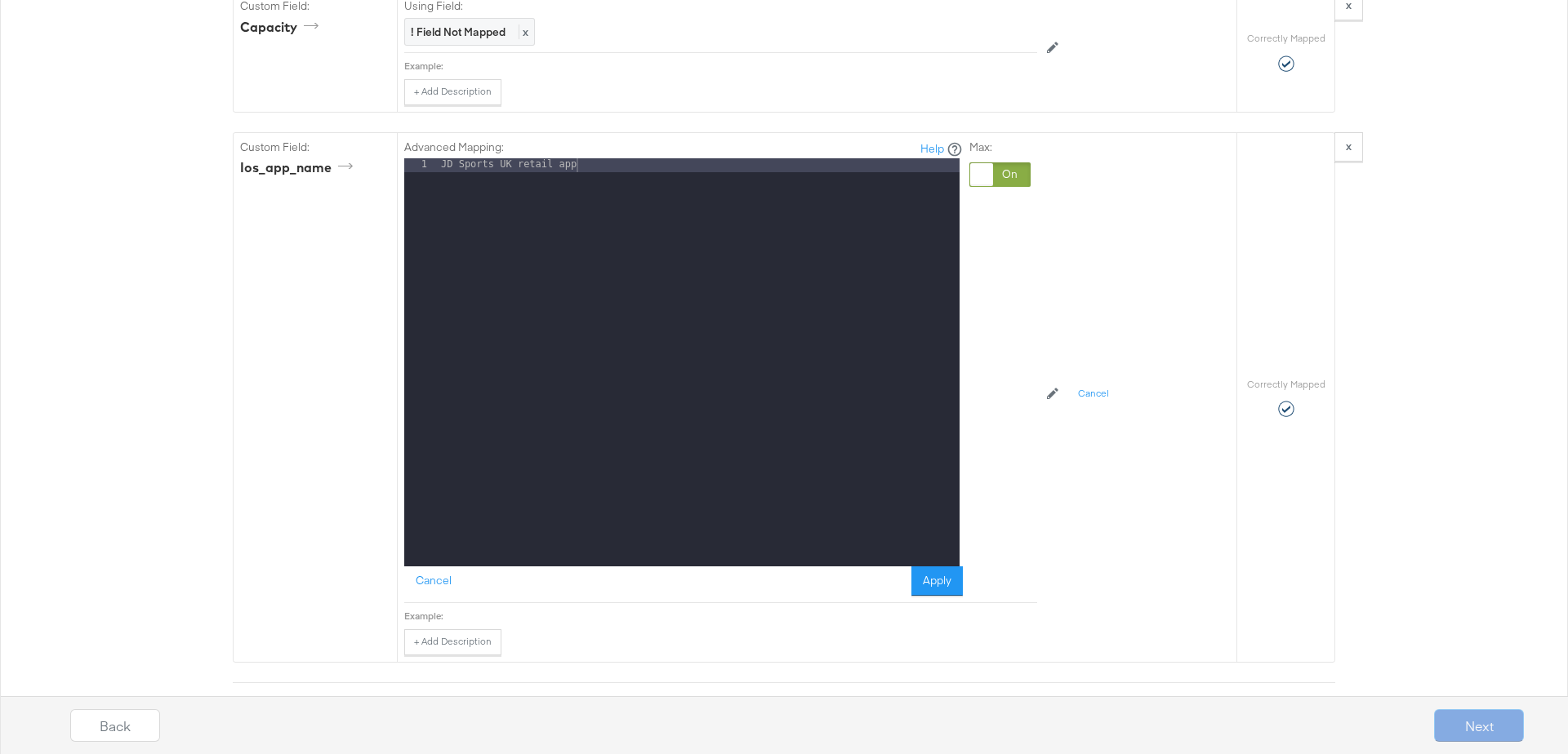
scroll to position [4503, 0]
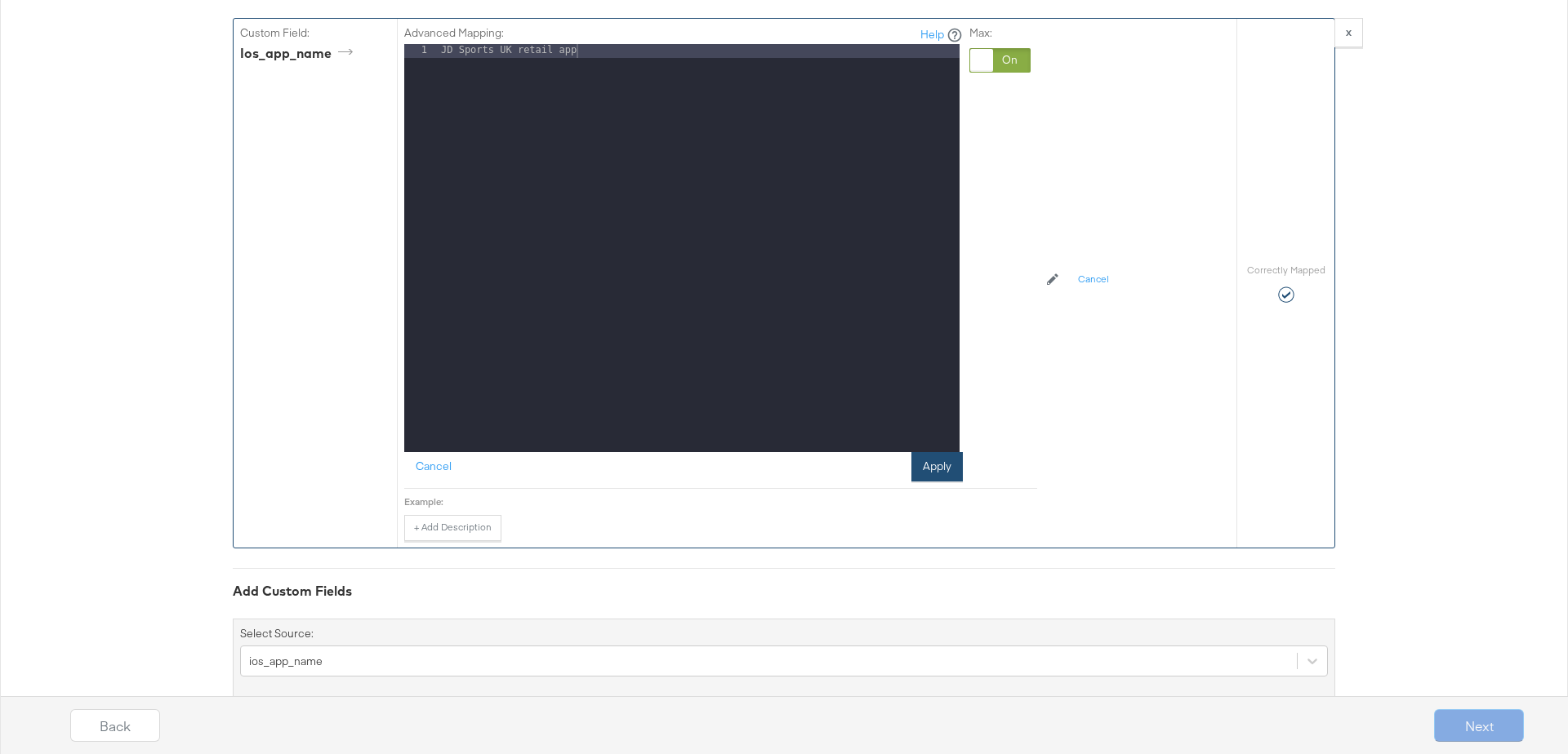
click at [957, 453] on button "Apply" at bounding box center [937, 467] width 51 height 29
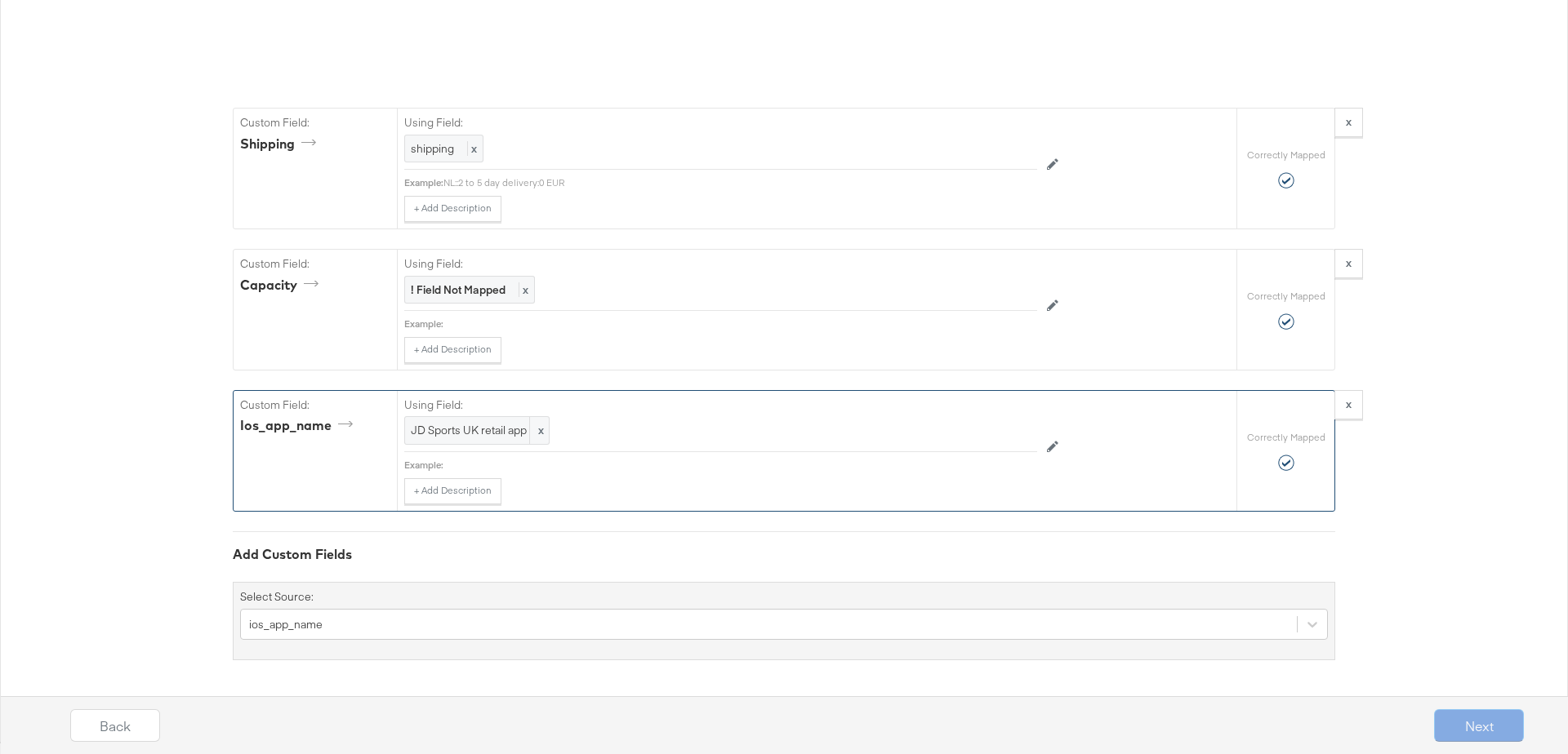
scroll to position [4093, 0]
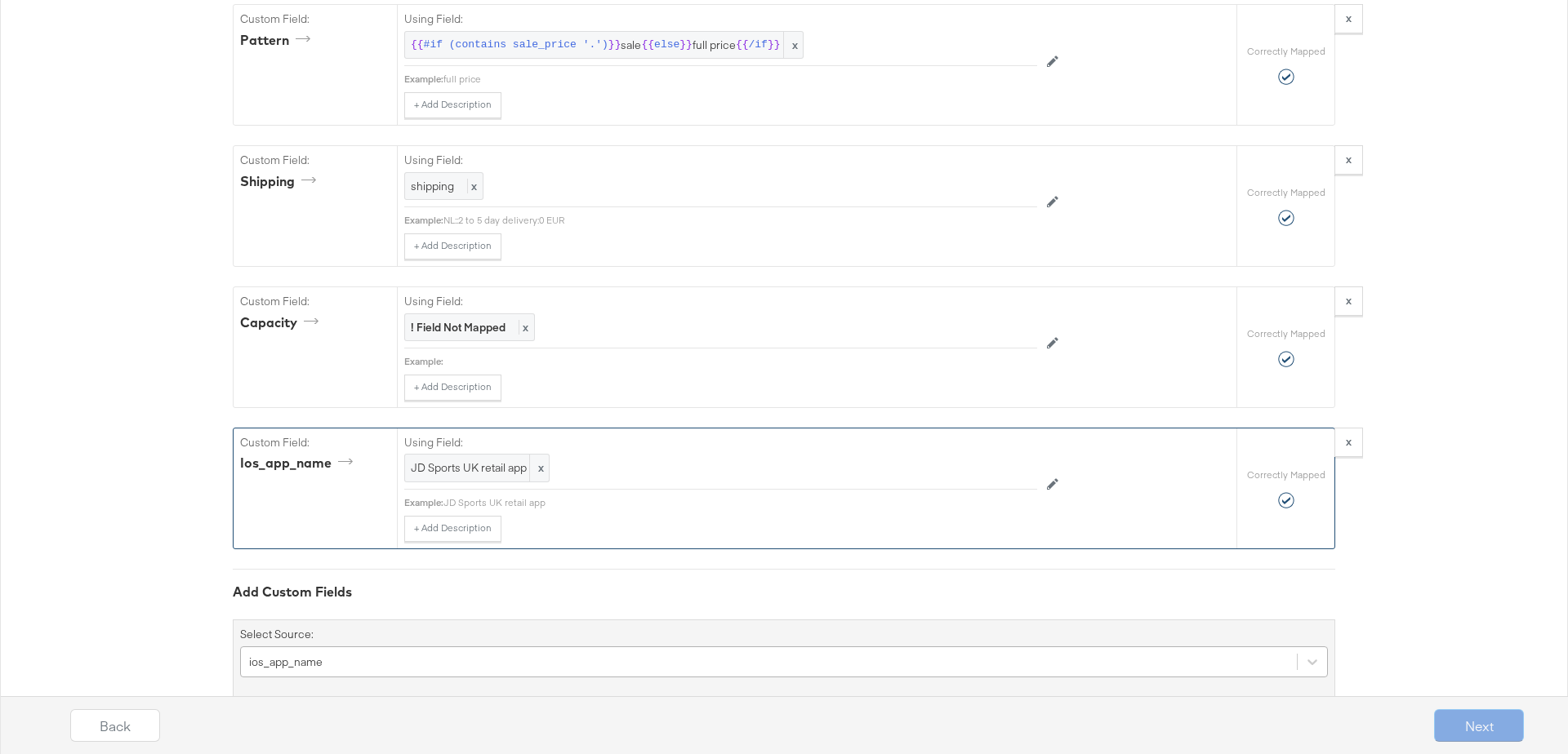
click at [365, 646] on div "ios_app_name" at bounding box center [784, 662] width 1088 height 31
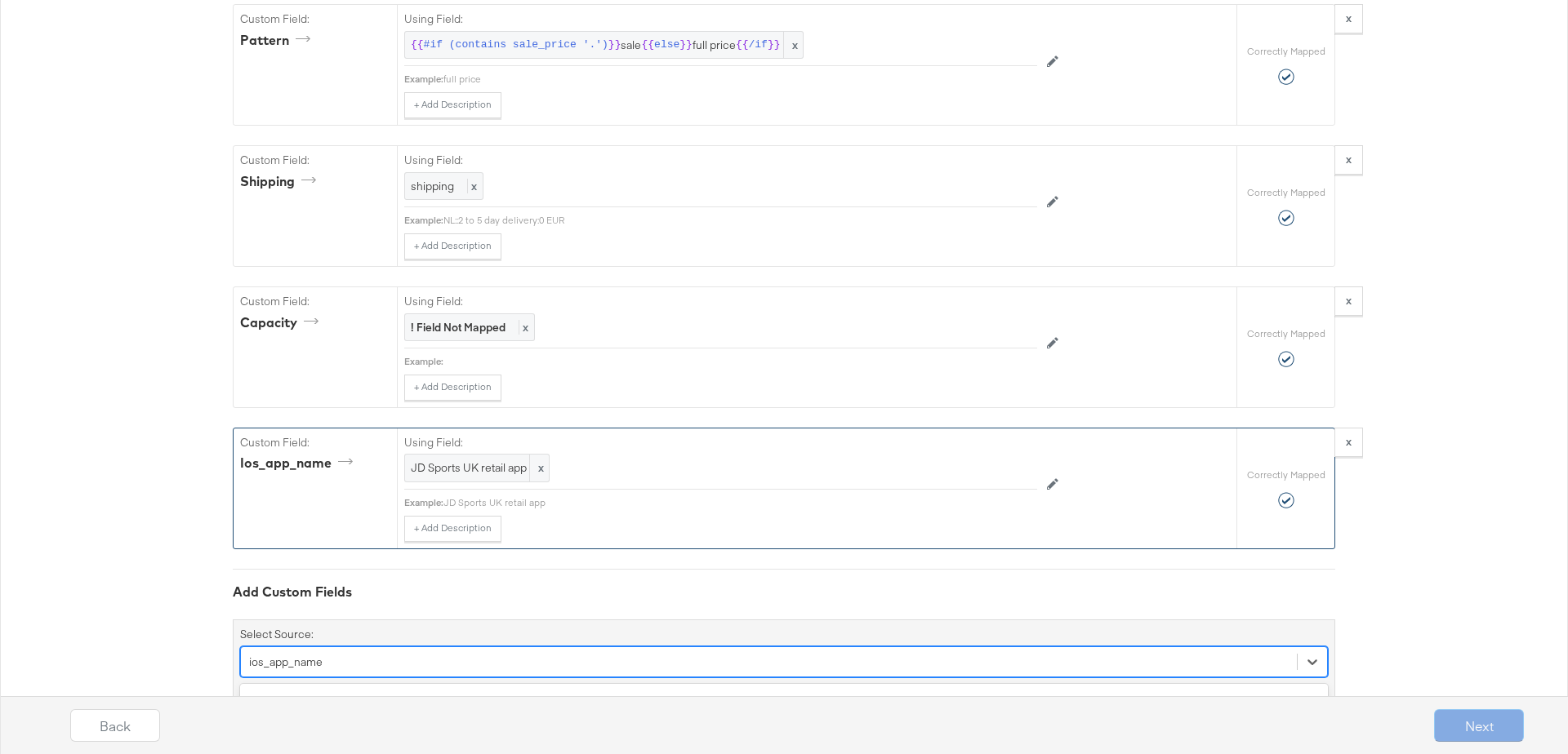
scroll to position [4230, 0]
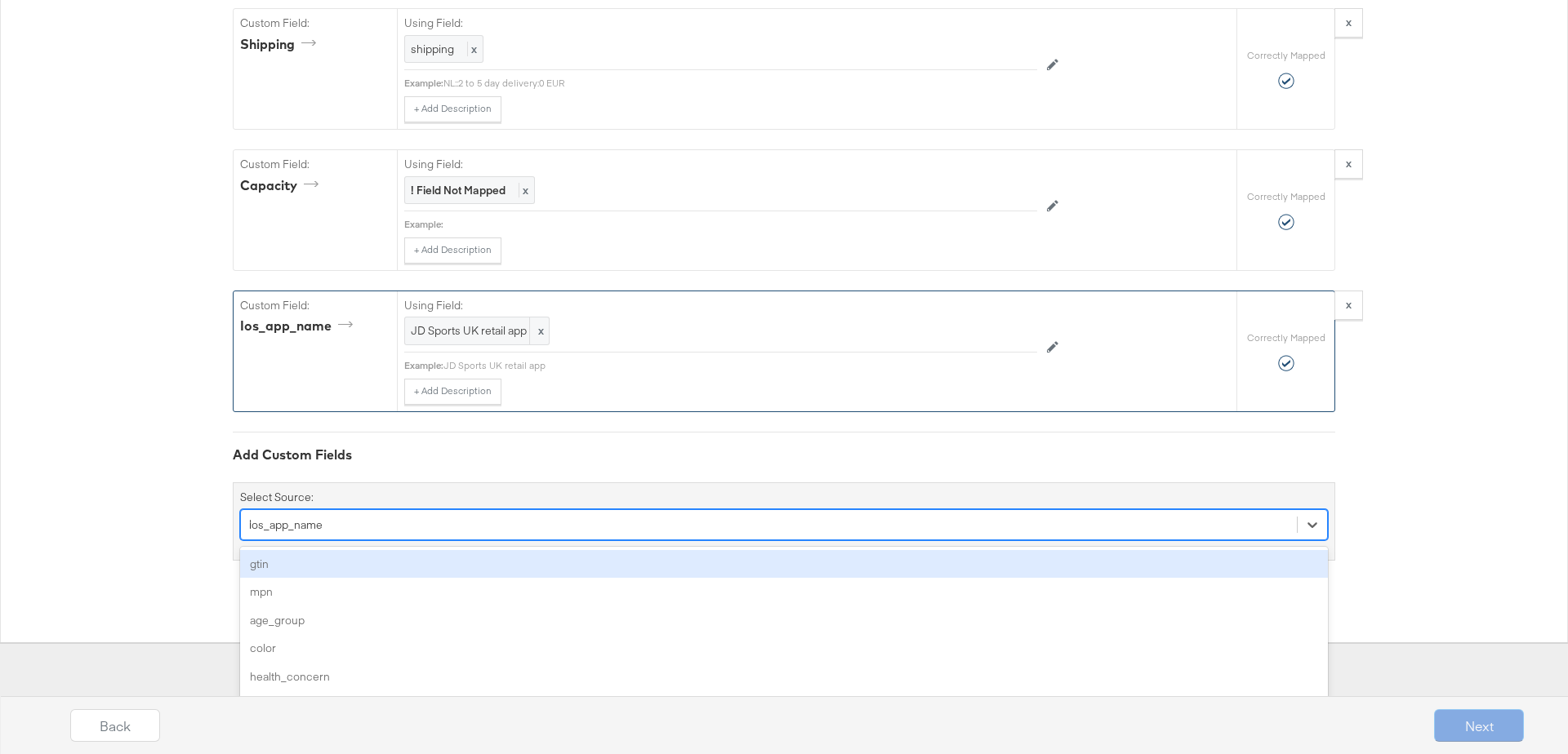
type input "IO"
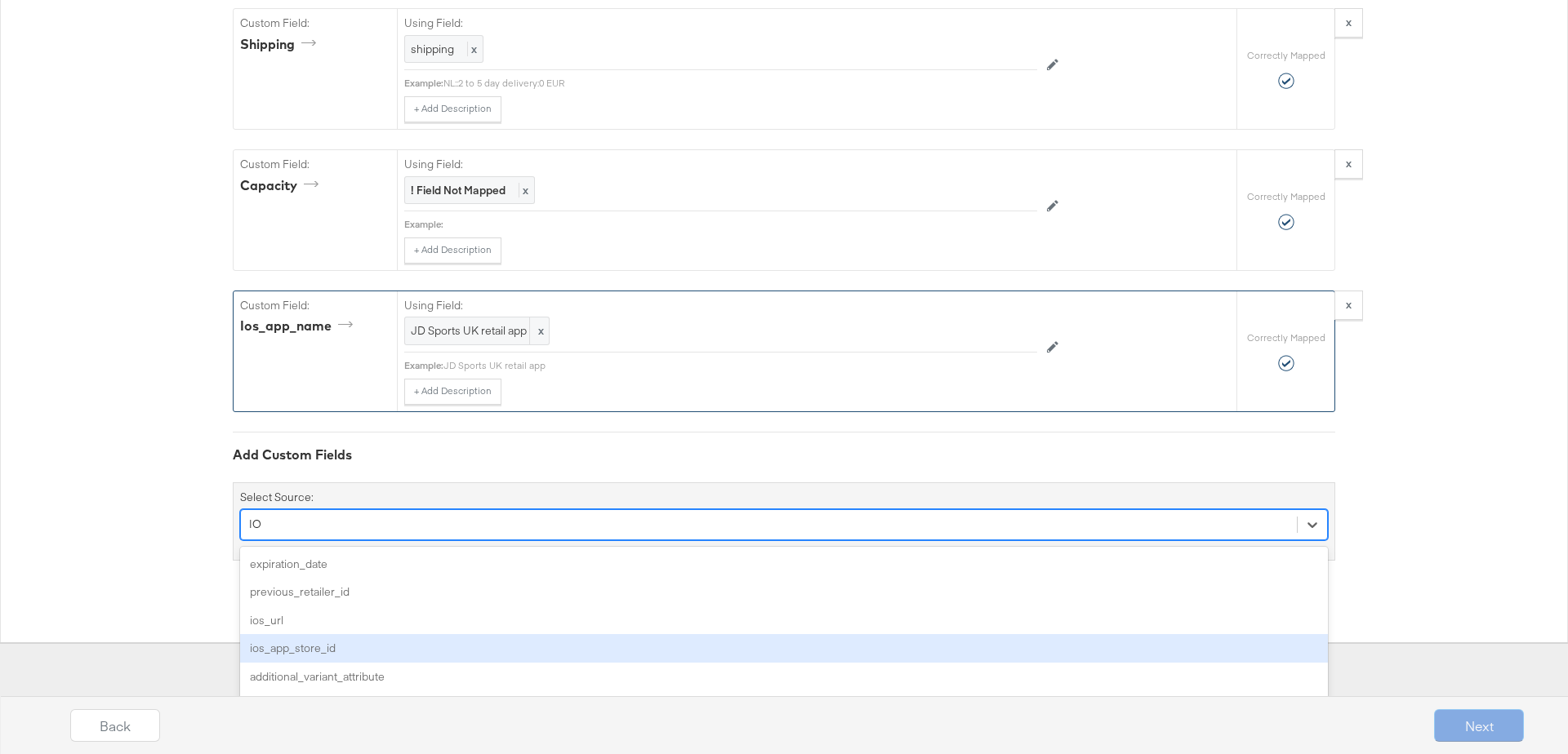
click at [336, 634] on div "ios_app_store_id" at bounding box center [784, 648] width 1088 height 28
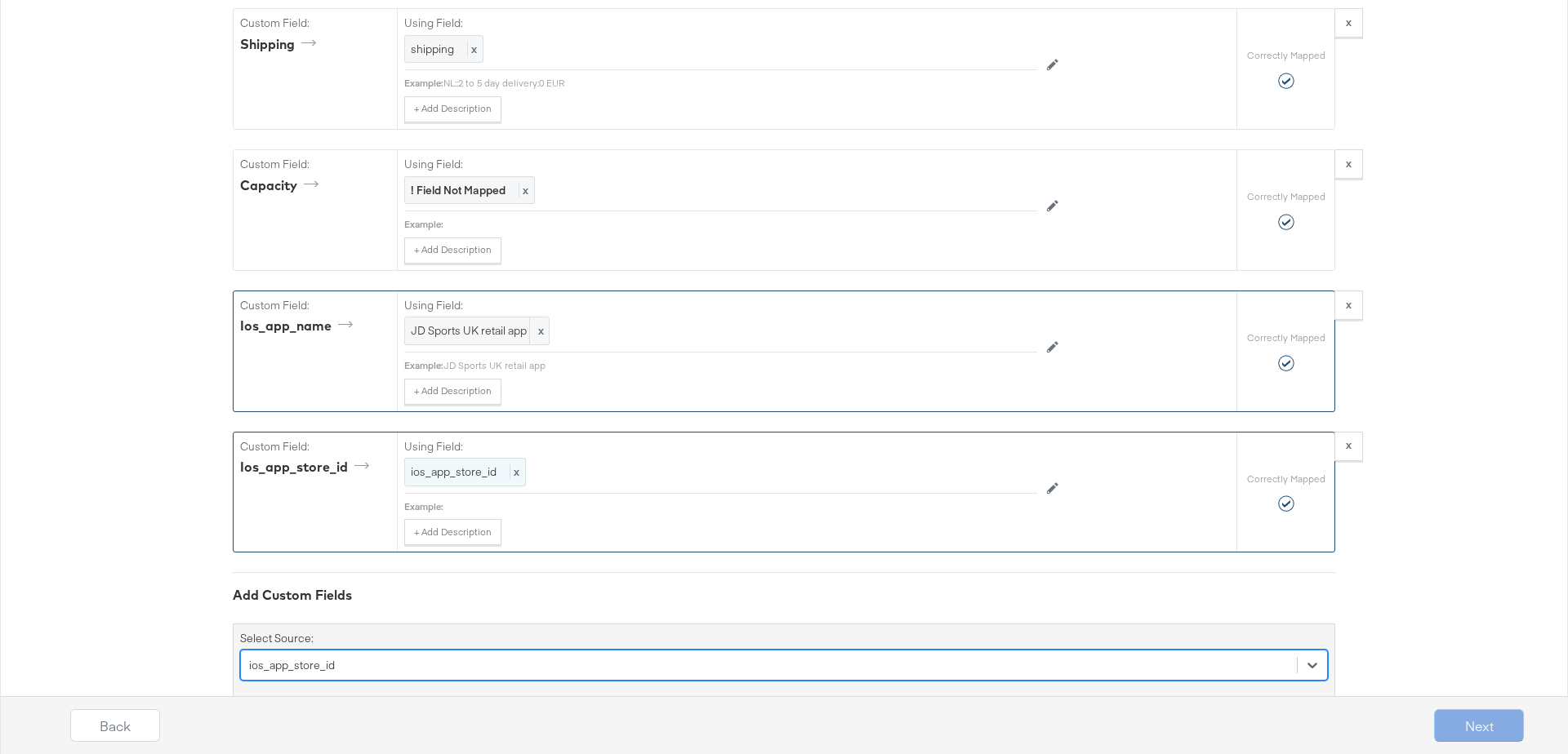
click at [512, 465] on span "x" at bounding box center [514, 472] width 10 height 15
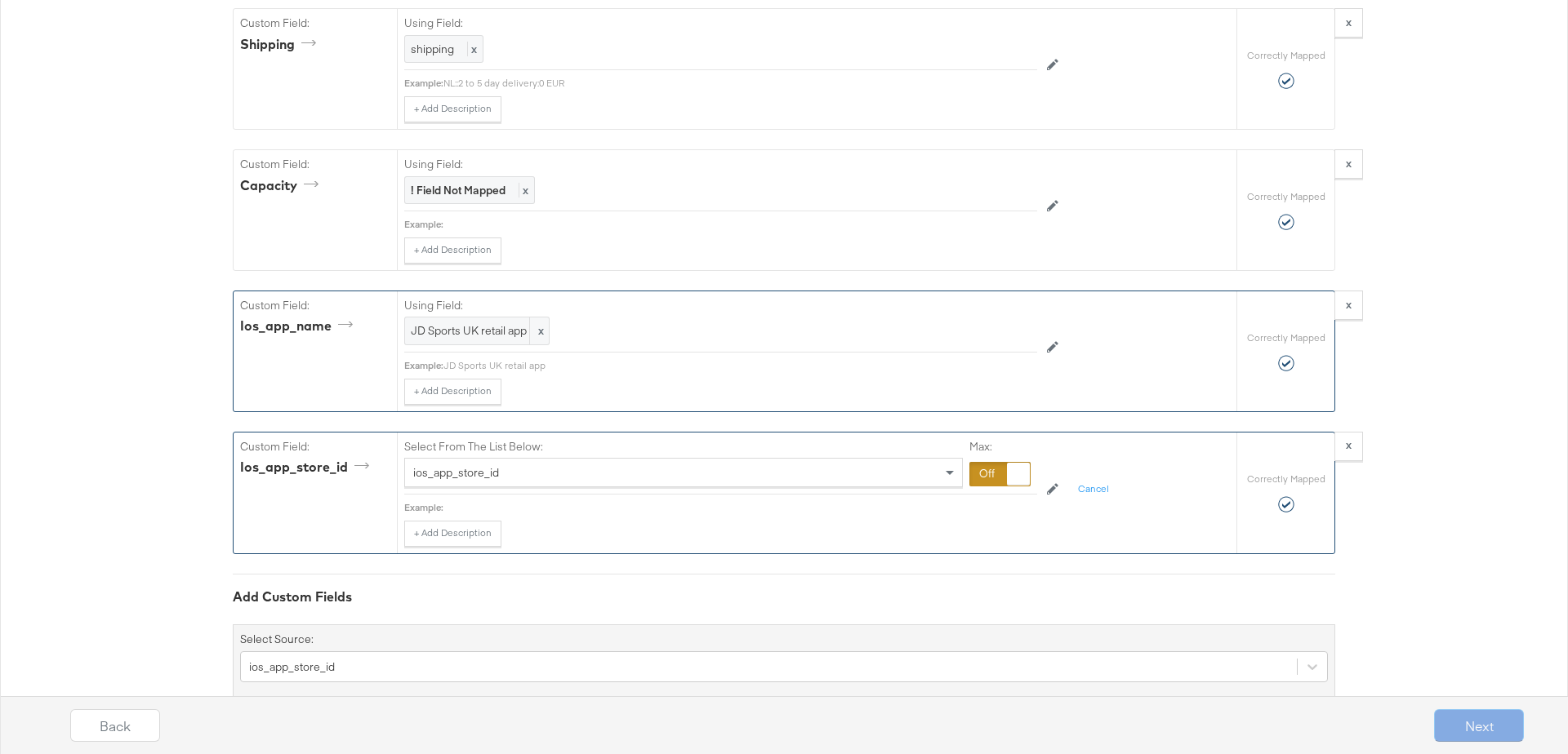
click at [992, 462] on div at bounding box center [1000, 474] width 61 height 25
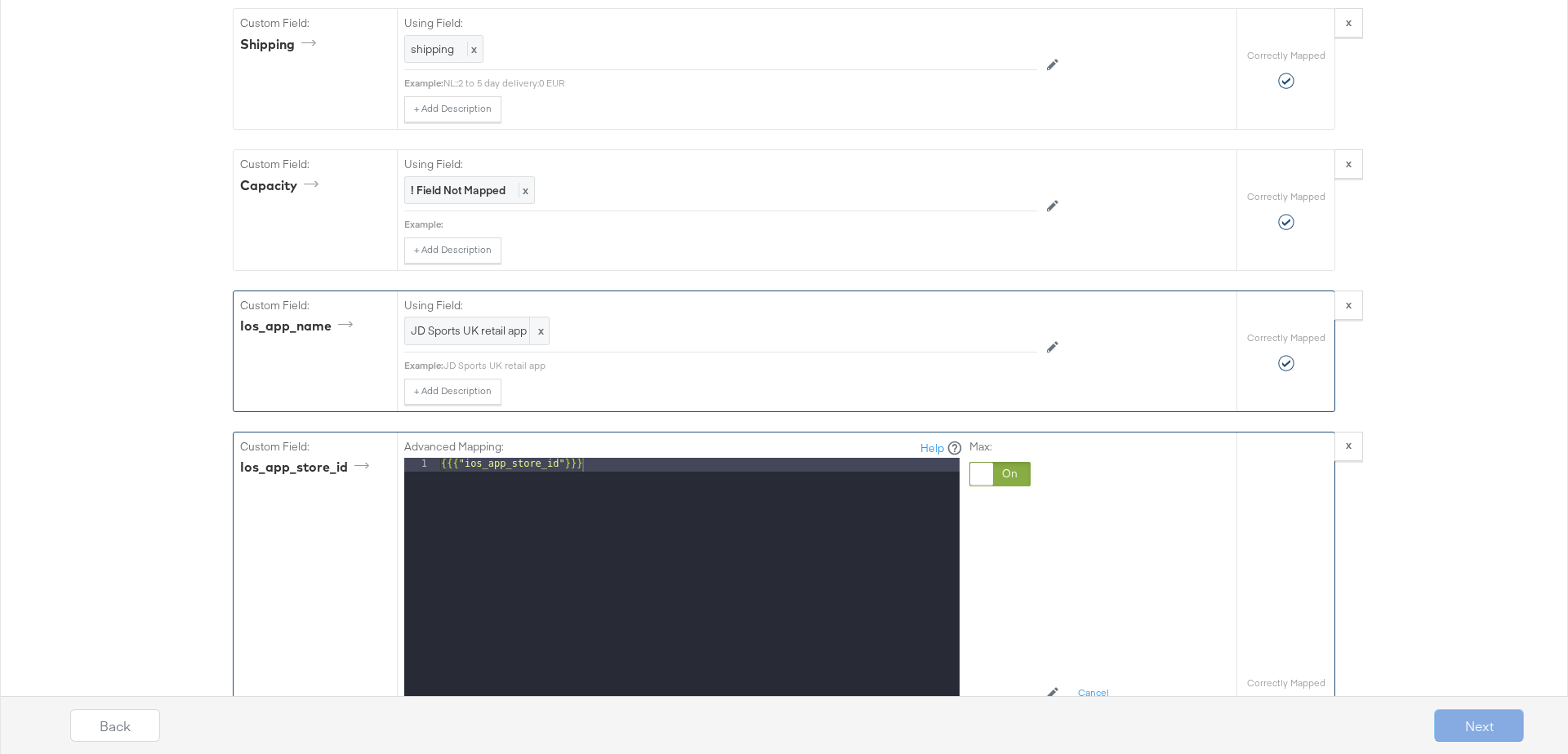
click at [613, 458] on div "{{{ "ios_app_store_id" }}}" at bounding box center [699, 675] width 522 height 435
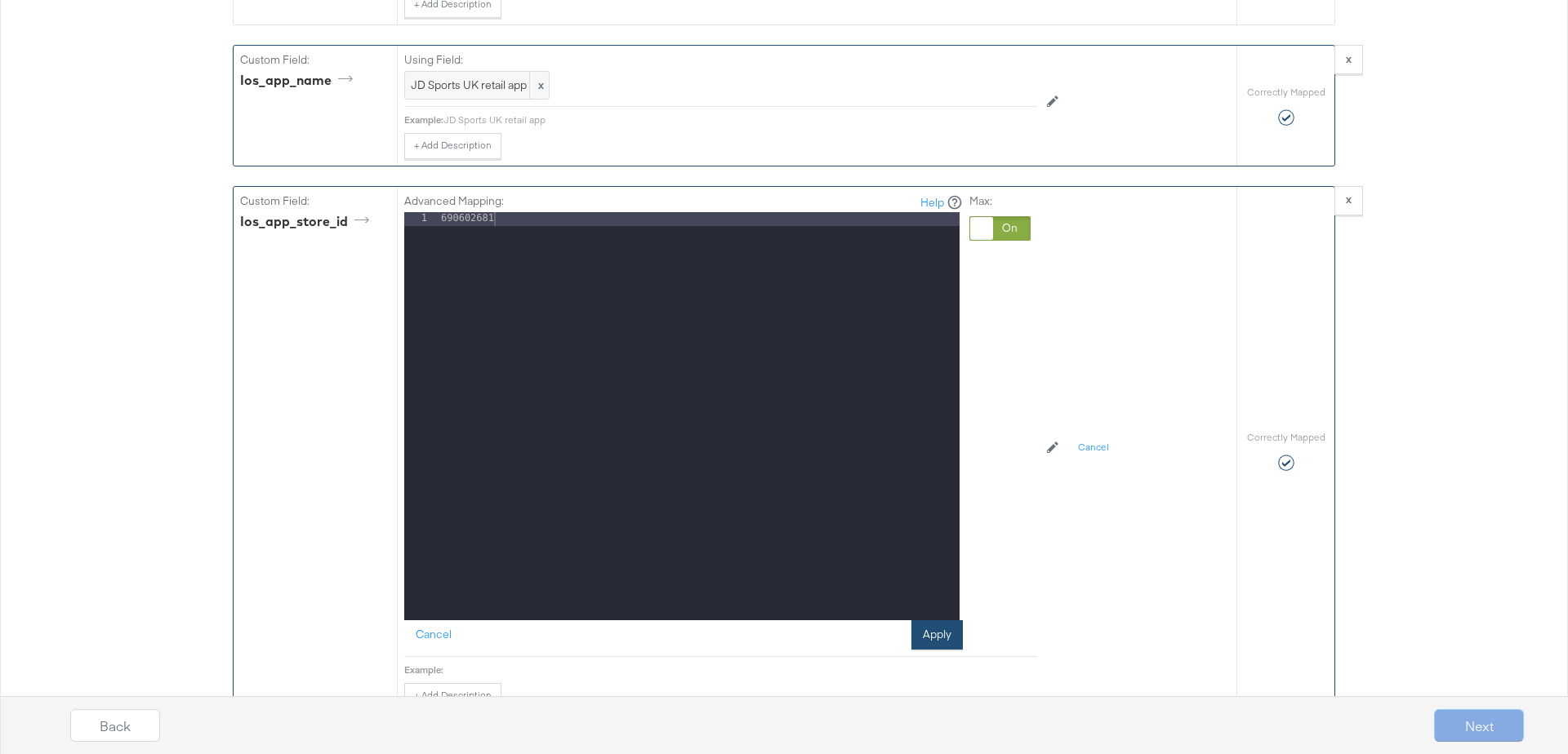
click at [938, 621] on button "Apply" at bounding box center [937, 635] width 51 height 29
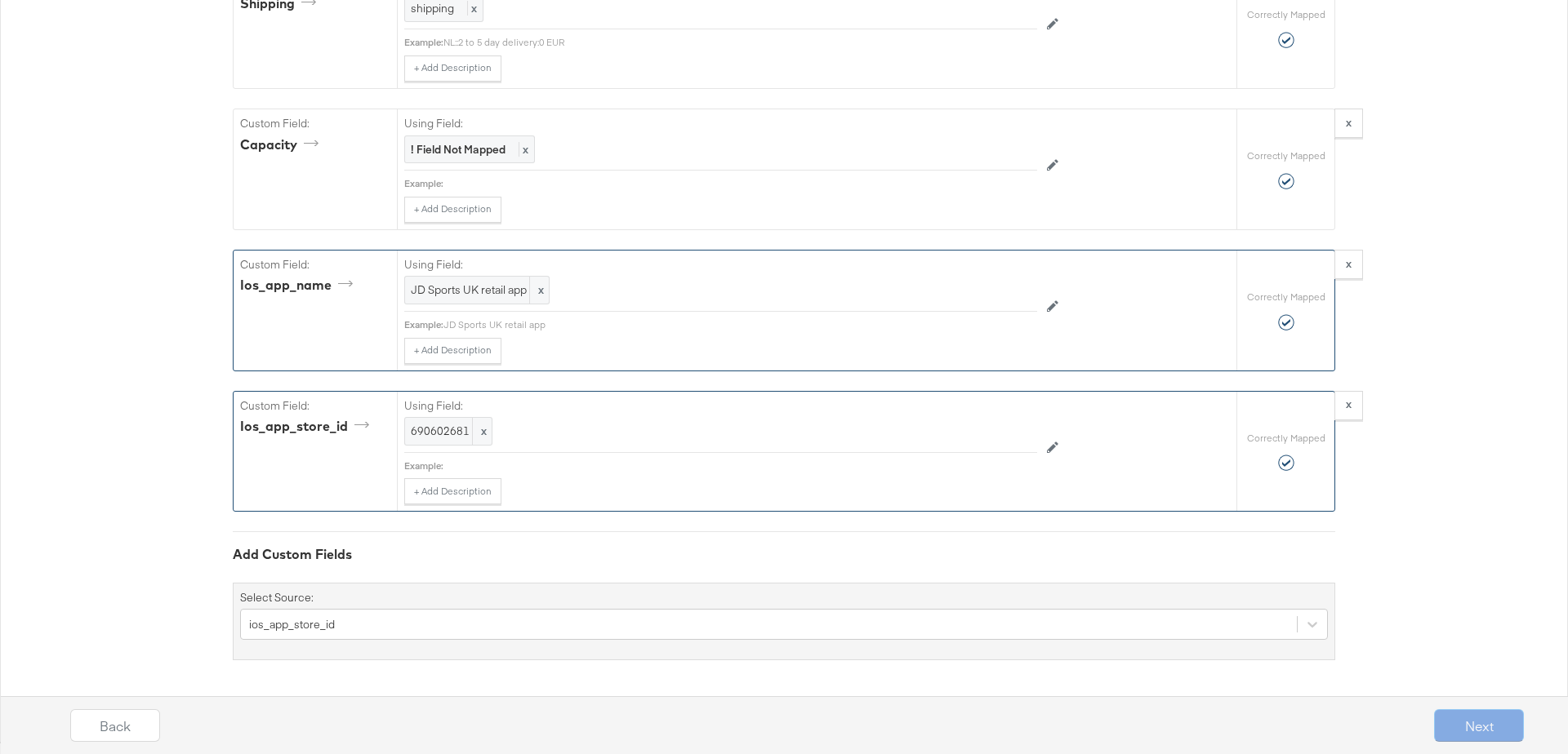
scroll to position [4233, 0]
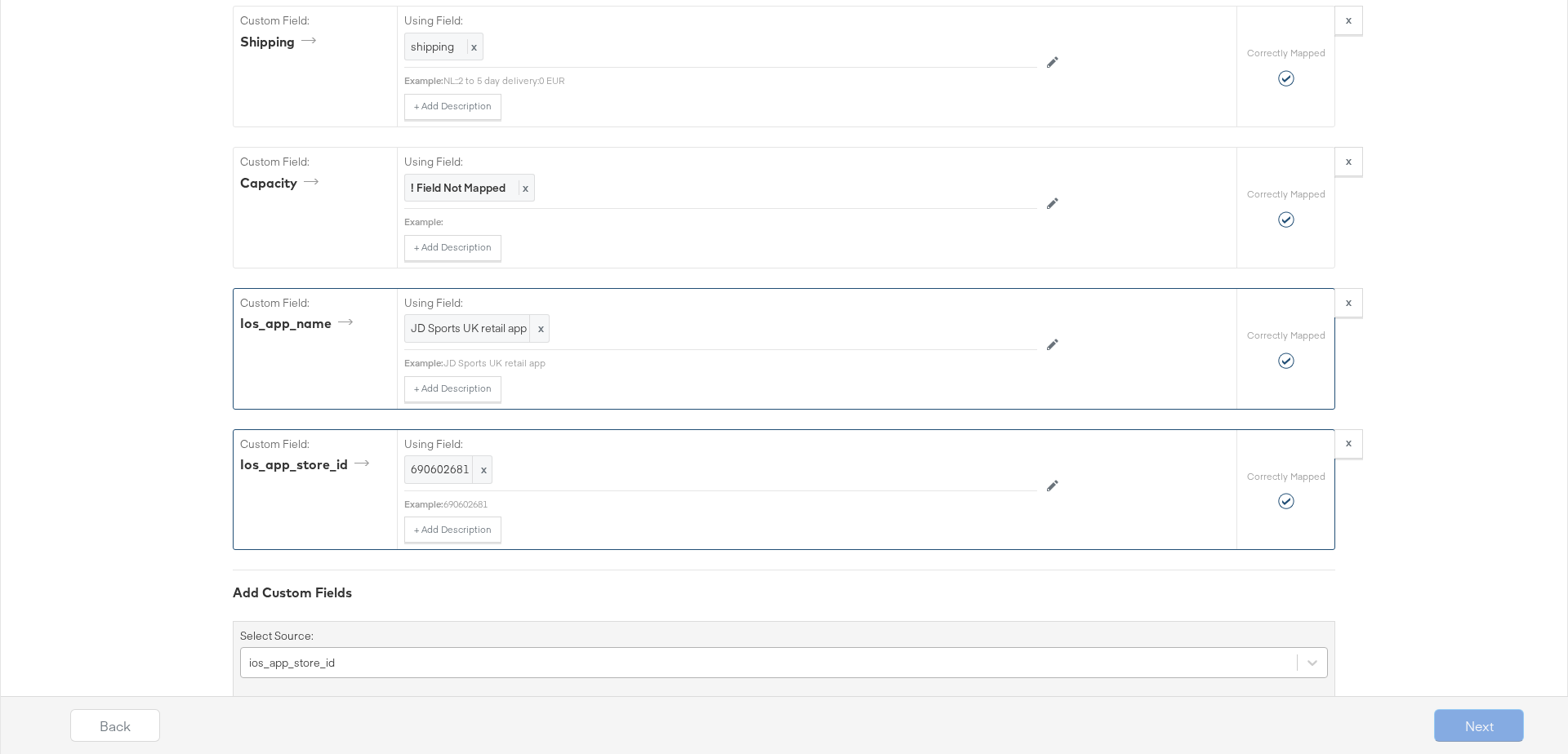
click at [398, 647] on div "ios_app_store_id" at bounding box center [784, 663] width 1088 height 31
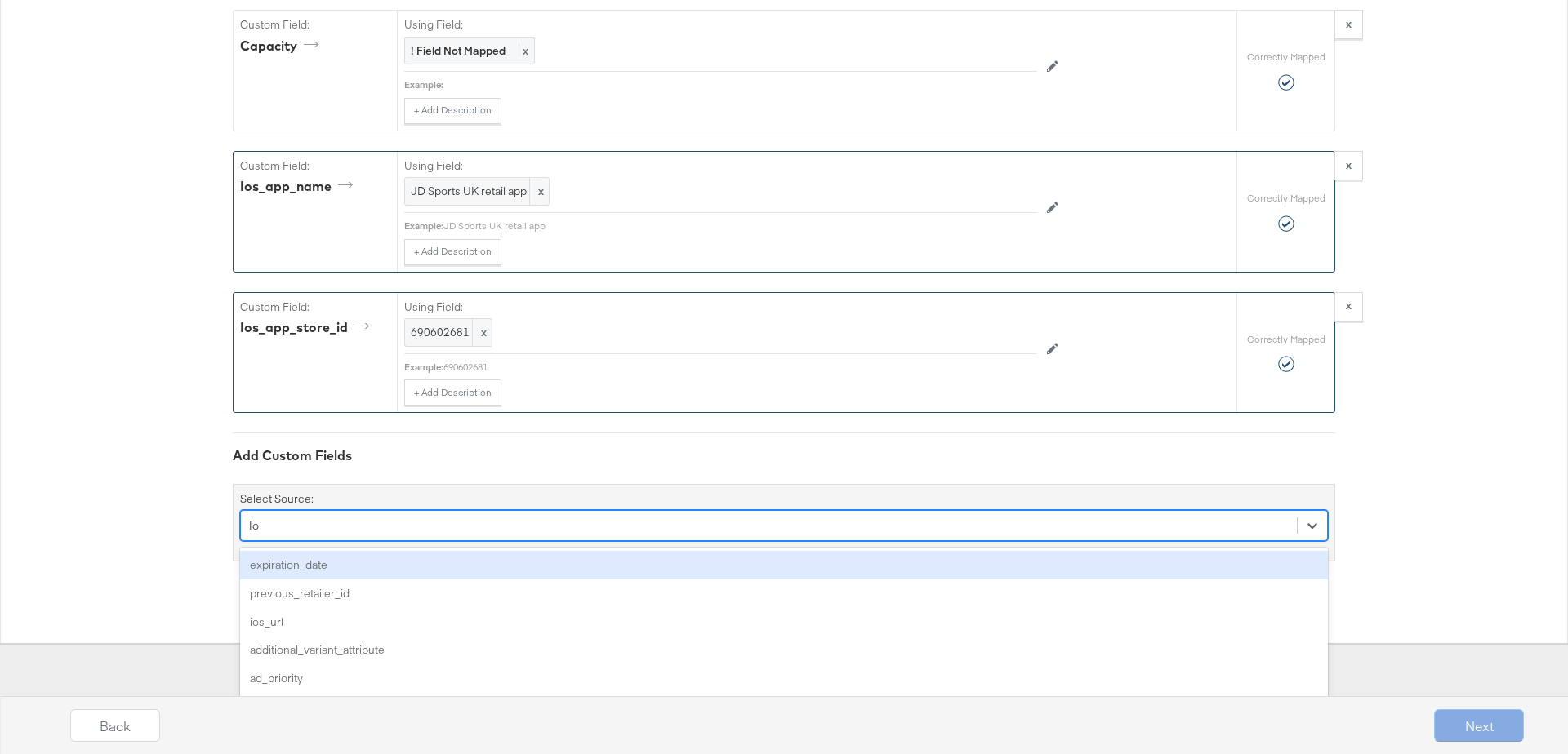
type input "Ios"
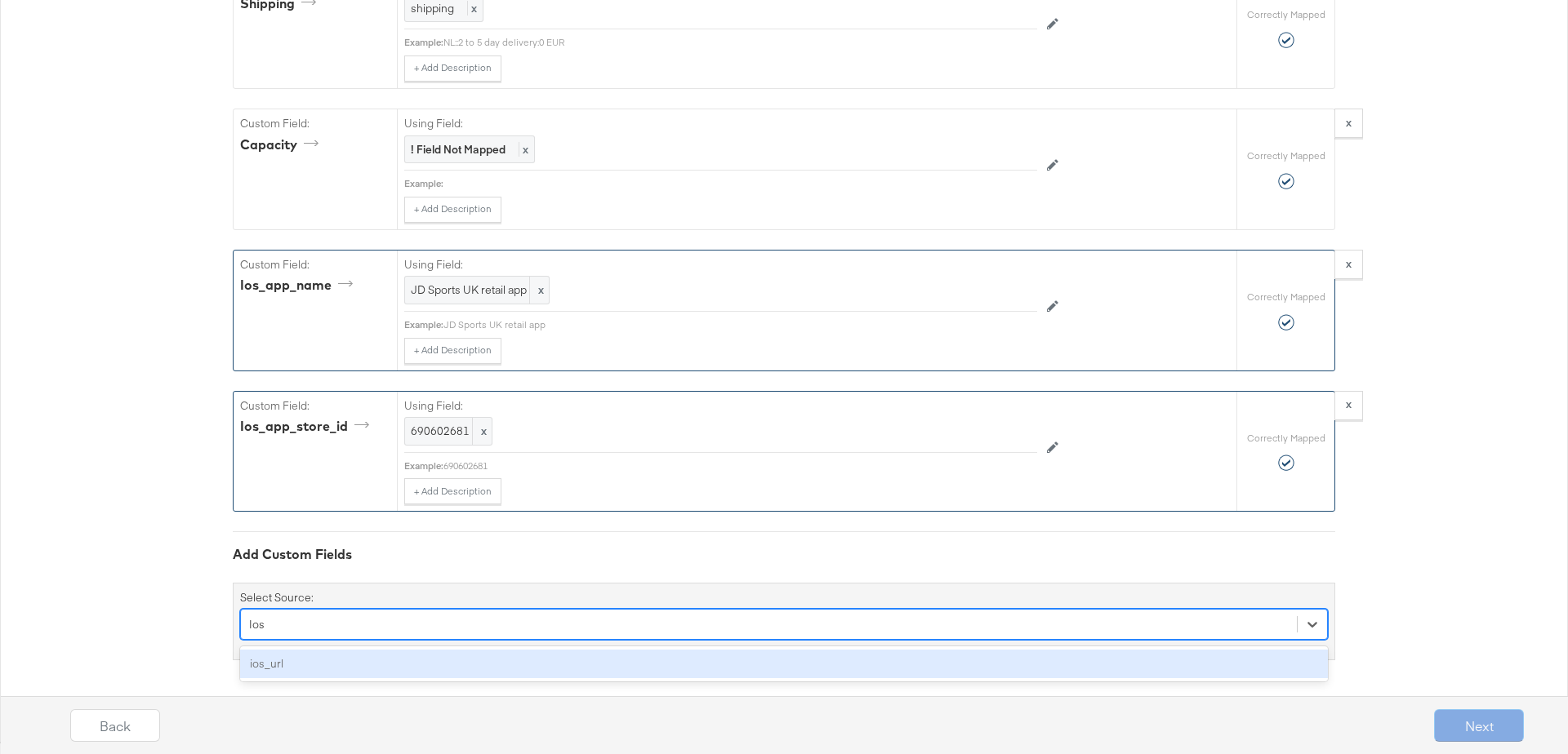
scroll to position [4233, 0]
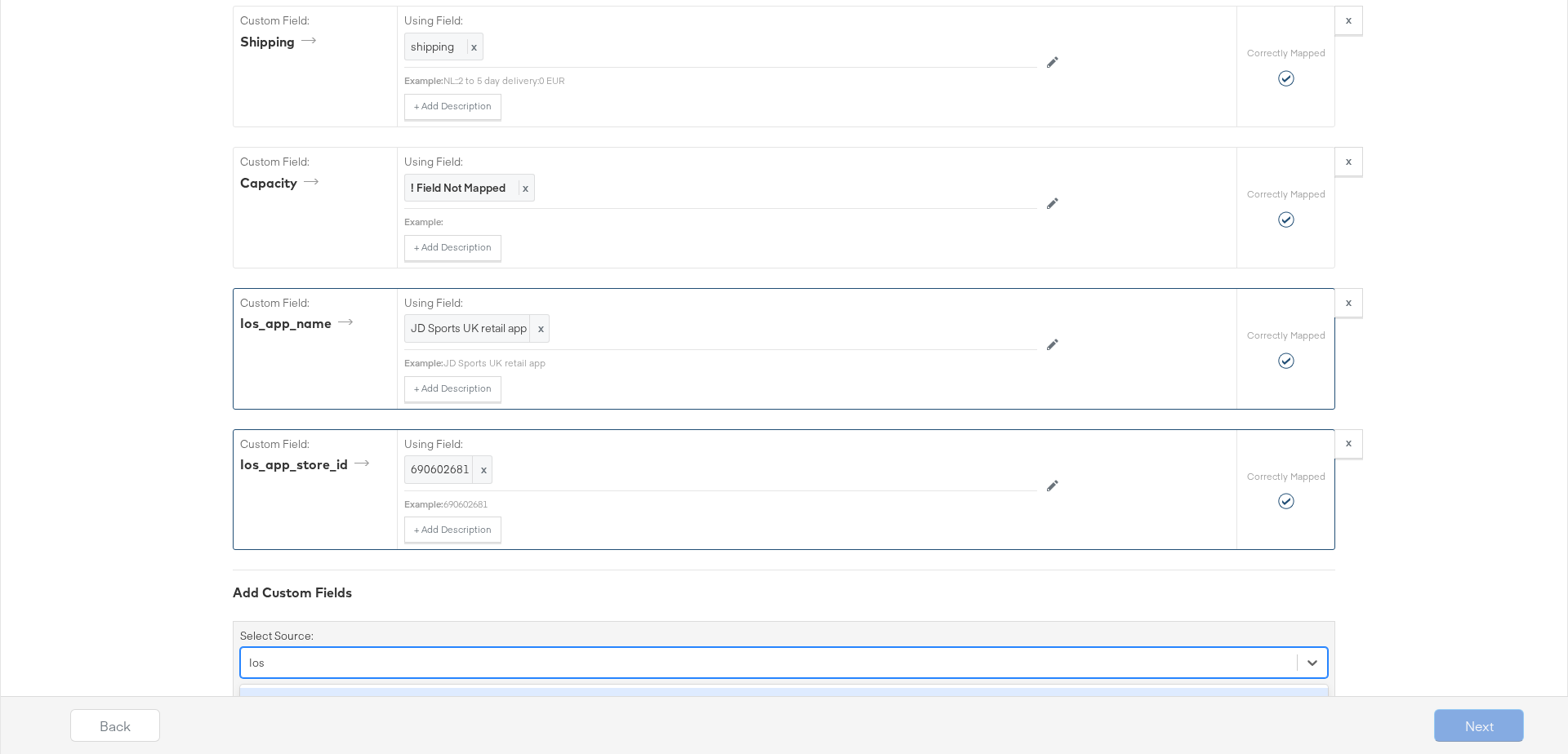
click at [309, 688] on div "ios_url" at bounding box center [784, 702] width 1088 height 28
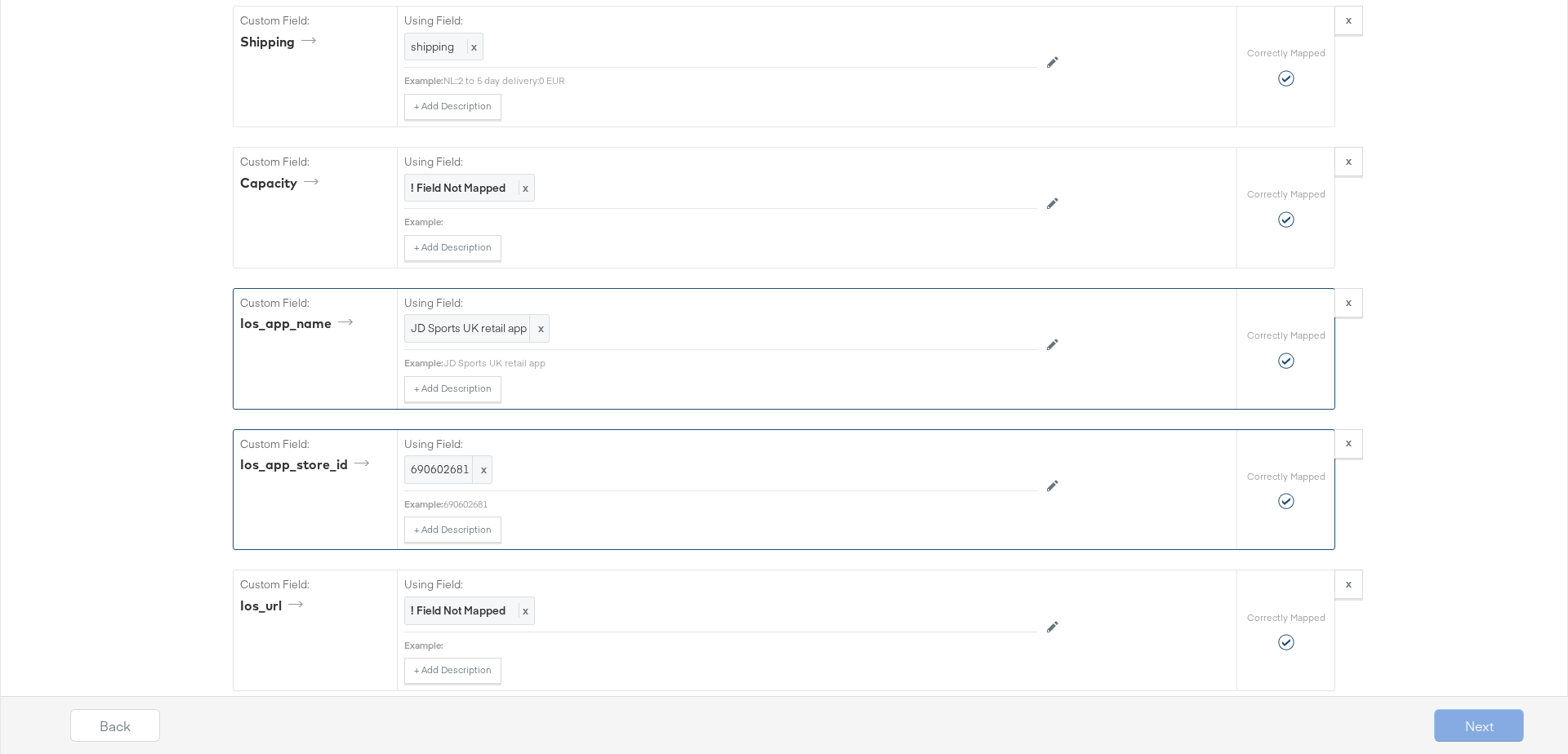
scroll to position [4370, 0]
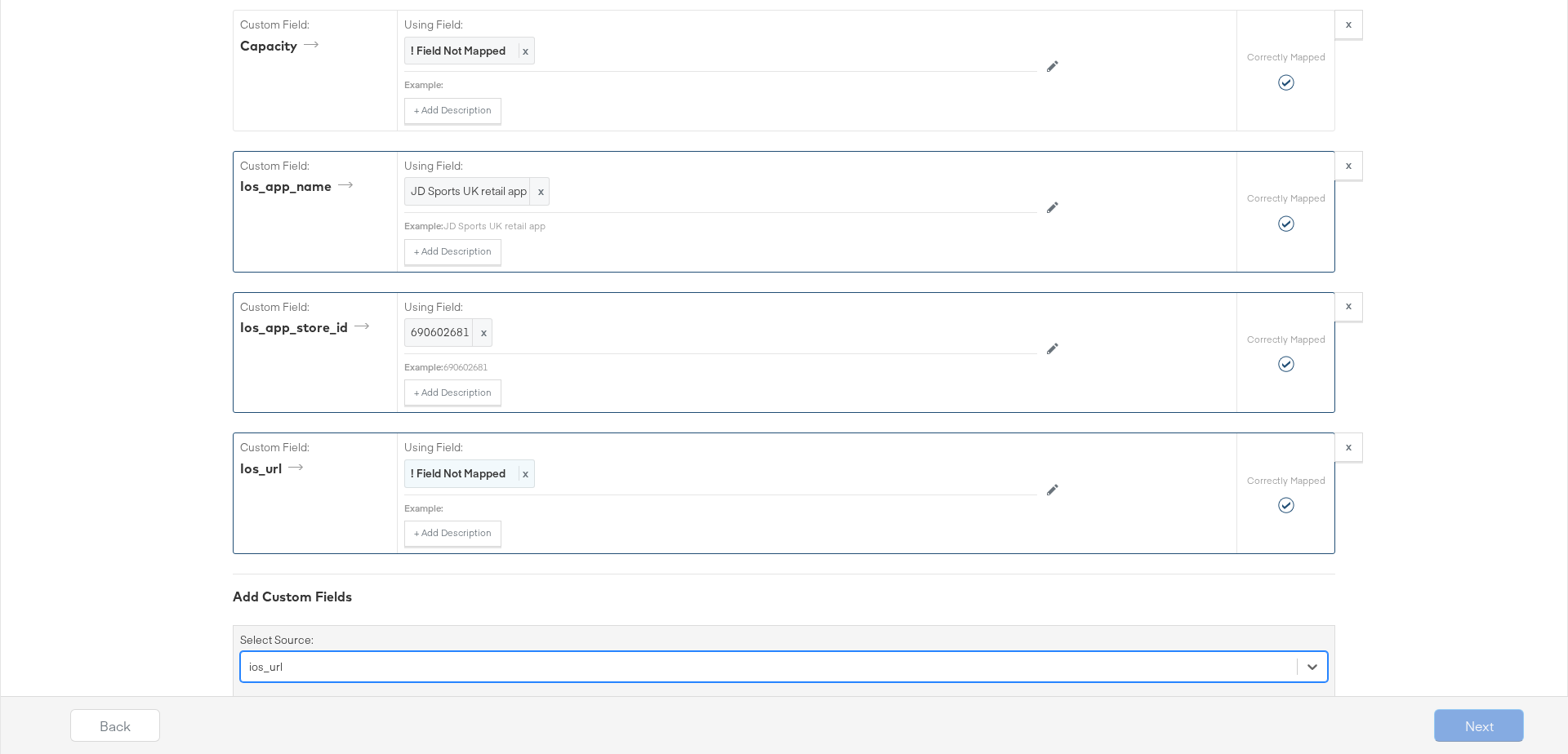
click at [482, 460] on div "! Field Not Mapped x" at bounding box center [469, 474] width 131 height 28
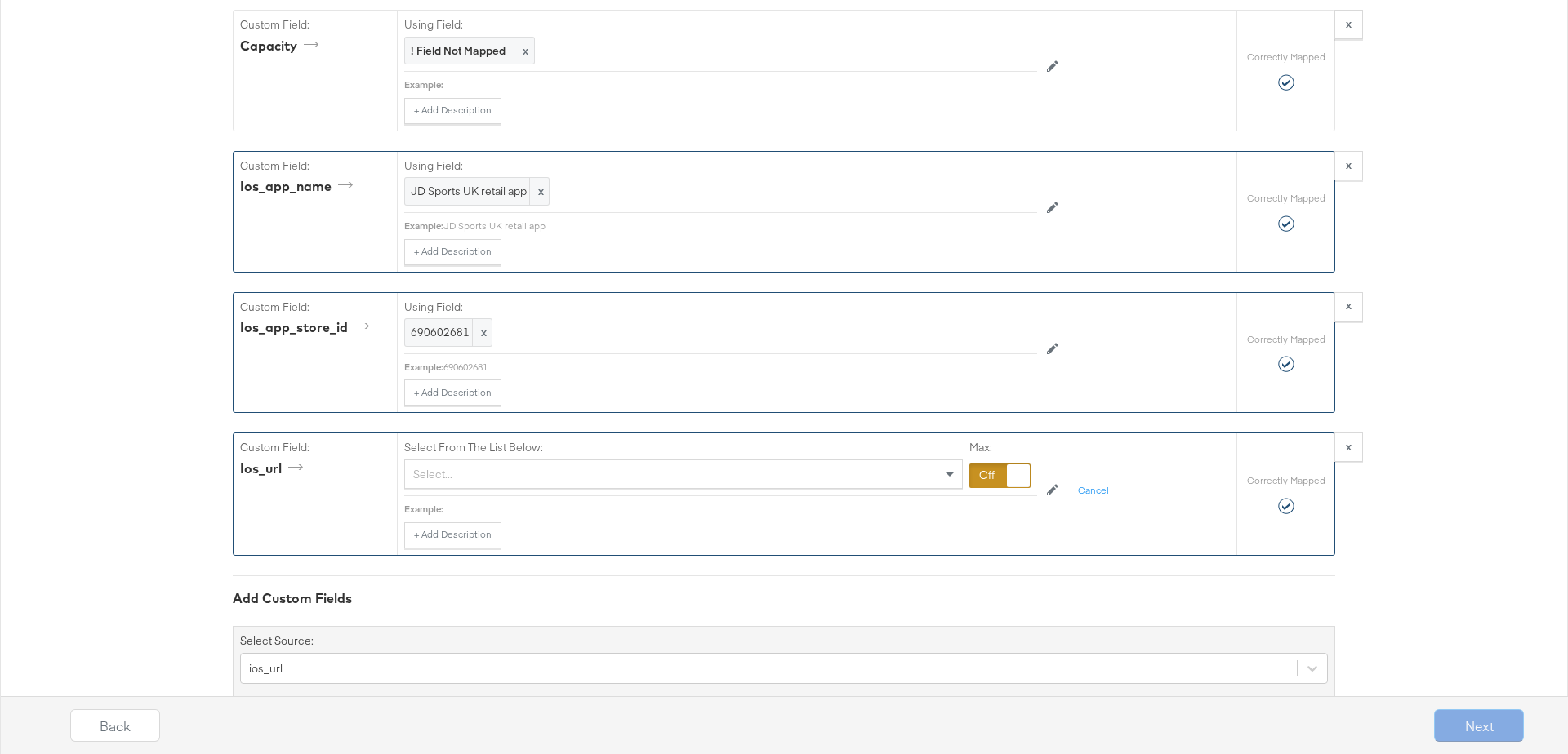
click at [983, 464] on div at bounding box center [1000, 476] width 61 height 25
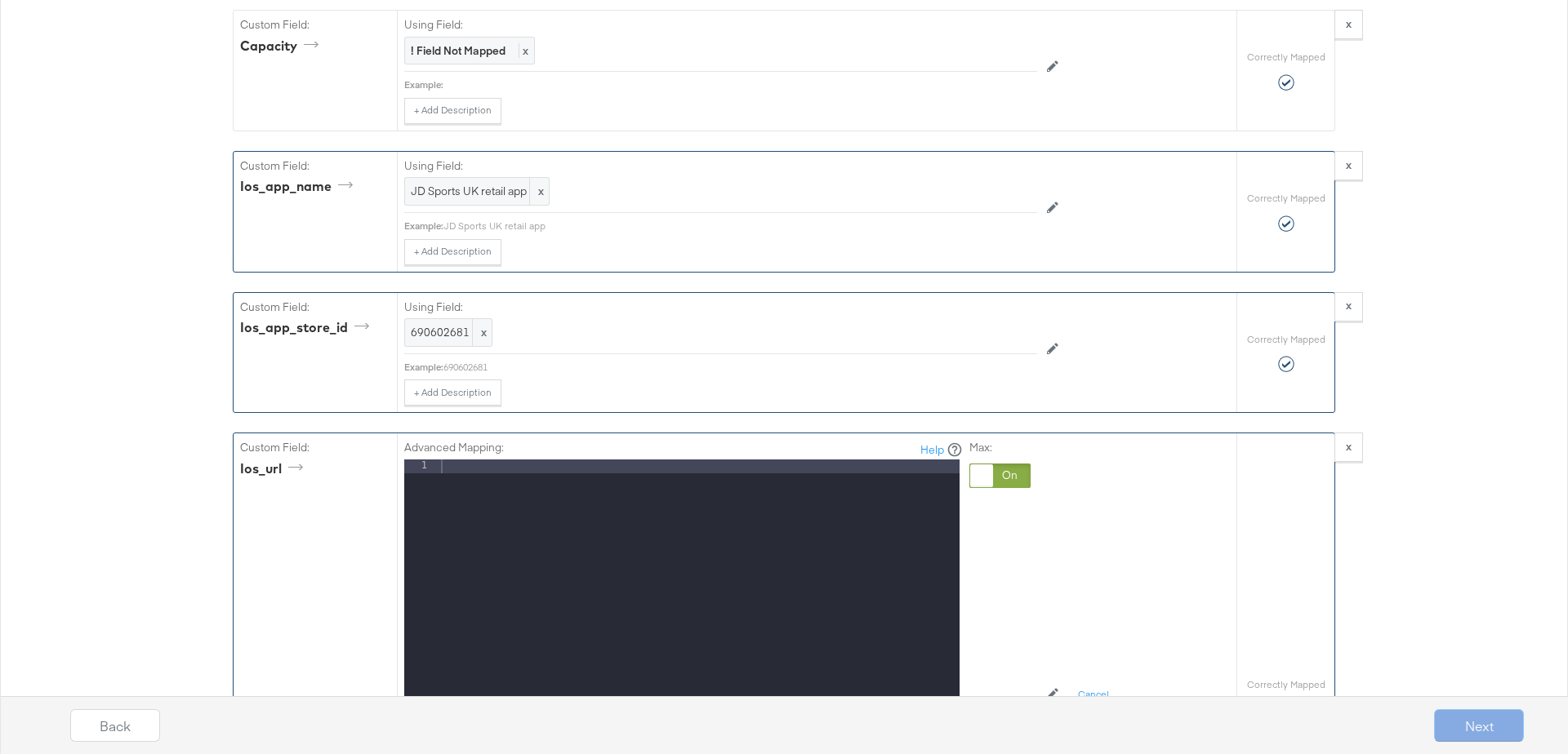
click at [500, 460] on div at bounding box center [699, 677] width 522 height 435
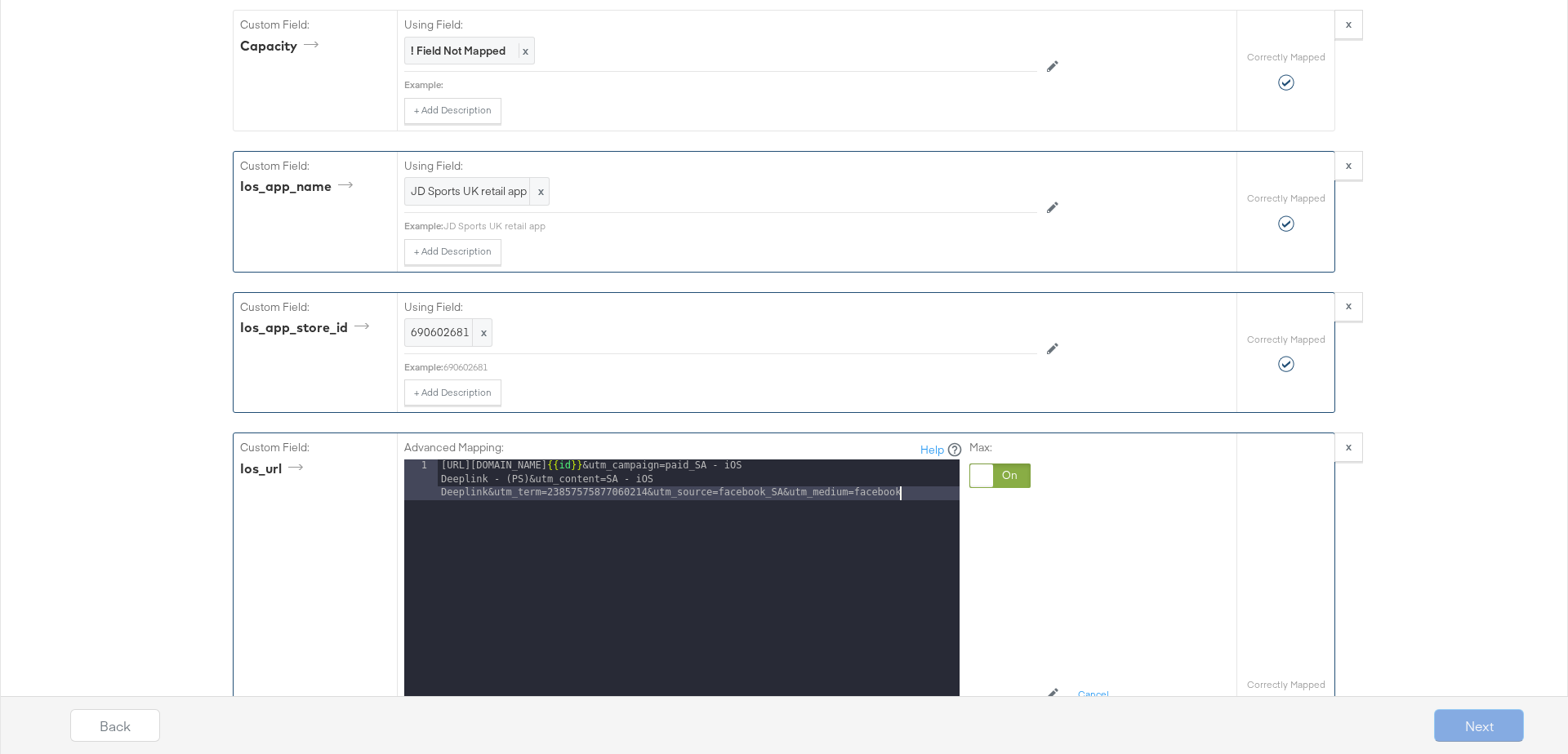
click at [583, 460] on div "[URL][DOMAIN_NAME] {{ id }} &utm_campaign=paid_SA - iOS Deeplink - (PS)&utm_con…" at bounding box center [699, 705] width 522 height 490
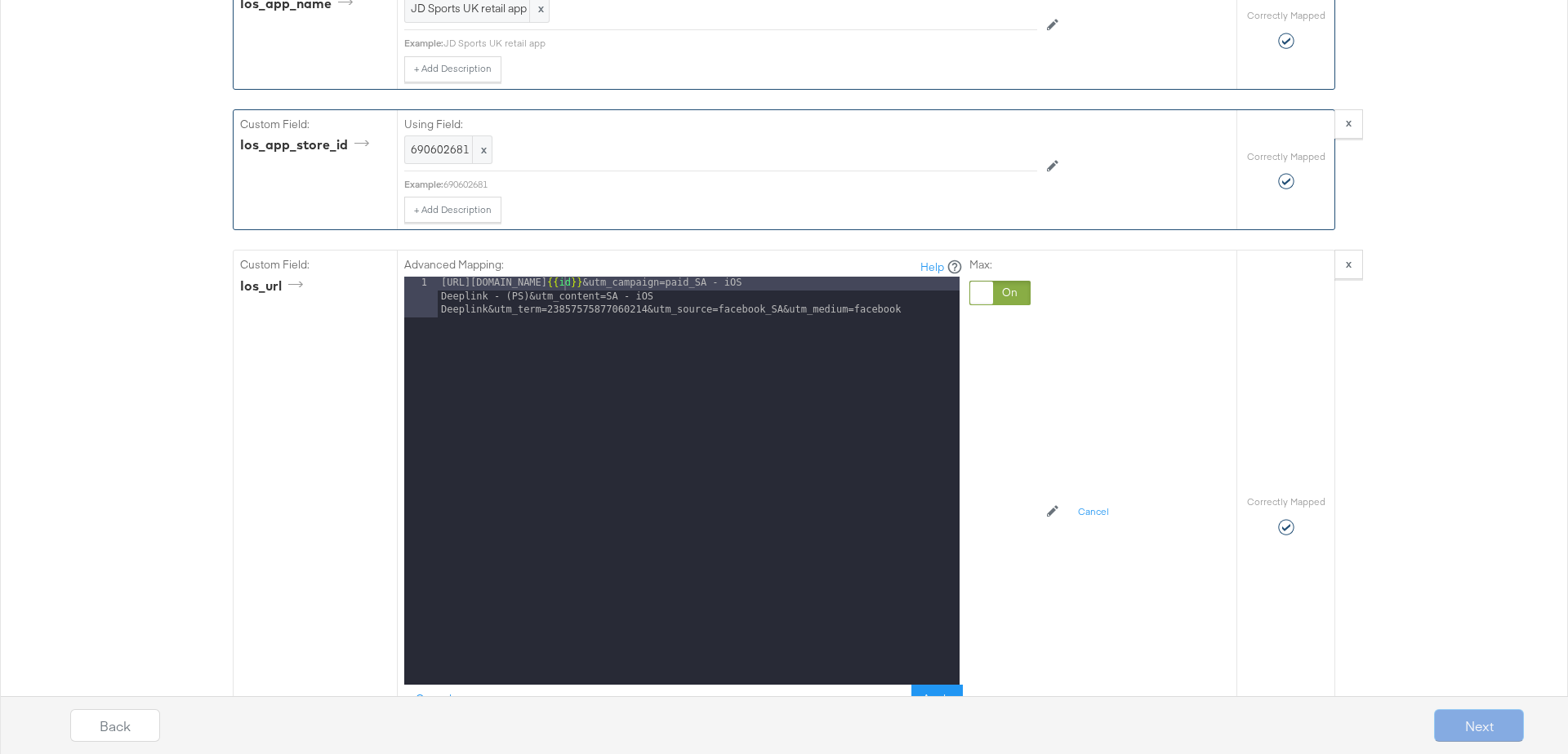
scroll to position [4562, 0]
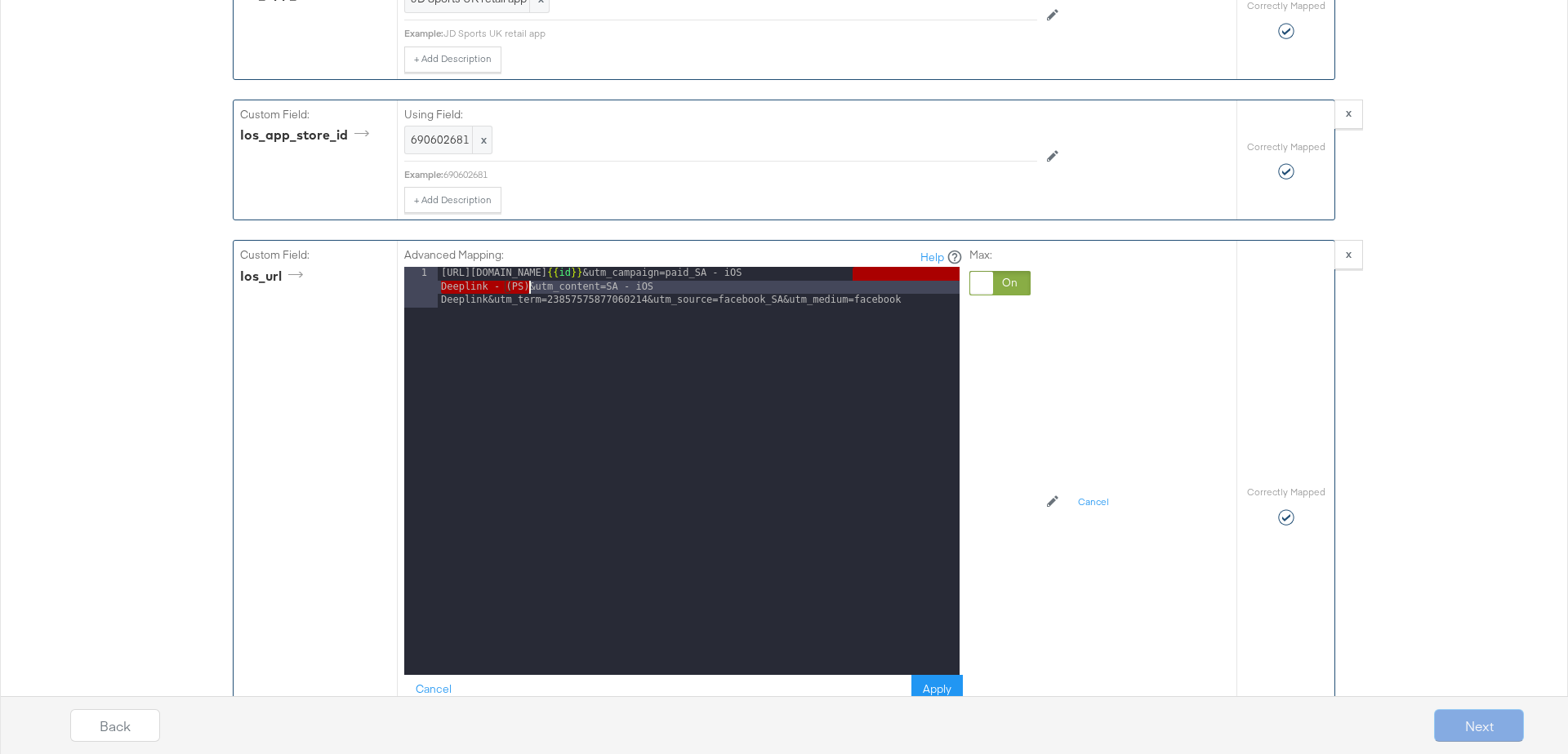
drag, startPoint x: 855, startPoint y: 239, endPoint x: 530, endPoint y: 249, distance: 325.2
click at [530, 267] on div "https://m.jdsports.nl/applink?type=PRODUCT&target= {{ id }} &utm_campaign=paid_…" at bounding box center [699, 511] width 522 height 490
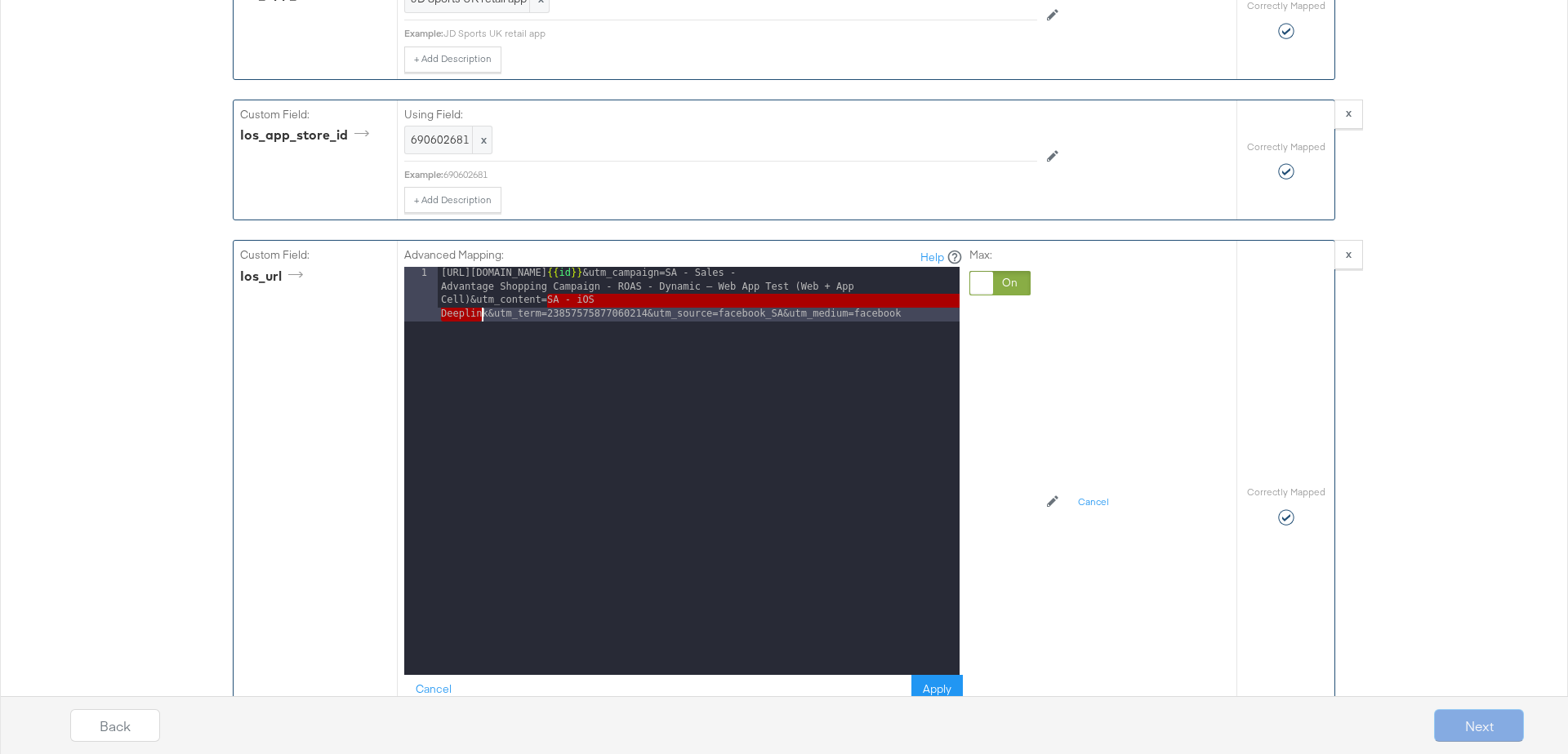
drag, startPoint x: 548, startPoint y: 262, endPoint x: 484, endPoint y: 278, distance: 66.0
click at [484, 278] on div "https://m.jdsports.nl/applink?type=PRODUCT&target= {{ id }} &utm_campaign=SA - …" at bounding box center [699, 525] width 522 height 517
click at [841, 275] on div "https://m.jdsports.nl/applink?type=PRODUCT&target= {{ id }} &utm_campaign=SA - …" at bounding box center [699, 539] width 522 height 545
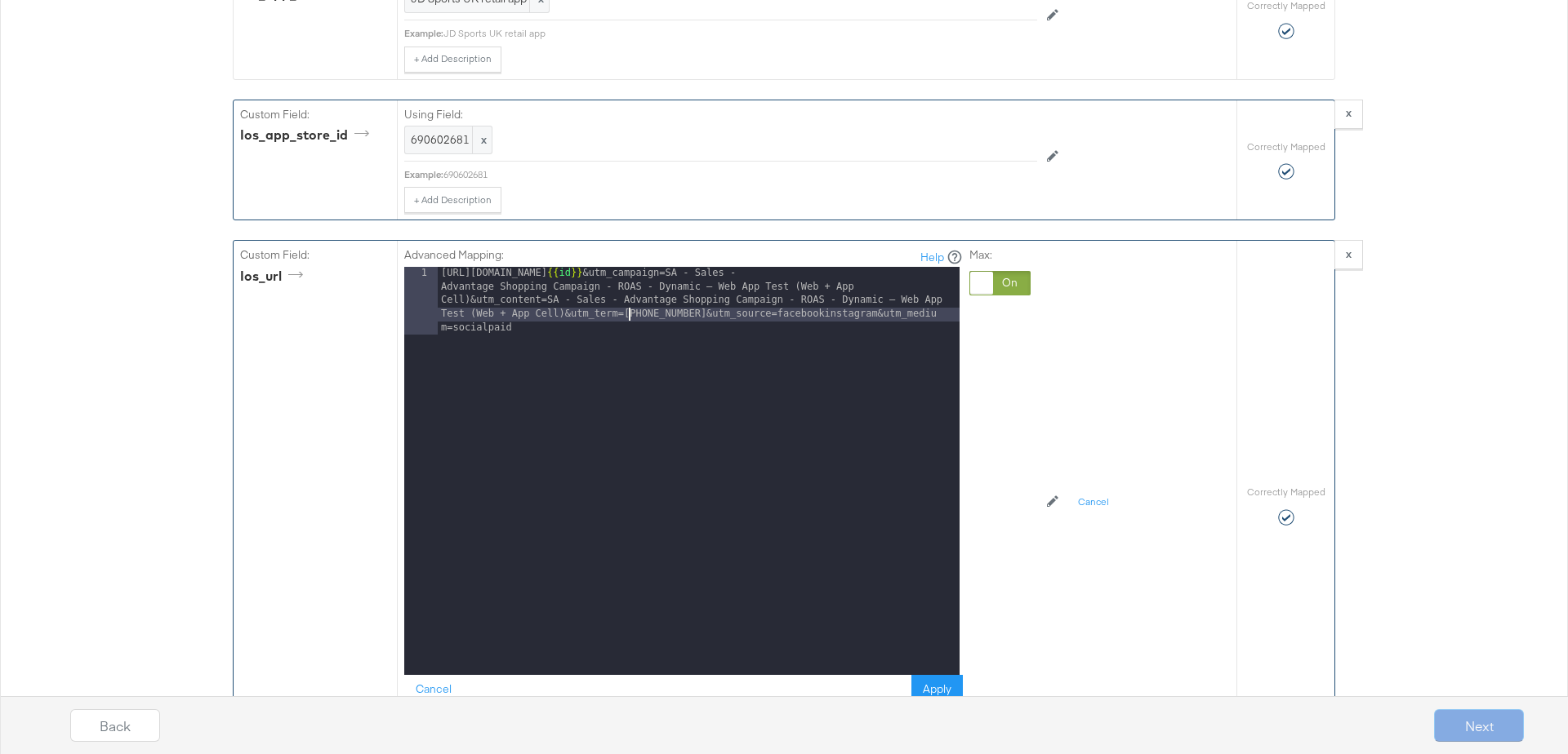
click at [626, 282] on div "https://m.jdsports.nl/applink?type=PRODUCT&target= {{ id }} &utm_campaign=SA - …" at bounding box center [699, 539] width 522 height 545
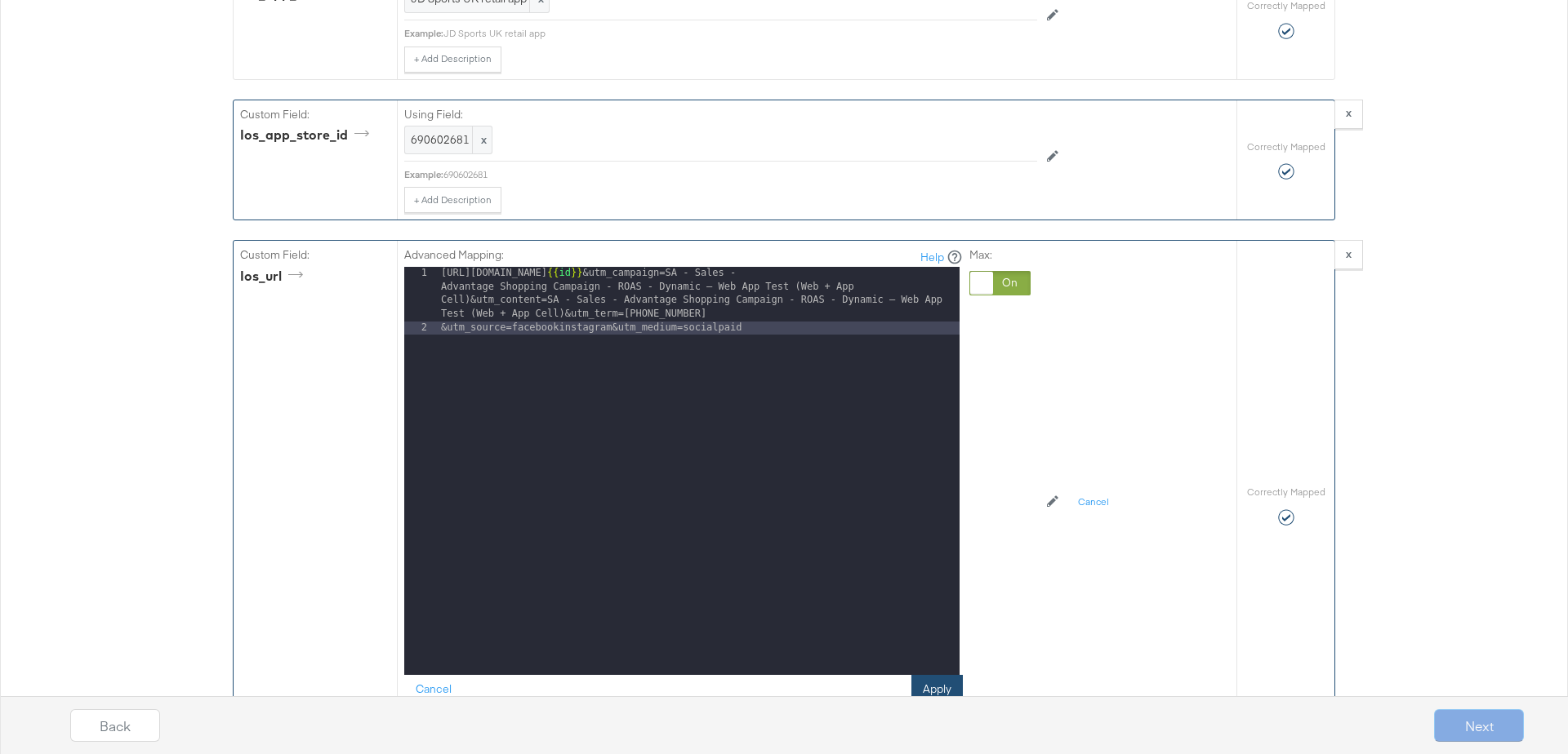
click at [936, 675] on button "Apply" at bounding box center [937, 690] width 51 height 29
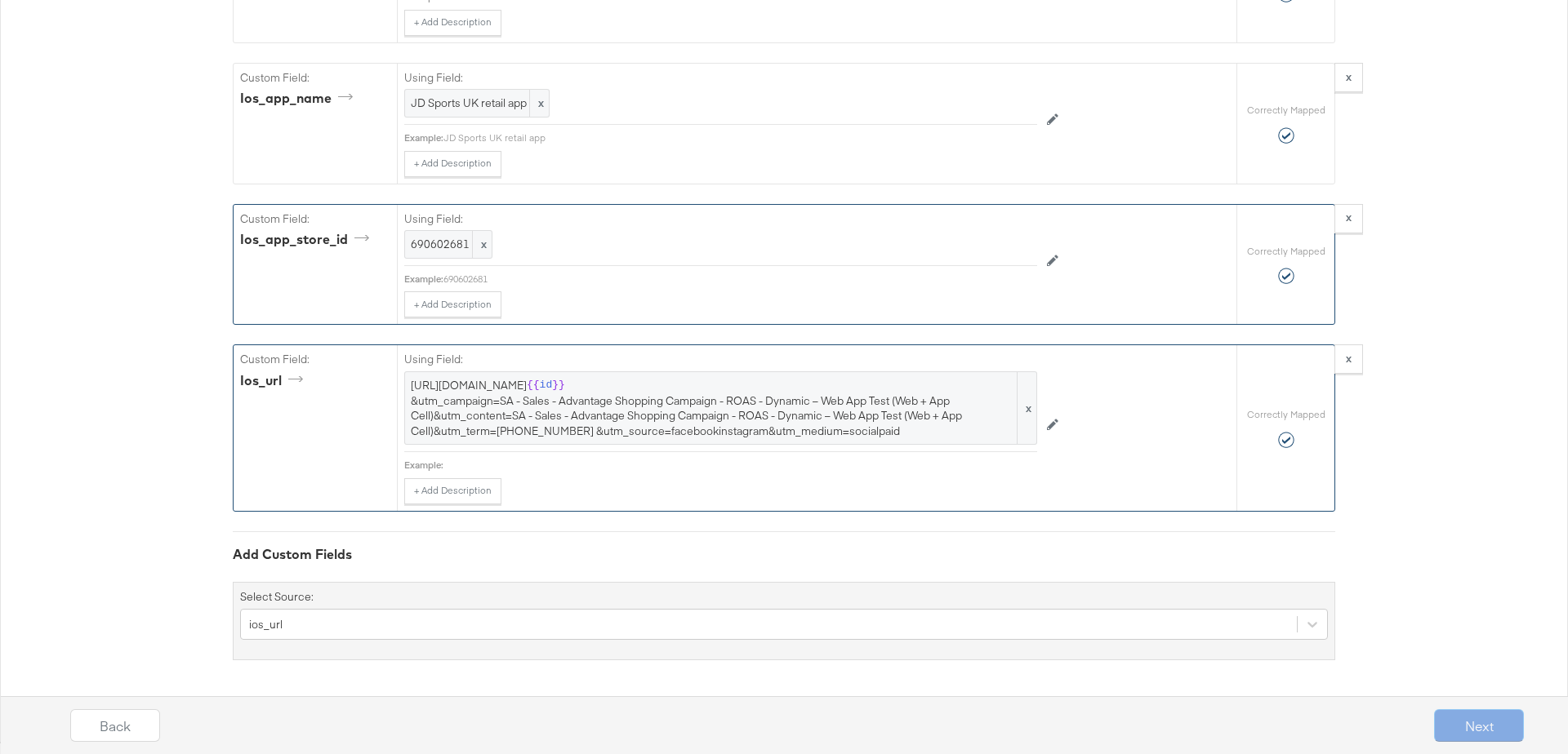
scroll to position [4418, 0]
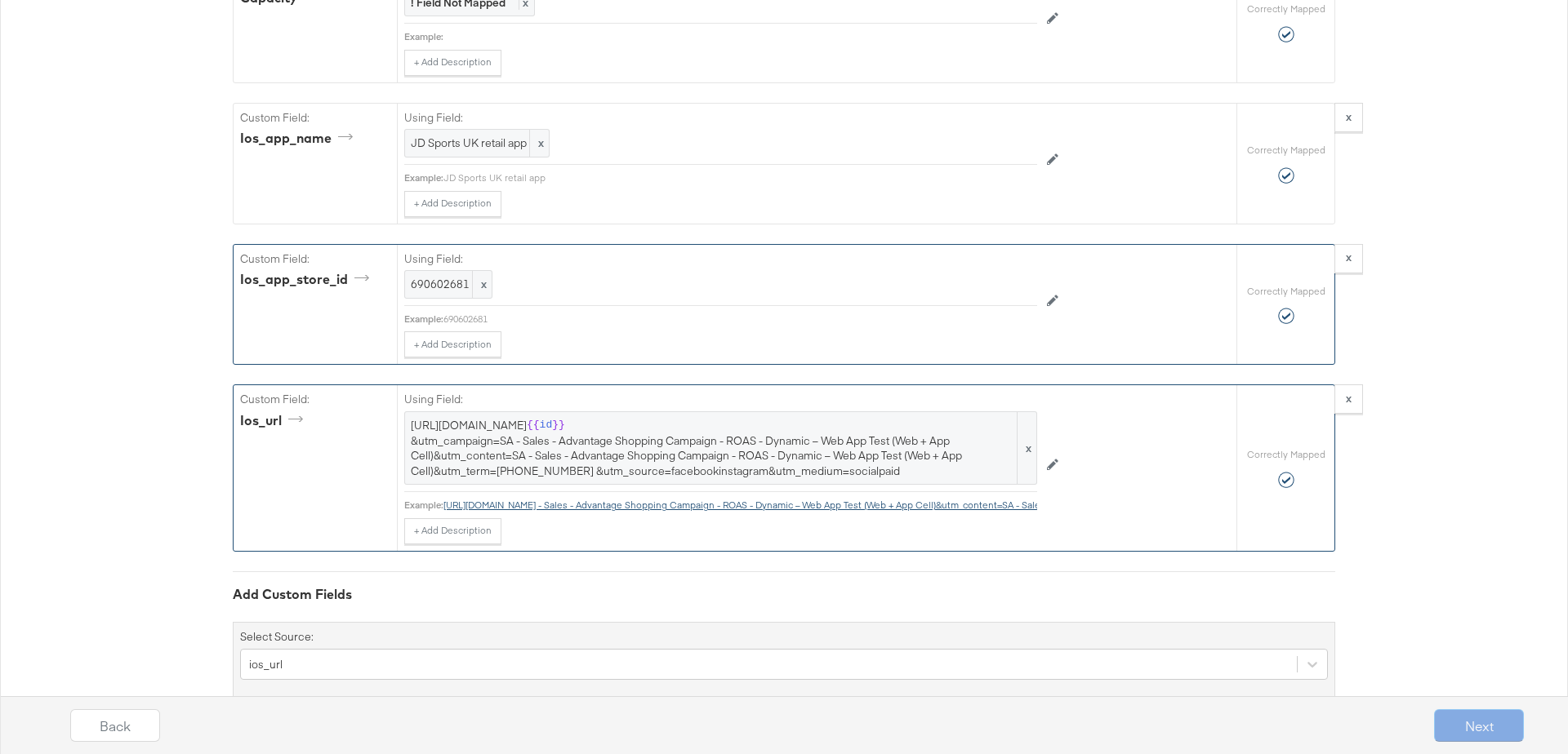
click at [692, 499] on link "https://m.jdsports.nl/applink?type=PRODUCT&target=19679474&utm_campaign=SA - Sa…" at bounding box center [904, 505] width 921 height 12
click at [612, 418] on span "https://m.jdsports.nl/applink?type=PRODUCT&target= {{ id }} &utm_campaign=SA - …" at bounding box center [721, 448] width 620 height 60
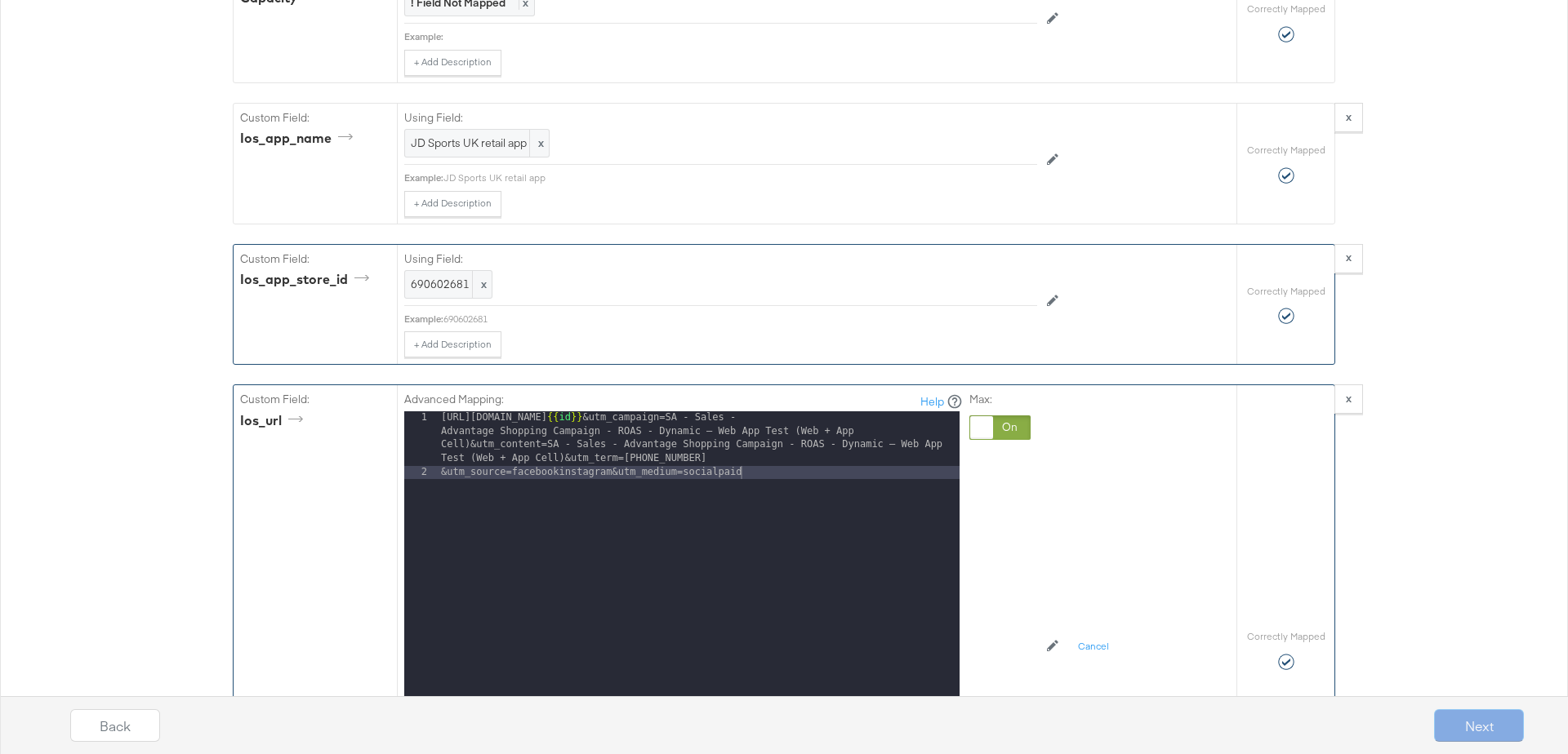
click at [708, 419] on div "https://m.jdsports.nl/applink?type=PRODUCT&target= {{ id }} &utm_campaign=SA - …" at bounding box center [699, 649] width 522 height 476
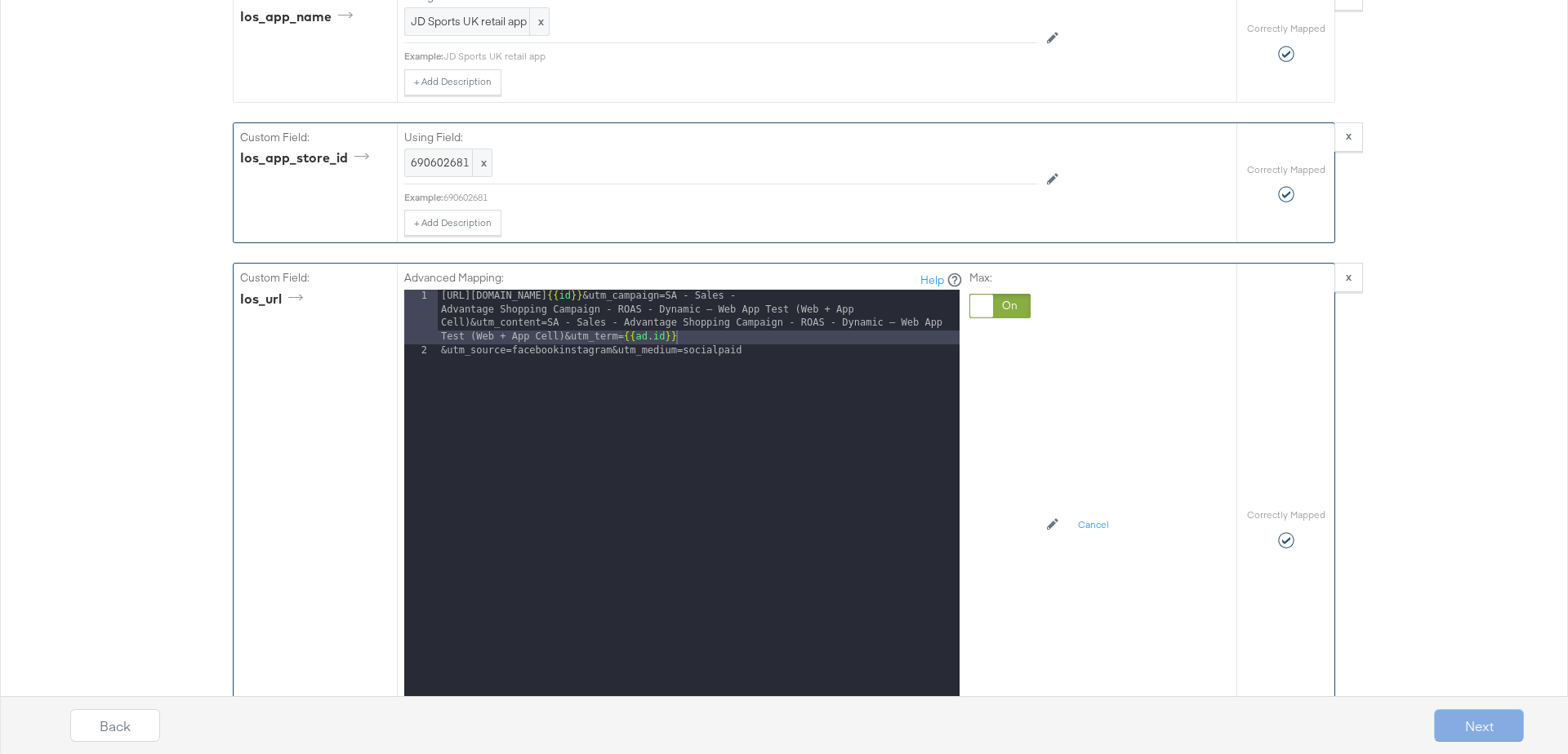
click at [942, 698] on button "Apply" at bounding box center [937, 713] width 51 height 29
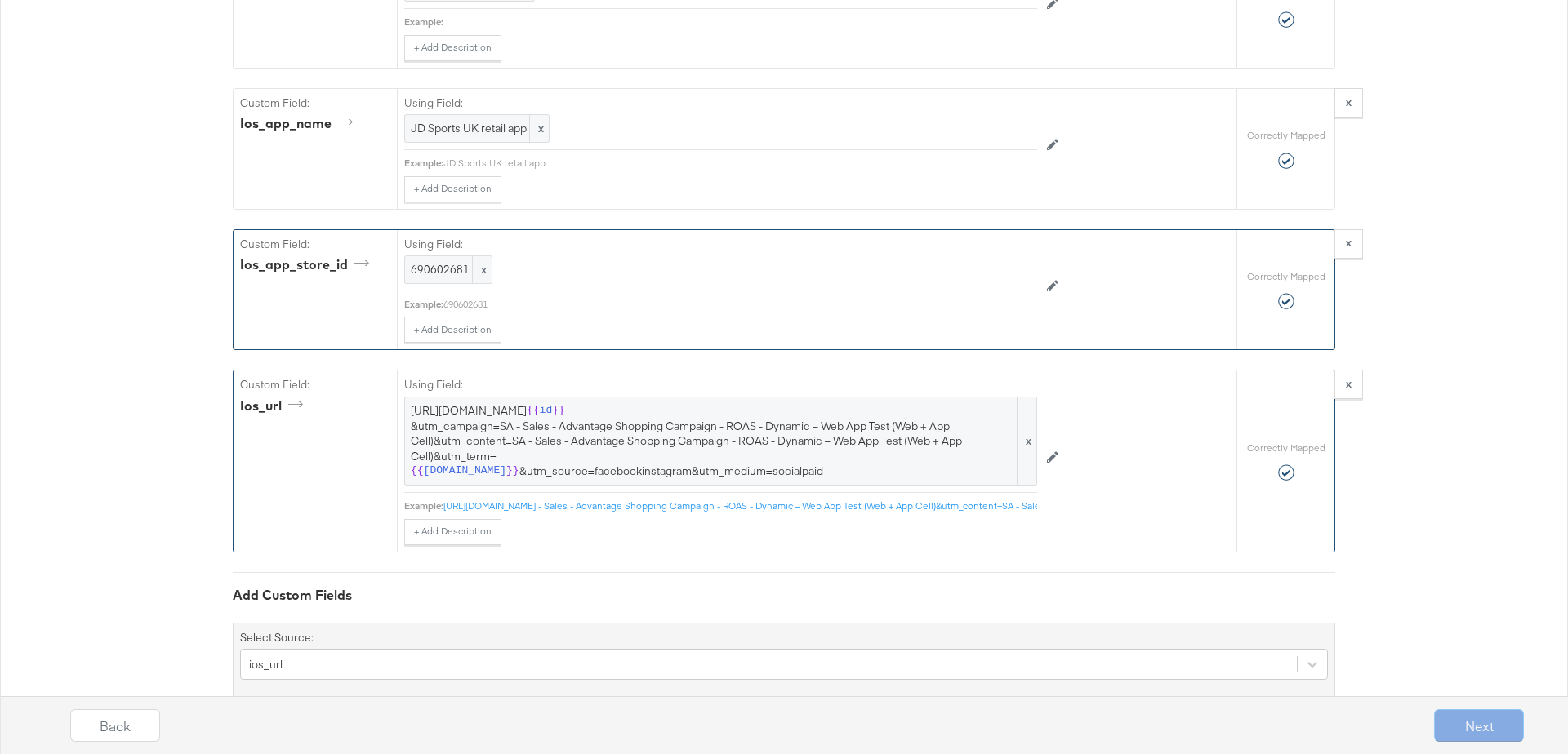
click at [1473, 724] on div "Next" at bounding box center [1479, 726] width 89 height 33
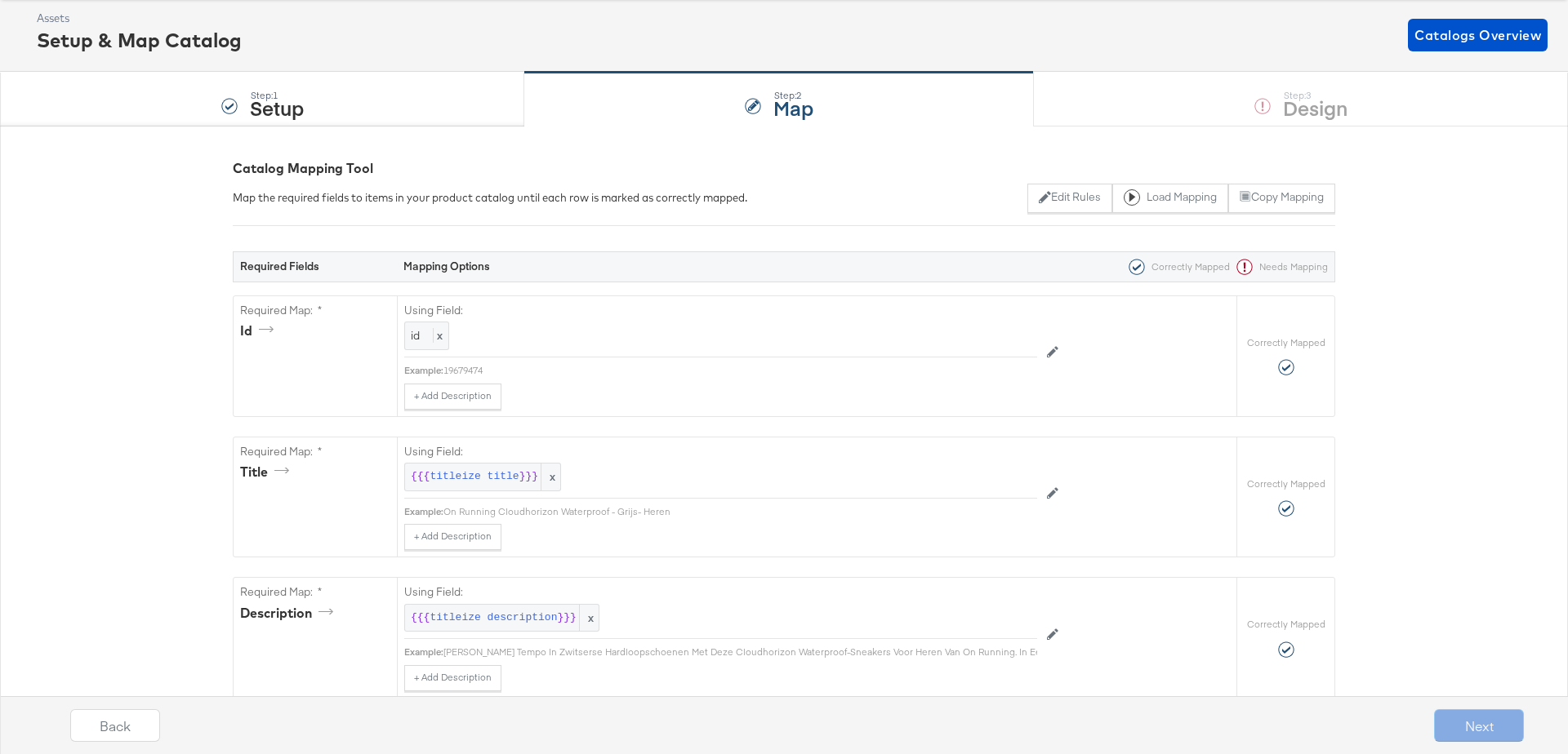
scroll to position [0, 0]
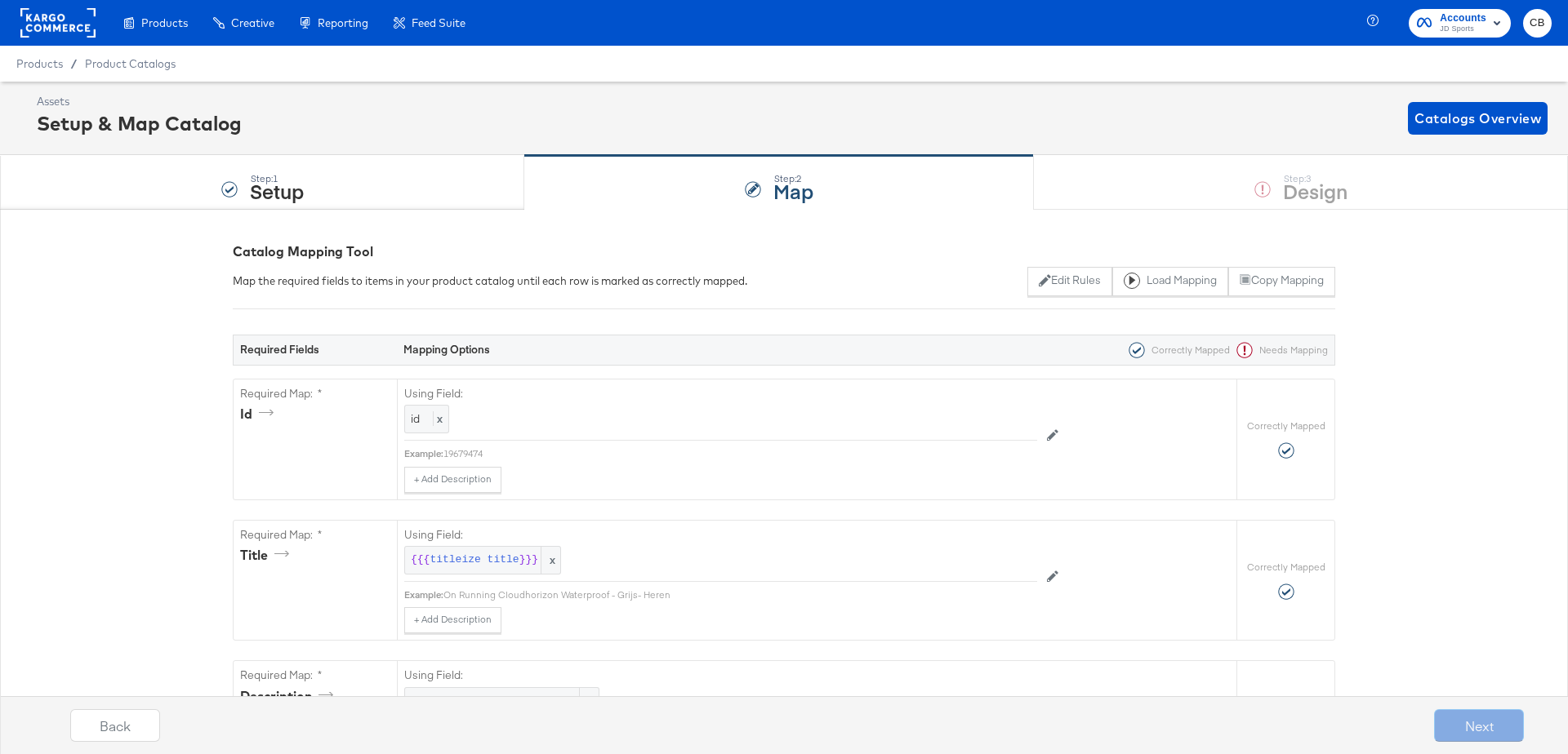
click at [1133, 183] on div "Step: 1 Setup Step: 2 Map Step: 3 Design" at bounding box center [784, 182] width 1568 height 54
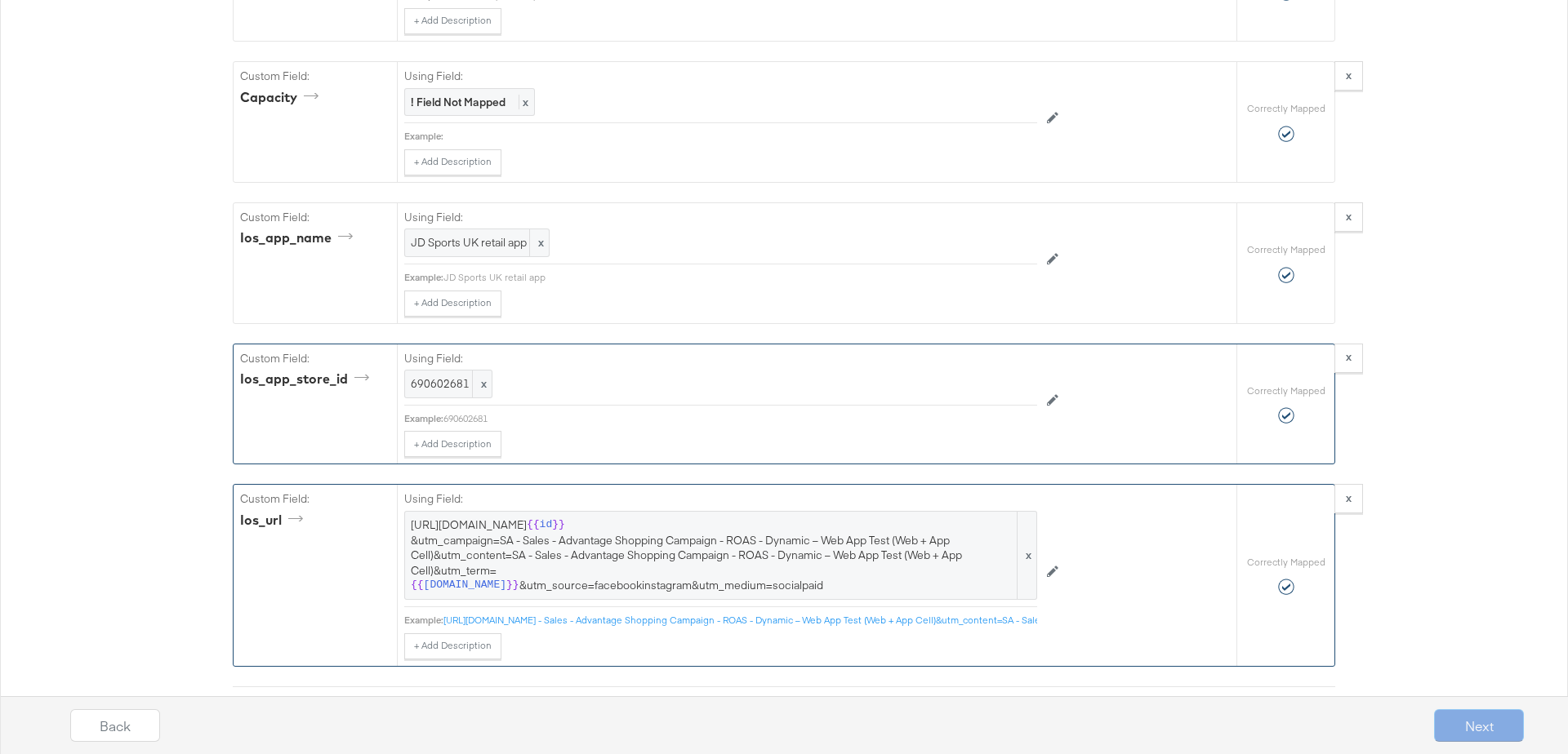
scroll to position [4433, 0]
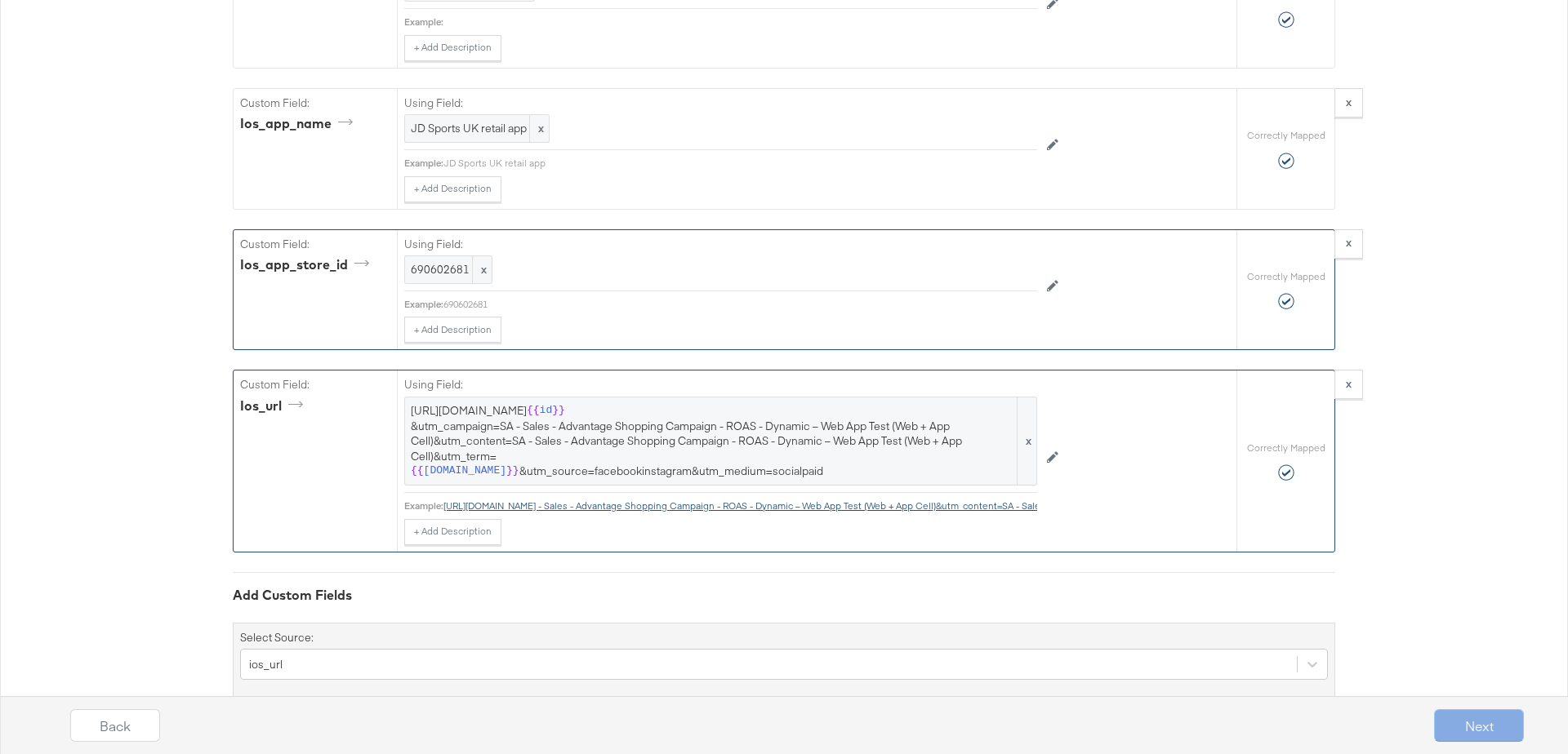
click at [700, 499] on link "https://m.jdsports.nl/applink?type=PRODUCT&target=19679474&utm_campaign=SA - Sa…" at bounding box center [904, 505] width 921 height 12
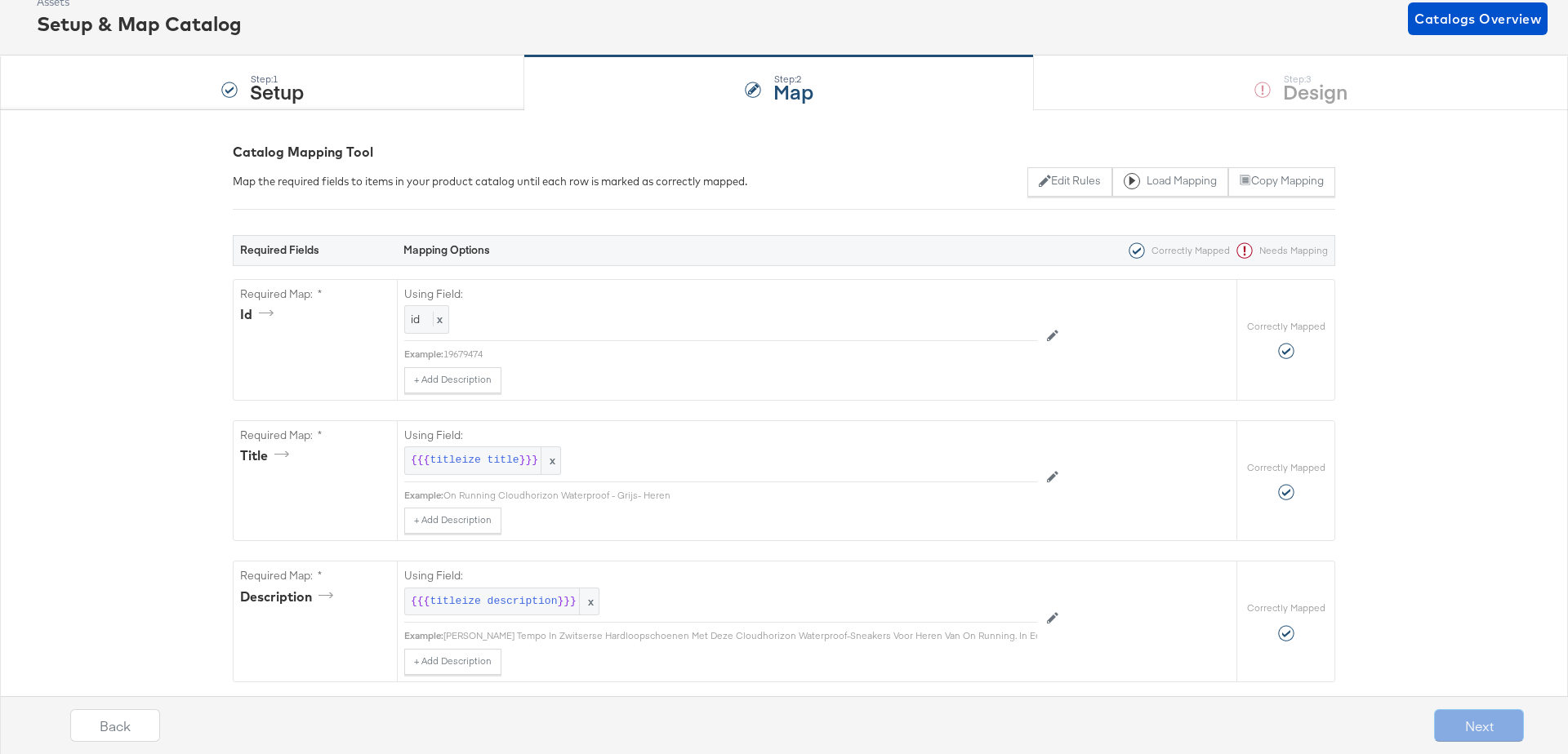
scroll to position [0, 0]
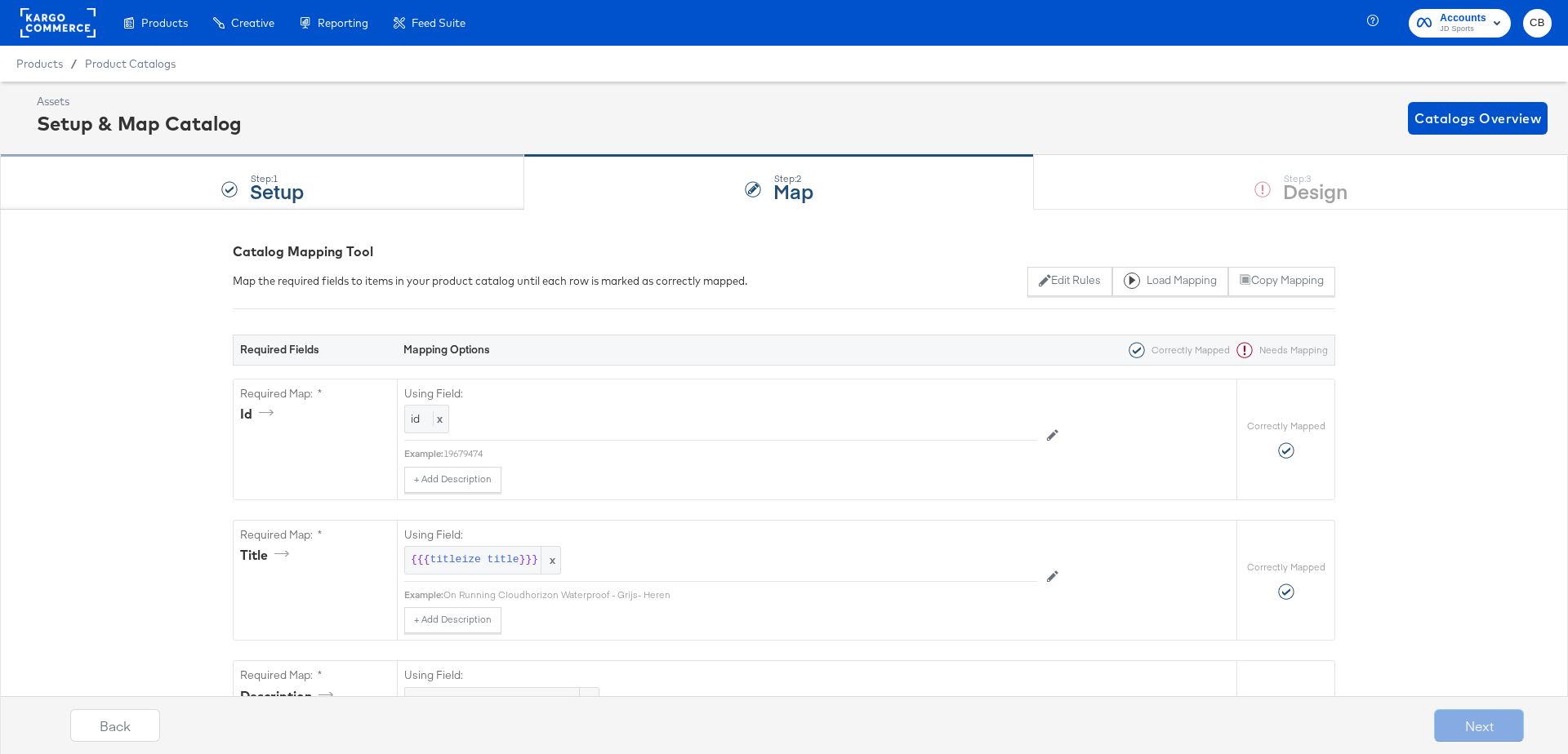
click at [162, 158] on div "Step: 1 Setup" at bounding box center [262, 183] width 524 height 54
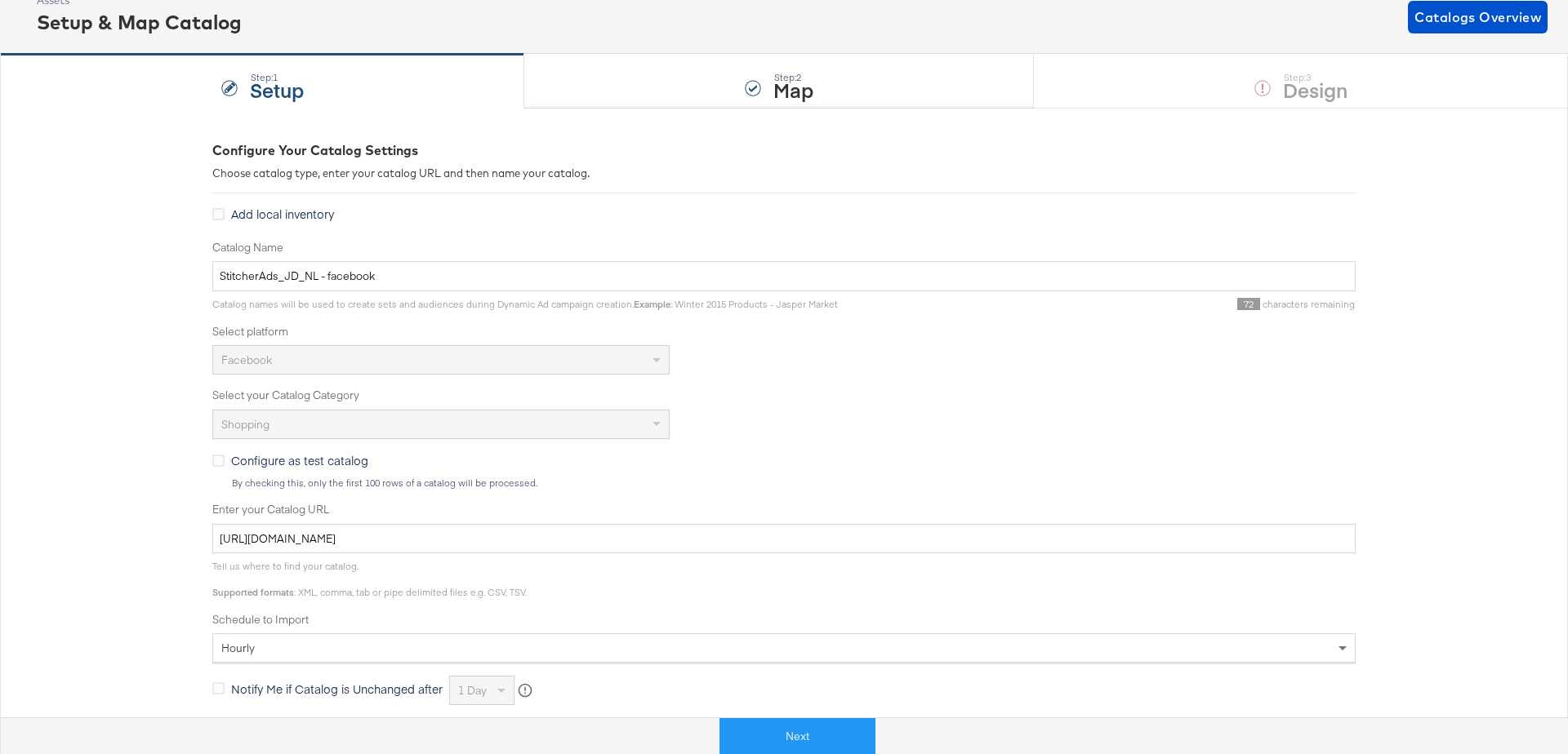
scroll to position [466, 0]
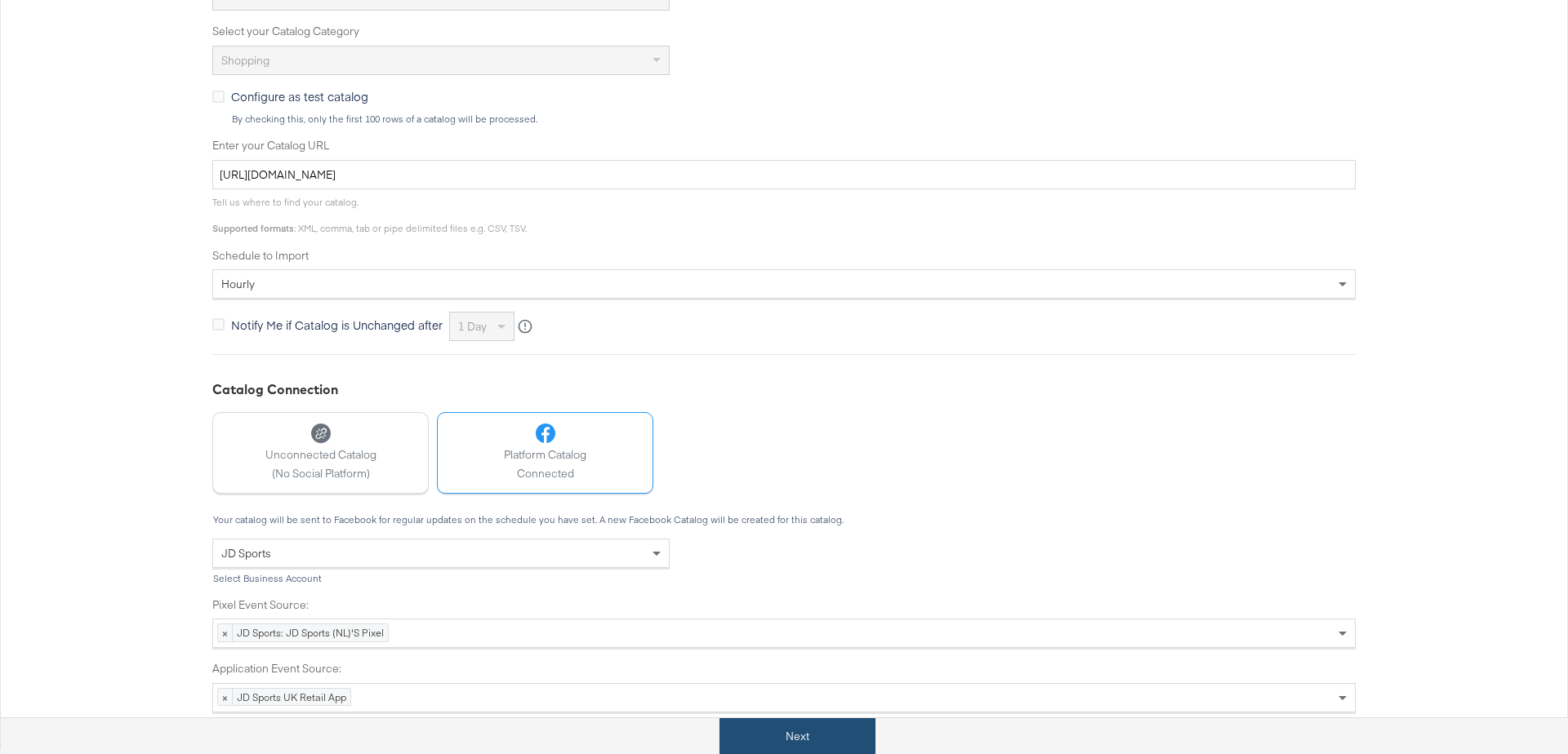
click at [781, 731] on button "Next" at bounding box center [797, 737] width 156 height 37
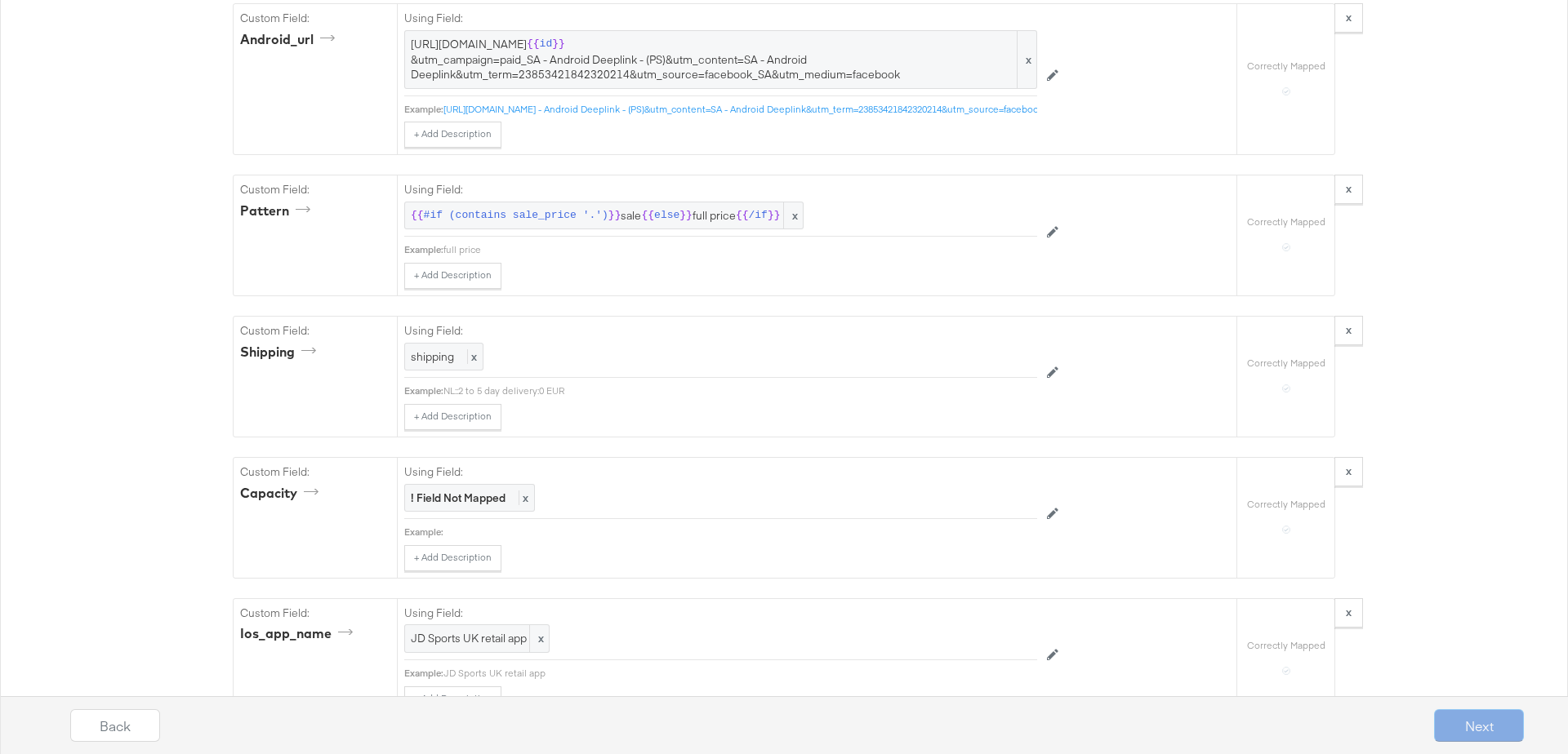
scroll to position [3942, 0]
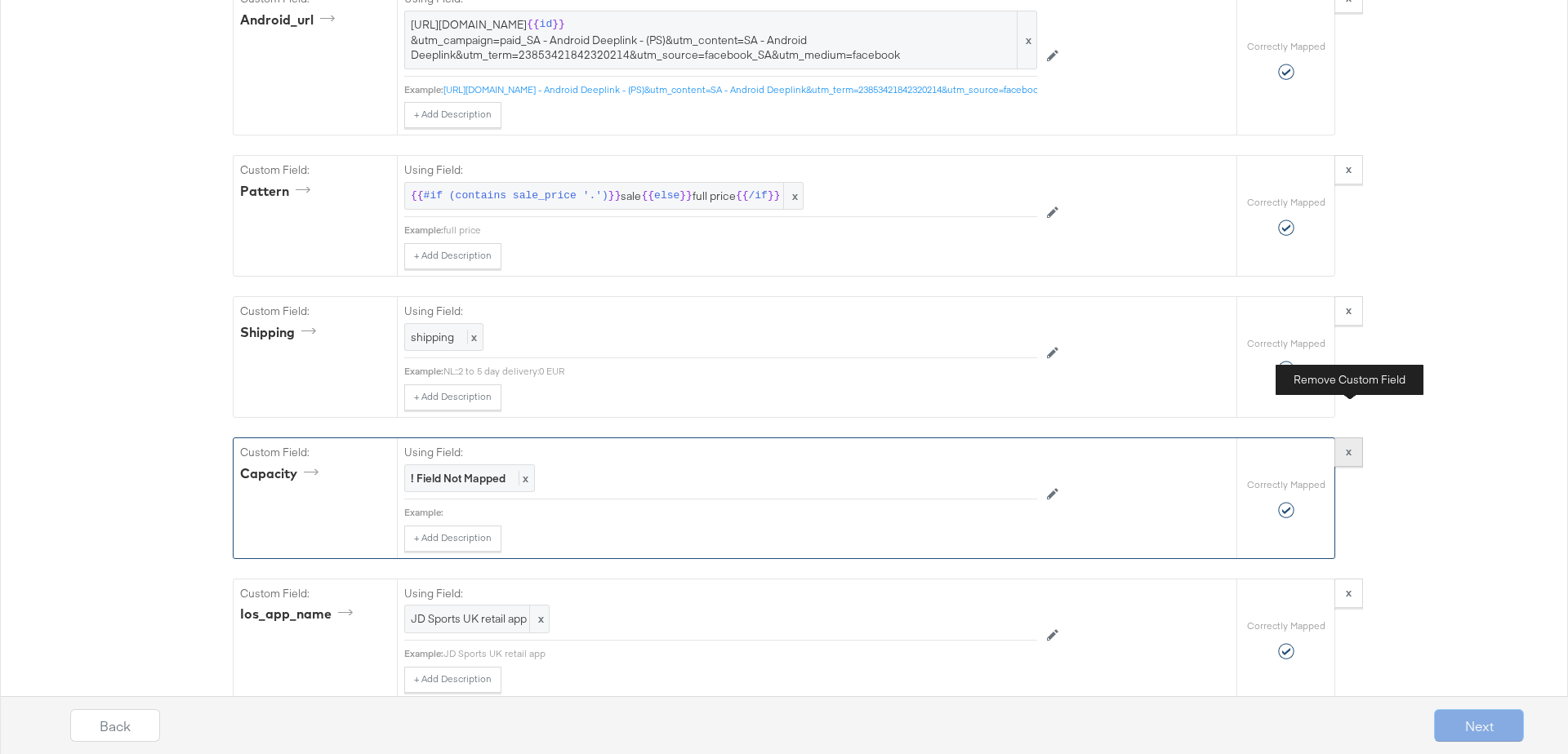
click at [1350, 445] on strong "x" at bounding box center [1349, 452] width 5 height 15
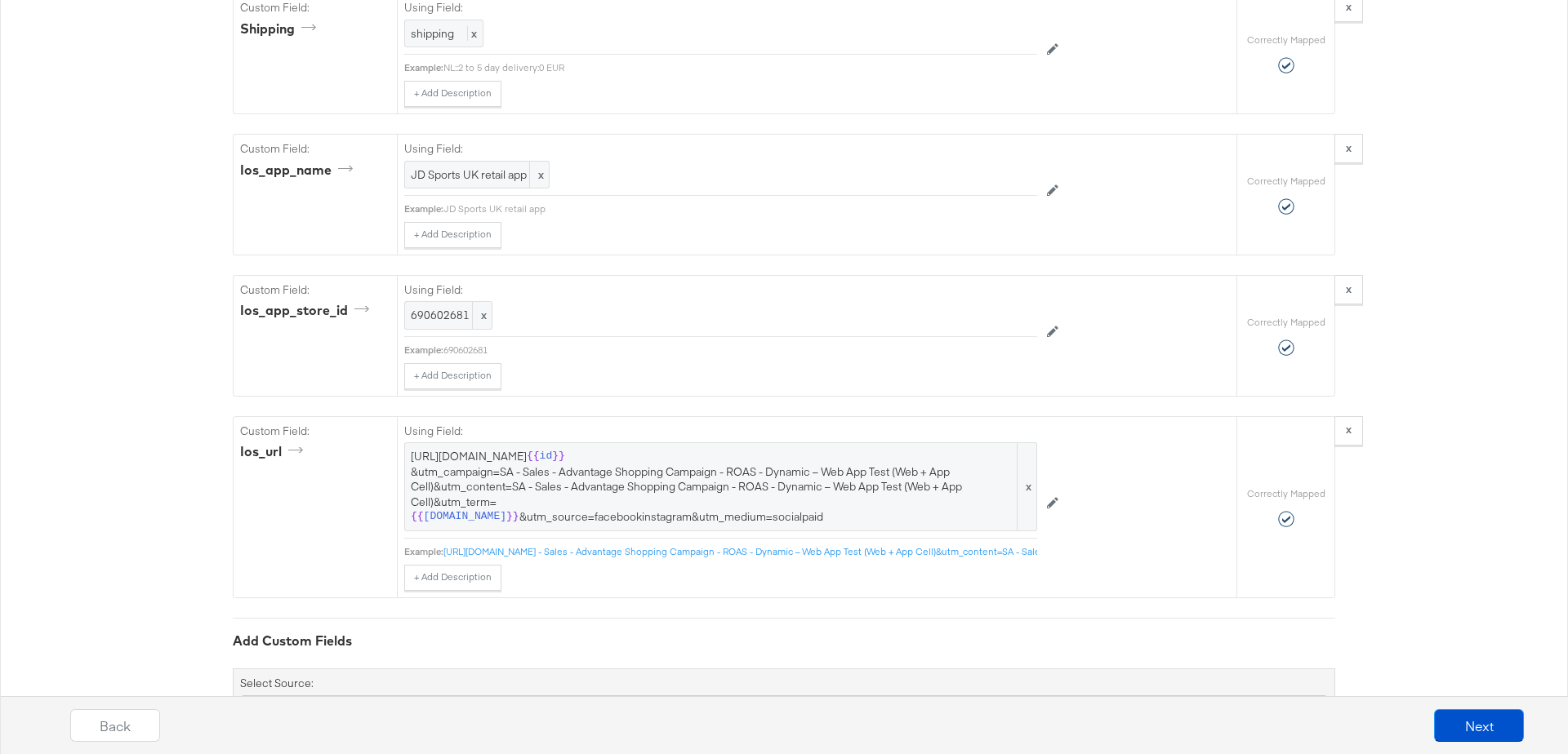
scroll to position [4262, 0]
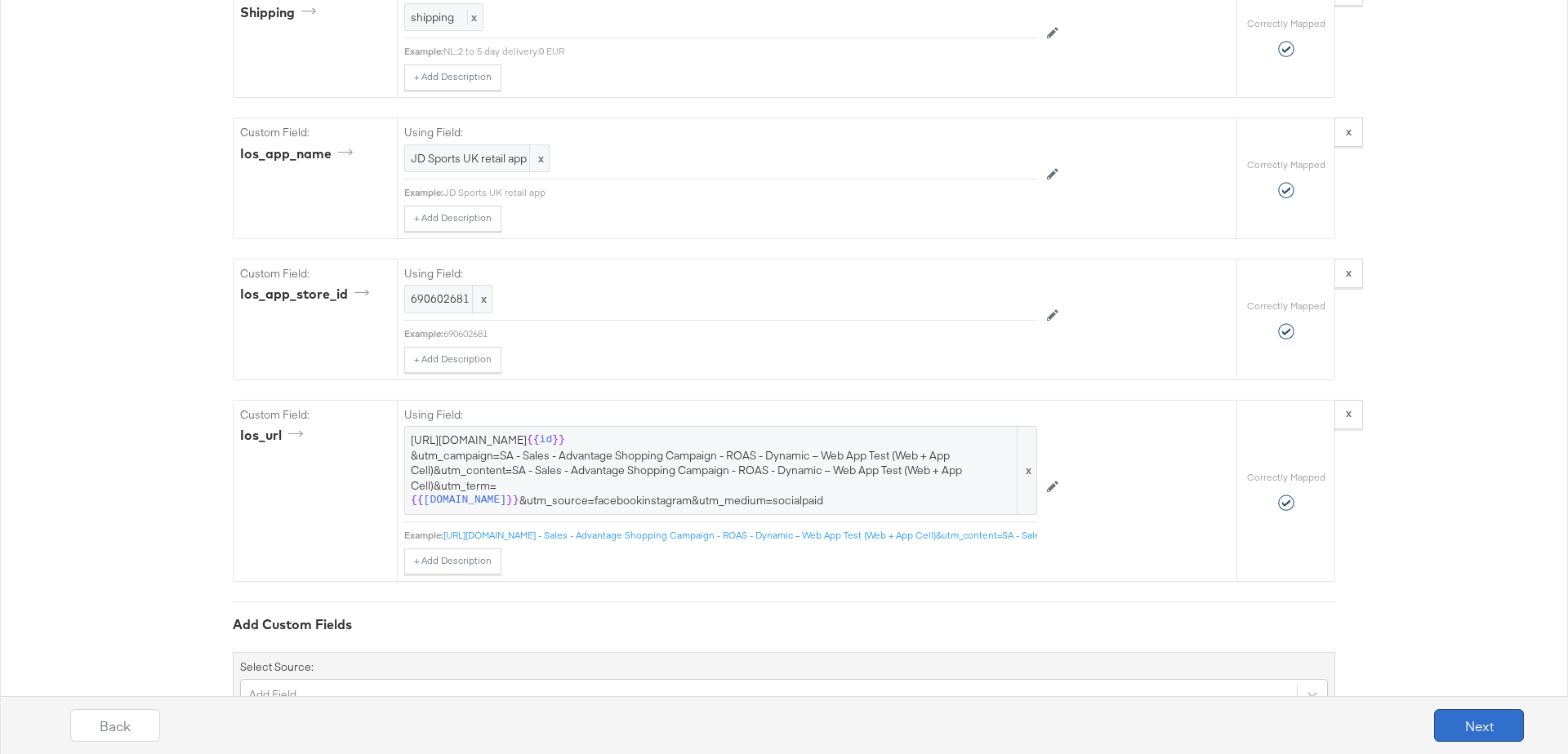
click at [1463, 717] on button "Next" at bounding box center [1479, 726] width 89 height 33
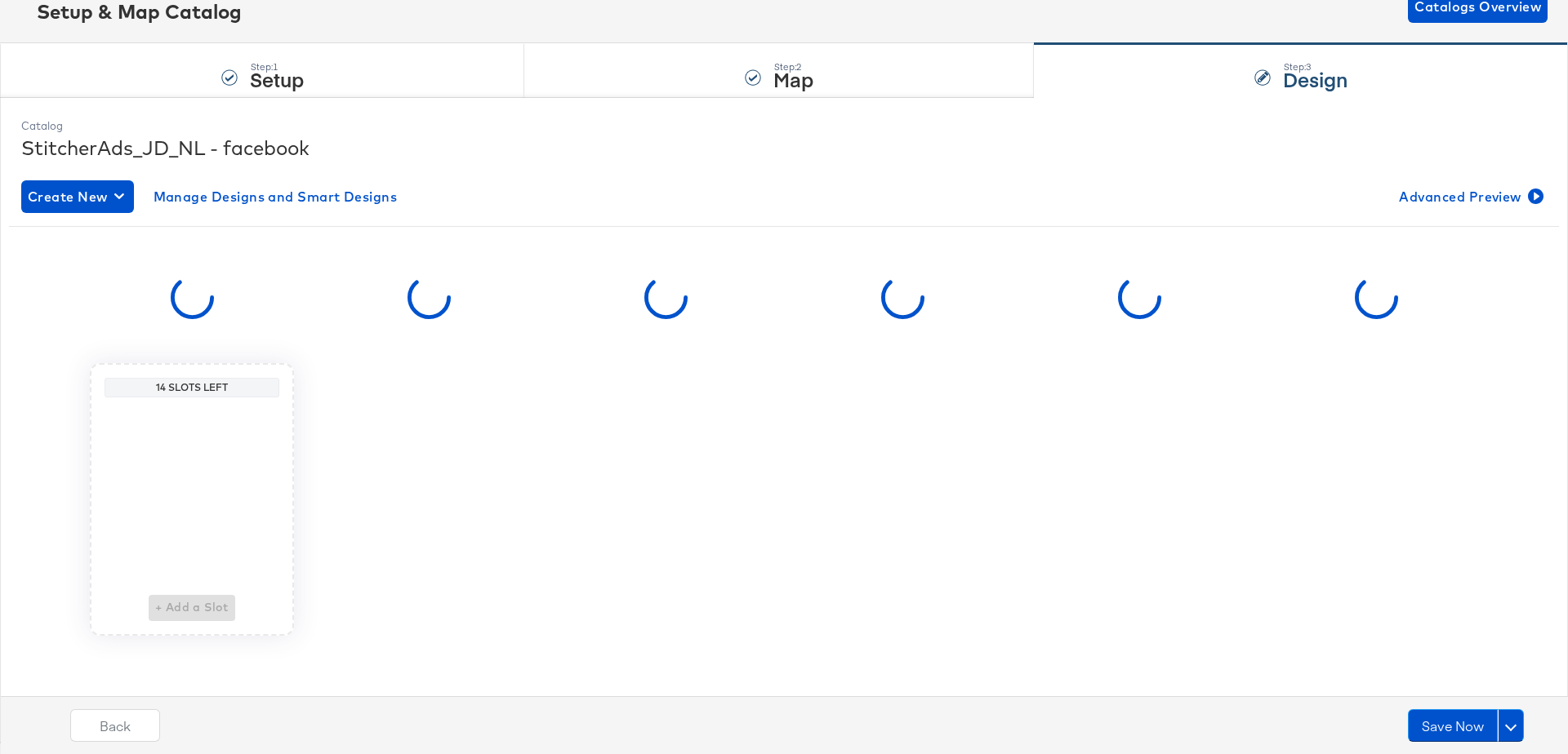
scroll to position [0, 0]
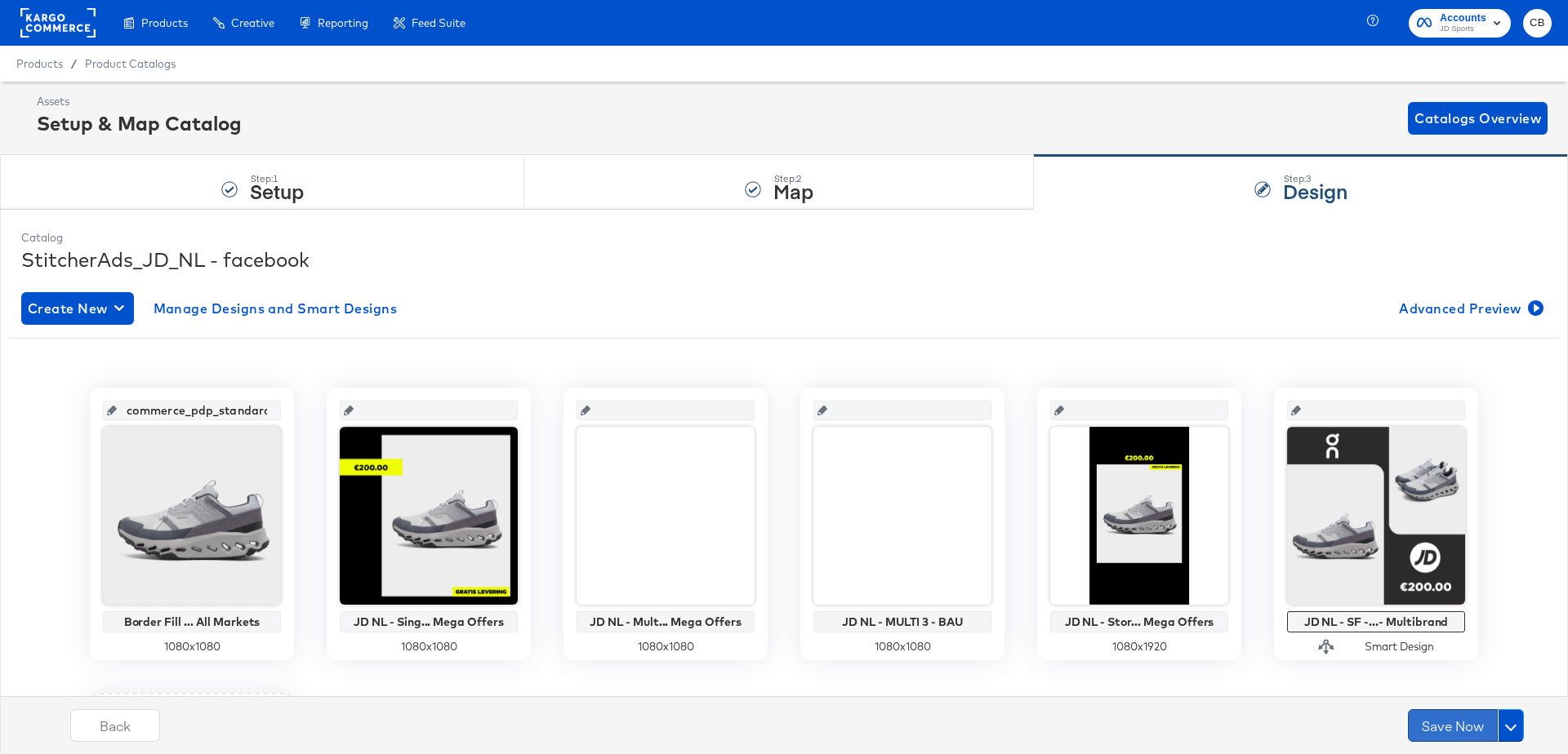
click at [1442, 727] on button "Save Now" at bounding box center [1453, 726] width 89 height 33
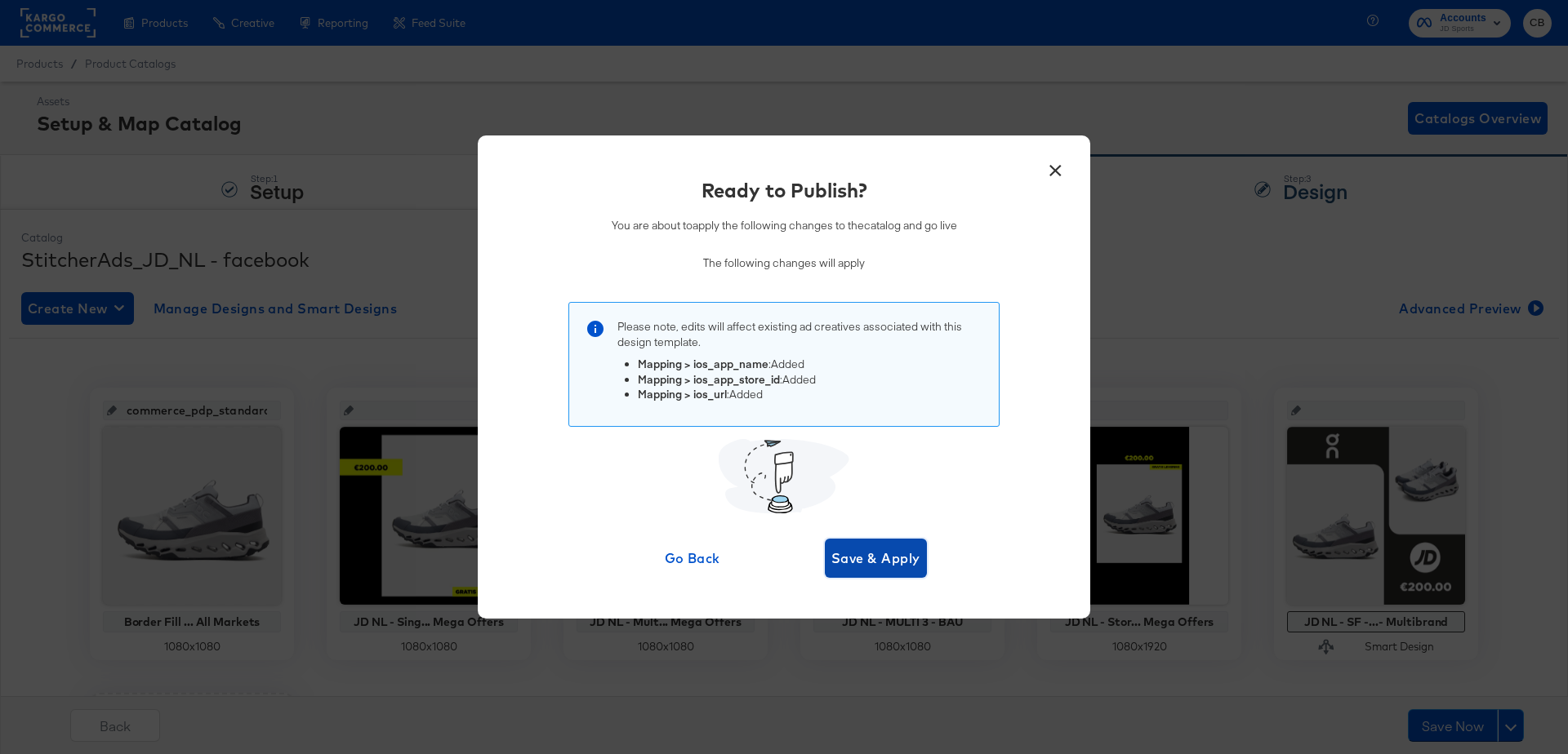
click at [882, 555] on span "Save & Apply" at bounding box center [876, 558] width 89 height 23
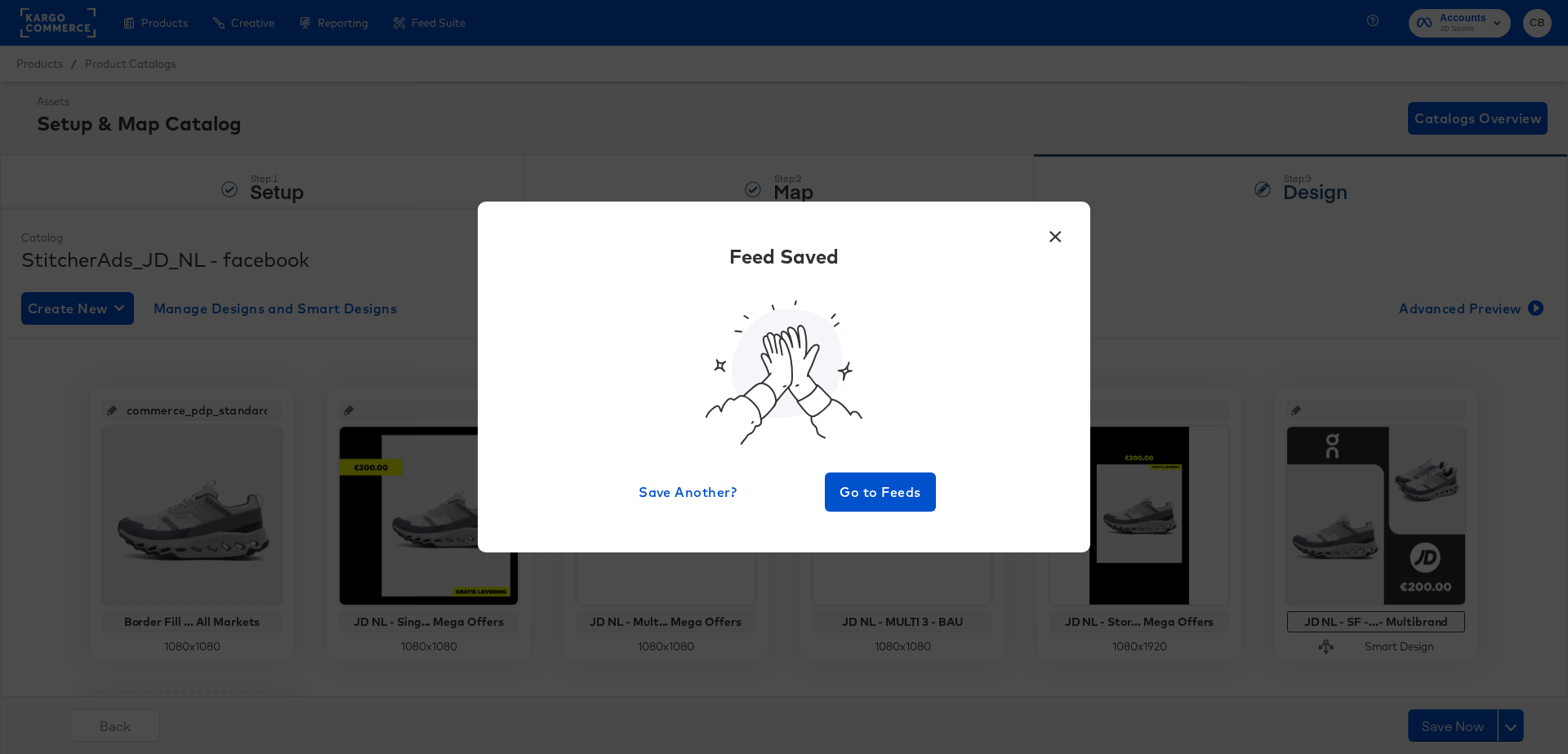
click at [1058, 247] on button "×" at bounding box center [1056, 233] width 29 height 29
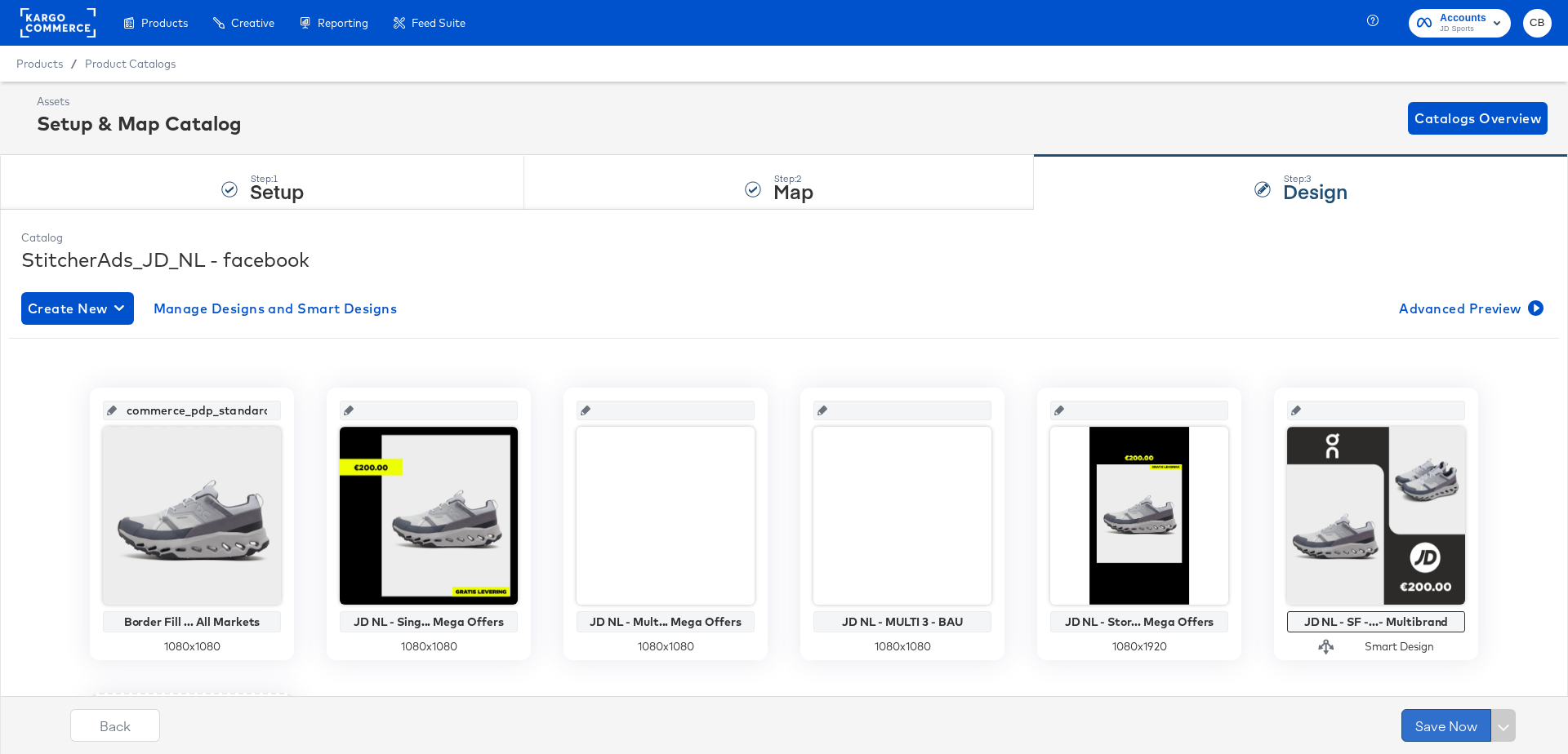
click at [1438, 730] on button "Save Now" at bounding box center [1447, 726] width 89 height 33
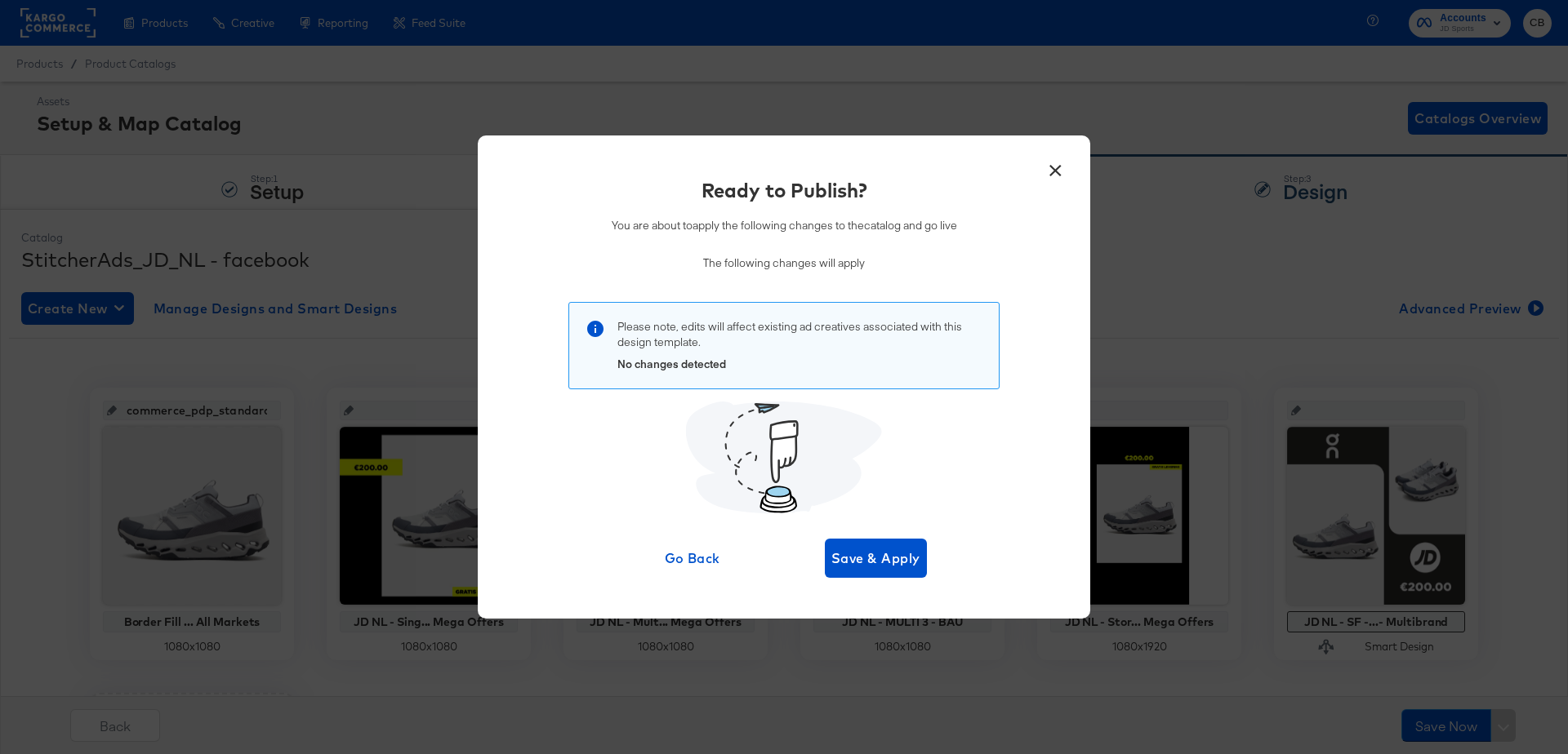
click at [1050, 178] on button "×" at bounding box center [1056, 166] width 29 height 29
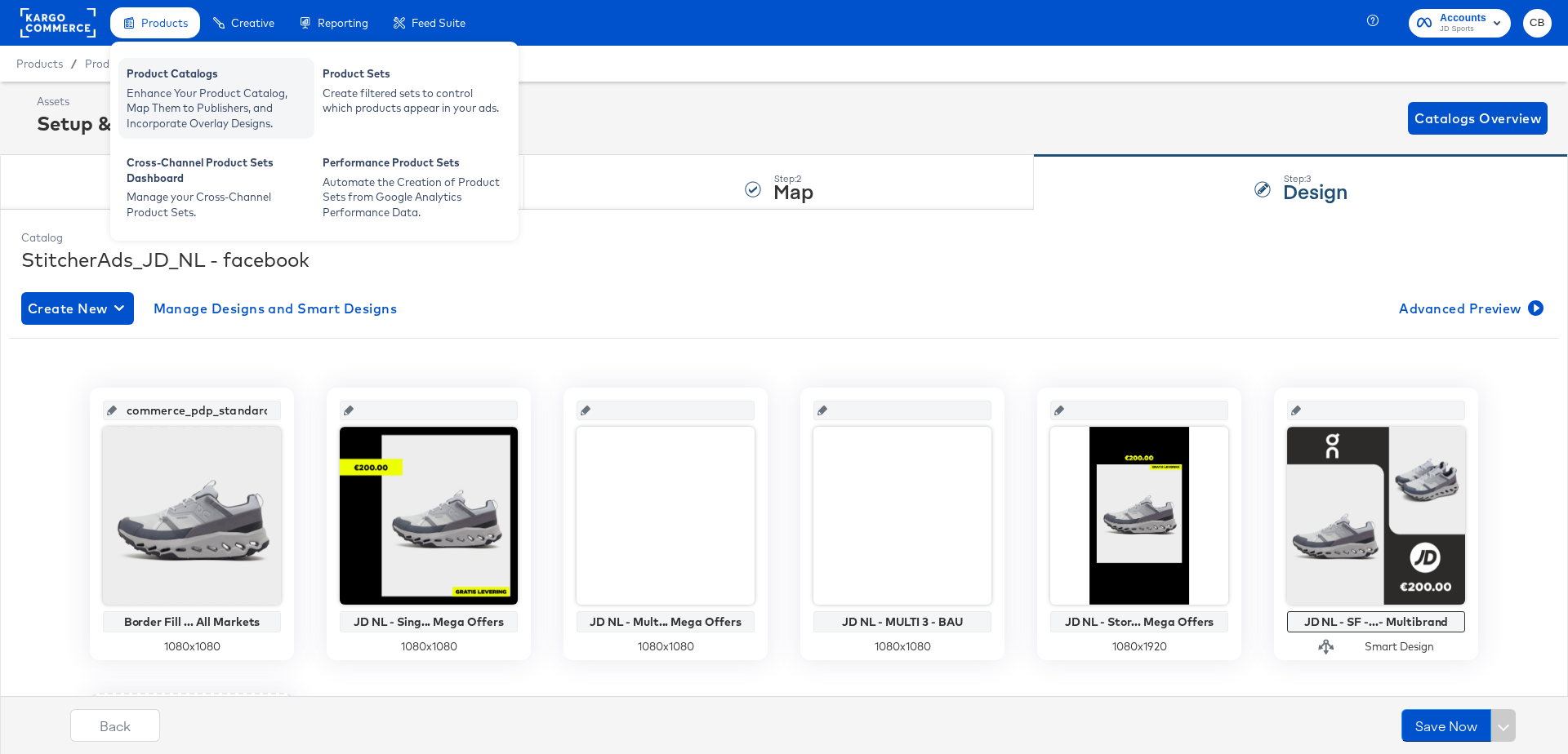
click at [161, 86] on div "Enhance Your Product Catalog, Map Them to Publishers, and Incorporate Overlay D…" at bounding box center [216, 109] width 180 height 46
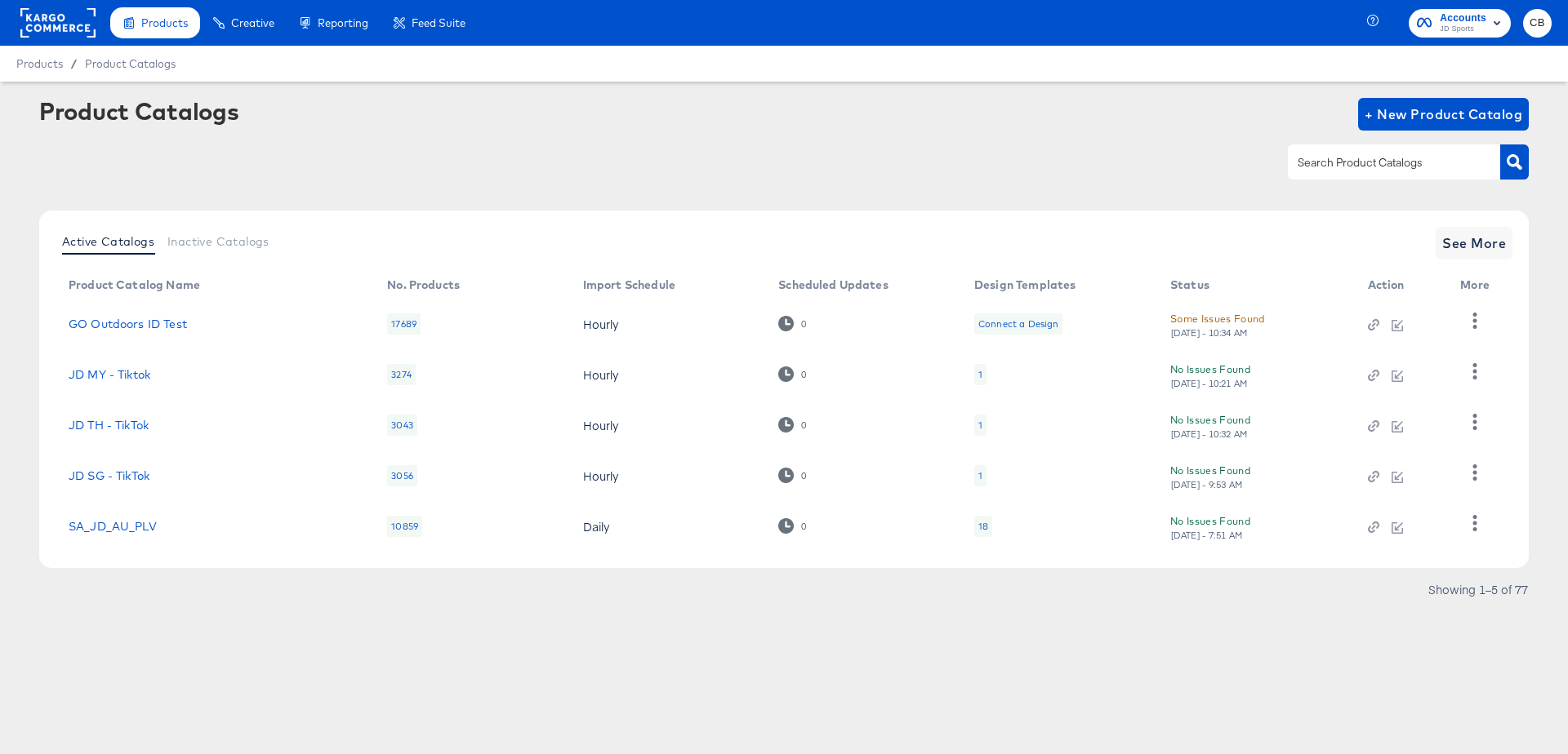
click at [1342, 173] on div at bounding box center [1394, 162] width 213 height 35
type input "outdoors"
click at [1509, 159] on icon "button" at bounding box center [1514, 162] width 16 height 16
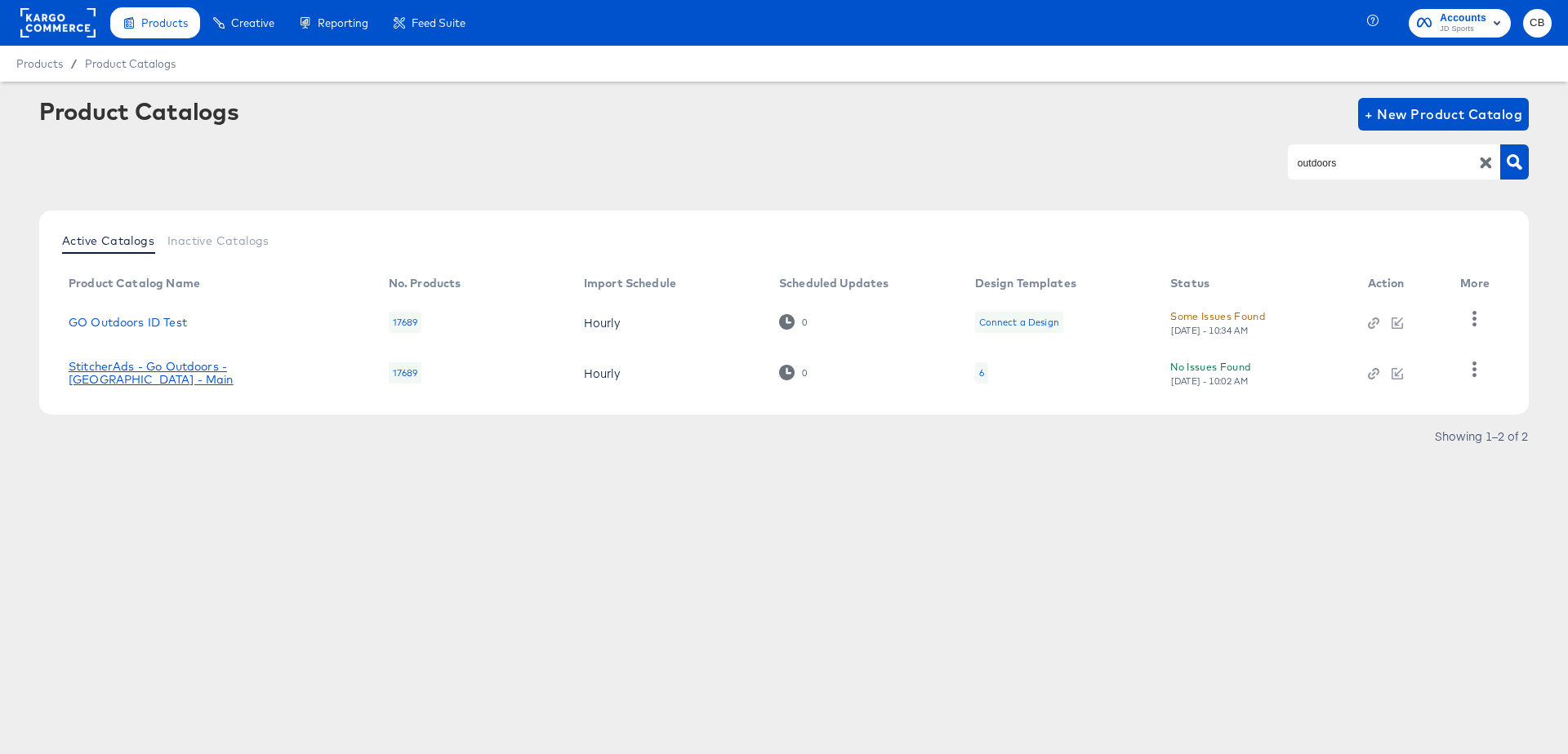
click at [190, 375] on link "StitcherAds - Go Outdoors - [GEOGRAPHIC_DATA] - Main" at bounding box center [212, 372] width 288 height 26
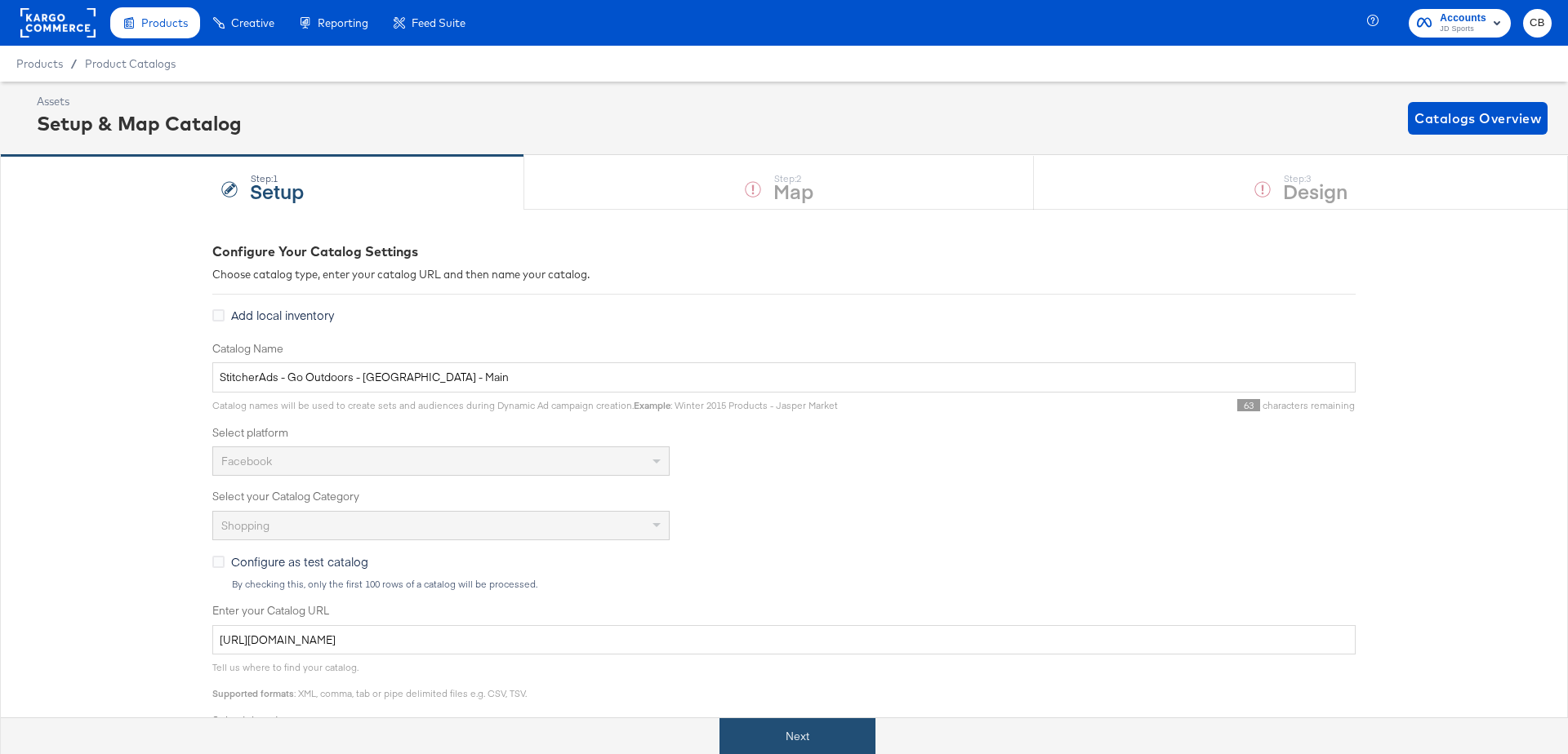
click at [770, 723] on button "Next" at bounding box center [797, 737] width 156 height 37
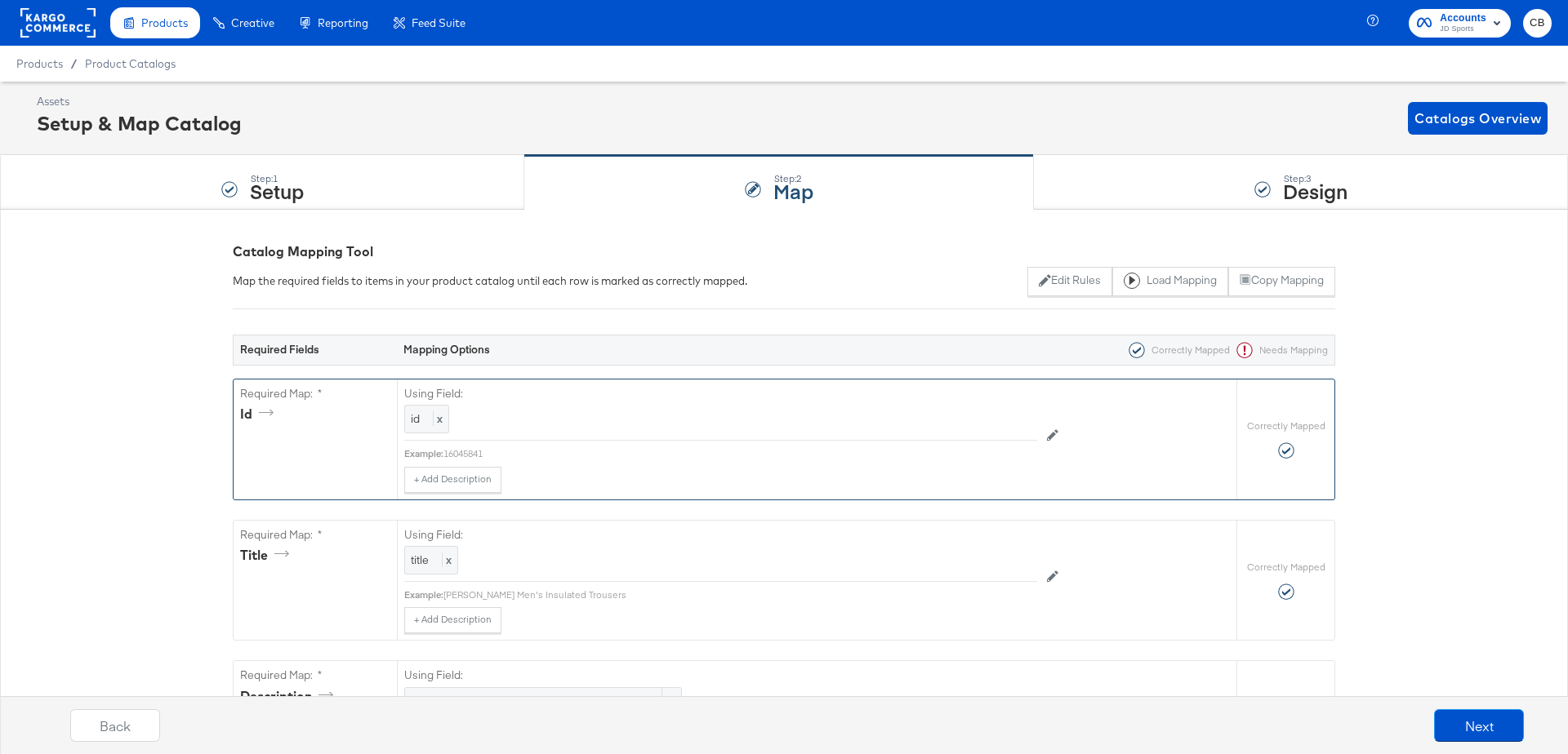
click at [455, 450] on div "16045841" at bounding box center [741, 454] width 594 height 13
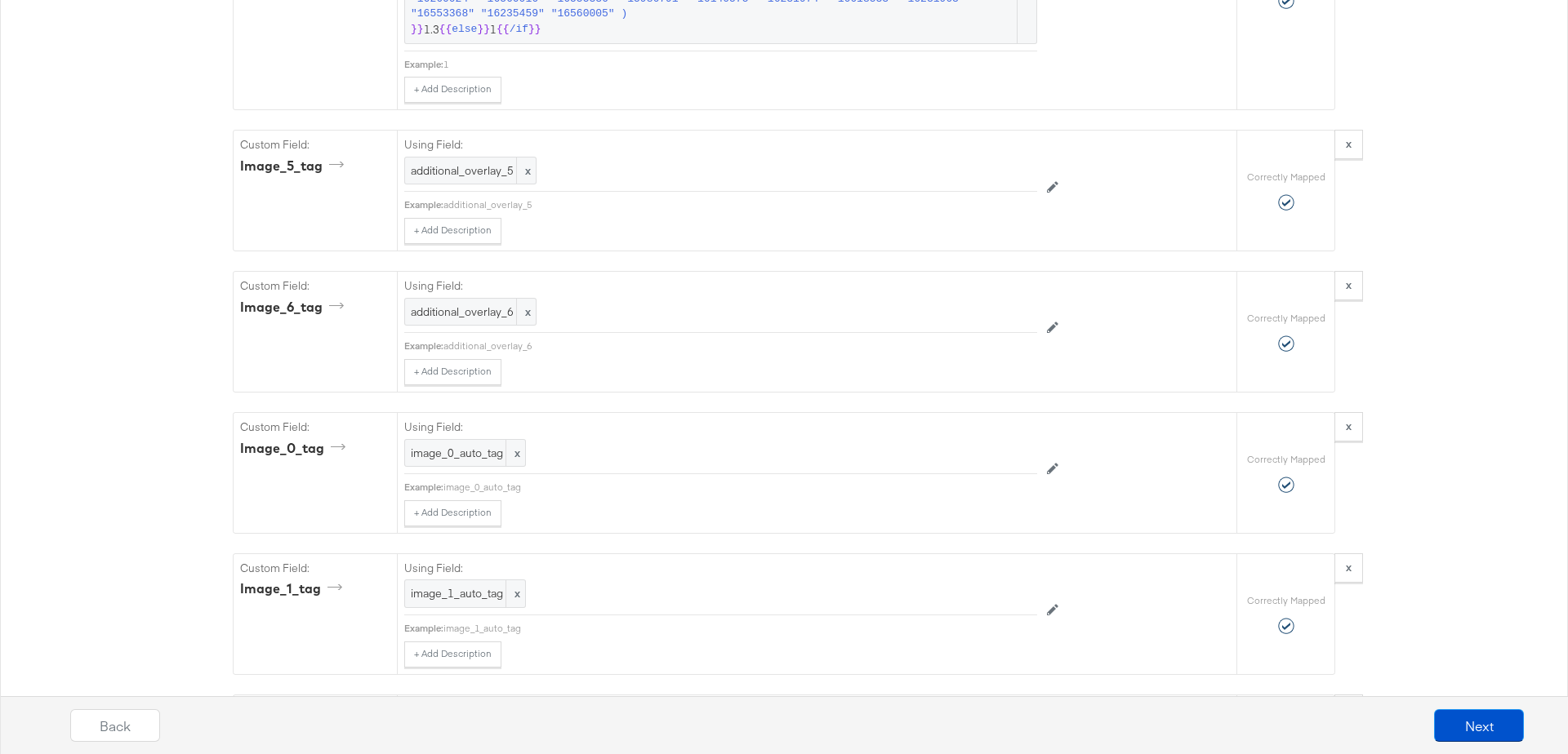
scroll to position [3314, 0]
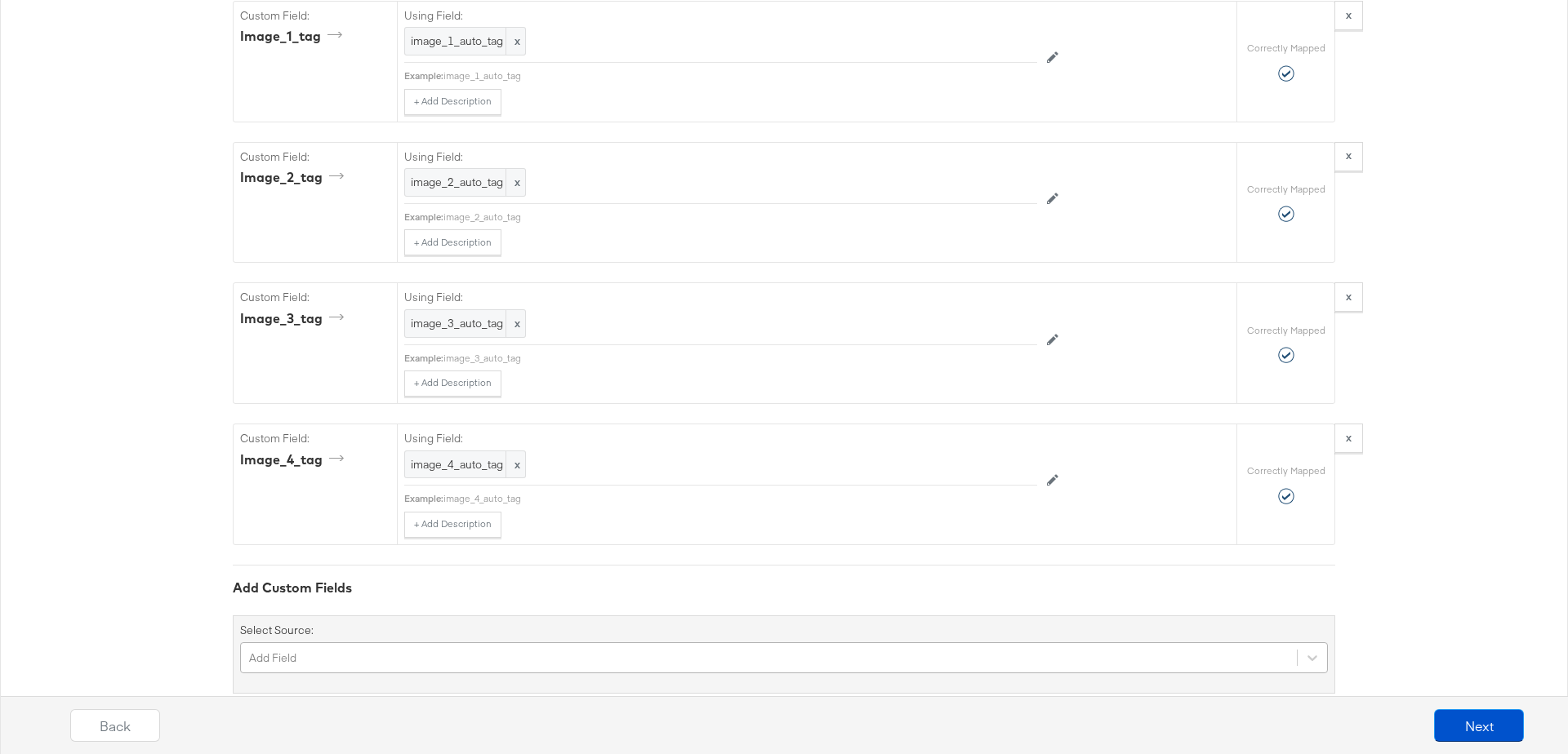
click at [334, 643] on div "Add Field" at bounding box center [784, 658] width 1088 height 31
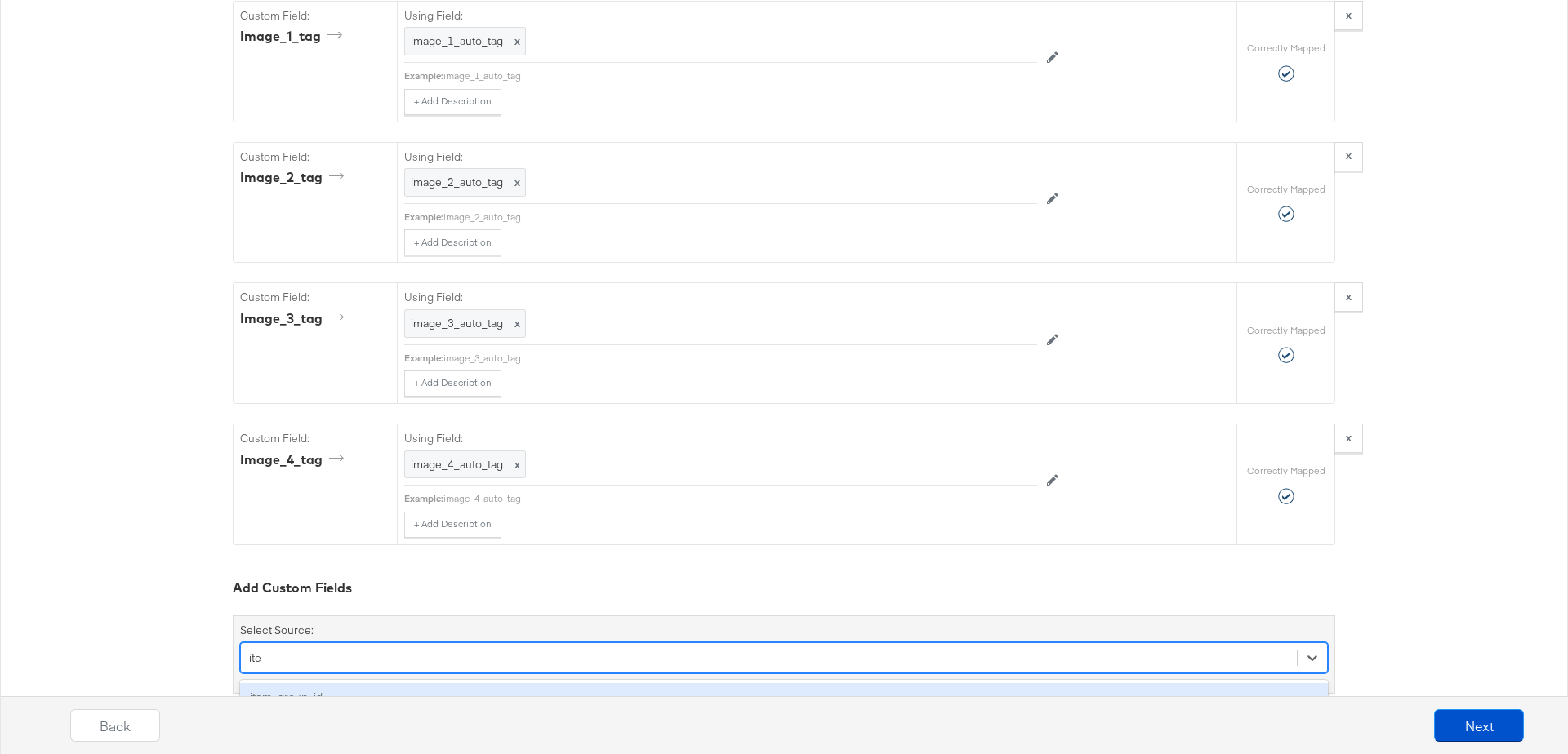
type input "item"
click at [306, 684] on div "item_group_id" at bounding box center [784, 697] width 1088 height 28
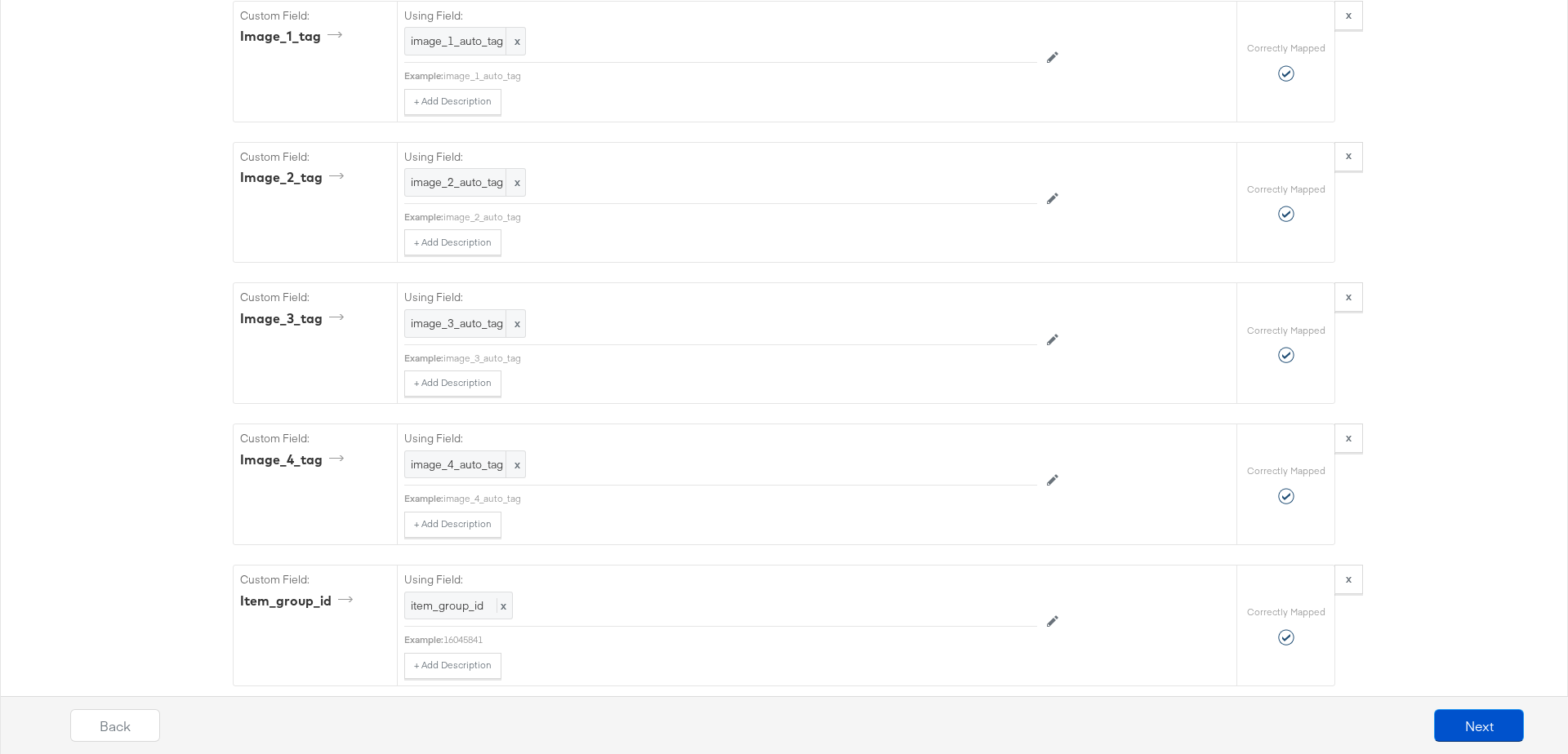
scroll to position [3452, 0]
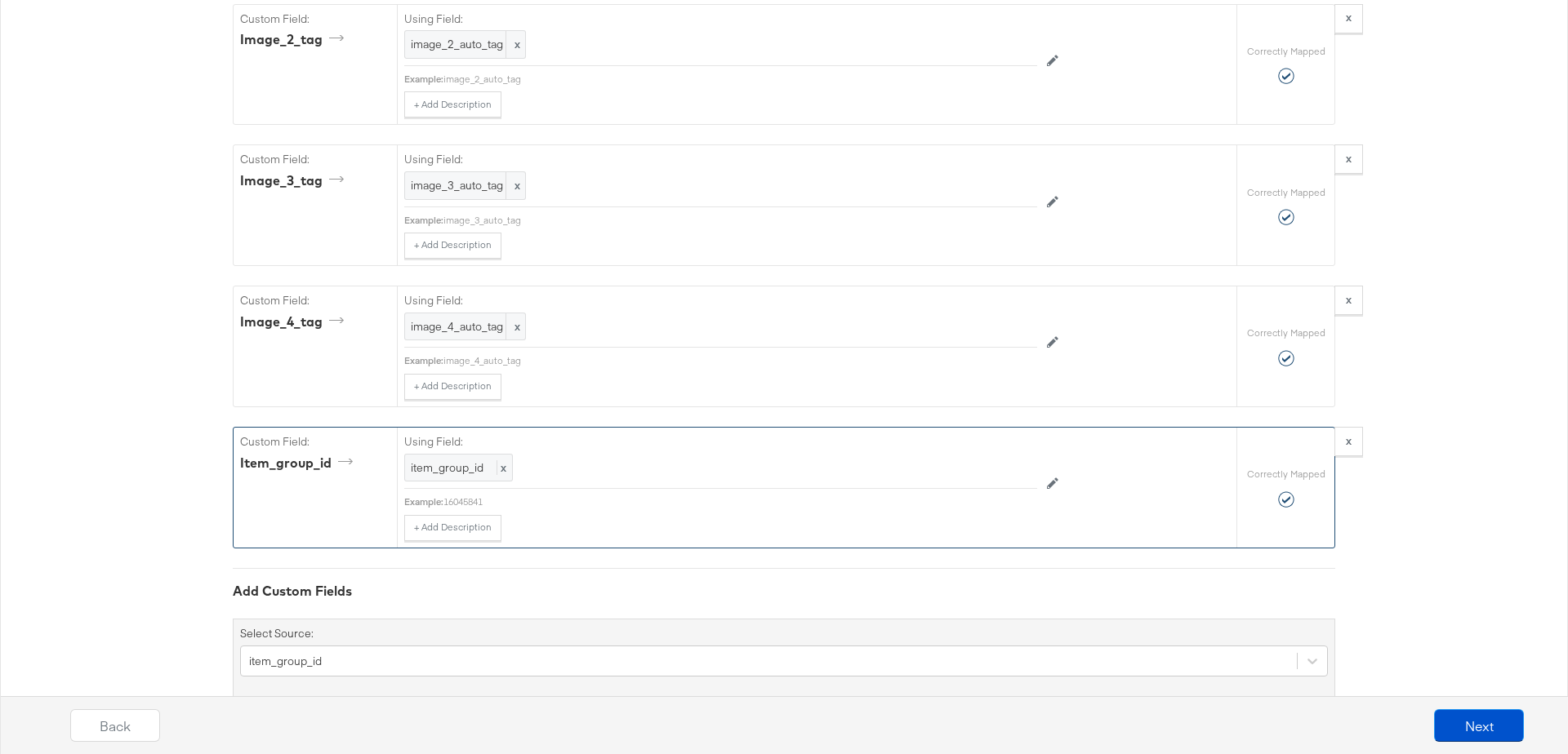
click at [476, 496] on div "16045841" at bounding box center [741, 502] width 594 height 13
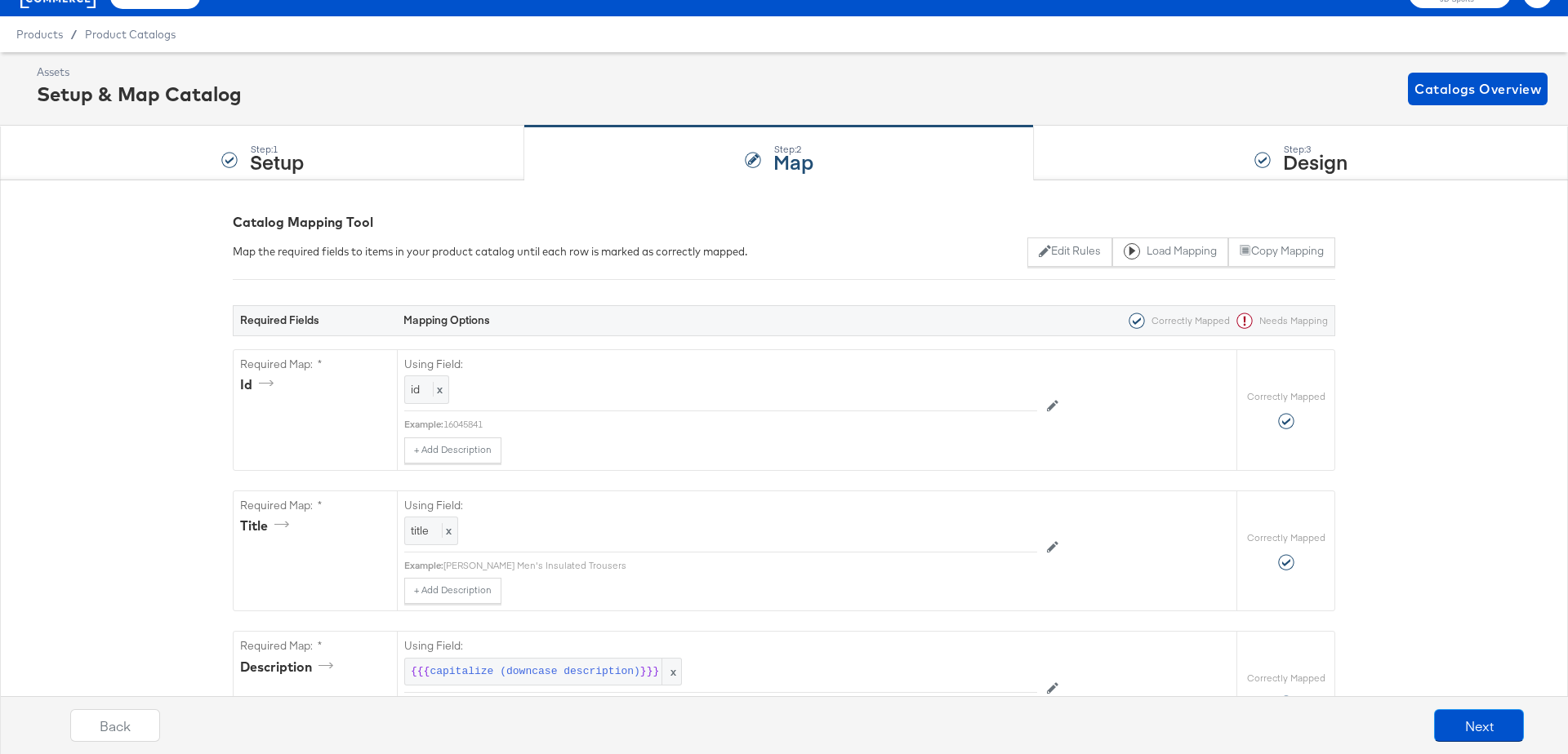
scroll to position [0, 0]
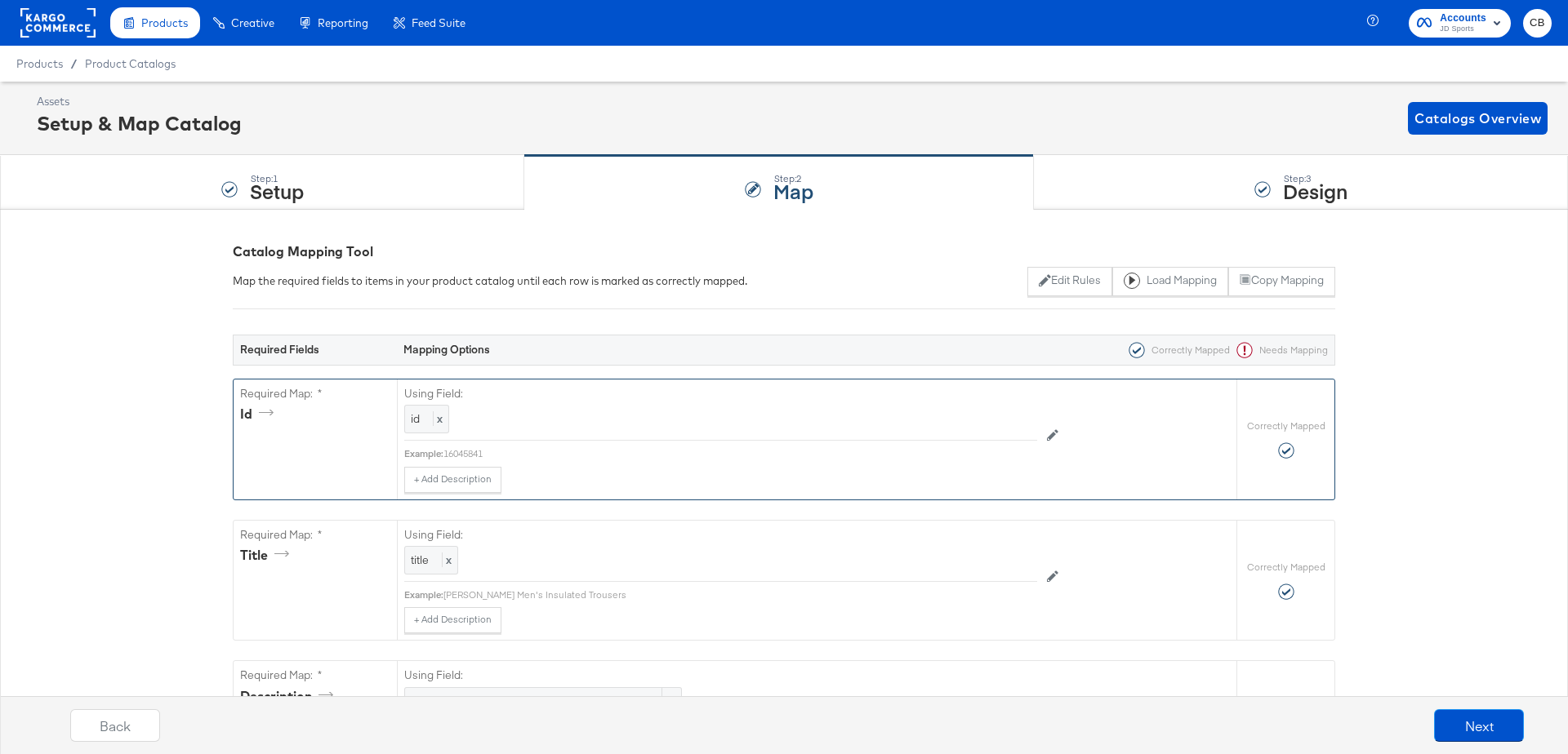
click at [467, 451] on div "16045841" at bounding box center [741, 454] width 594 height 13
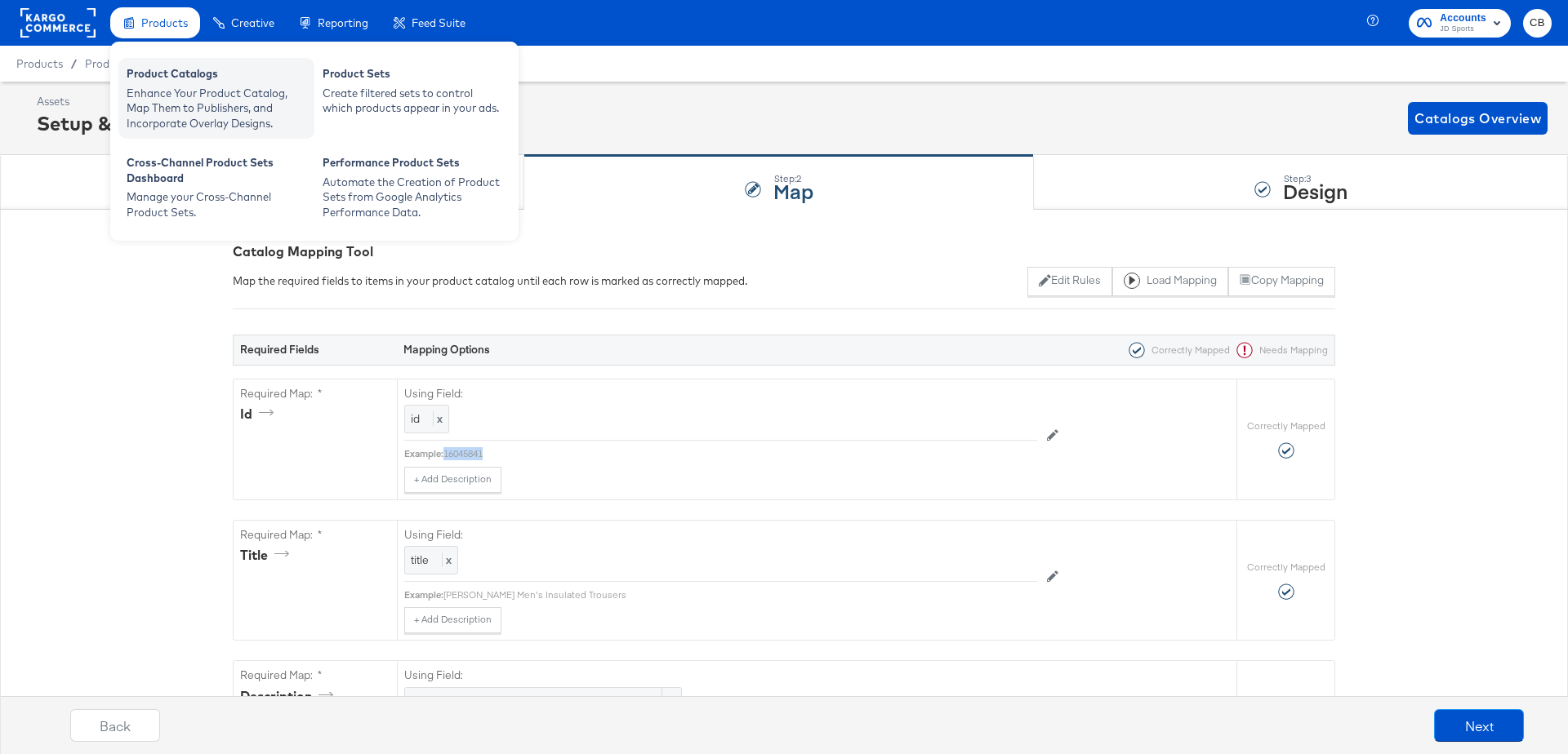
click at [178, 89] on div "Enhance Your Product Catalog, Map Them to Publishers, and Incorporate Overlay D…" at bounding box center [216, 109] width 180 height 46
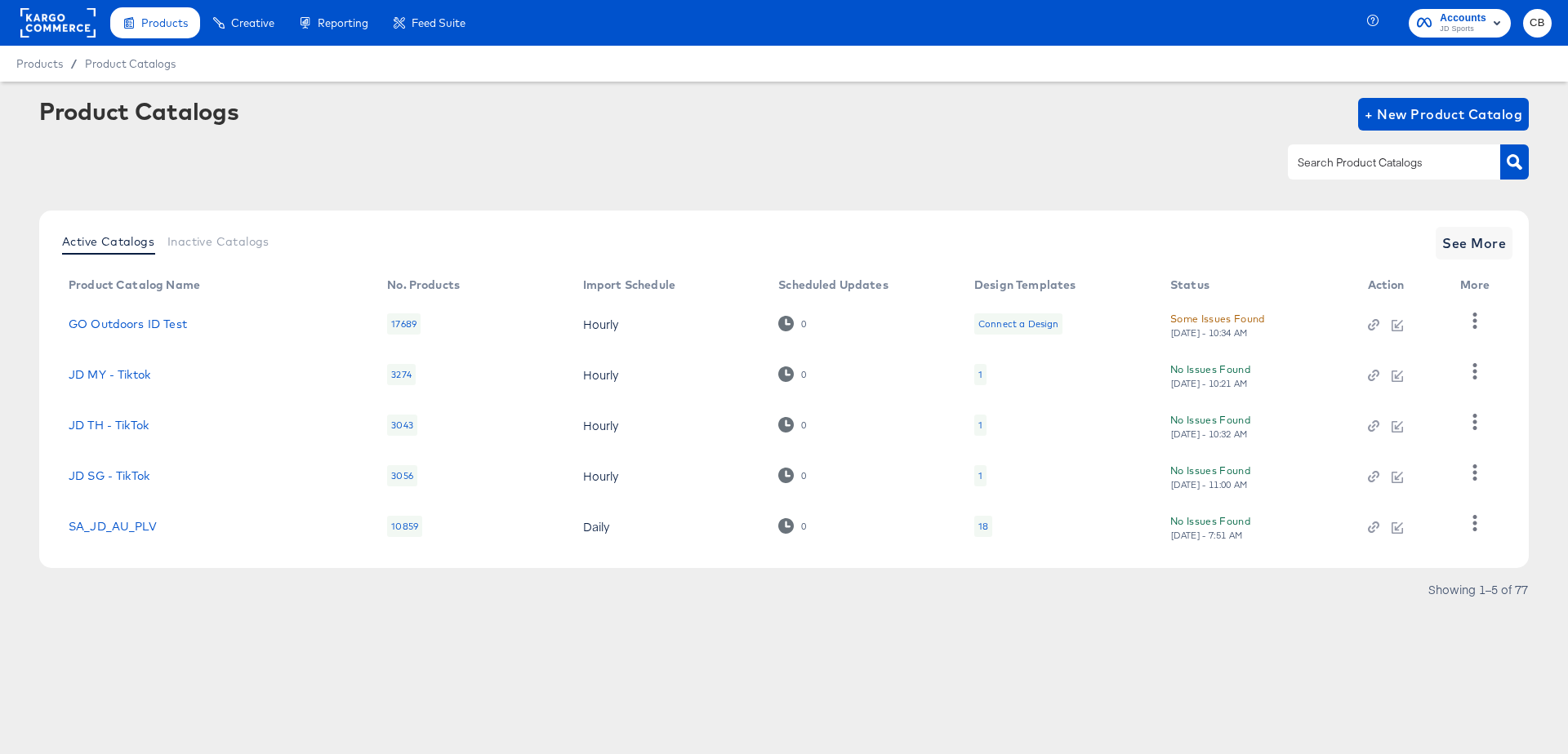
click at [1373, 163] on input "text" at bounding box center [1382, 162] width 174 height 19
type input "outdoor"
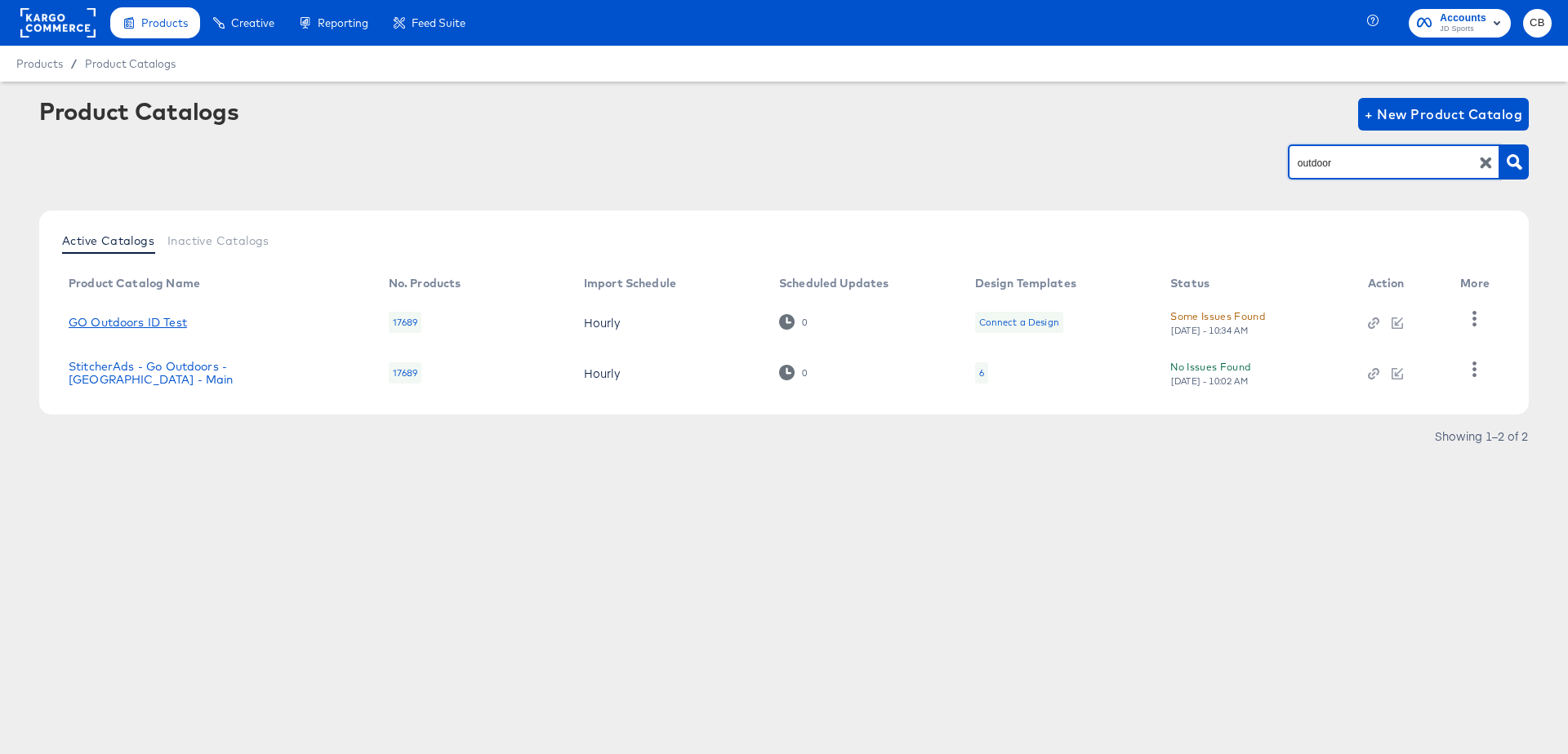
click at [121, 327] on link "GO Outdoors ID Test" at bounding box center [128, 322] width 119 height 13
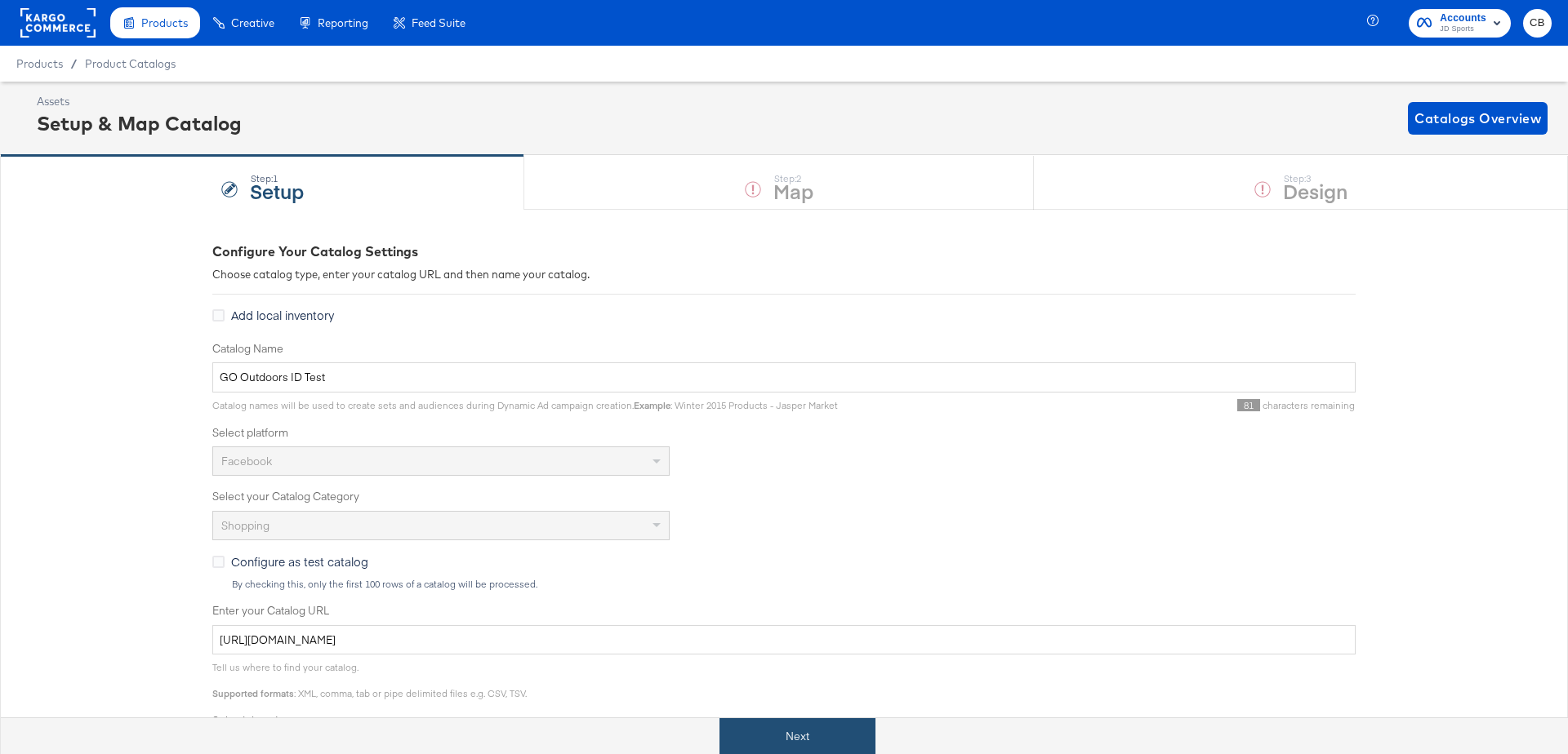
click at [763, 719] on button "Next" at bounding box center [797, 737] width 156 height 37
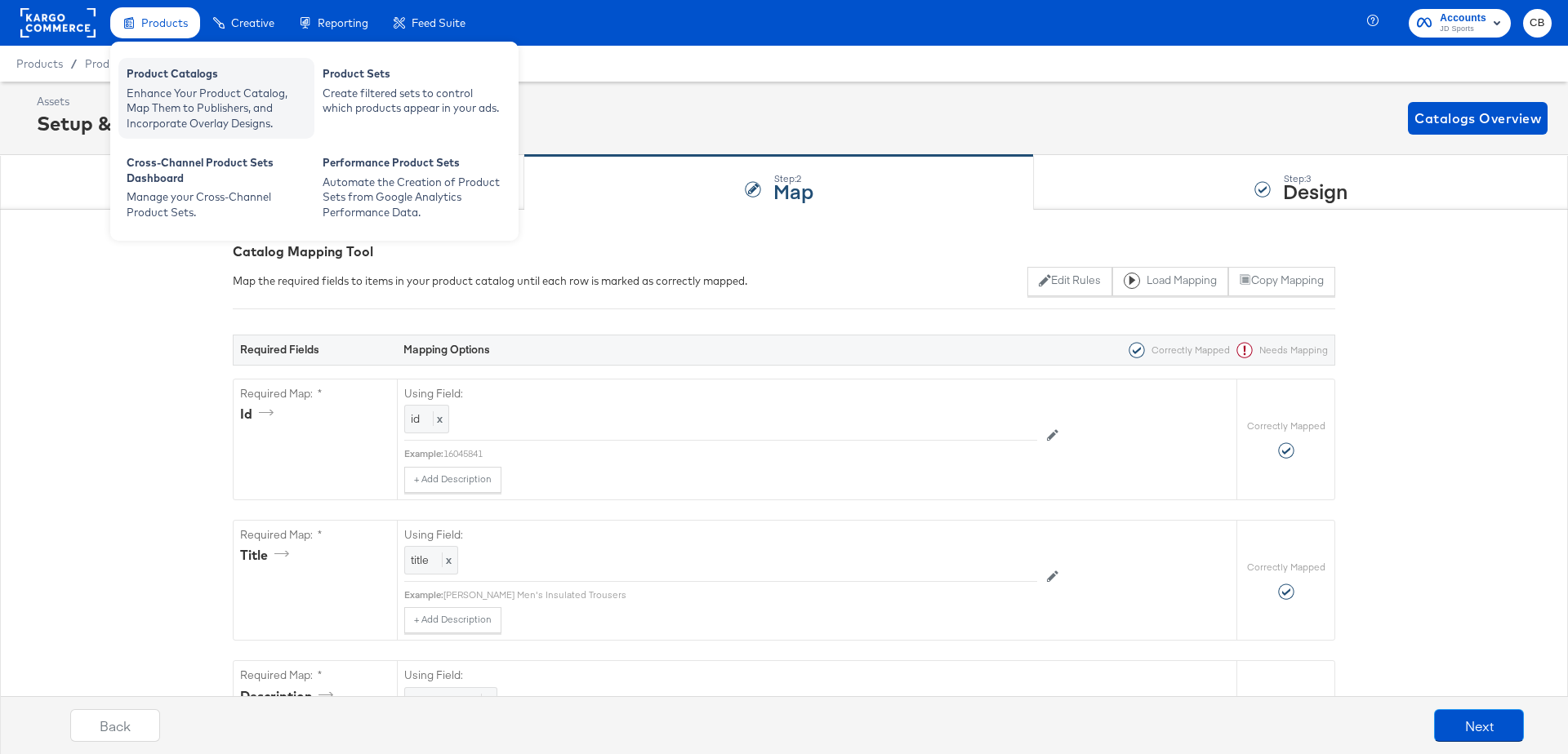
click at [169, 80] on div "Product Catalogs" at bounding box center [216, 75] width 180 height 19
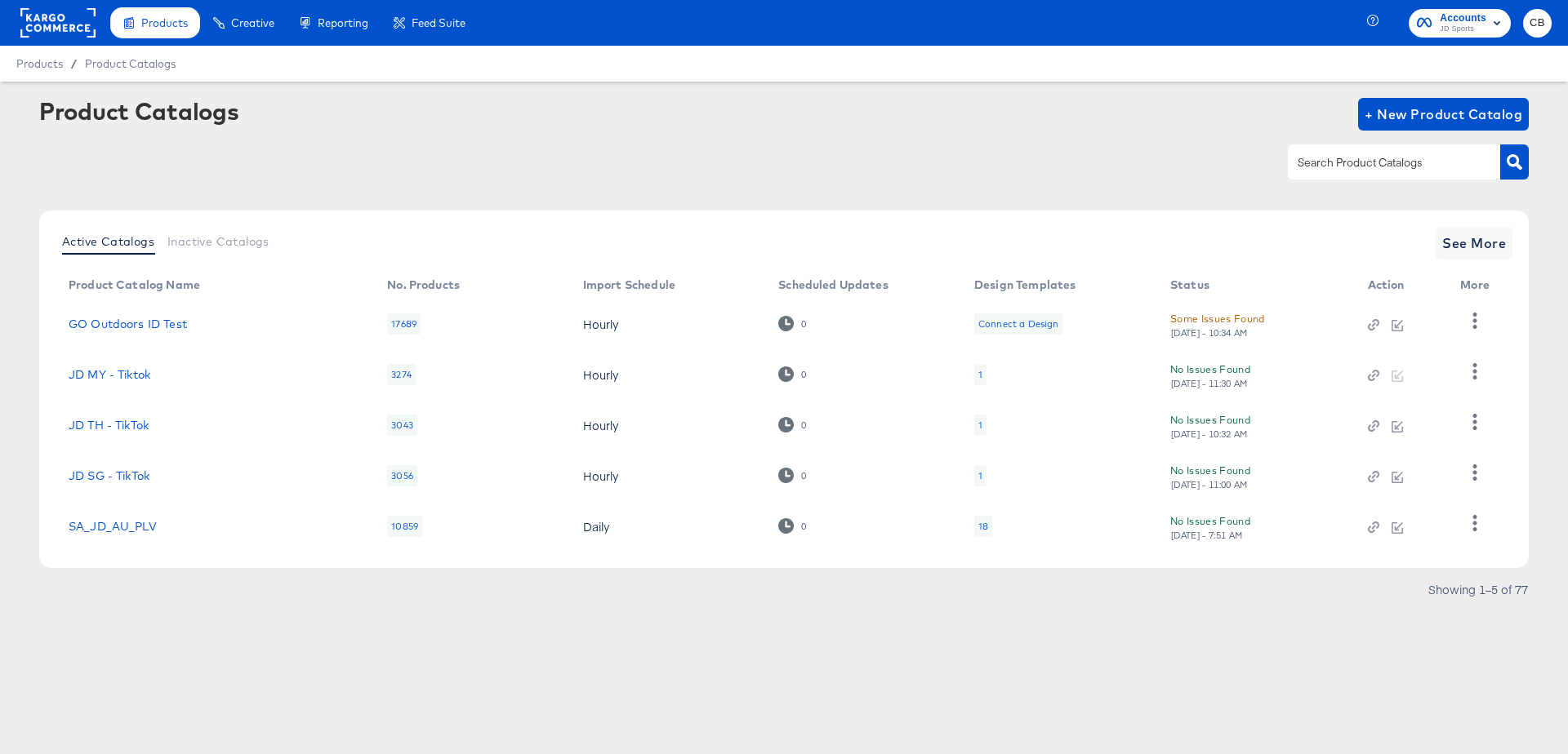
click at [1339, 164] on input "text" at bounding box center [1382, 162] width 174 height 19
type input "NL"
click at [1515, 164] on icon "button" at bounding box center [1514, 162] width 16 height 16
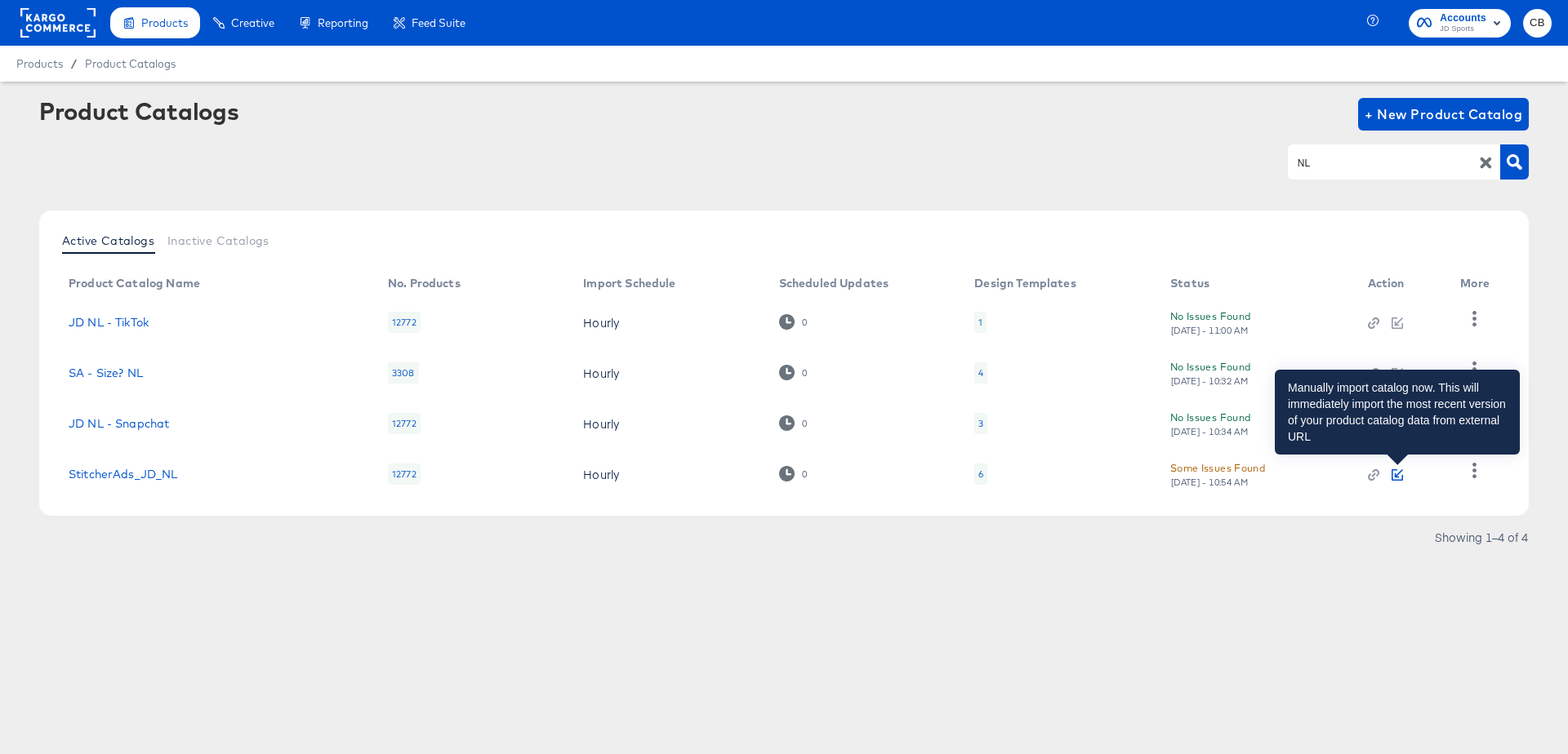
click at [1398, 473] on icon "button" at bounding box center [1399, 473] width 8 height 8
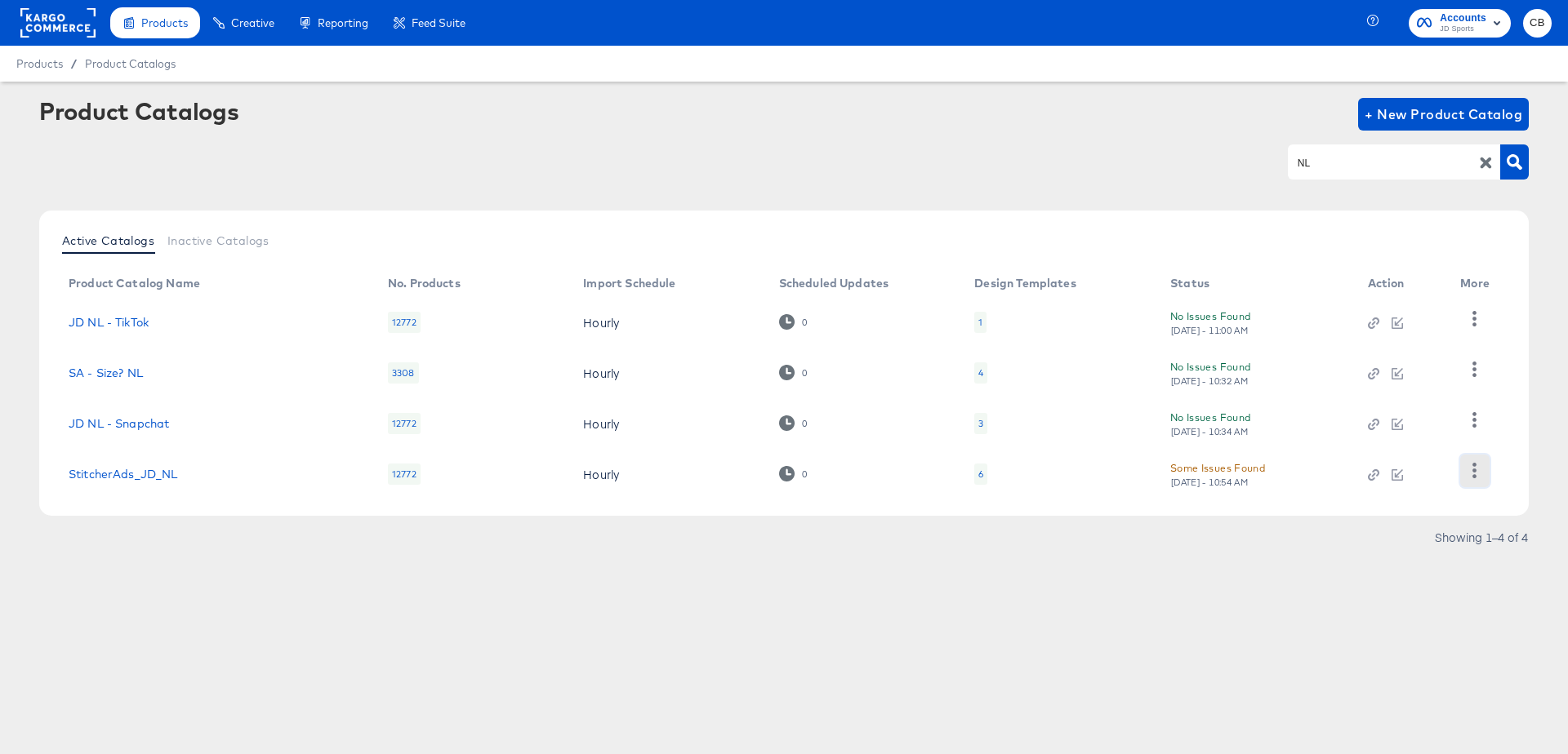
click at [1480, 466] on icon "button" at bounding box center [1474, 470] width 16 height 16
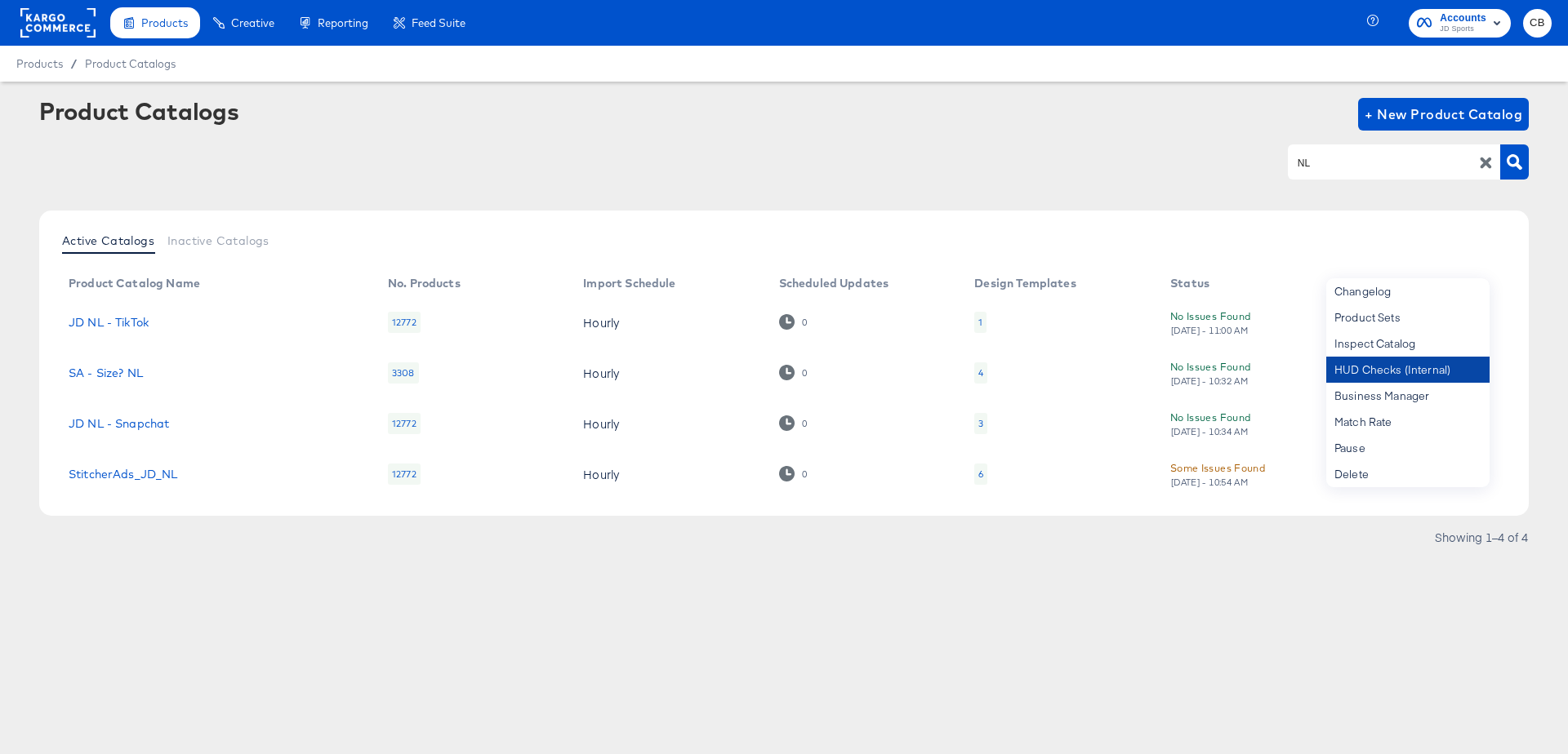
click at [1358, 360] on div "HUD Checks (Internal)" at bounding box center [1408, 370] width 163 height 26
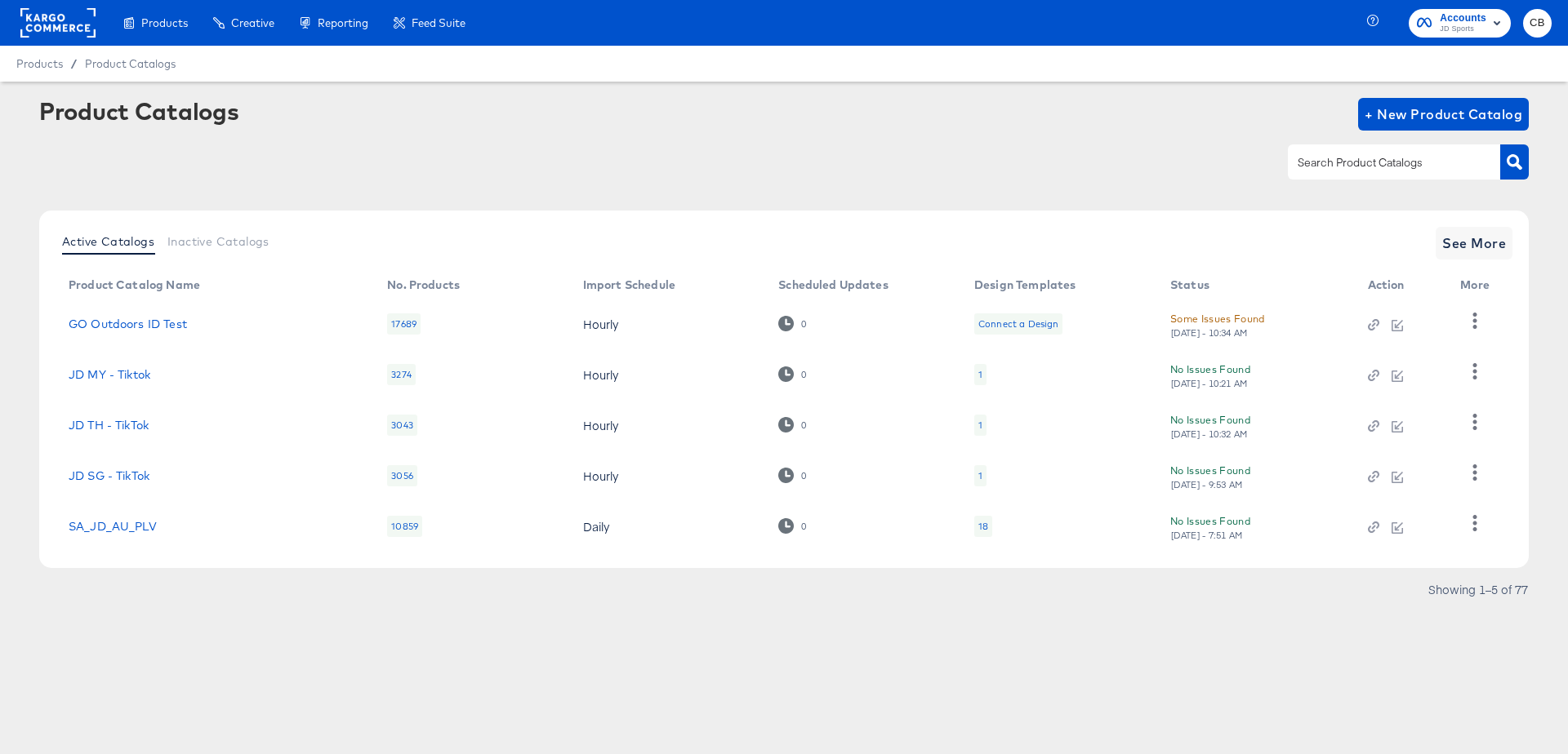
click at [1292, 164] on div at bounding box center [1394, 162] width 213 height 35
type input "main"
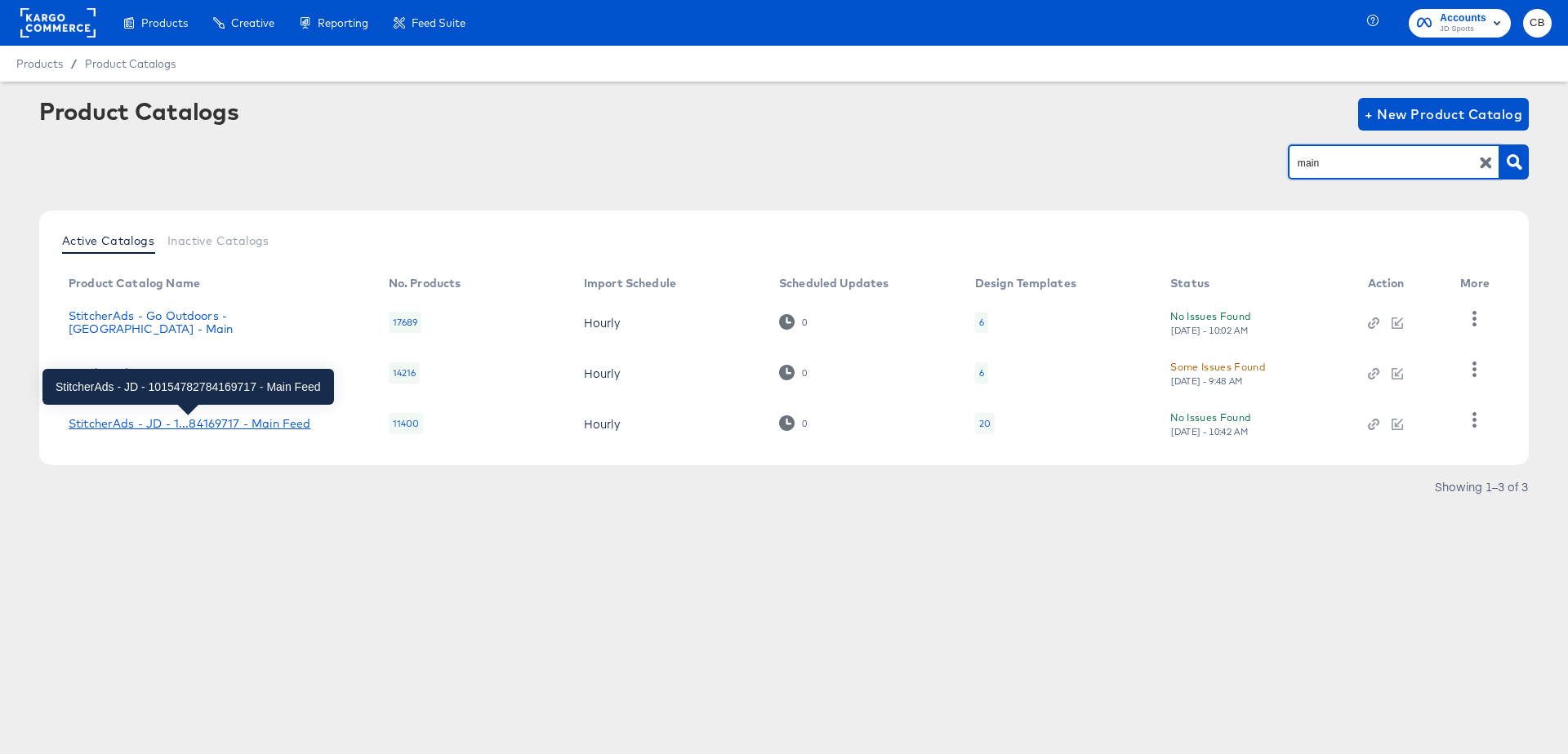
click at [211, 424] on div "StitcherAds - JD - 1...84169717 - Main Feed" at bounding box center [189, 424] width 242 height 13
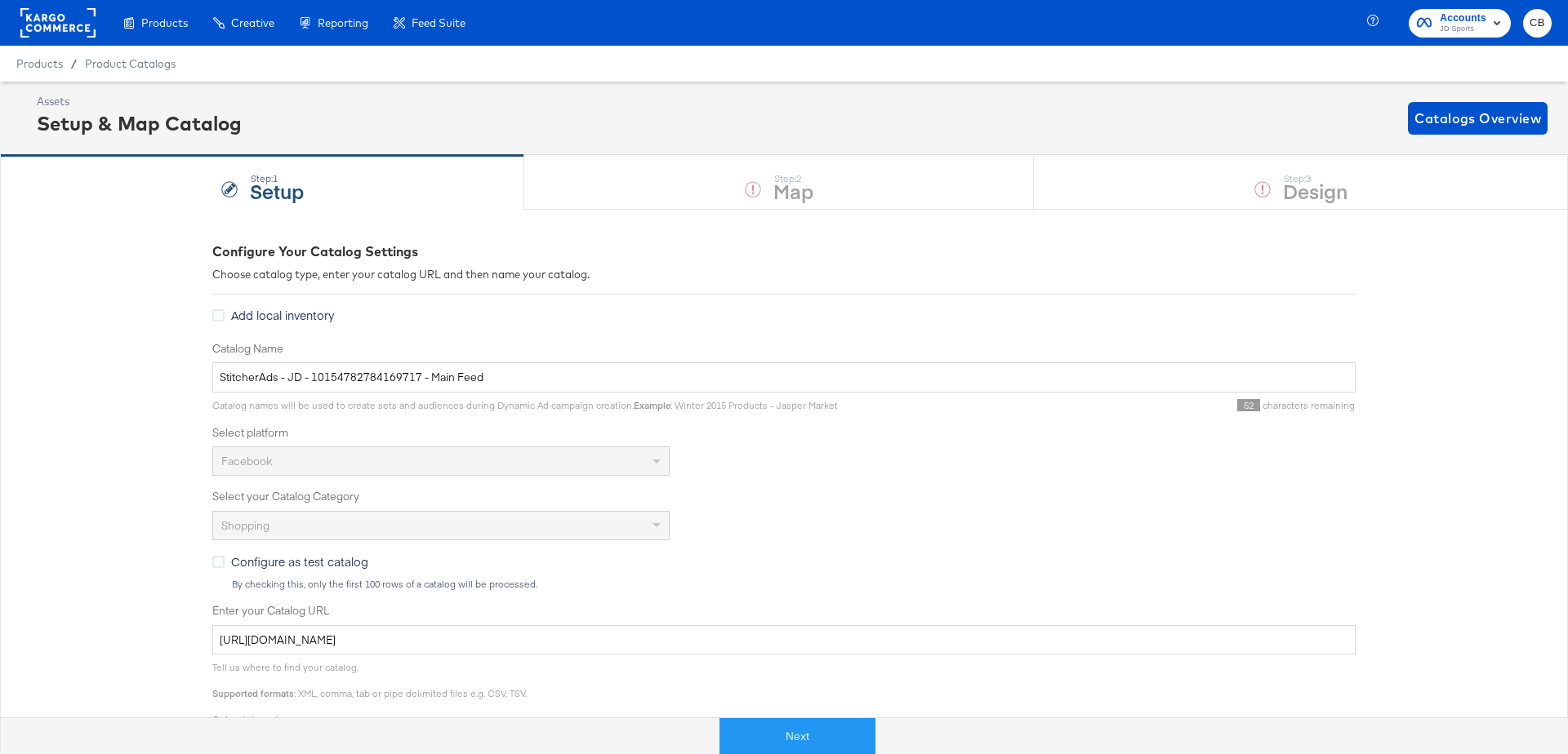
click at [765, 716] on div "Next" at bounding box center [796, 730] width 1568 height 49
click at [782, 727] on button "Next" at bounding box center [797, 737] width 156 height 37
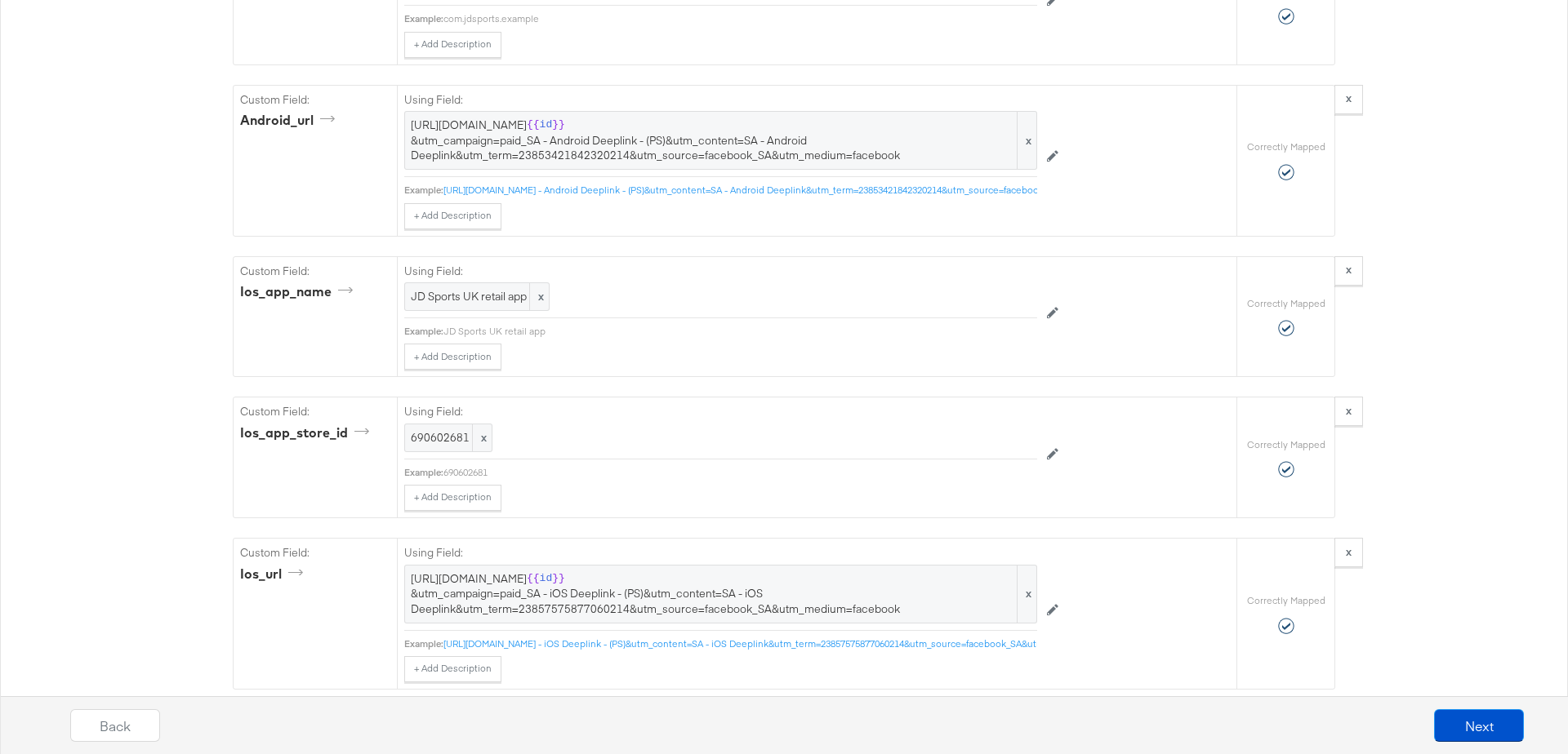
scroll to position [3790, 0]
click at [489, 288] on span "JD Sports UK retail app" at bounding box center [477, 296] width 132 height 16
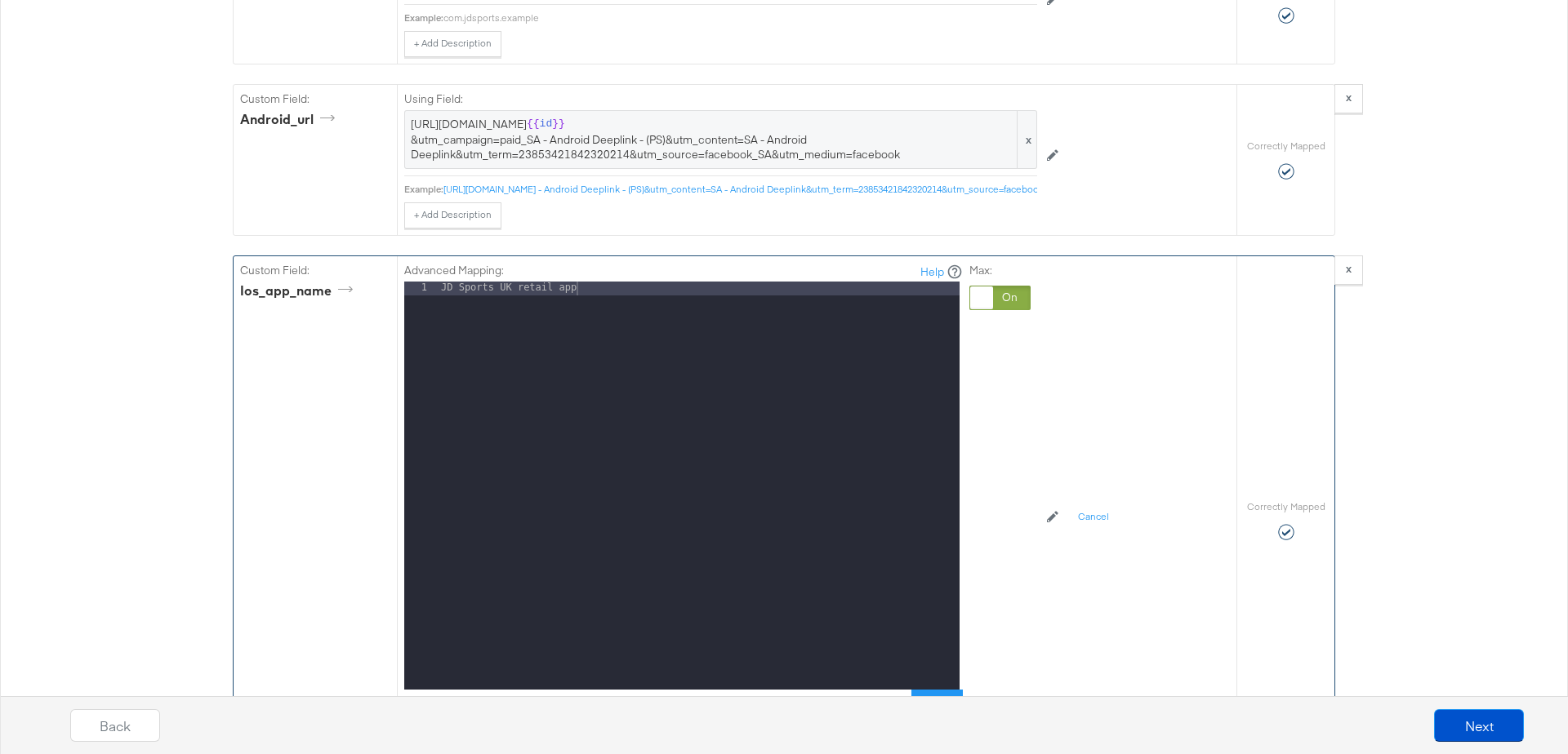
click at [577, 282] on div "JD Sports UK retail app" at bounding box center [699, 499] width 522 height 435
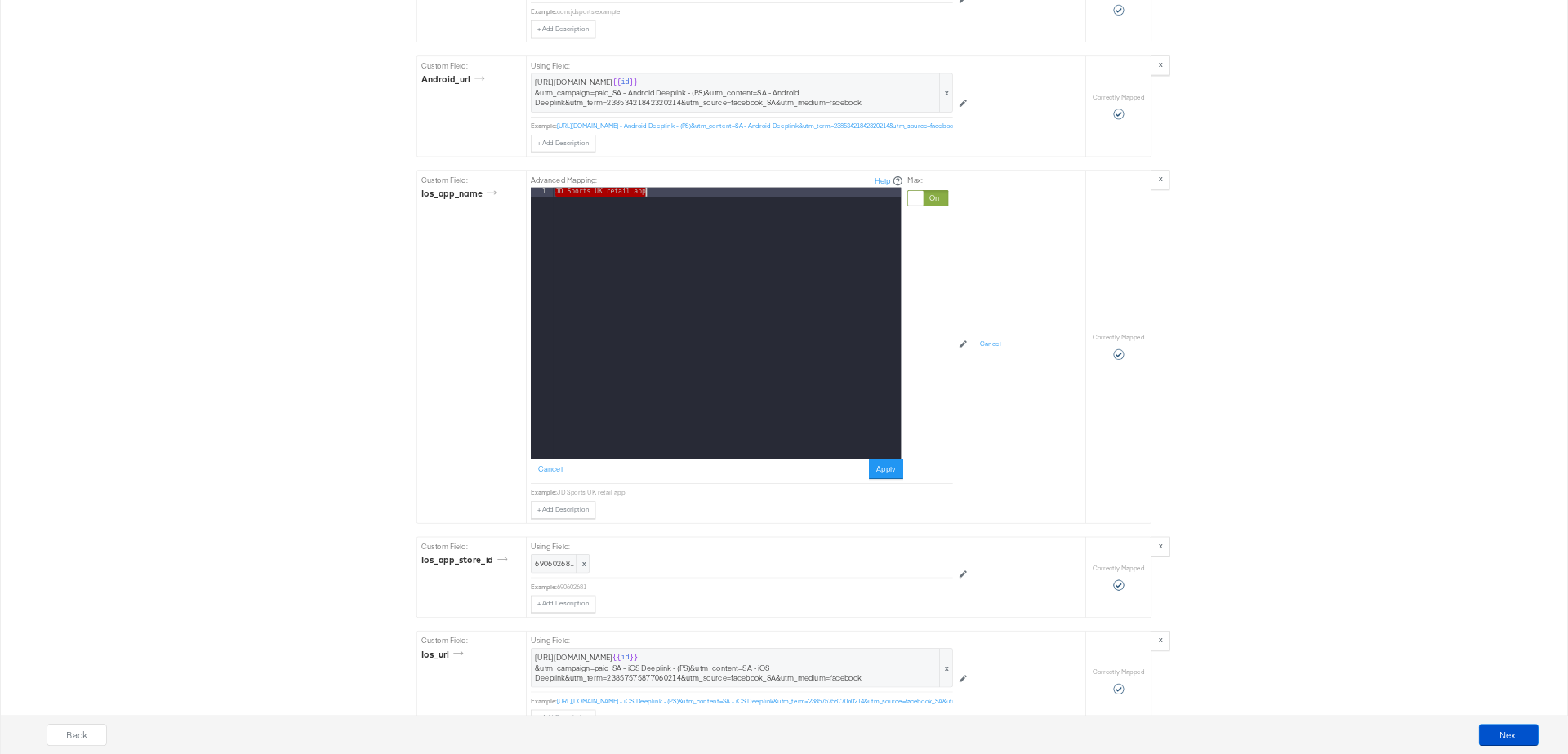
scroll to position [3791, 0]
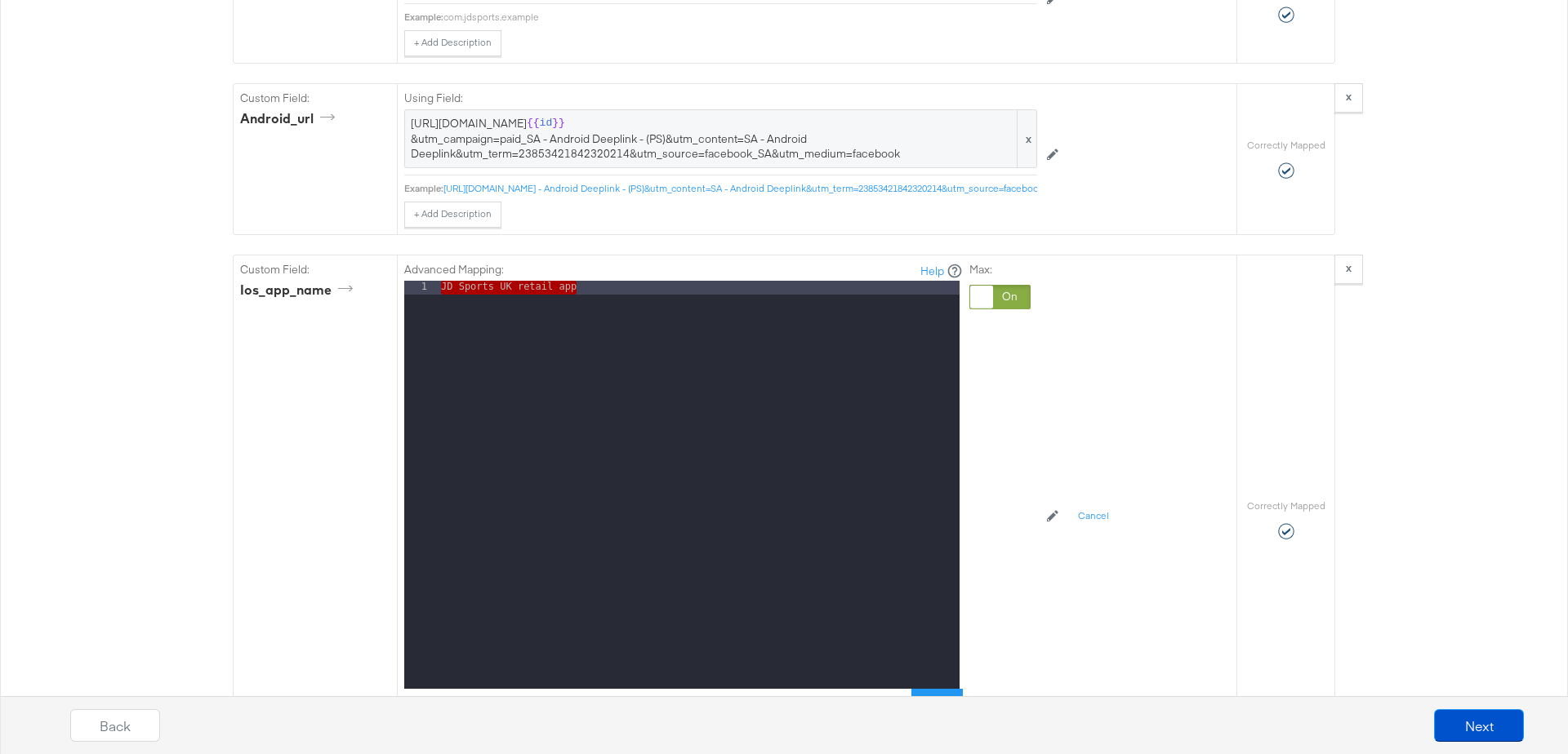
click at [147, 371] on div "Catalog Mapping Tool Map the required fields to items in your product catalog u…" at bounding box center [784, 504] width 1568 height 8172
click at [435, 689] on button "Cancel" at bounding box center [434, 704] width 58 height 29
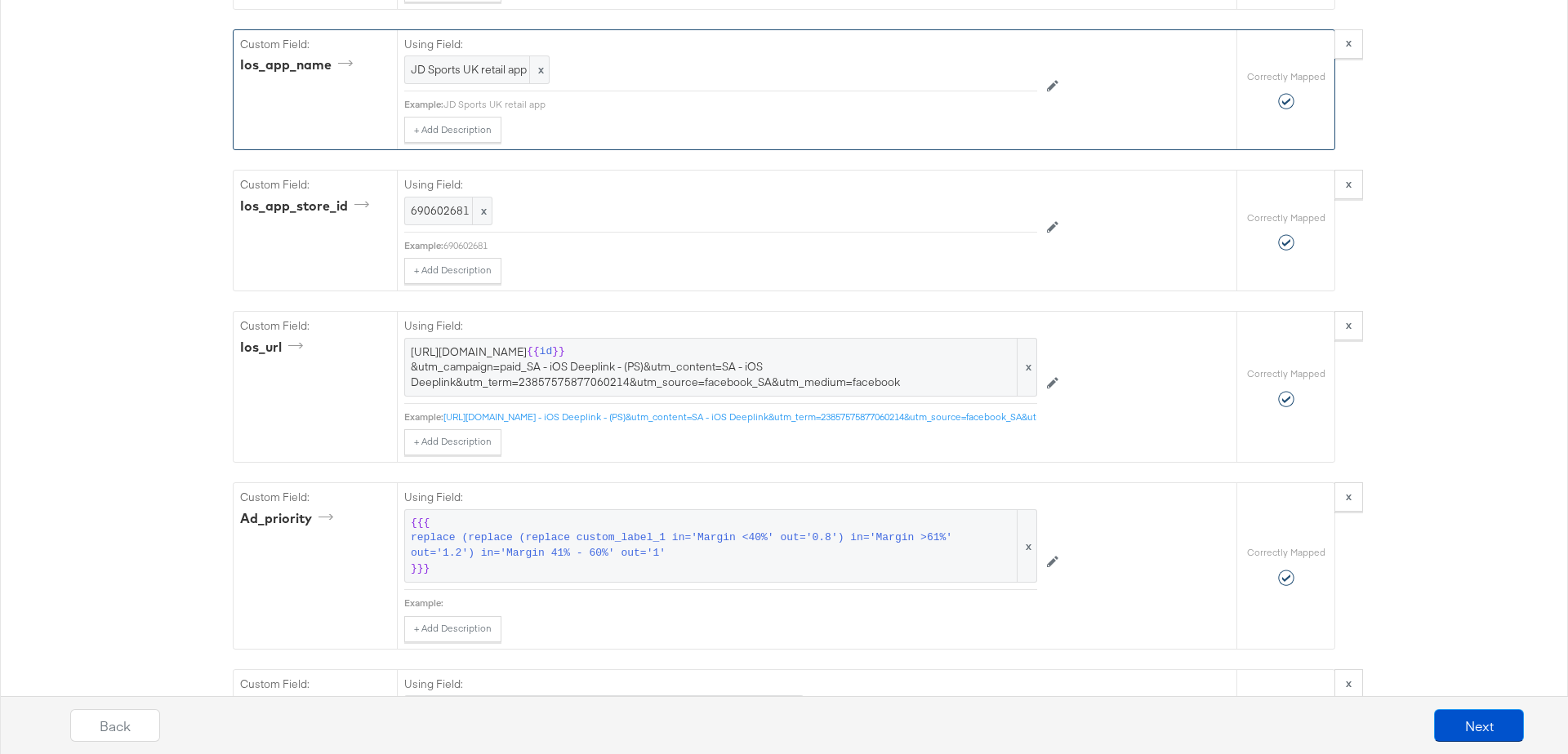
scroll to position [4035, 0]
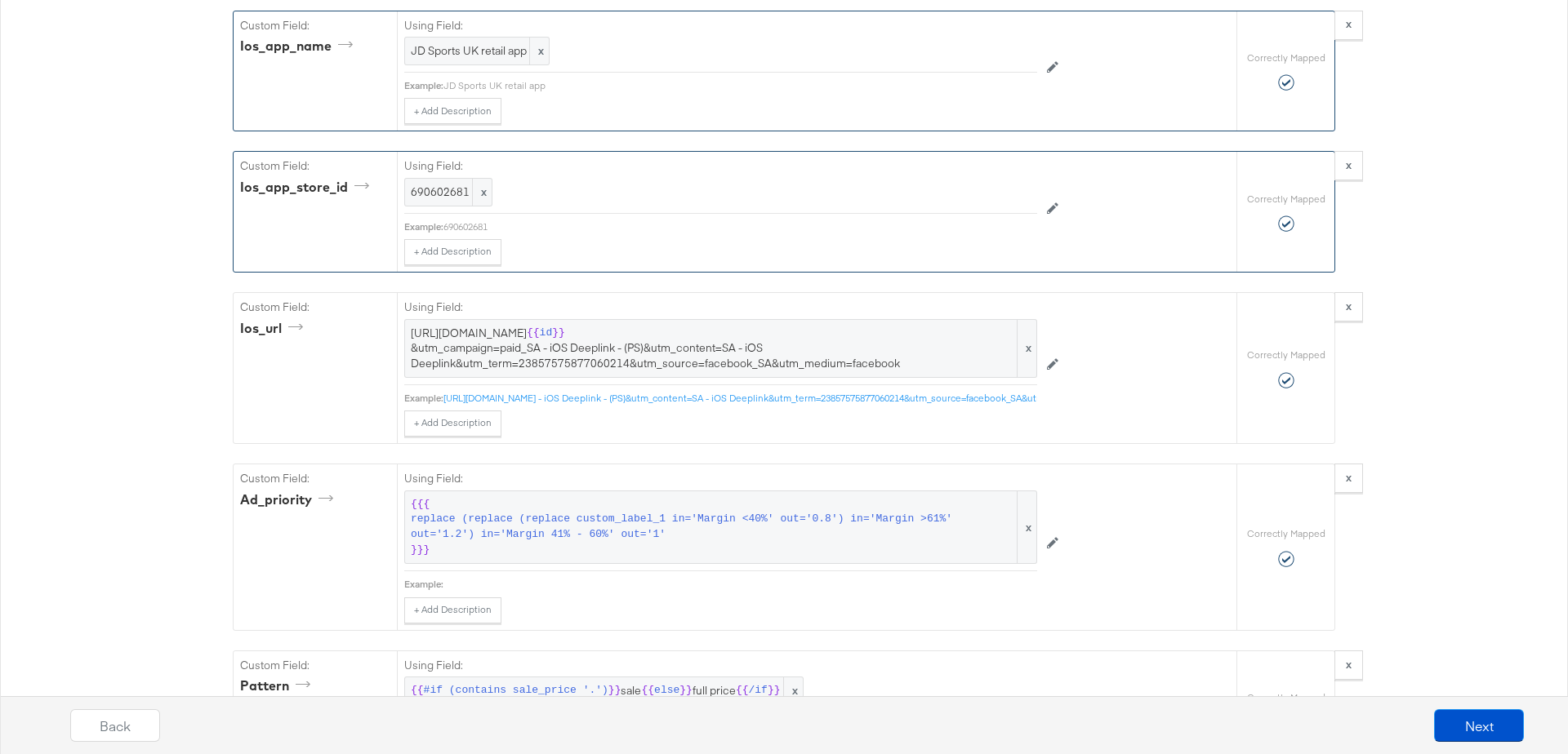
click at [468, 221] on div "690602681" at bounding box center [741, 227] width 594 height 13
copy div "690602681"
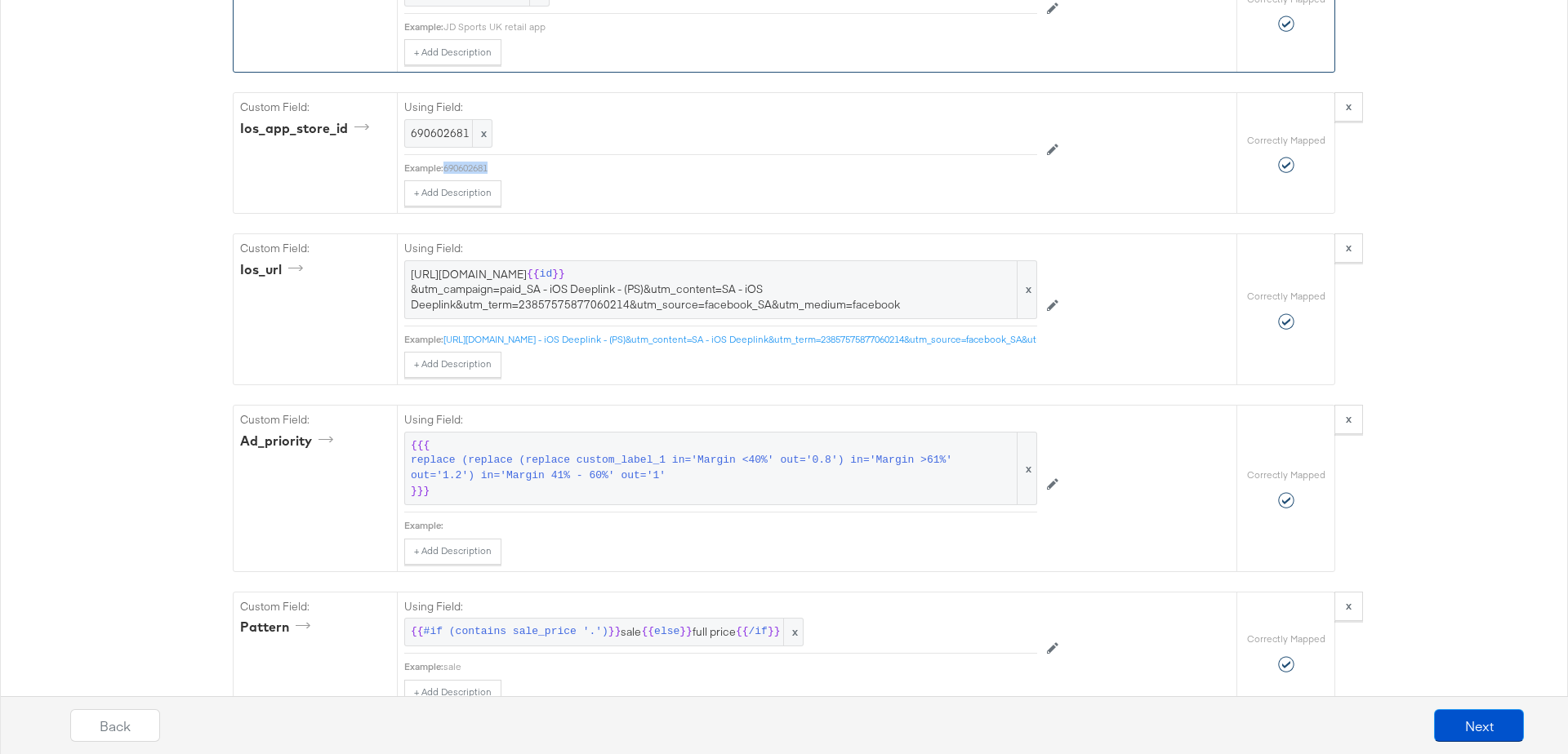
scroll to position [4098, 0]
click at [520, 263] on span "[URL][DOMAIN_NAME] {{ id }} &utm_campaign=paid_SA - iOS Deeplink - (PS)&utm_con…" at bounding box center [721, 286] width 620 height 46
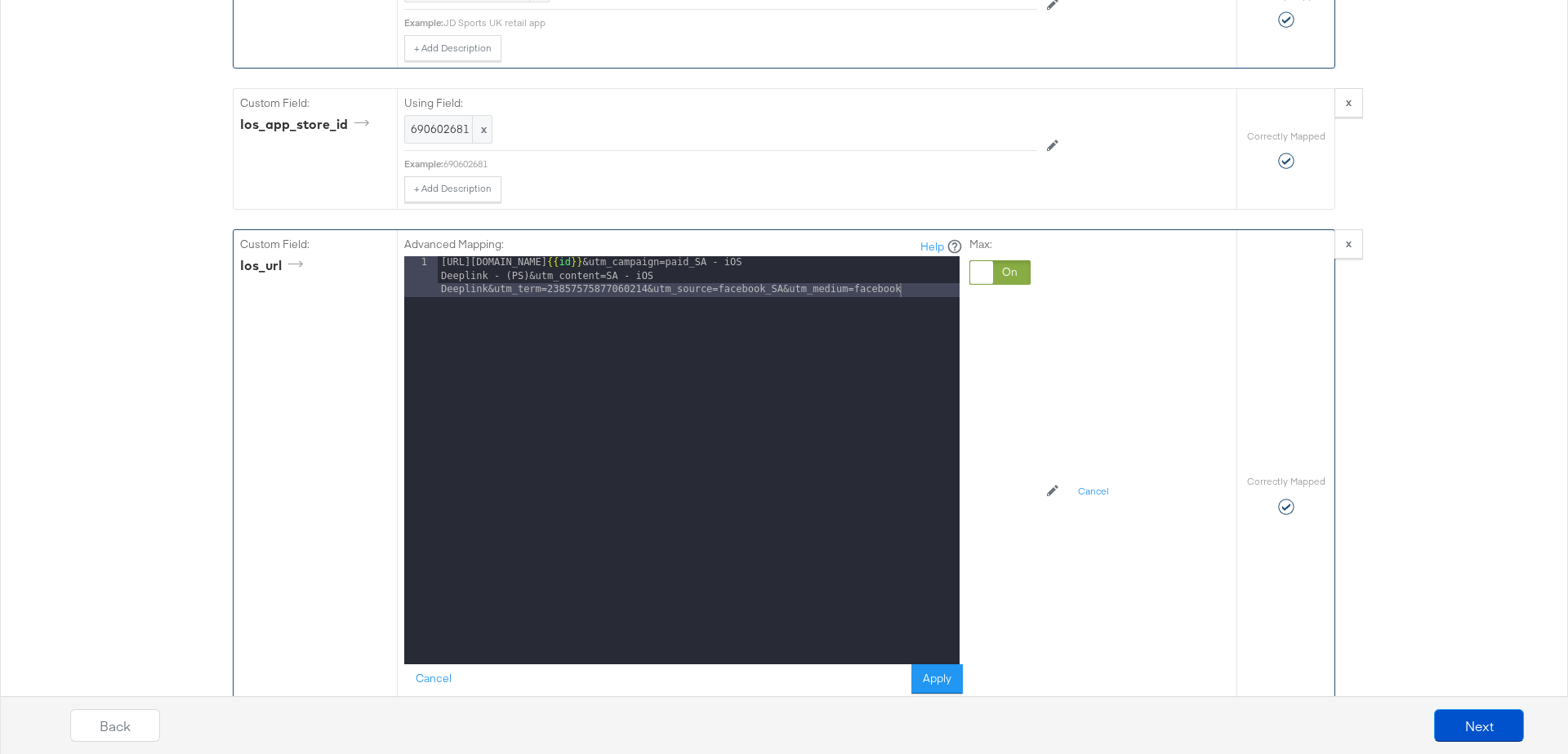
click at [840, 260] on div "[URL][DOMAIN_NAME] {{ id }} &utm_campaign=paid_SA - iOS Deeplink - (PS)&utm_con…" at bounding box center [699, 501] width 522 height 490
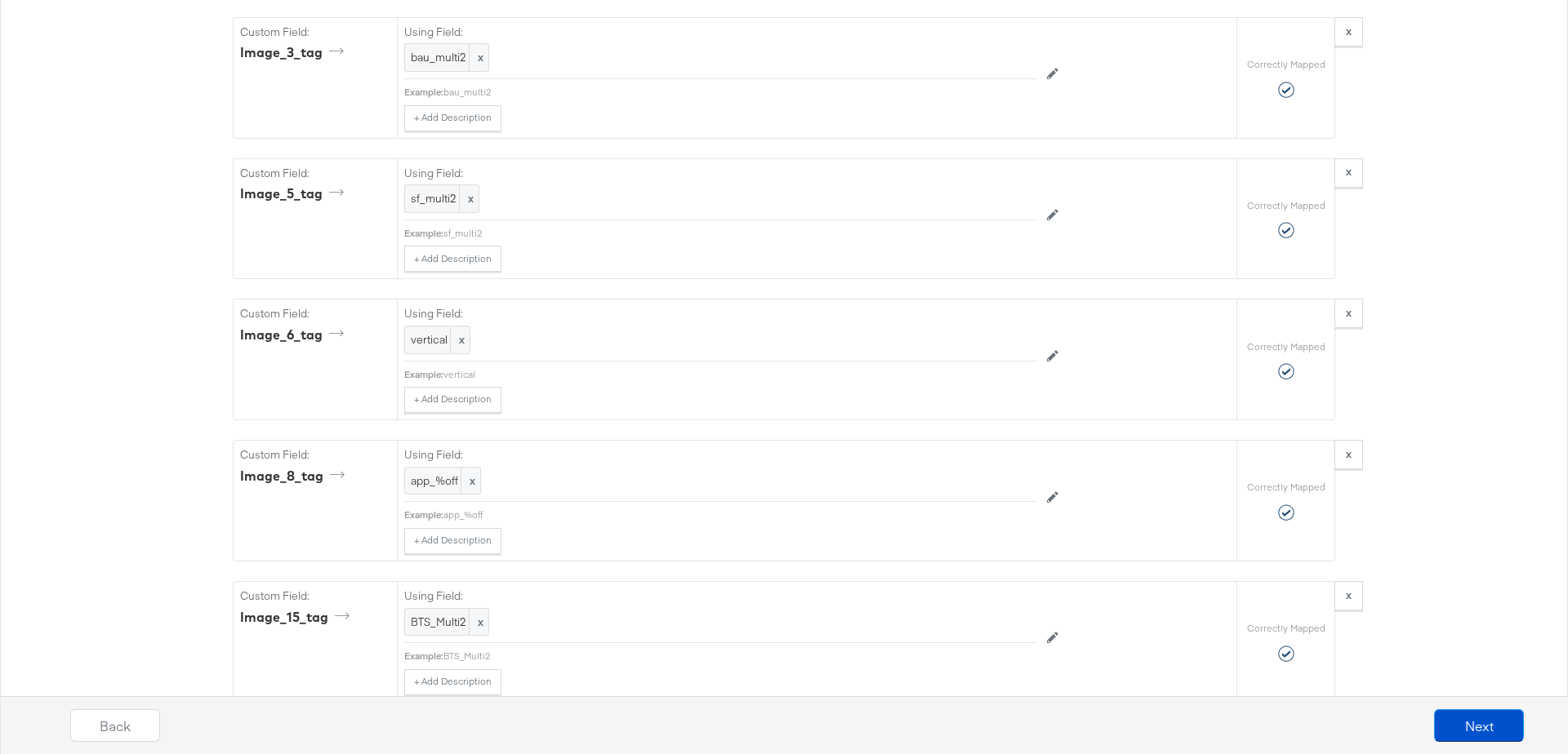
scroll to position [7546, 0]
